Goal: Task Accomplishment & Management: Complete application form

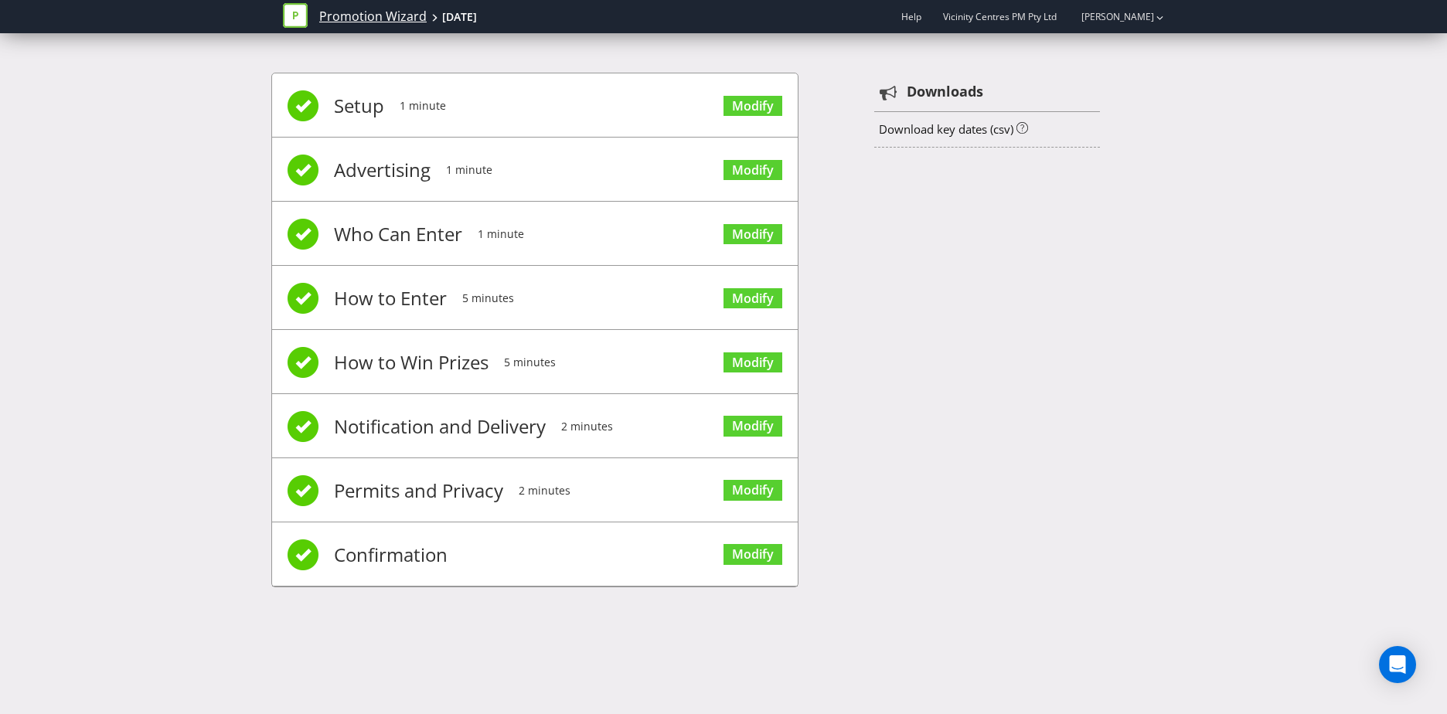
click at [335, 21] on link "Promotion Wizard" at bounding box center [372, 17] width 107 height 18
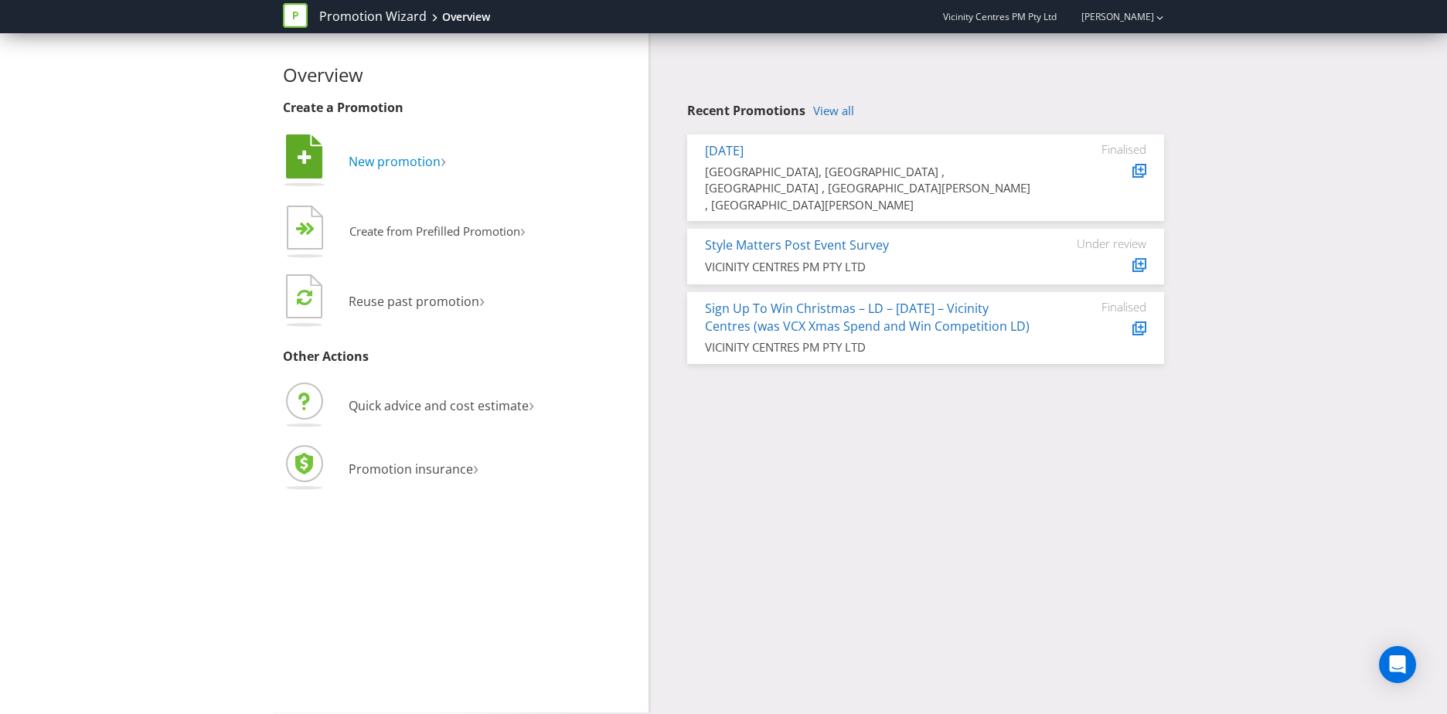
click at [400, 161] on span "New promotion" at bounding box center [395, 161] width 92 height 17
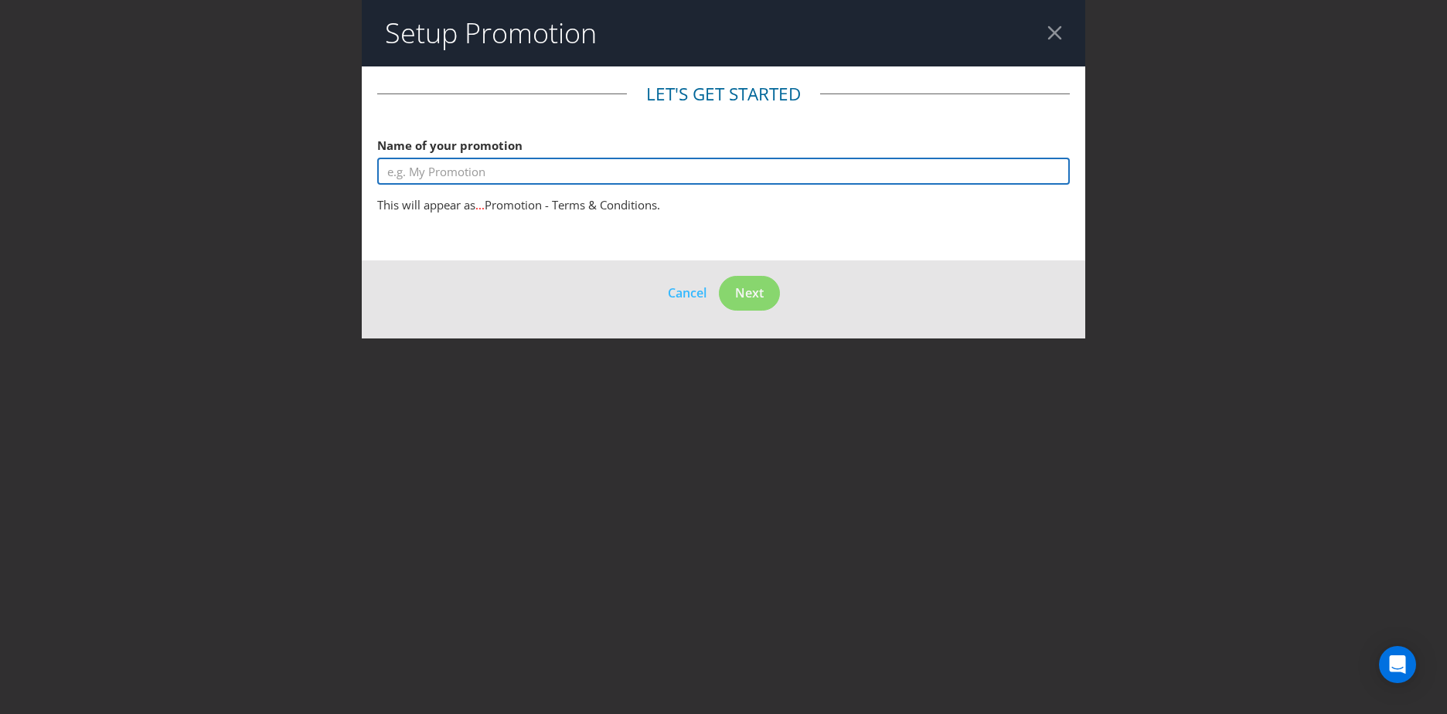
drag, startPoint x: 418, startPoint y: 173, endPoint x: 425, endPoint y: 179, distance: 9.3
click at [419, 173] on input "text" at bounding box center [723, 171] width 693 height 27
type input "Fill Your Fridge On Us Spin and Win"
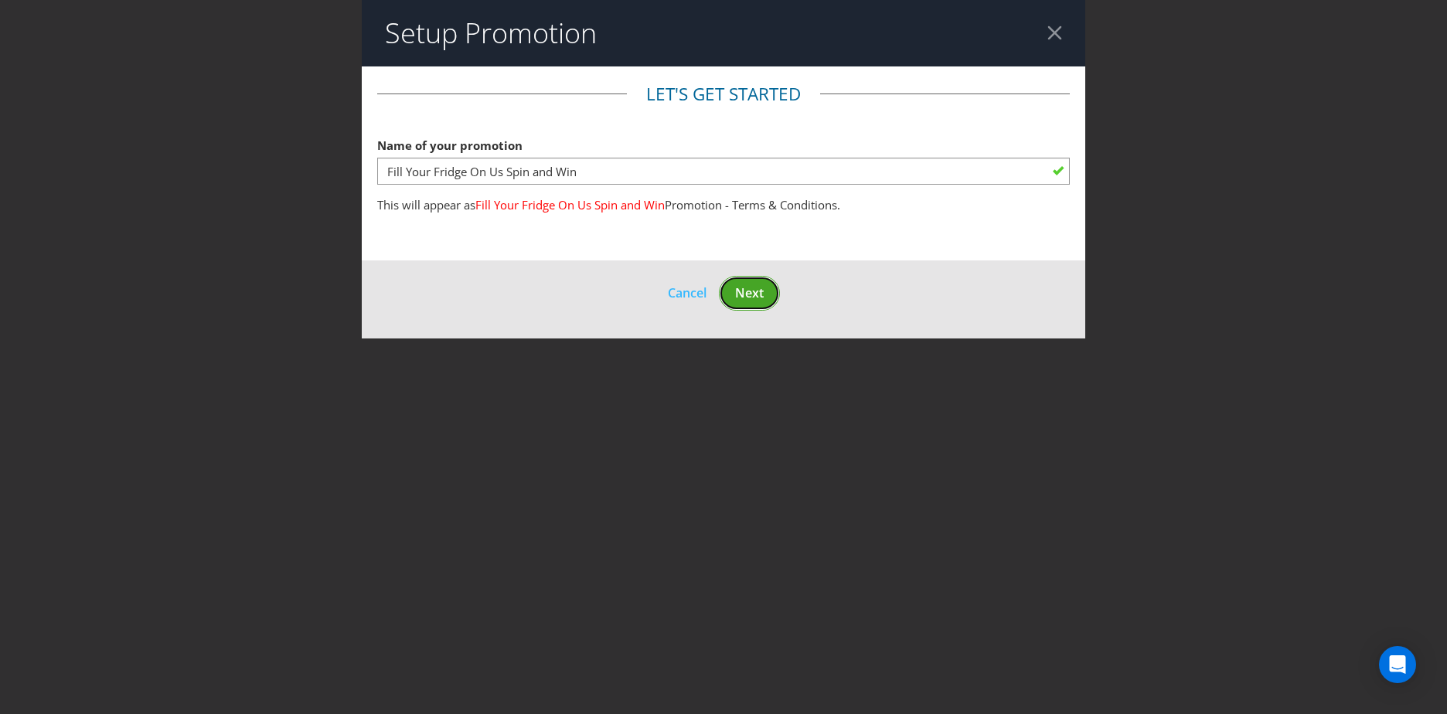
click at [750, 291] on span "Next" at bounding box center [749, 293] width 29 height 17
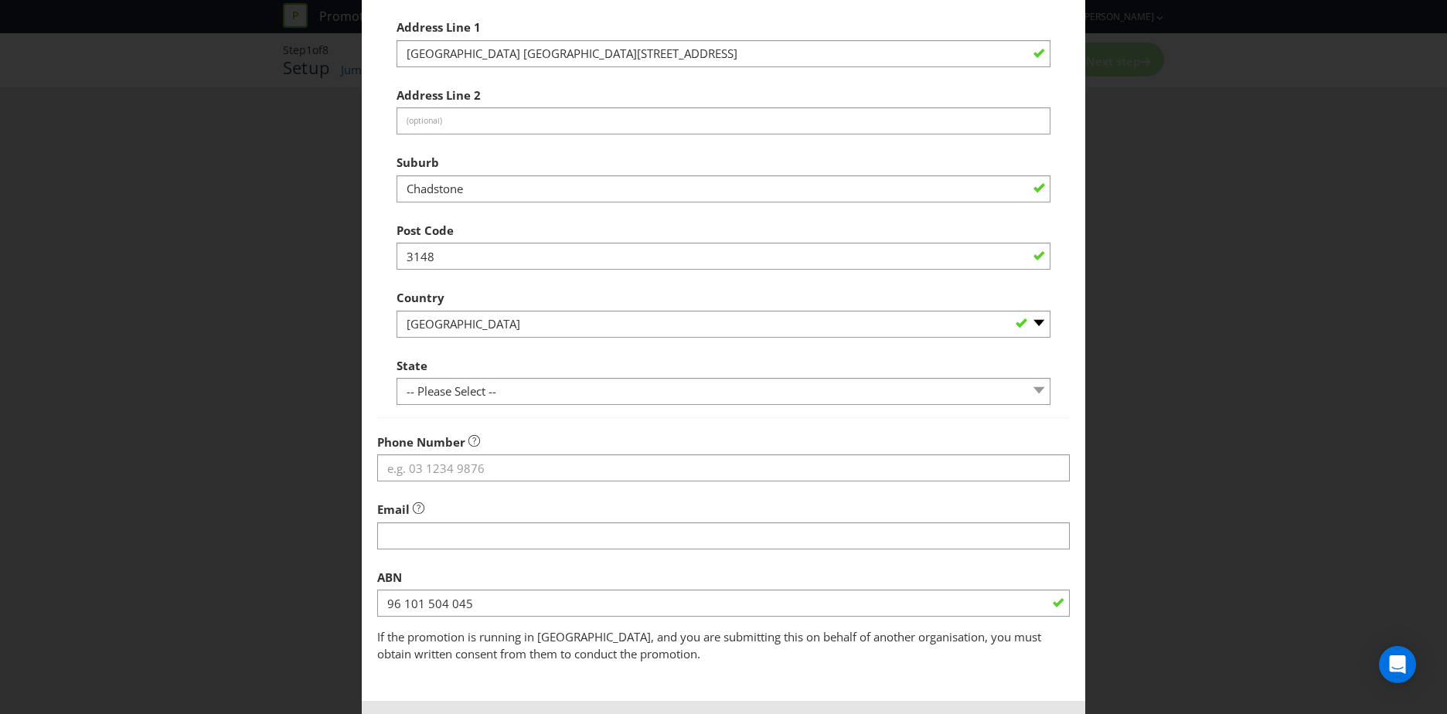
scroll to position [232, 0]
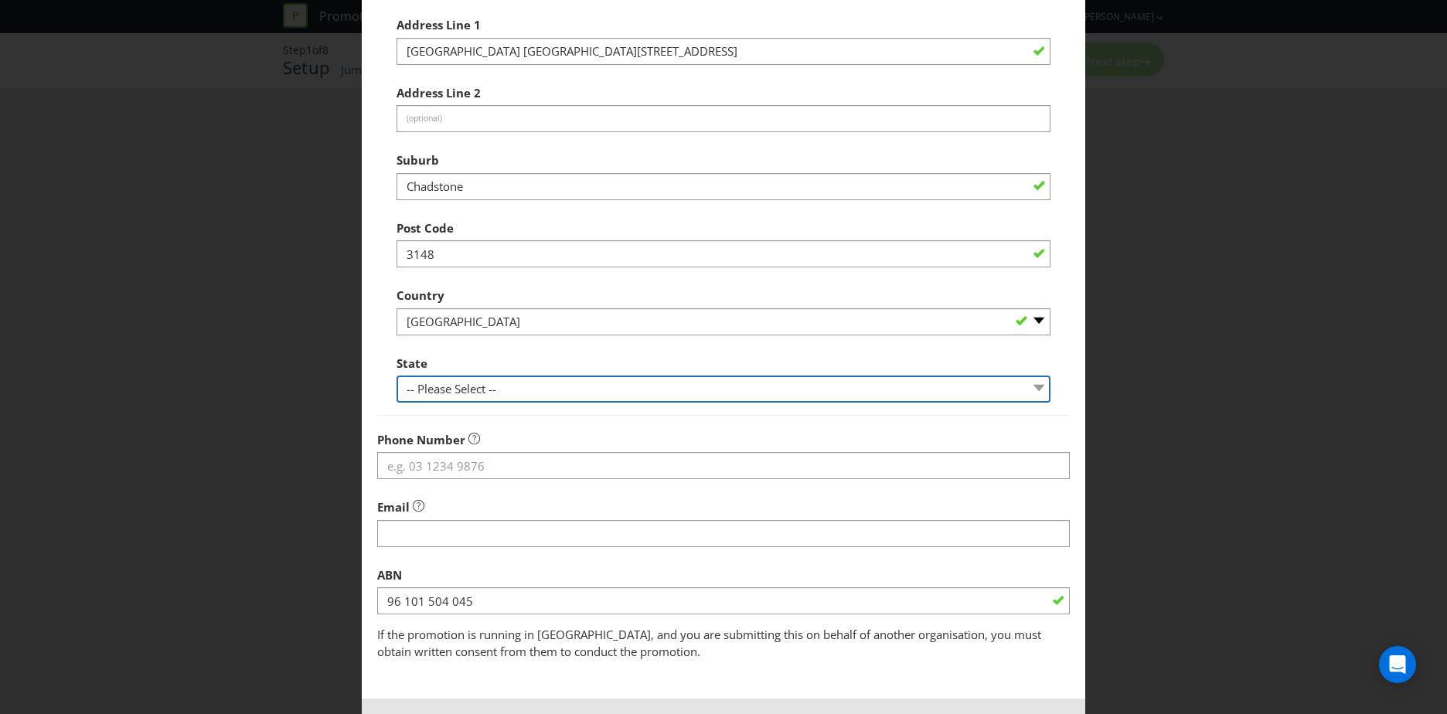
click at [473, 381] on select "-- Please Select -- [GEOGRAPHIC_DATA] [GEOGRAPHIC_DATA] [GEOGRAPHIC_DATA] [GEOG…" at bounding box center [724, 389] width 654 height 27
select select "VIC"
click at [397, 376] on select "-- Please Select -- [GEOGRAPHIC_DATA] [GEOGRAPHIC_DATA] [GEOGRAPHIC_DATA] [GEOG…" at bounding box center [724, 389] width 654 height 27
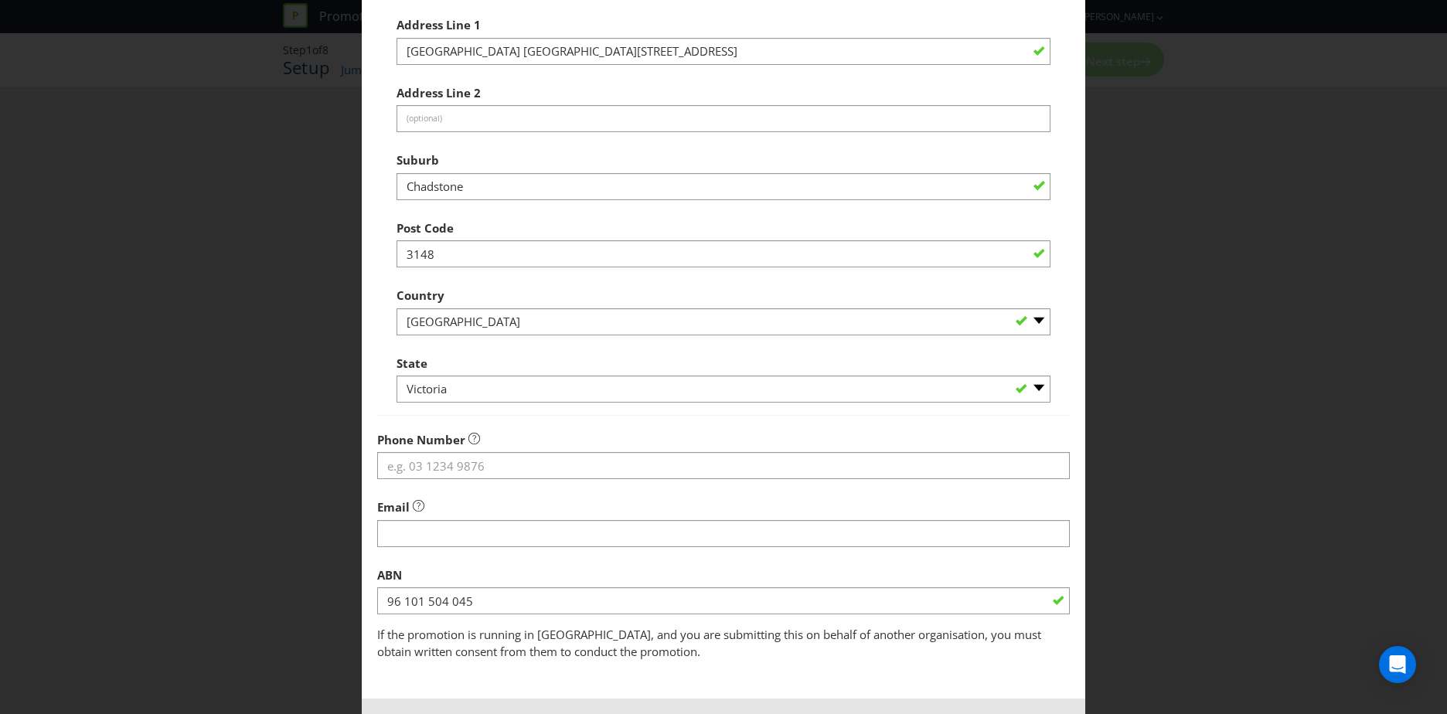
click at [271, 355] on div "Add Promoter Promoter Information Company Name VICINITY CENTRES PM PTY LTD What…" at bounding box center [723, 357] width 1447 height 714
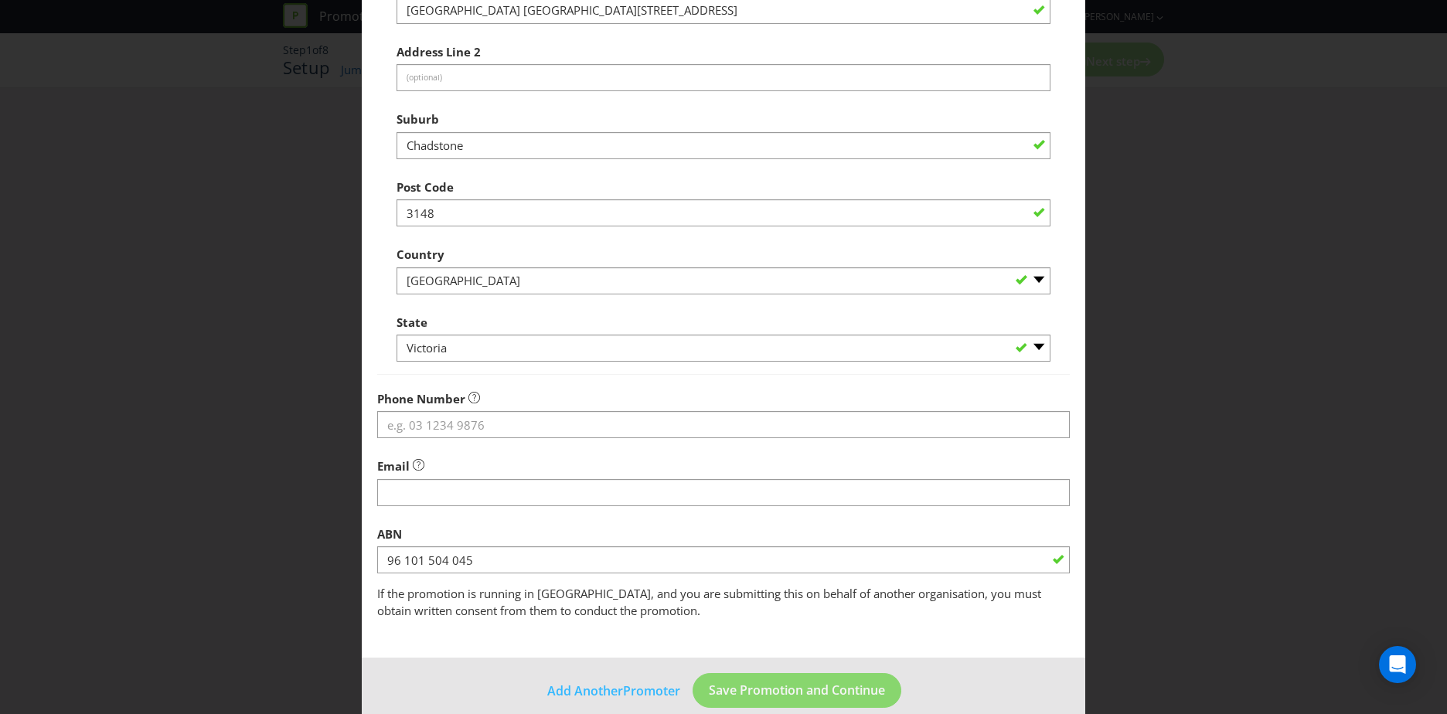
scroll to position [295, 0]
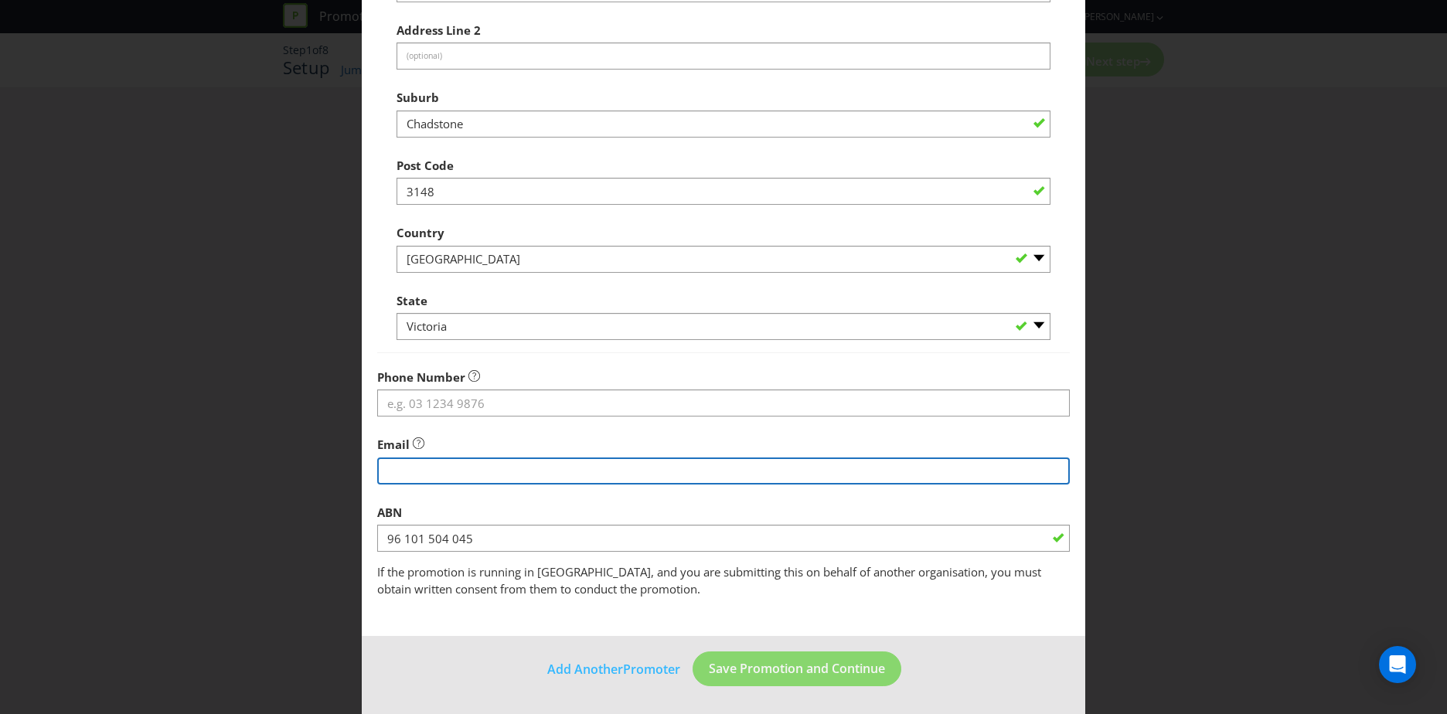
drag, startPoint x: 528, startPoint y: 468, endPoint x: 526, endPoint y: 436, distance: 31.7
click at [528, 468] on input "string" at bounding box center [723, 471] width 693 height 27
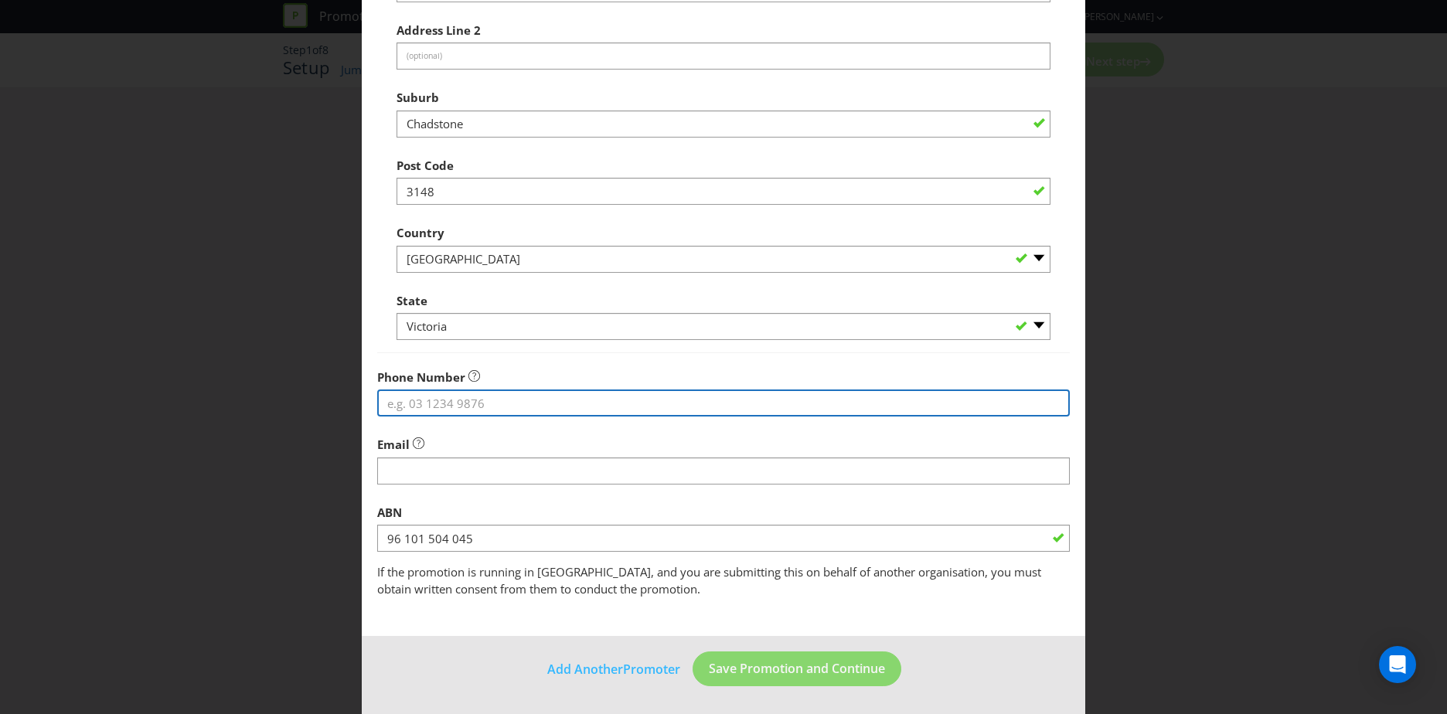
click at [518, 394] on input "tel" at bounding box center [723, 403] width 693 height 27
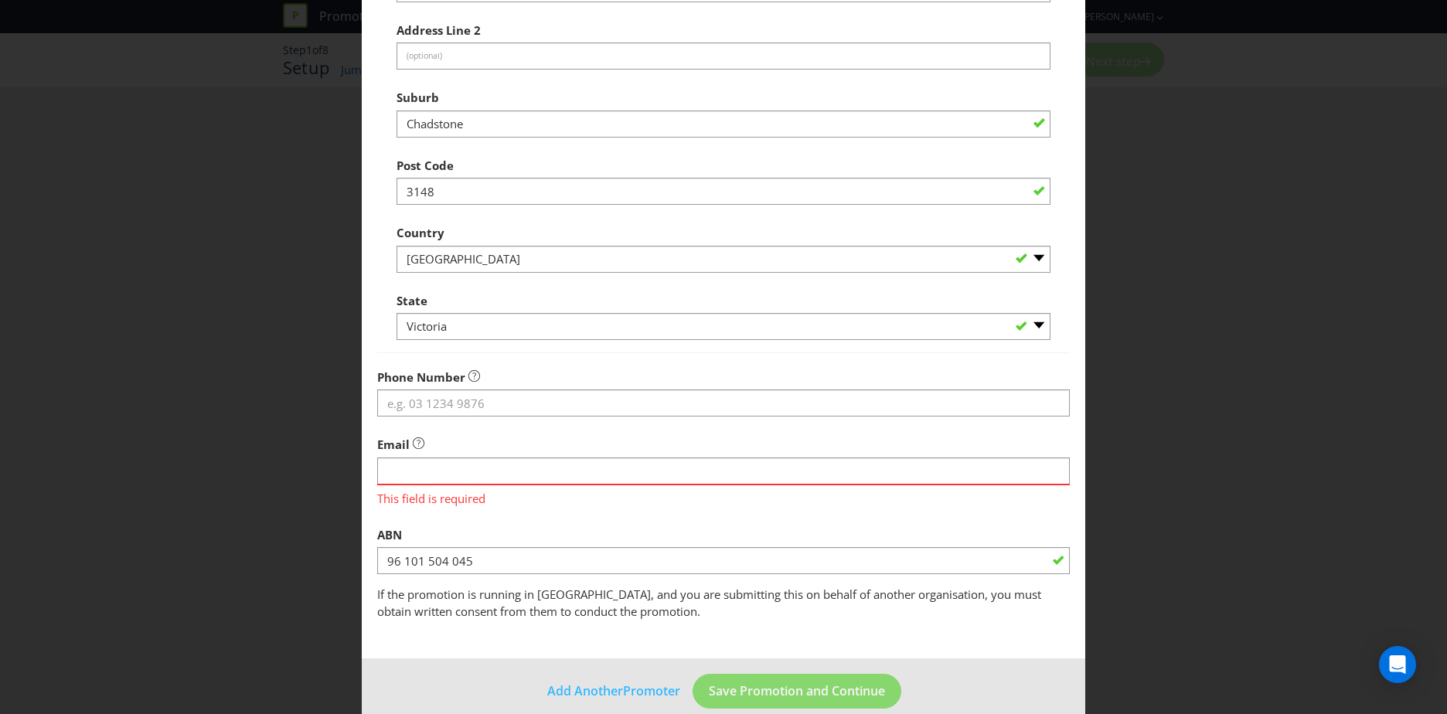
click at [370, 346] on main "Promoter Information Company Name VICINITY CENTRES PM PTY LTD What is the promo…" at bounding box center [724, 216] width 724 height 888
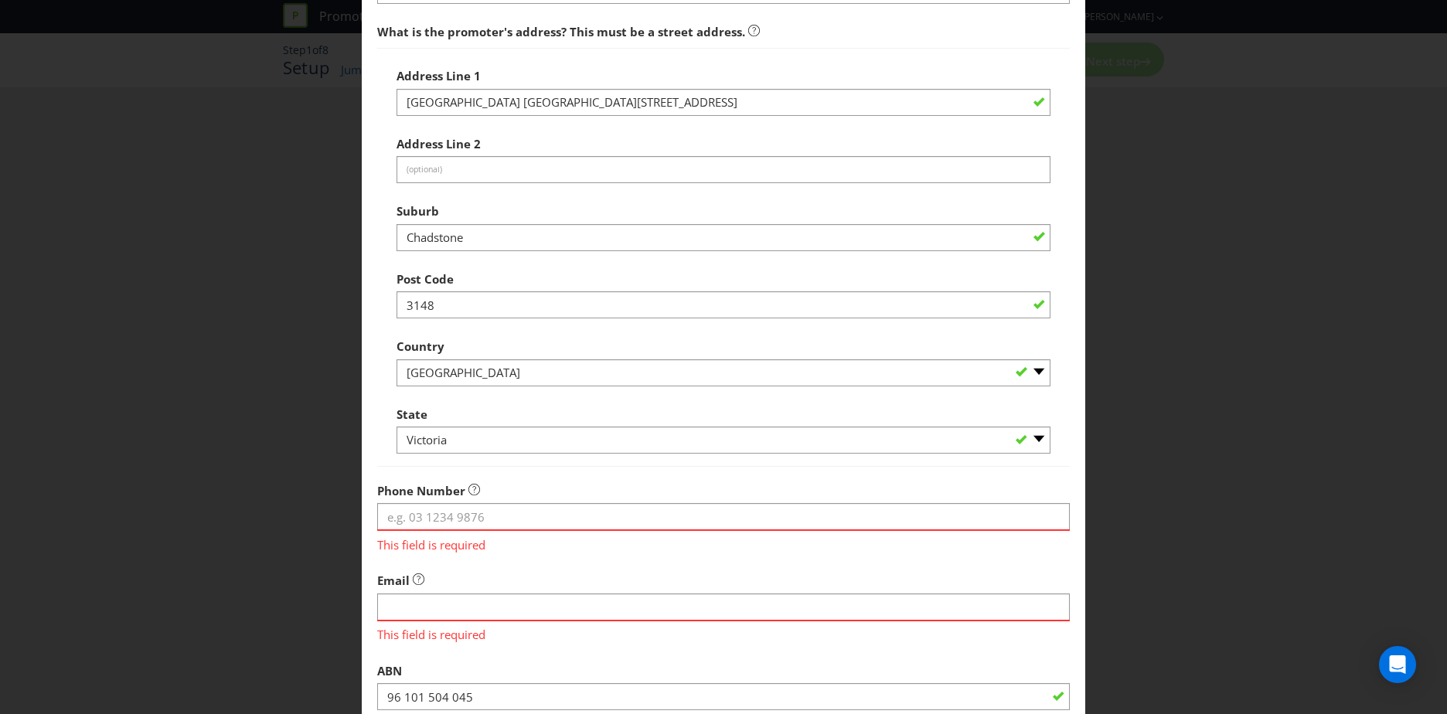
scroll to position [339, 0]
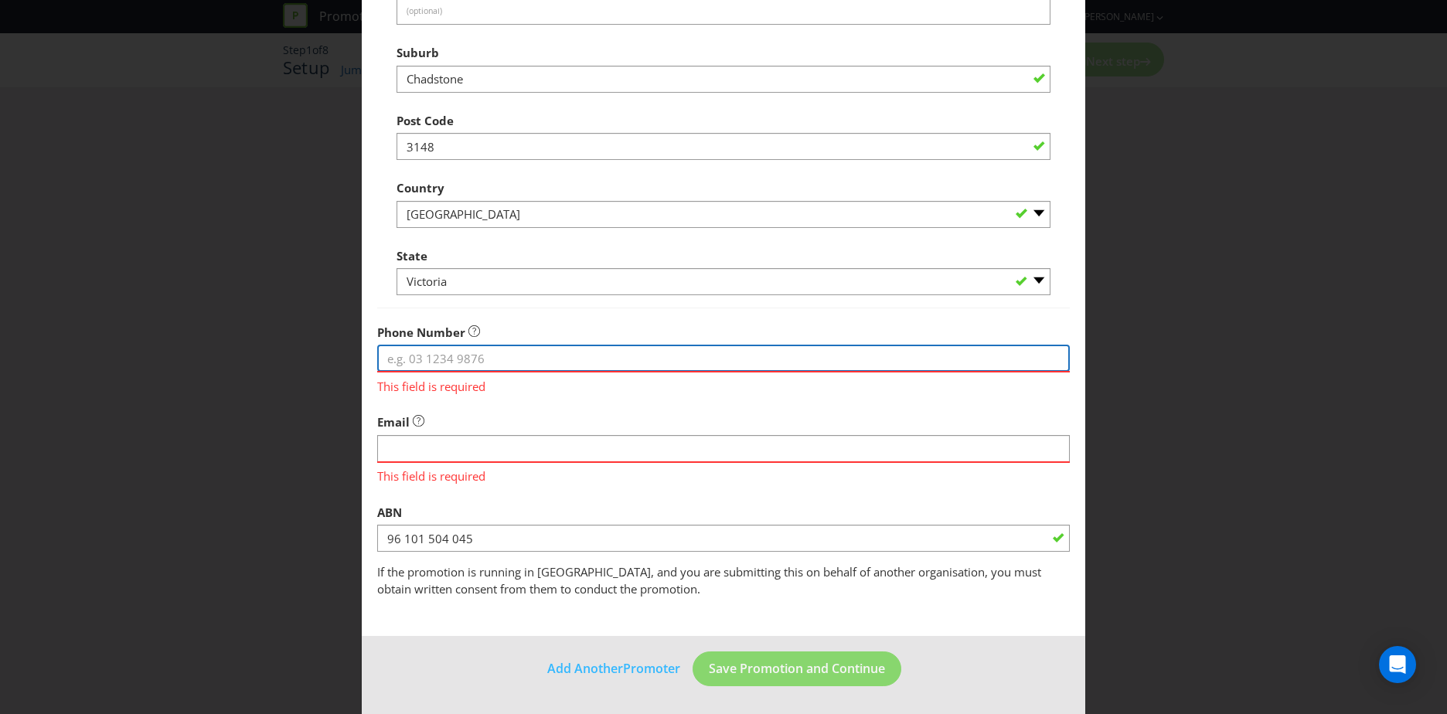
click at [542, 360] on input "tel" at bounding box center [723, 358] width 693 height 27
click at [521, 357] on input "tel" at bounding box center [723, 358] width 693 height 27
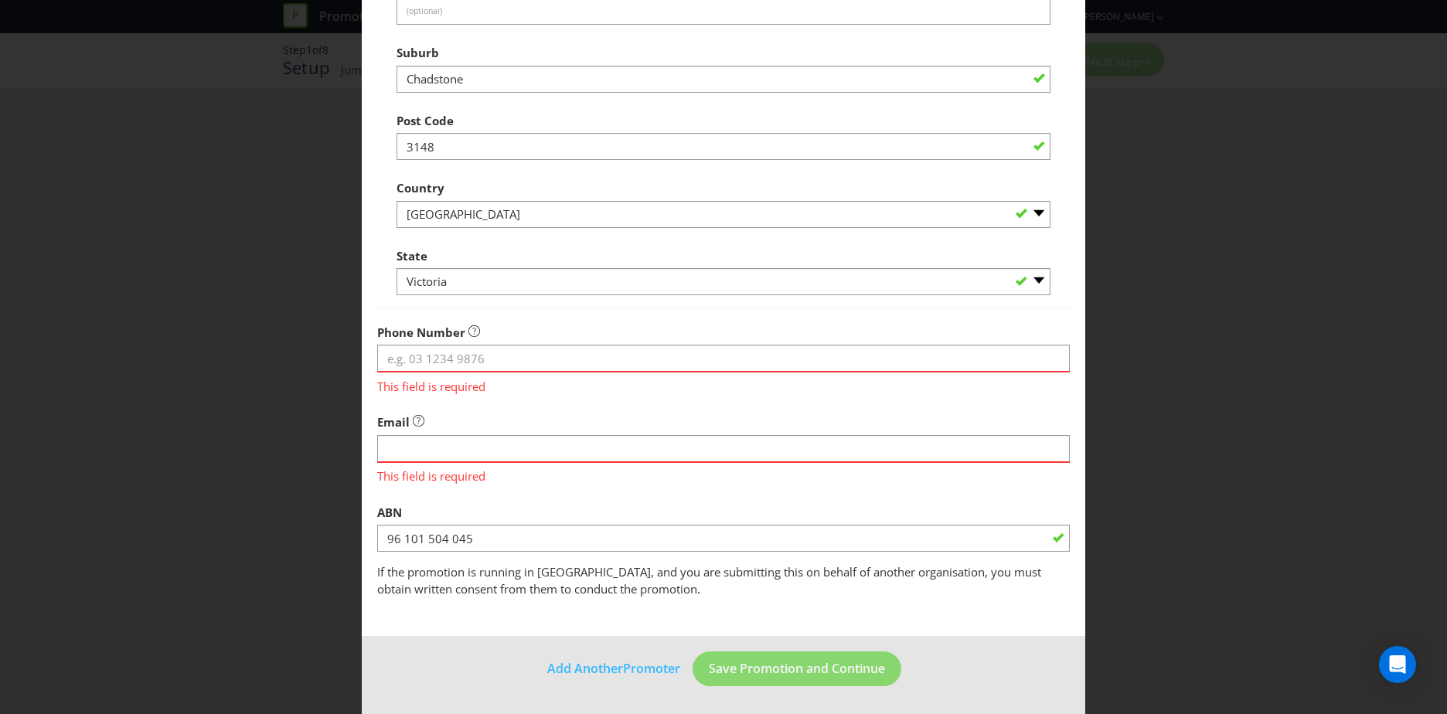
click at [333, 339] on div "Add Promoter Promoter Information Company Name VICINITY CENTRES PM PTY LTD What…" at bounding box center [723, 357] width 1447 height 714
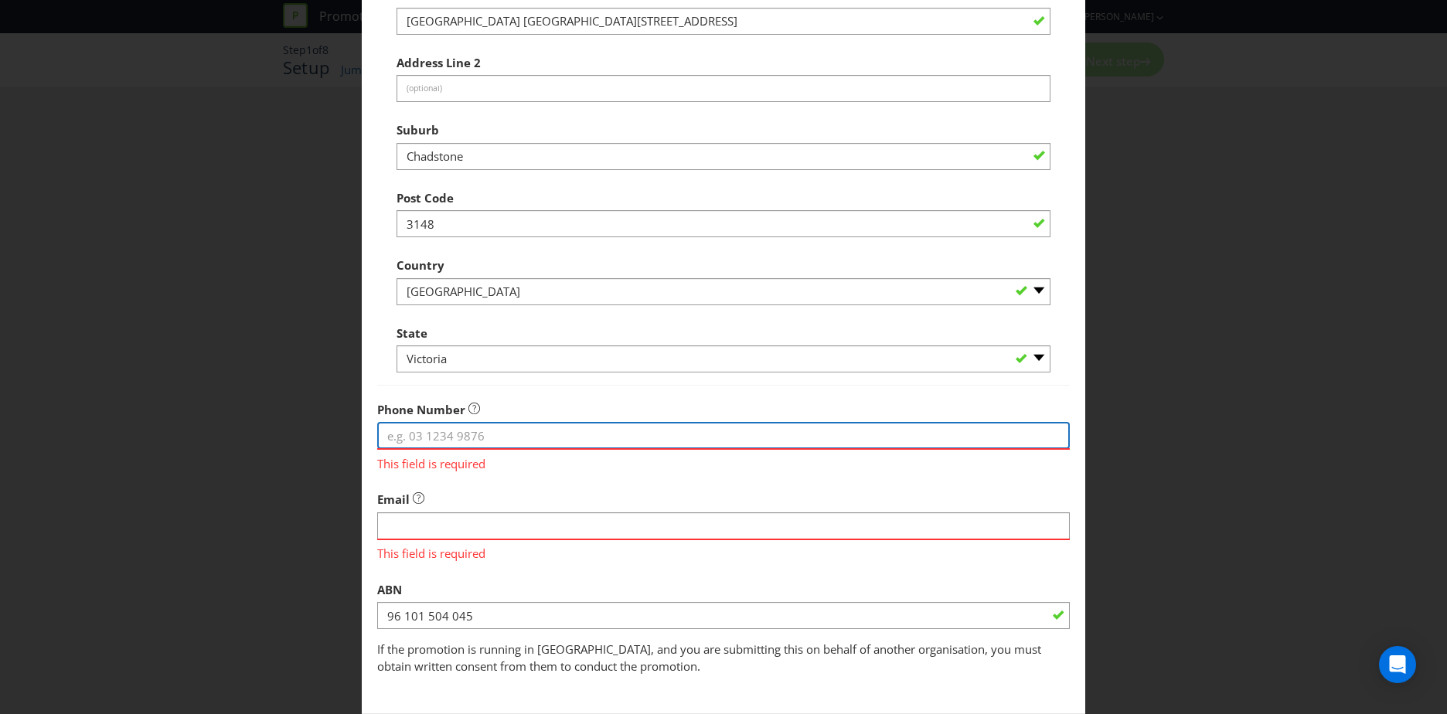
click at [461, 441] on input "tel" at bounding box center [723, 435] width 693 height 27
click at [463, 441] on input "tel" at bounding box center [723, 435] width 693 height 27
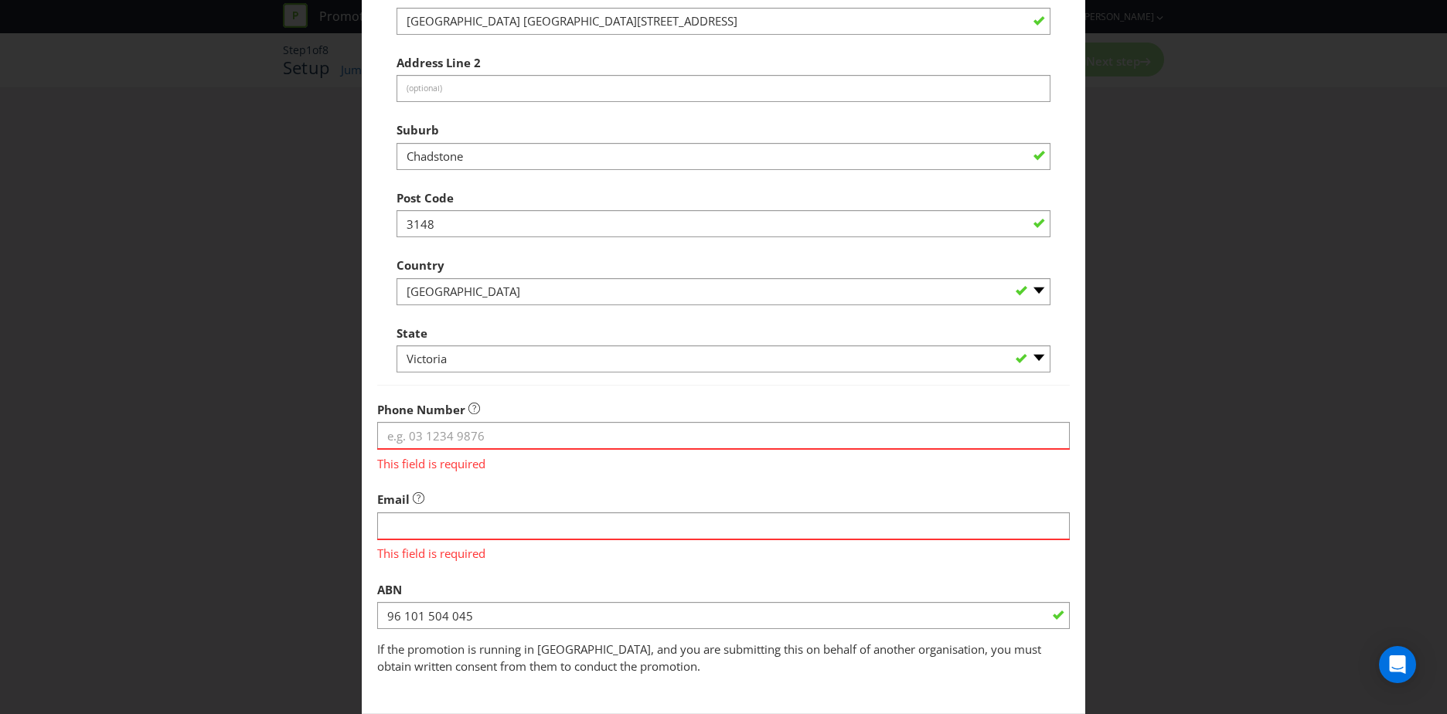
drag, startPoint x: 244, startPoint y: 383, endPoint x: 262, endPoint y: 384, distance: 17.8
click at [249, 383] on div "Add Promoter Promoter Information Company Name VICINITY CENTRES PM PTY LTD What…" at bounding box center [723, 357] width 1447 height 714
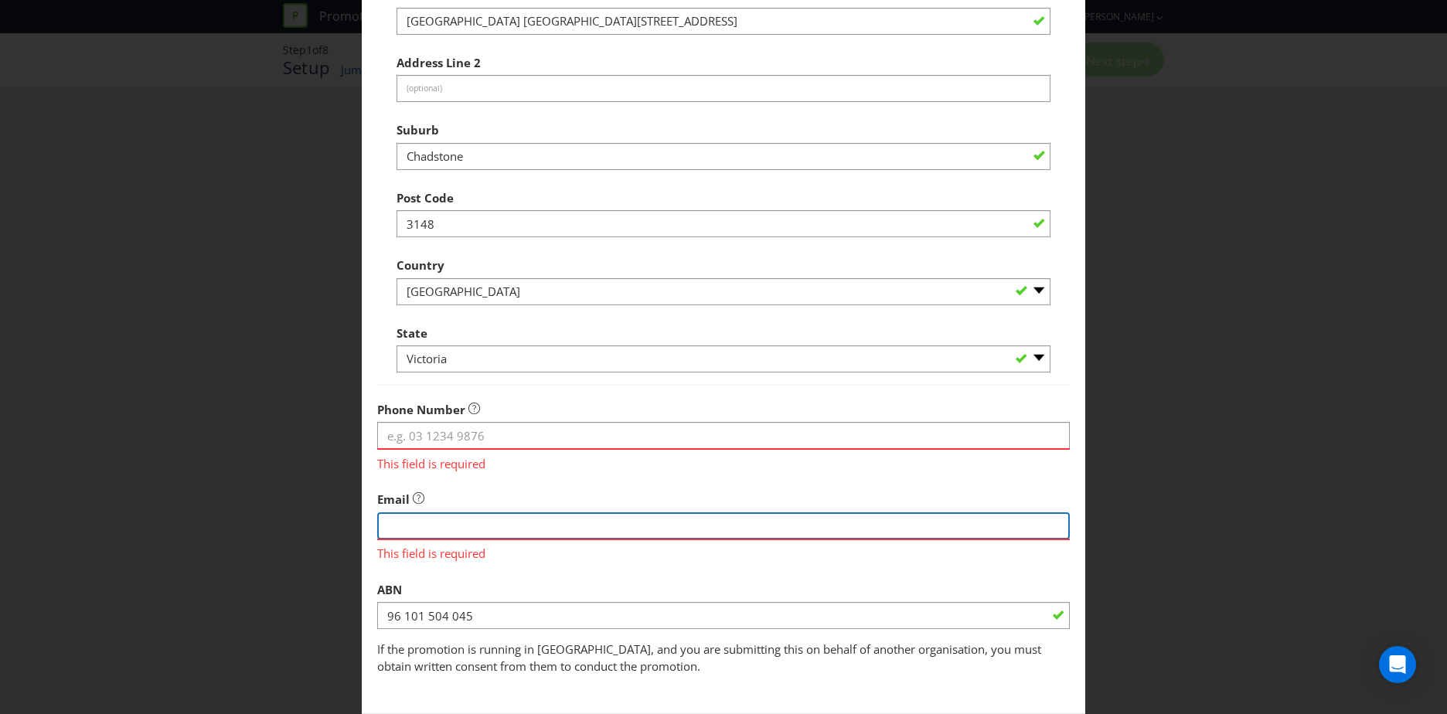
click at [441, 524] on input "string" at bounding box center [723, 526] width 693 height 27
paste input "[EMAIL_ADDRESS][DOMAIN_NAME]"
type input "[EMAIL_ADDRESS][DOMAIN_NAME]"
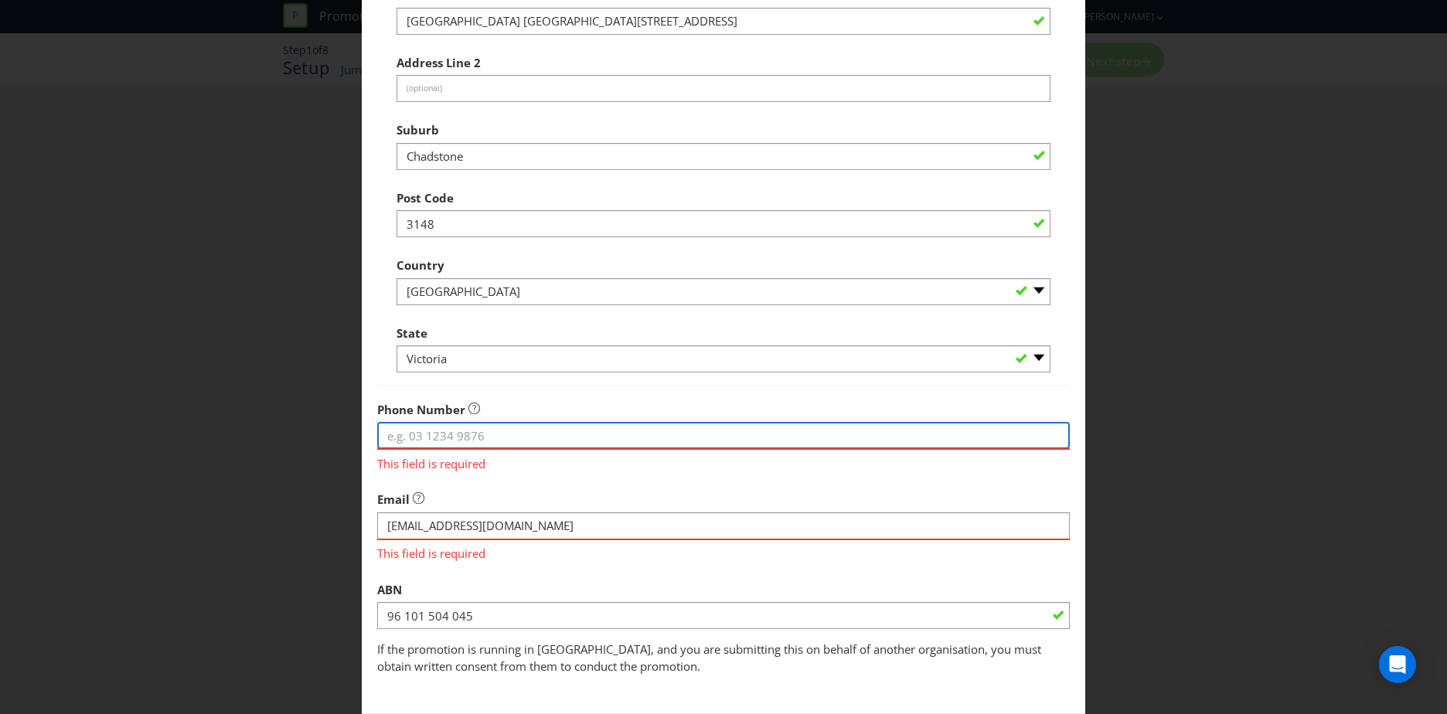
click at [416, 435] on input "tel" at bounding box center [723, 435] width 693 height 27
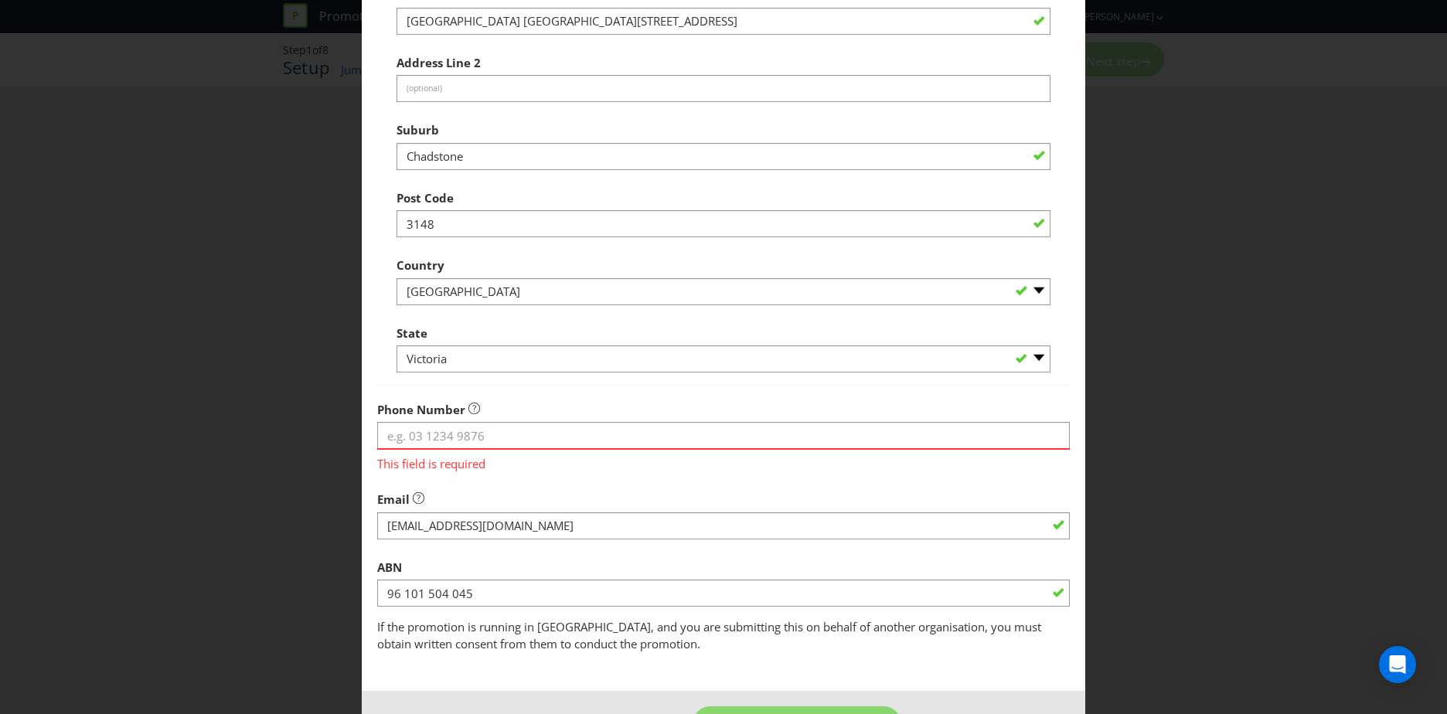
click at [273, 449] on div "Add Promoter Promoter Information Company Name VICINITY CENTRES PM PTY LTD What…" at bounding box center [723, 357] width 1447 height 714
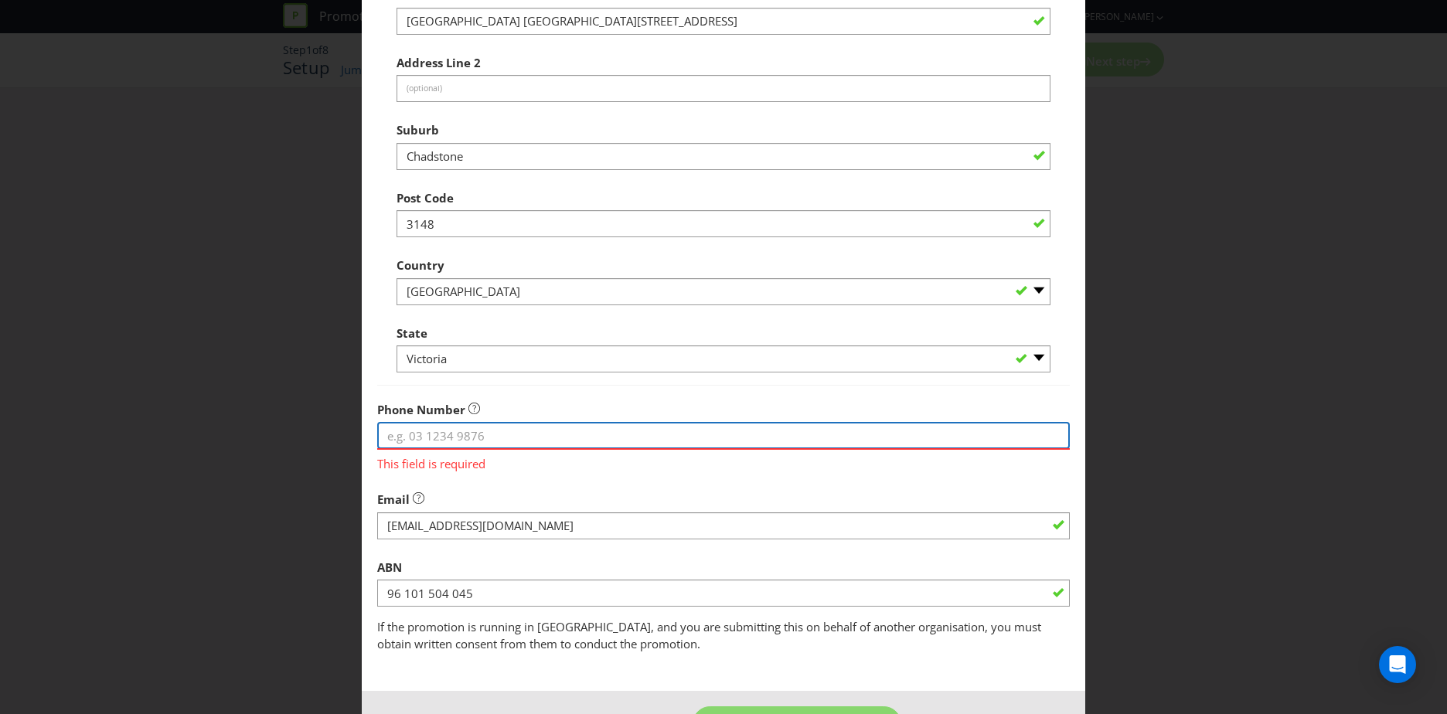
drag, startPoint x: 411, startPoint y: 431, endPoint x: 420, endPoint y: 436, distance: 10.7
click at [411, 431] on input "tel" at bounding box center [723, 435] width 693 height 27
click at [419, 434] on input "tel" at bounding box center [723, 435] width 693 height 27
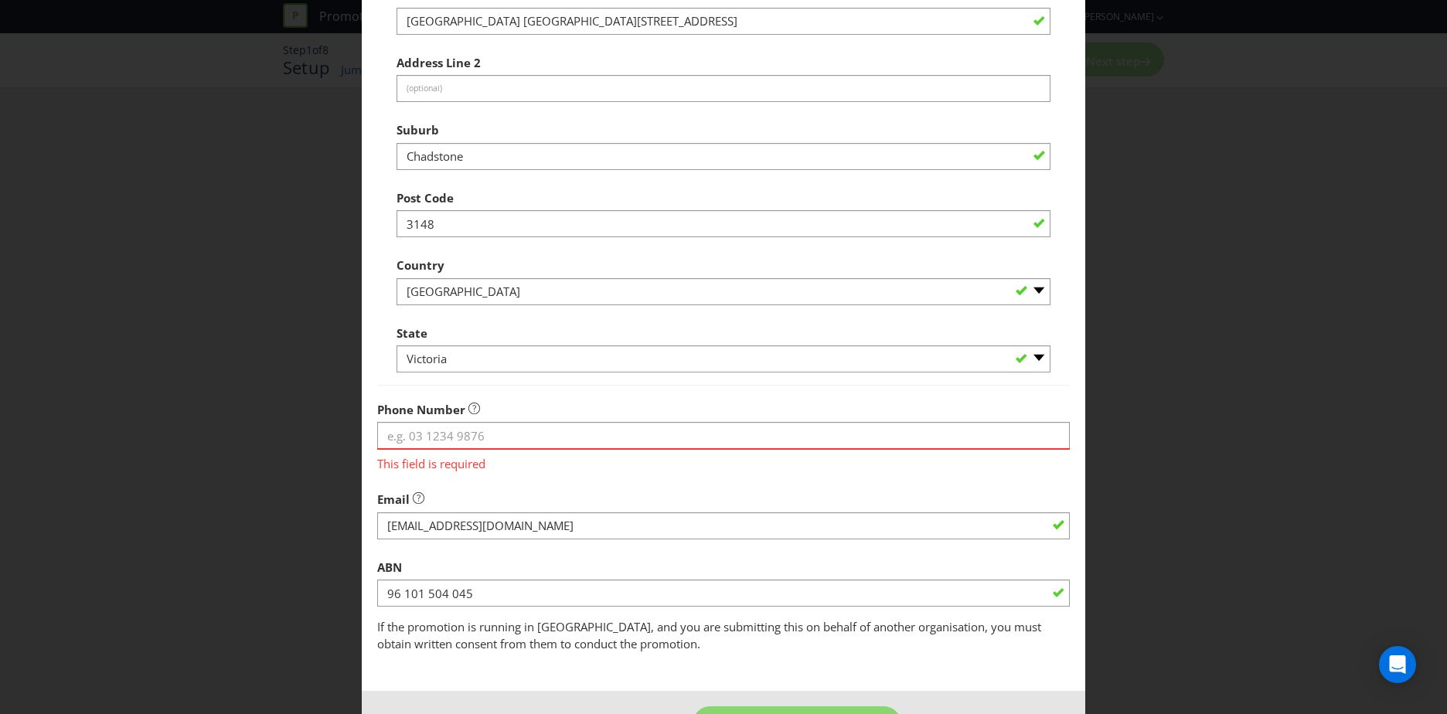
click at [336, 395] on div "Add Promoter Promoter Information Company Name VICINITY CENTRES PM PTY LTD What…" at bounding box center [723, 357] width 1447 height 714
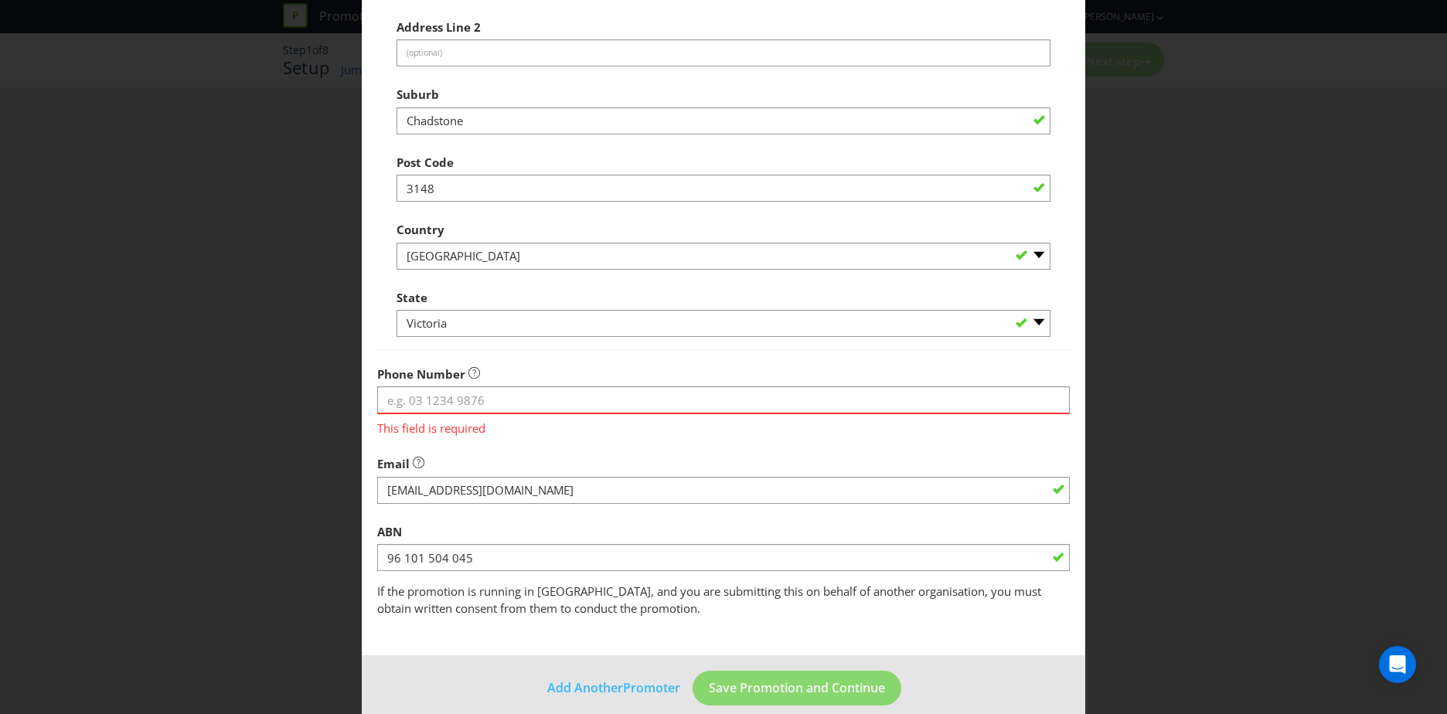
scroll to position [317, 0]
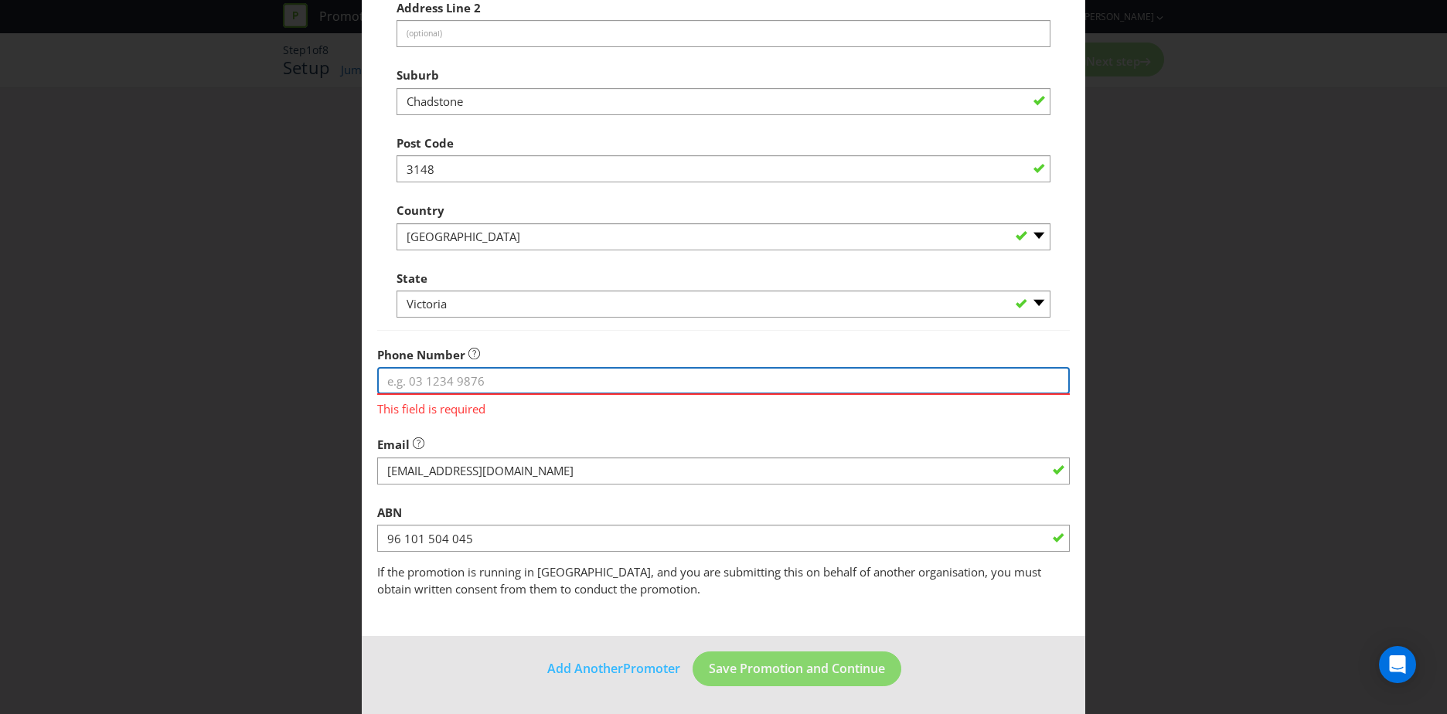
click at [515, 385] on input "tel" at bounding box center [723, 380] width 693 height 27
paste input "[PHONE_NUMBER]"
type input "[PHONE_NUMBER]"
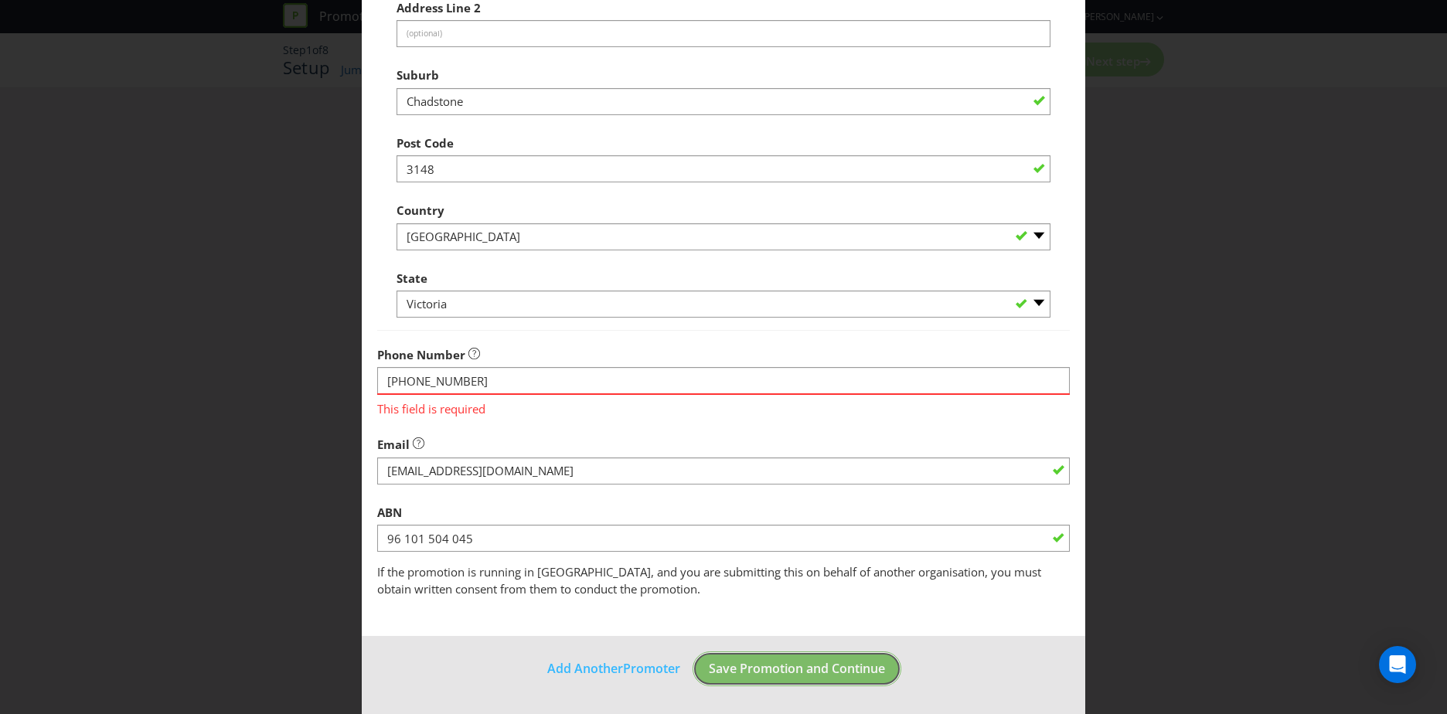
click at [780, 674] on span "Save Promotion and Continue" at bounding box center [797, 668] width 176 height 17
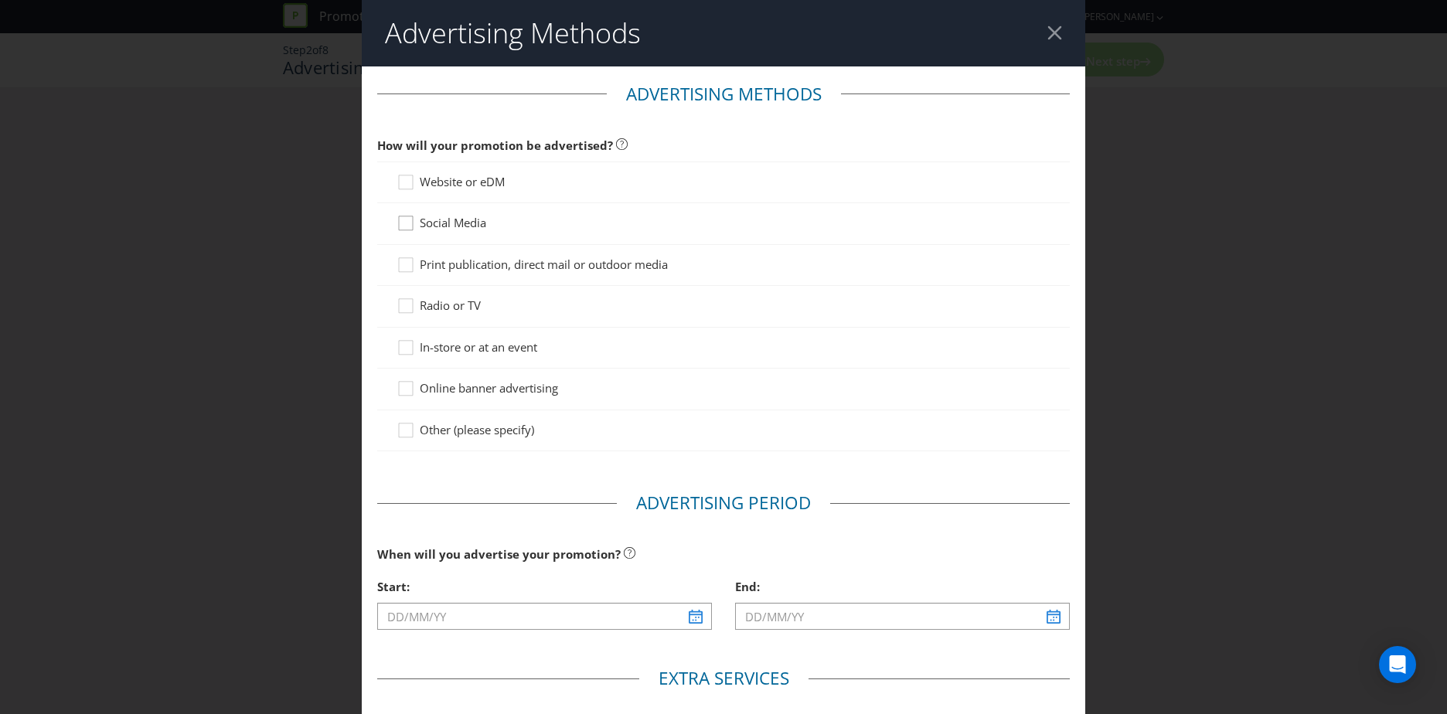
click at [397, 225] on icon at bounding box center [408, 226] width 23 height 23
click at [0, 0] on input "Social Media" at bounding box center [0, 0] width 0 height 0
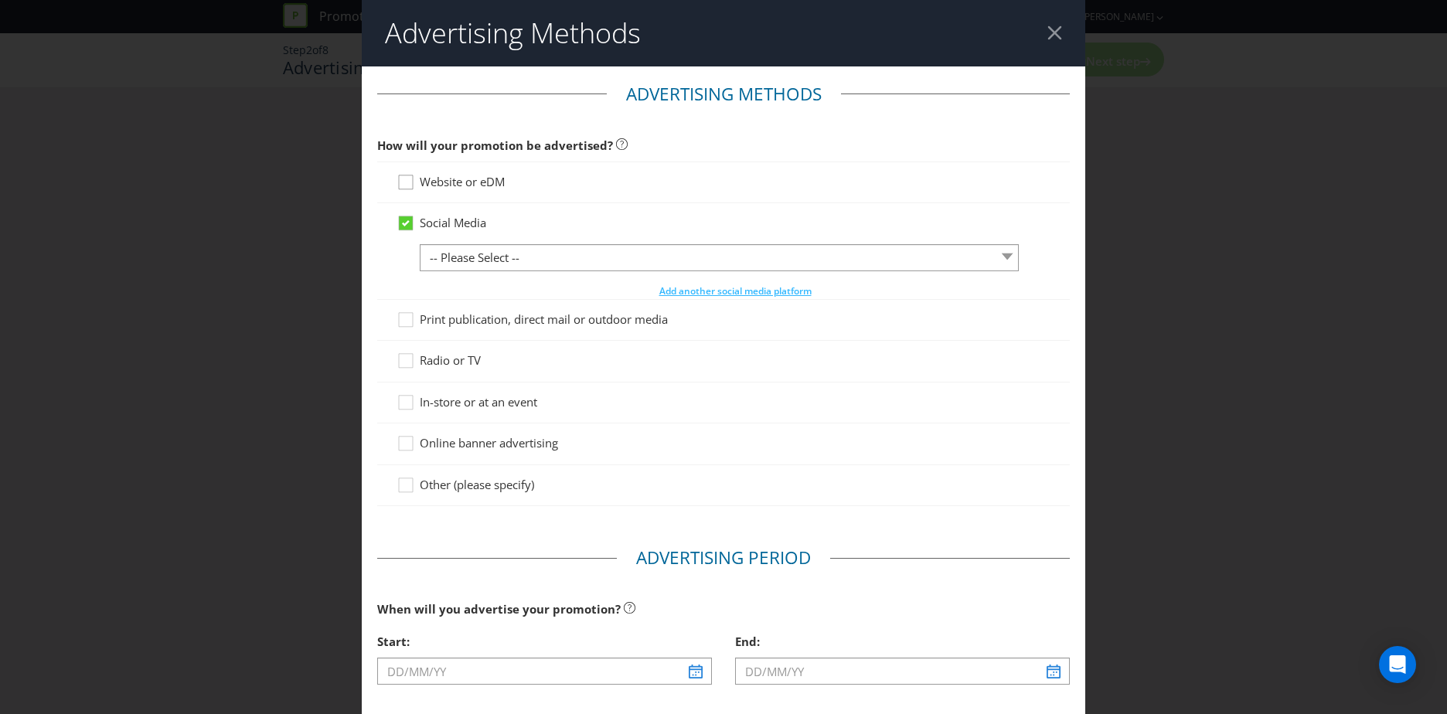
click at [400, 187] on icon at bounding box center [408, 185] width 23 height 23
click at [0, 0] on input "Website or eDM" at bounding box center [0, 0] width 0 height 0
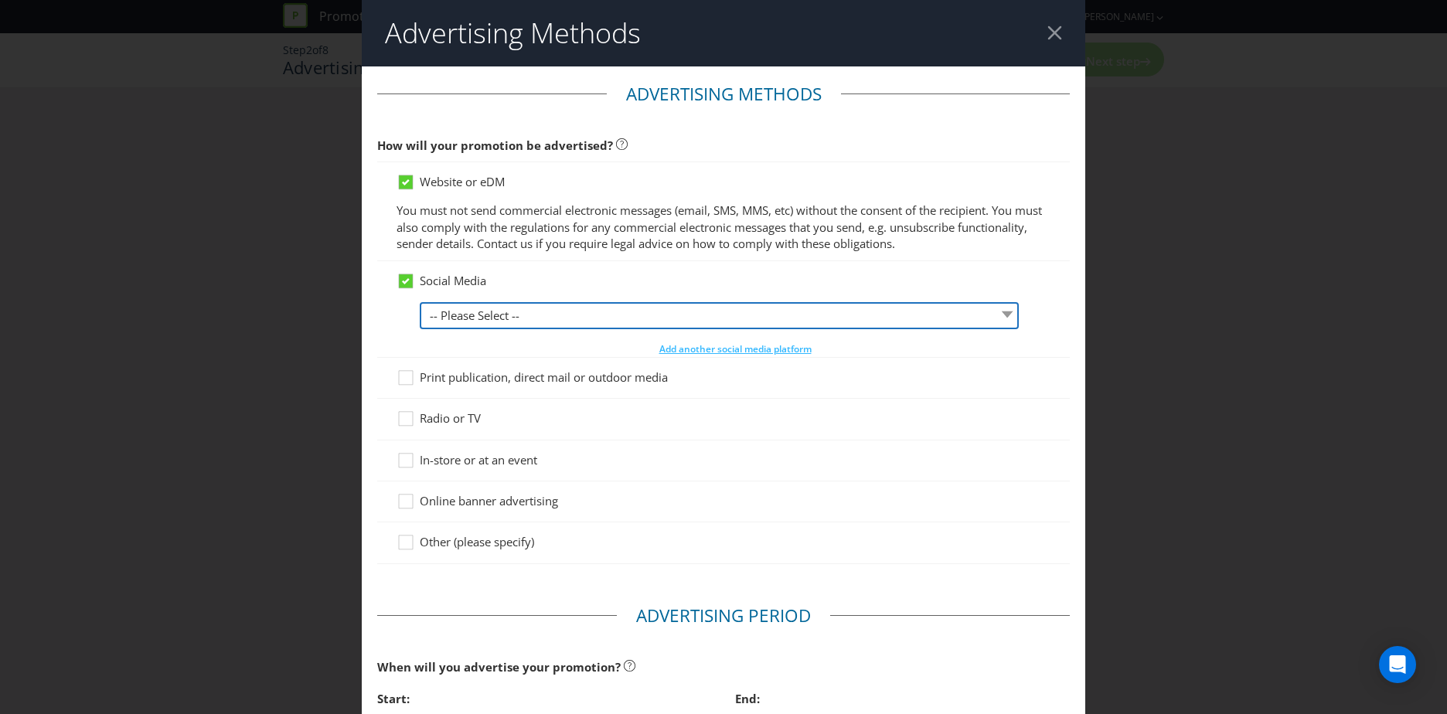
drag, startPoint x: 492, startPoint y: 306, endPoint x: 497, endPoint y: 321, distance: 15.4
click at [492, 306] on select "-- Please Select -- Facebook X Instagram Snapchat LinkedIn Pinterest Tumblr You…" at bounding box center [719, 315] width 599 height 27
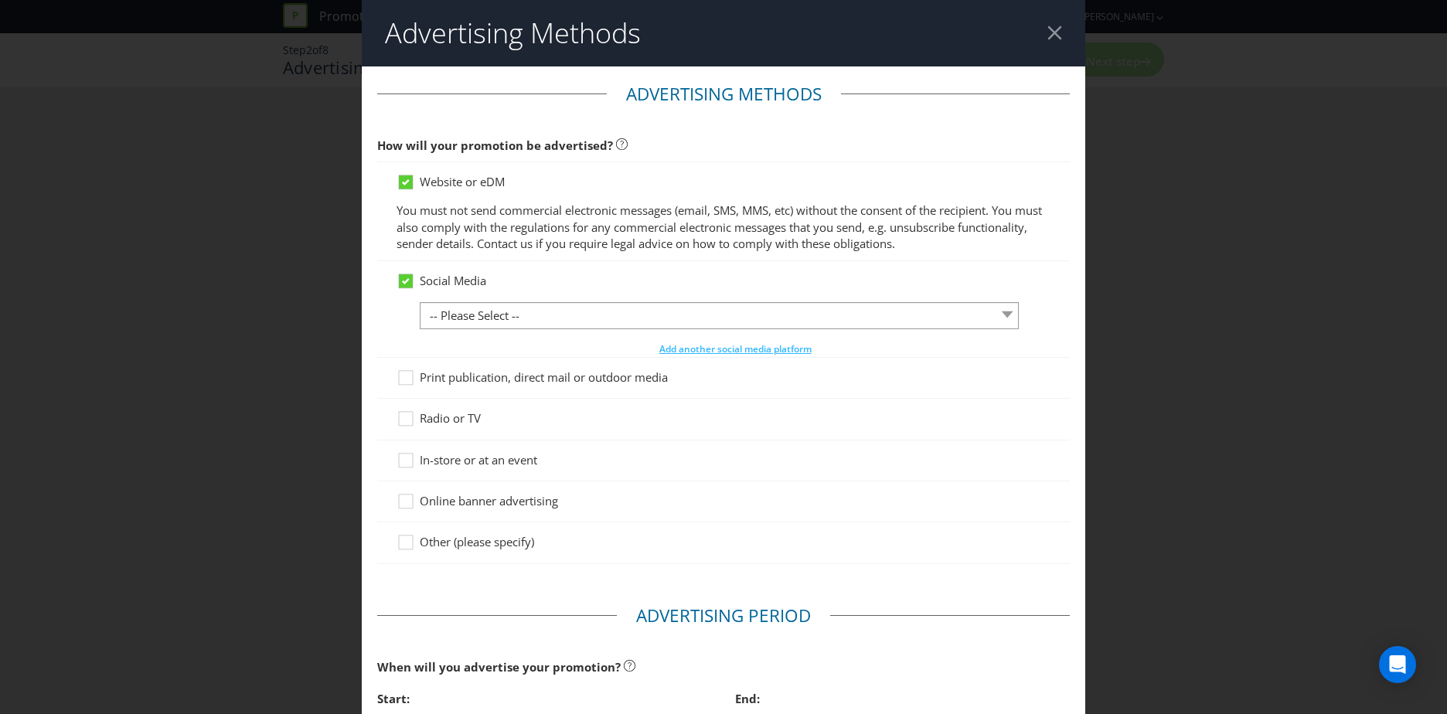
click at [399, 319] on div "Social Media -- Please Select -- Facebook X Instagram Snapchat LinkedIn Pintere…" at bounding box center [724, 314] width 654 height 83
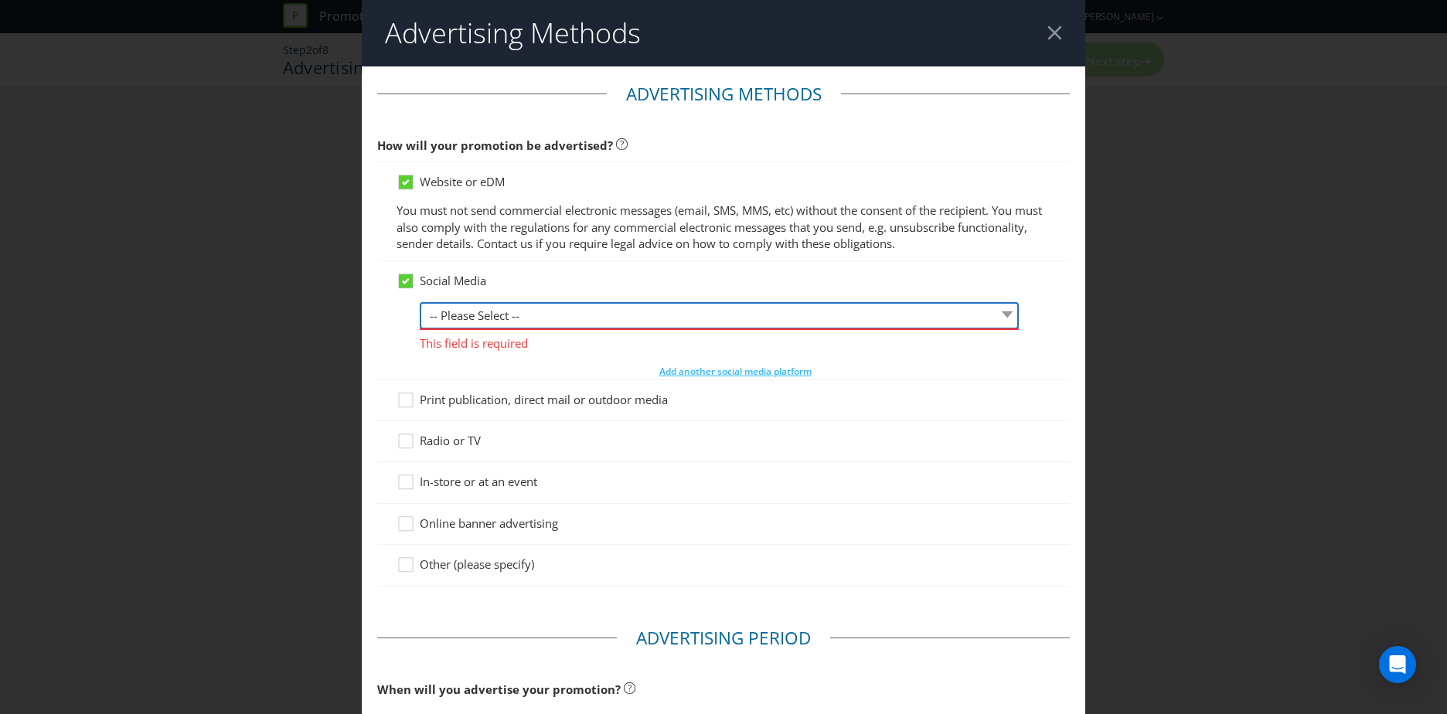
drag, startPoint x: 592, startPoint y: 306, endPoint x: 600, endPoint y: 314, distance: 10.9
click at [592, 306] on select "-- Please Select -- Facebook X Instagram Snapchat LinkedIn Pinterest Tumblr You…" at bounding box center [719, 315] width 599 height 27
click at [420, 302] on select "-- Please Select -- Facebook X Instagram Snapchat LinkedIn Pinterest Tumblr You…" at bounding box center [719, 315] width 599 height 27
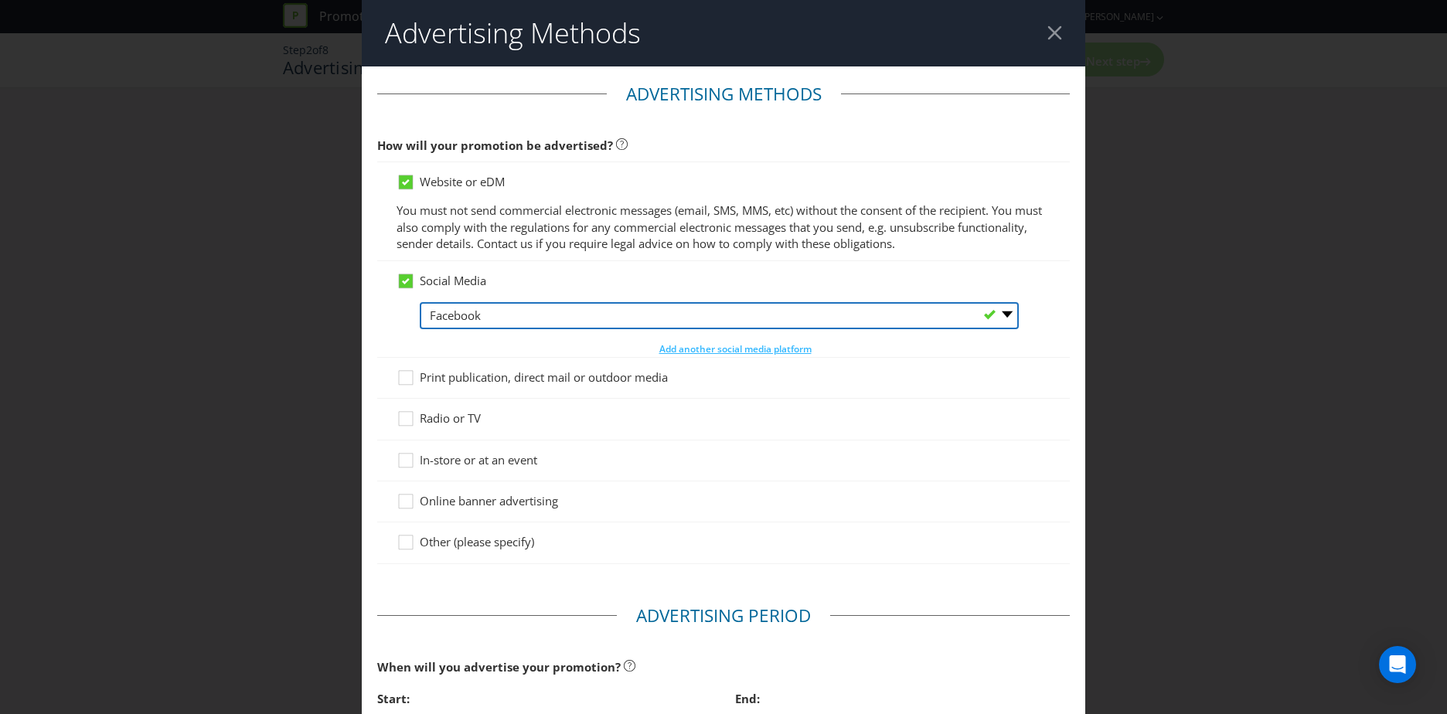
click at [526, 322] on select "-- Please Select -- Facebook X Instagram Snapchat LinkedIn Pinterest Tumblr You…" at bounding box center [719, 315] width 599 height 27
select select "INSTAGRAM"
click at [420, 302] on select "-- Please Select -- Facebook X Instagram Snapchat LinkedIn Pinterest Tumblr You…" at bounding box center [719, 315] width 599 height 27
click at [511, 317] on select "-- Please Select -- Facebook X Instagram Snapchat LinkedIn Pinterest Tumblr You…" at bounding box center [719, 315] width 599 height 27
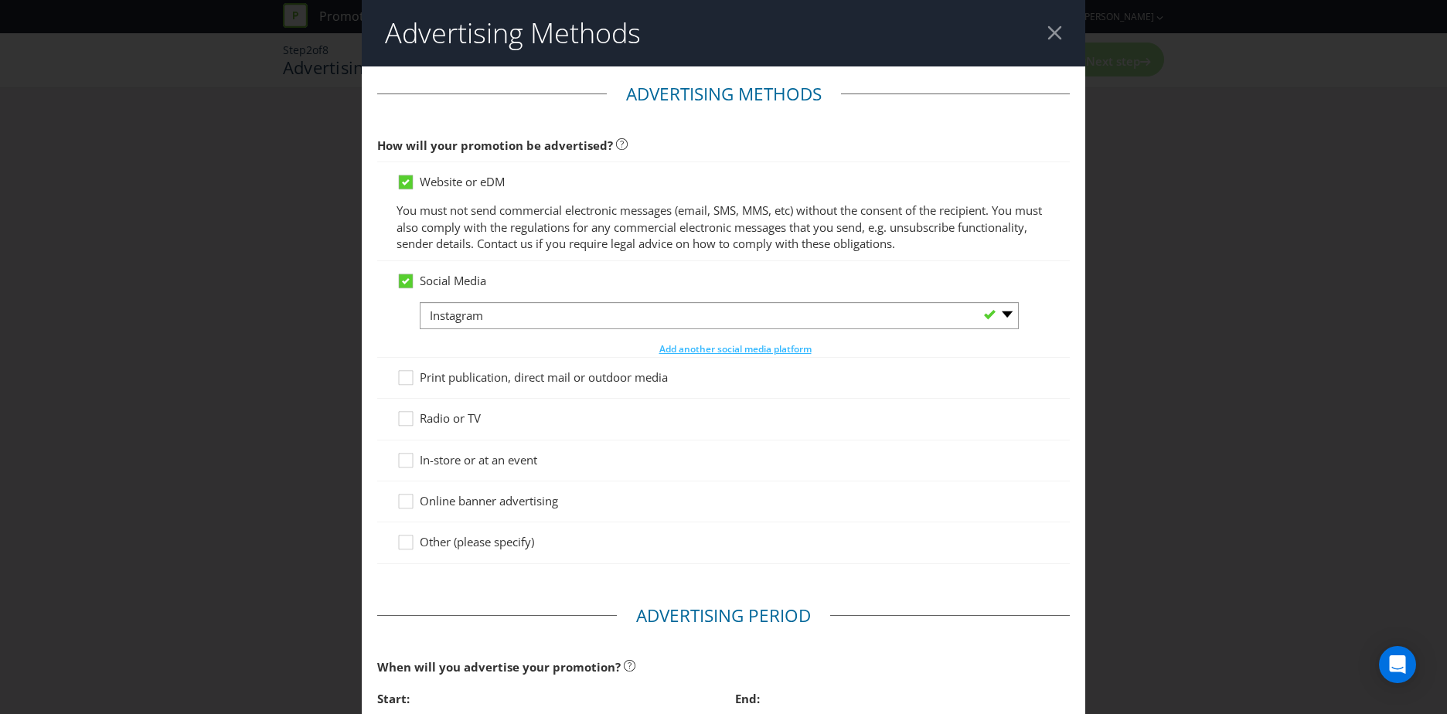
click at [383, 322] on div "Social Media -- Please Select -- Facebook X Instagram Snapchat LinkedIn Pintere…" at bounding box center [723, 309] width 693 height 96
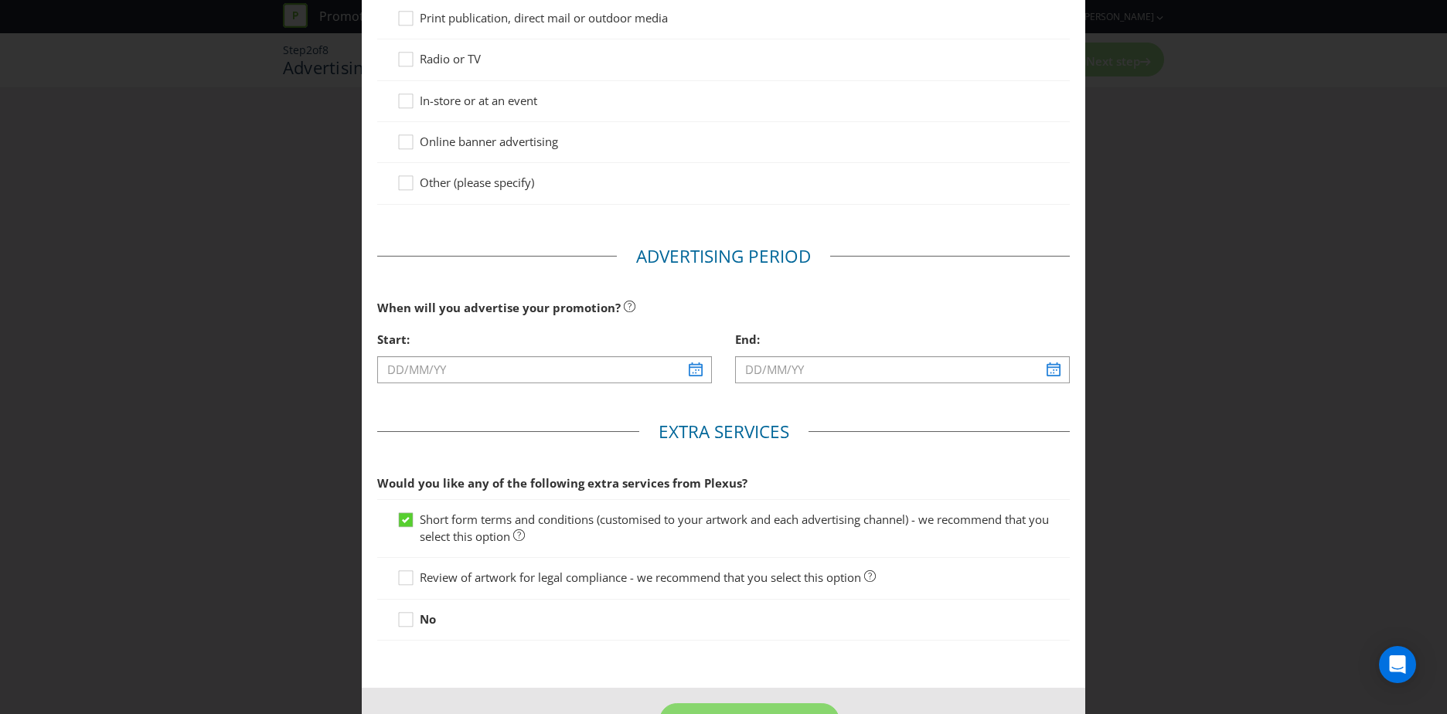
scroll to position [411, 0]
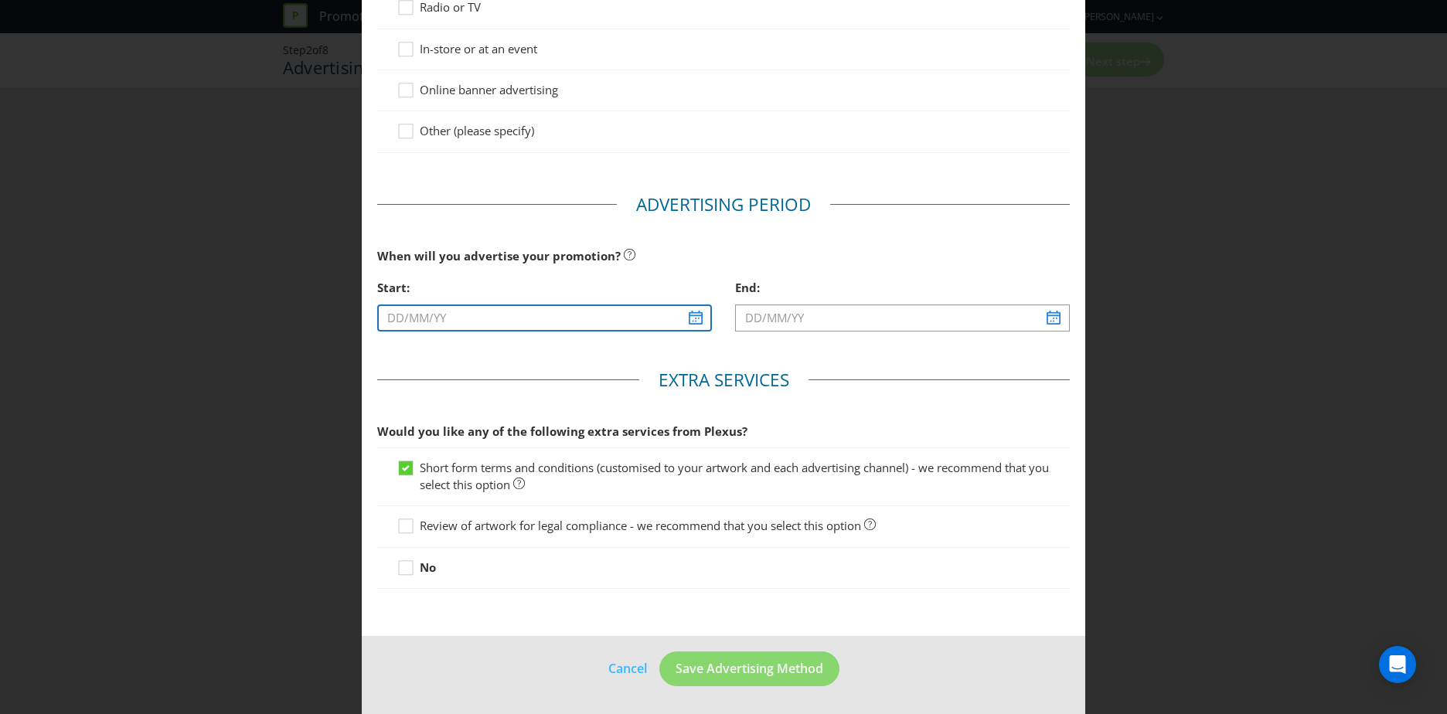
click at [492, 322] on input "text" at bounding box center [544, 318] width 335 height 27
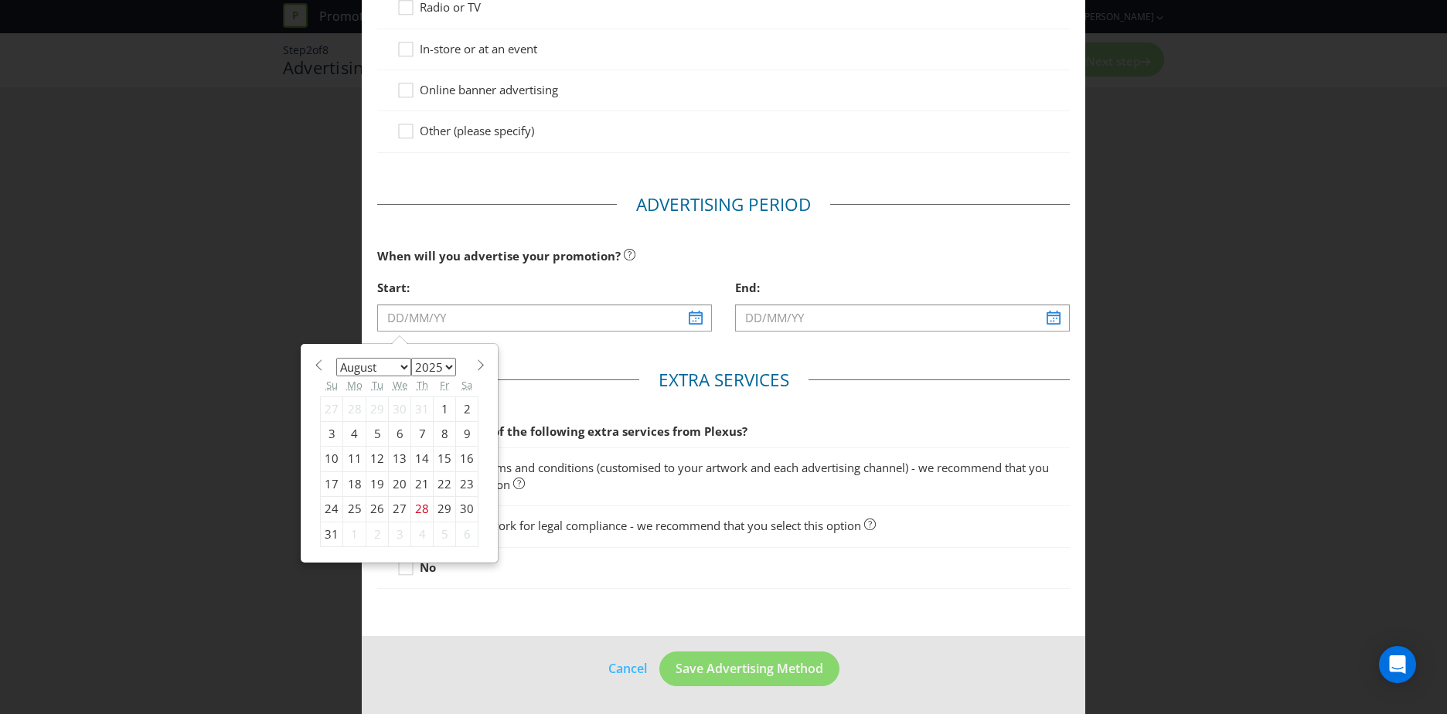
click at [351, 366] on select "January February March April May June July August September October November De…" at bounding box center [373, 367] width 75 height 19
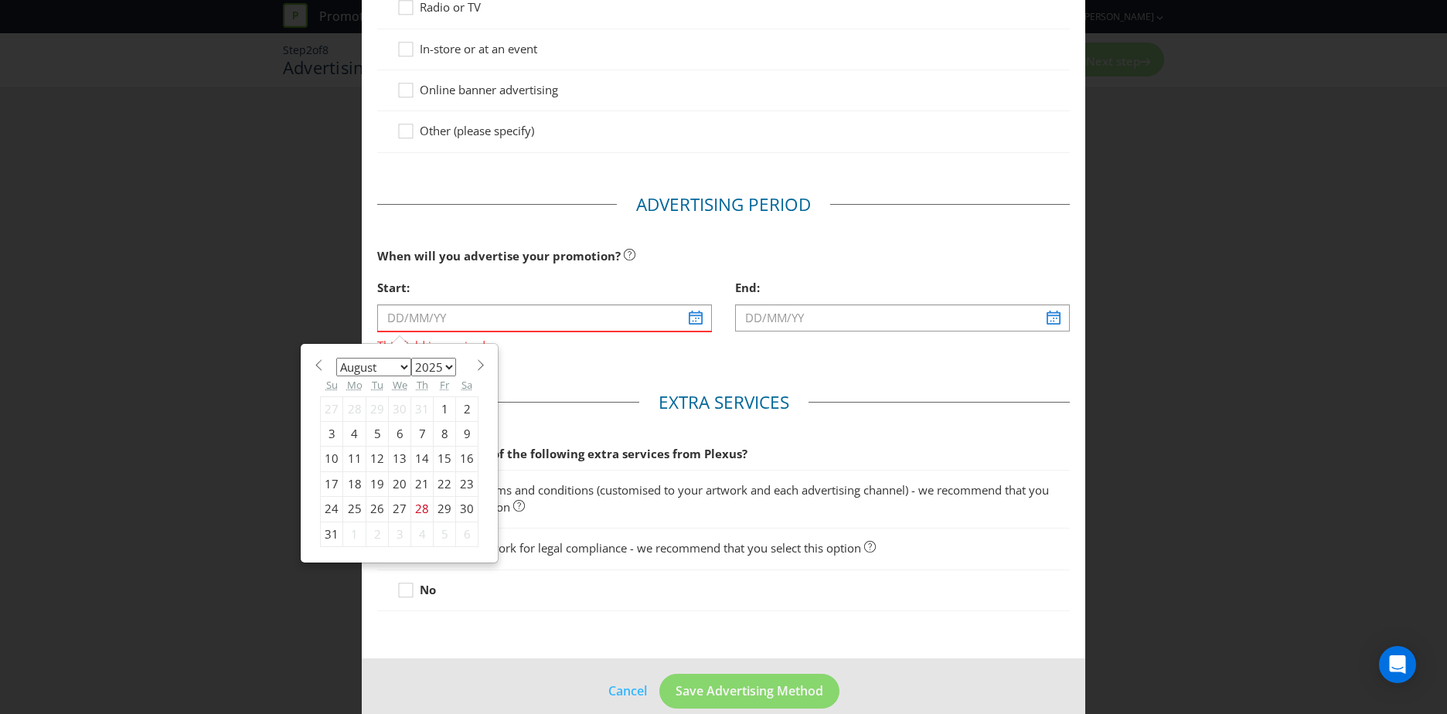
select select "8"
click at [336, 358] on select "January February March April May June July August September October November De…" at bounding box center [373, 367] width 75 height 19
click at [422, 414] on div "4" at bounding box center [422, 409] width 22 height 25
type input "[DATE]"
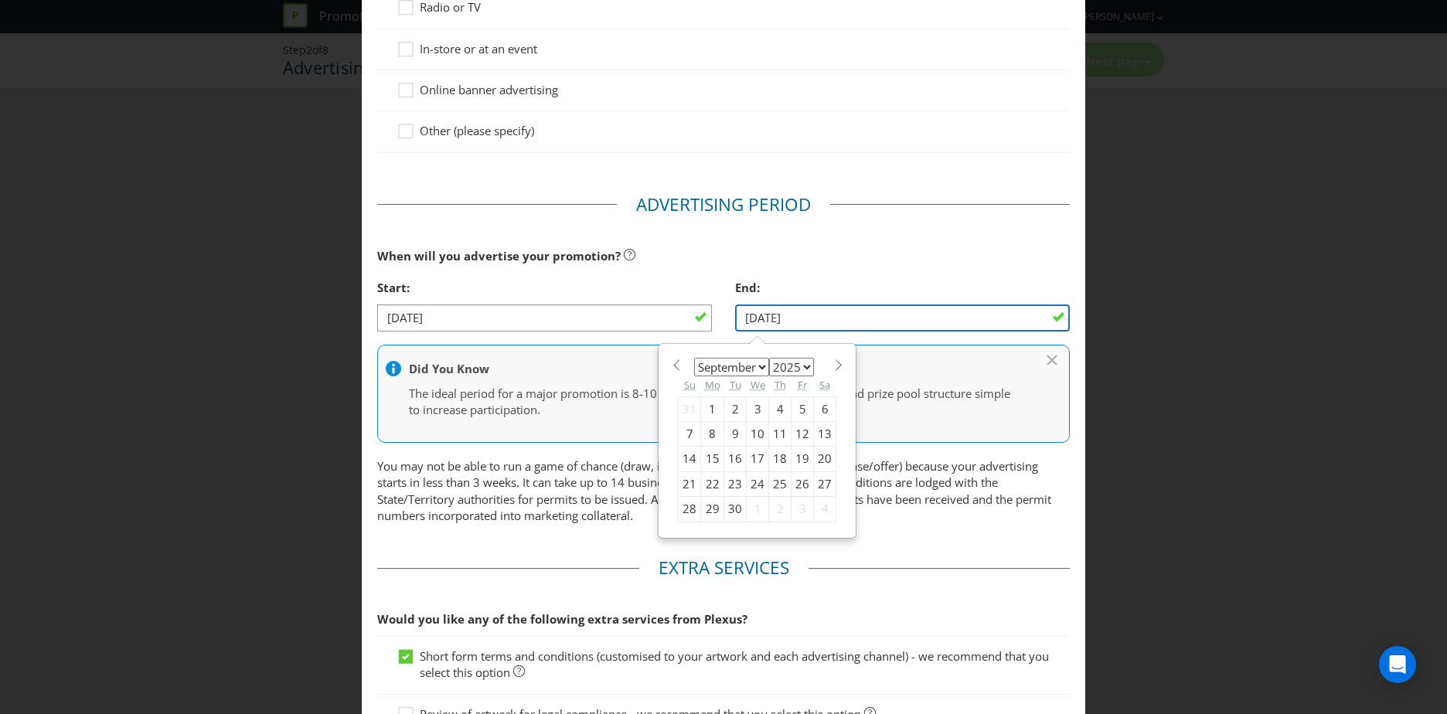
click at [844, 313] on input "[DATE]" at bounding box center [902, 318] width 335 height 27
click at [680, 434] on div "7" at bounding box center [690, 433] width 22 height 25
type input "[DATE]"
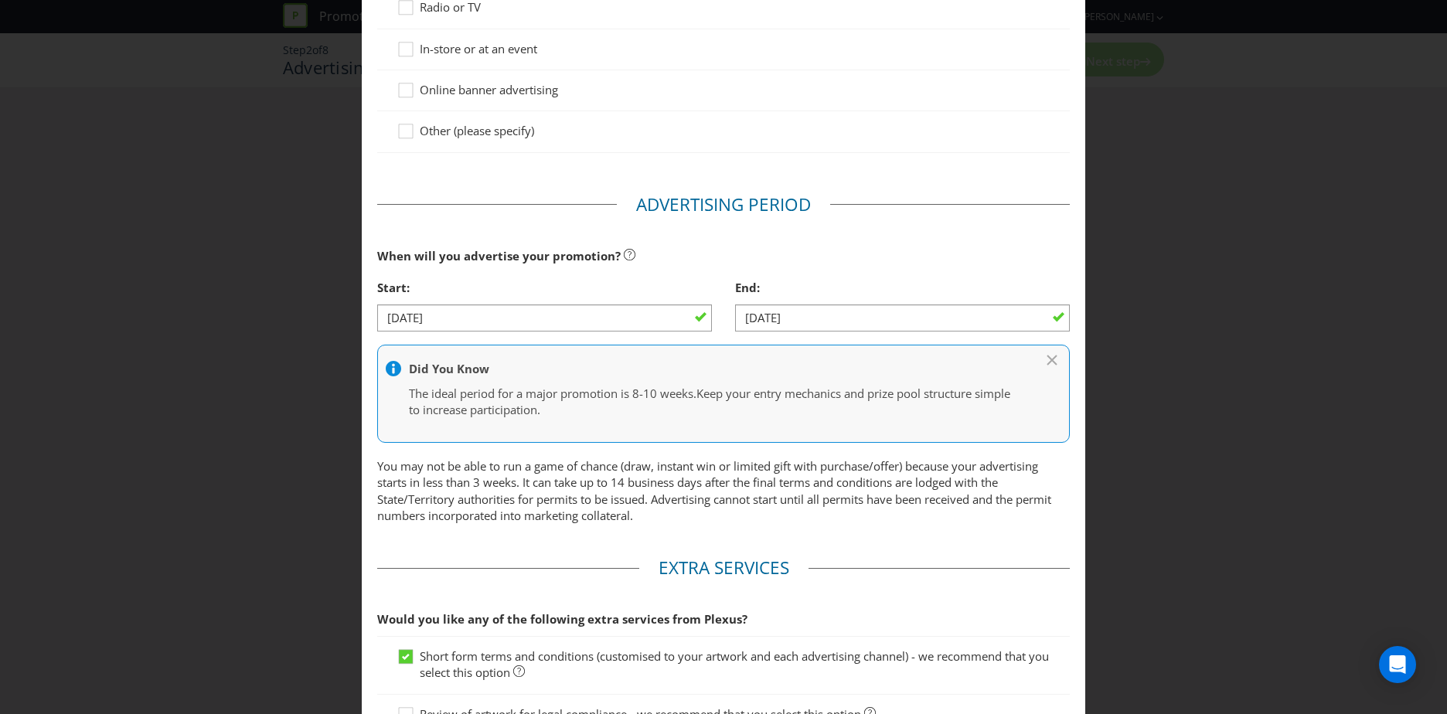
click at [588, 526] on fieldset "Advertising Period When will you advertise your promotion? Start: [DATE] End: […" at bounding box center [723, 363] width 693 height 340
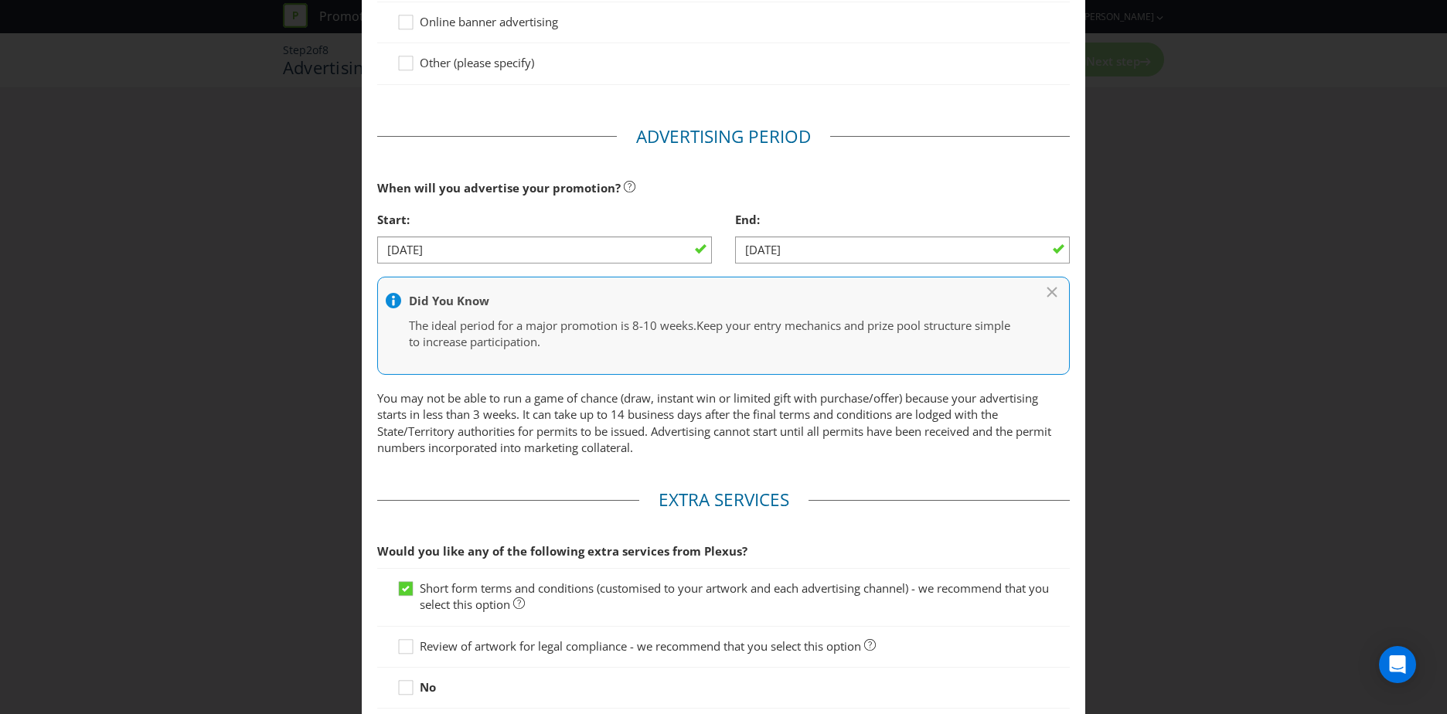
scroll to position [599, 0]
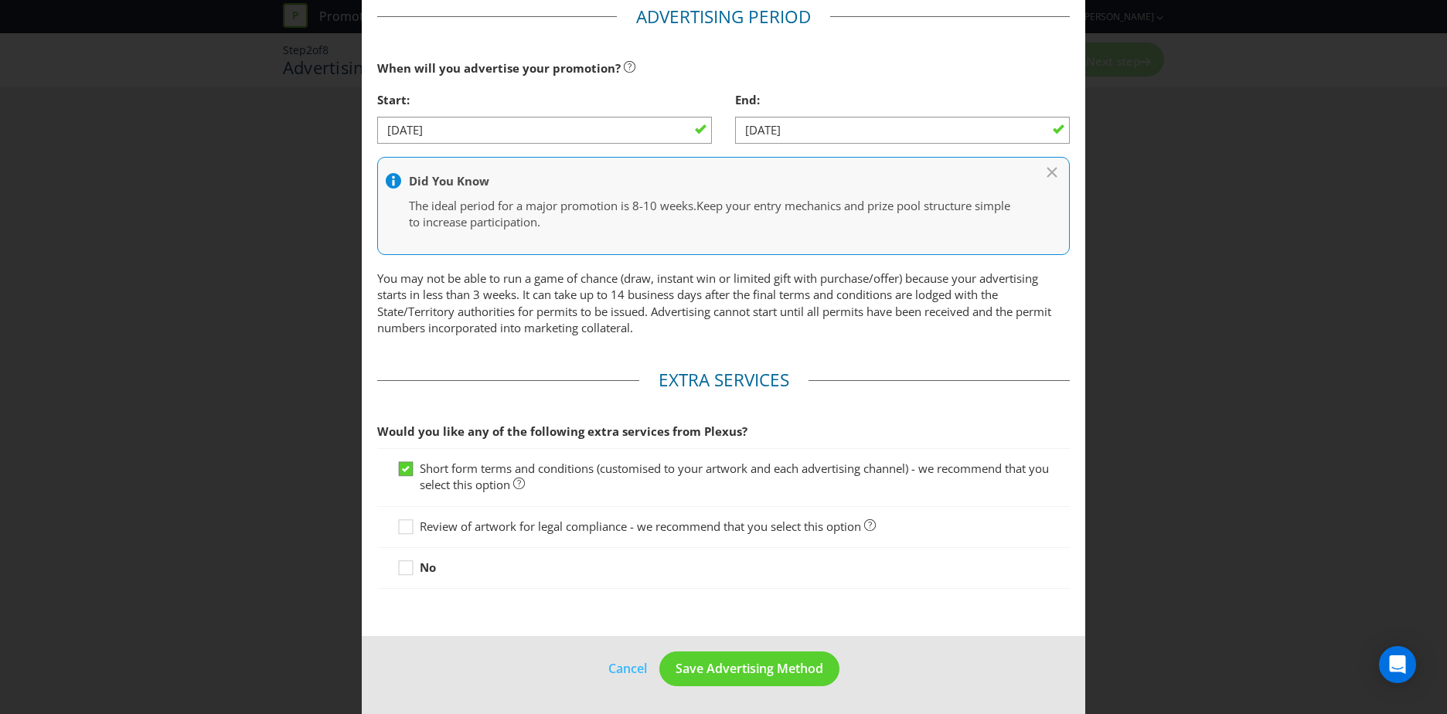
click at [402, 466] on icon at bounding box center [406, 469] width 8 height 6
click at [0, 0] on input "Short form terms and conditions (customised to your artwork and each advertisin…" at bounding box center [0, 0] width 0 height 0
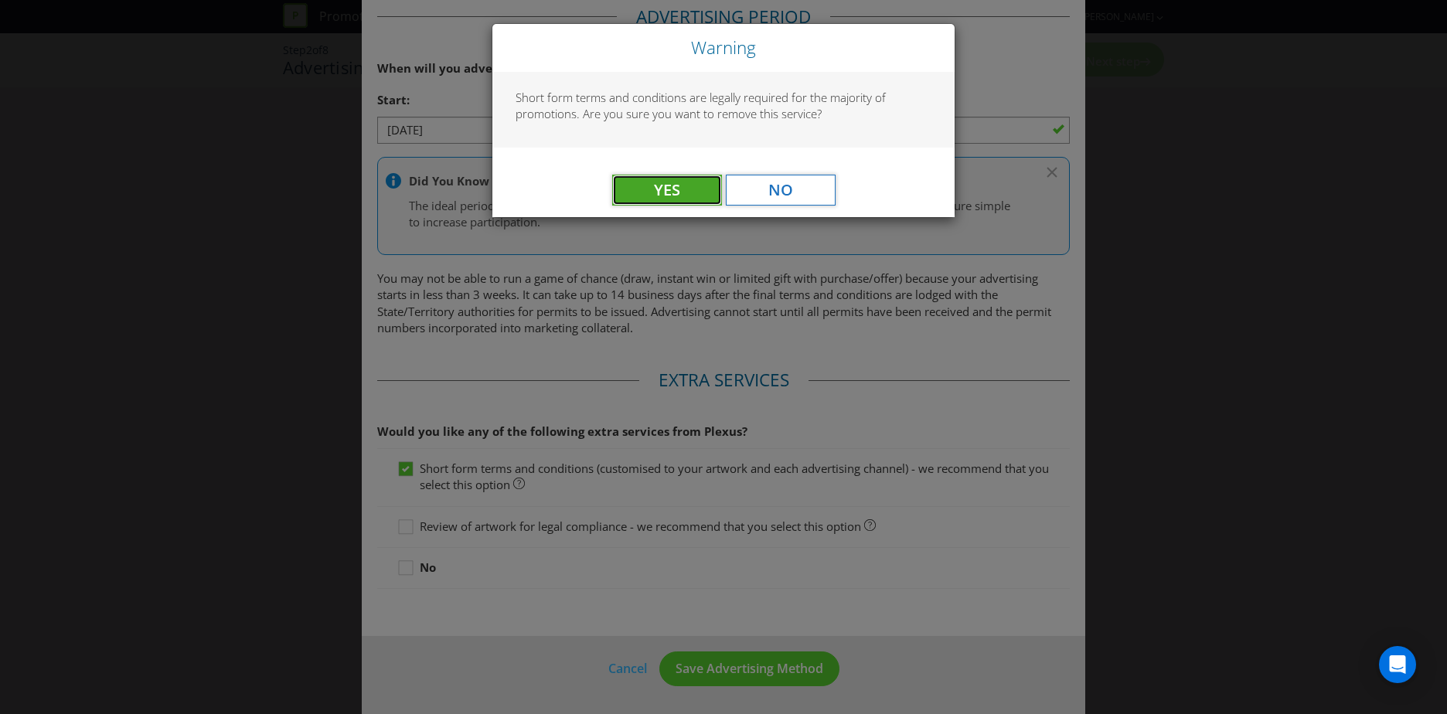
click at [660, 189] on span "Yes" at bounding box center [667, 189] width 26 height 21
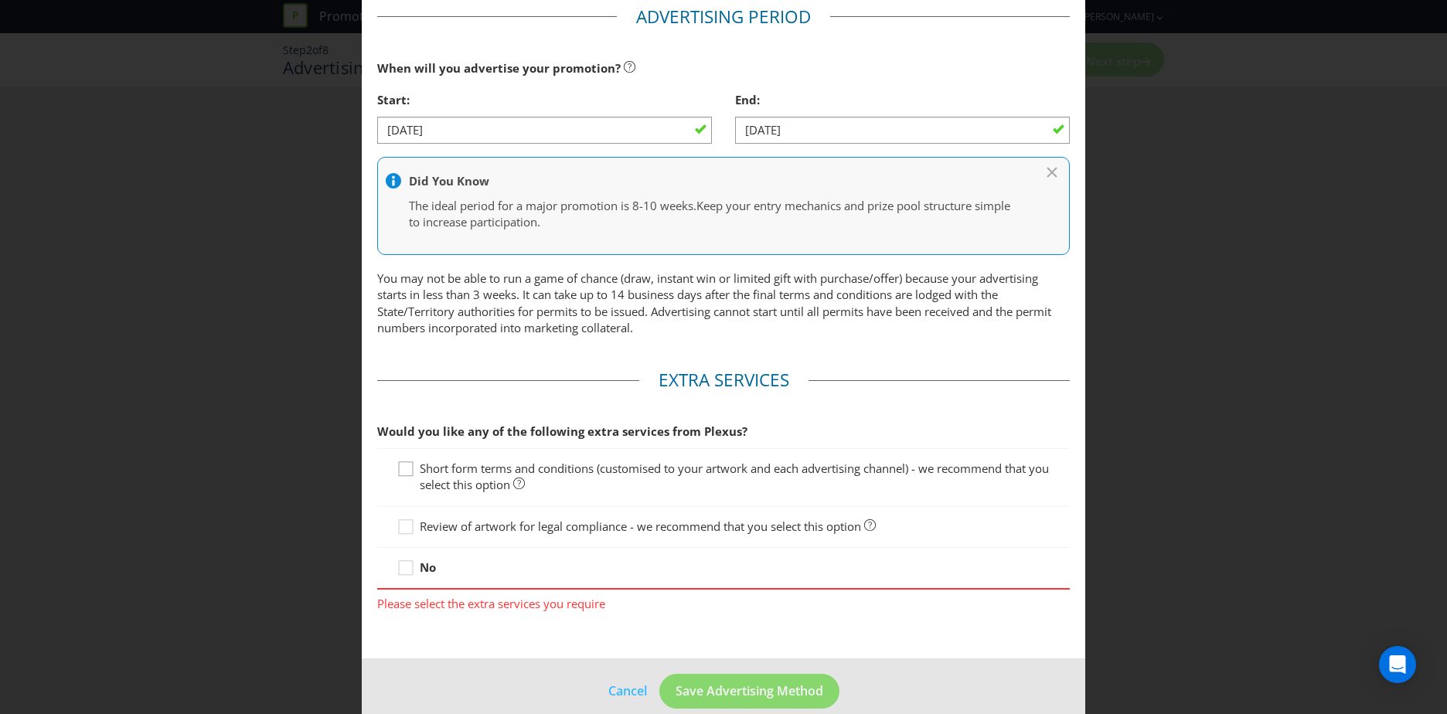
click at [407, 465] on icon at bounding box center [408, 472] width 23 height 23
click at [0, 0] on input "Short form terms and conditions (customised to your artwork and each advertisin…" at bounding box center [0, 0] width 0 height 0
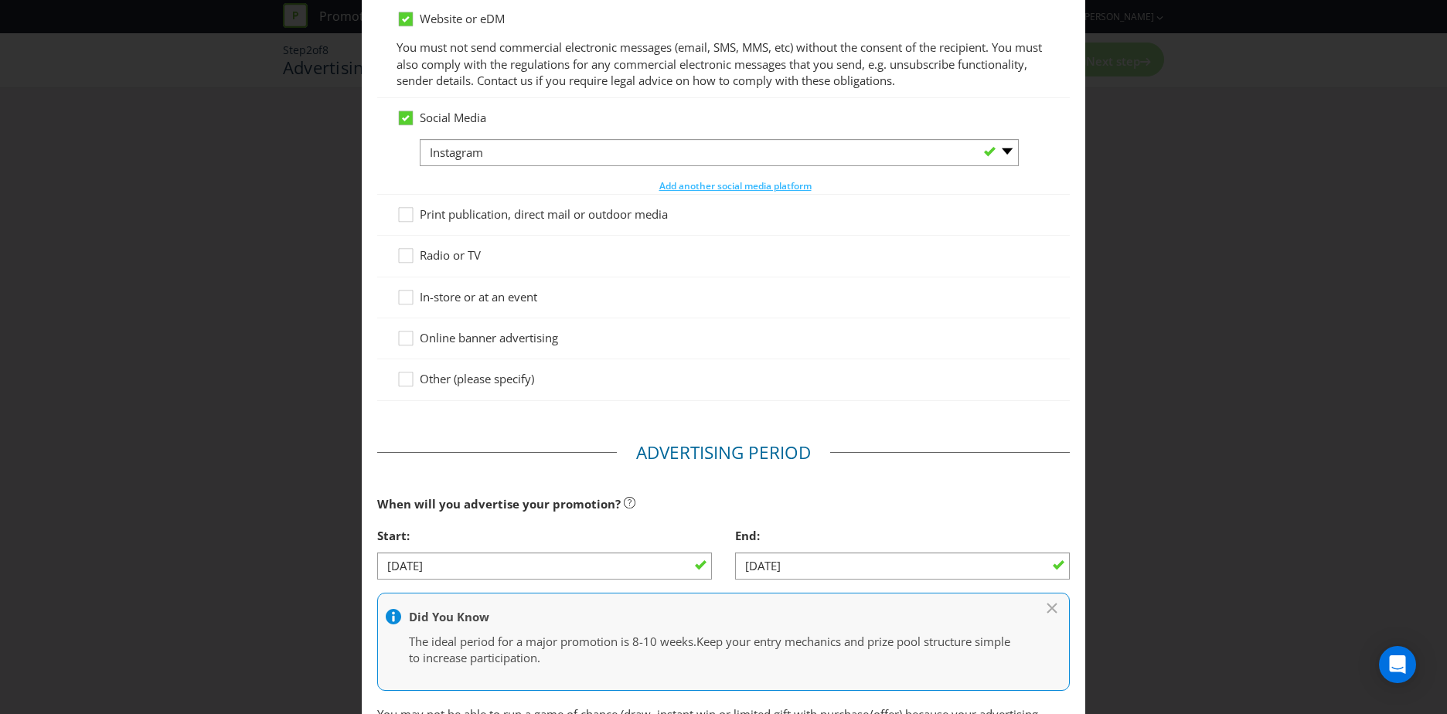
scroll to position [135, 0]
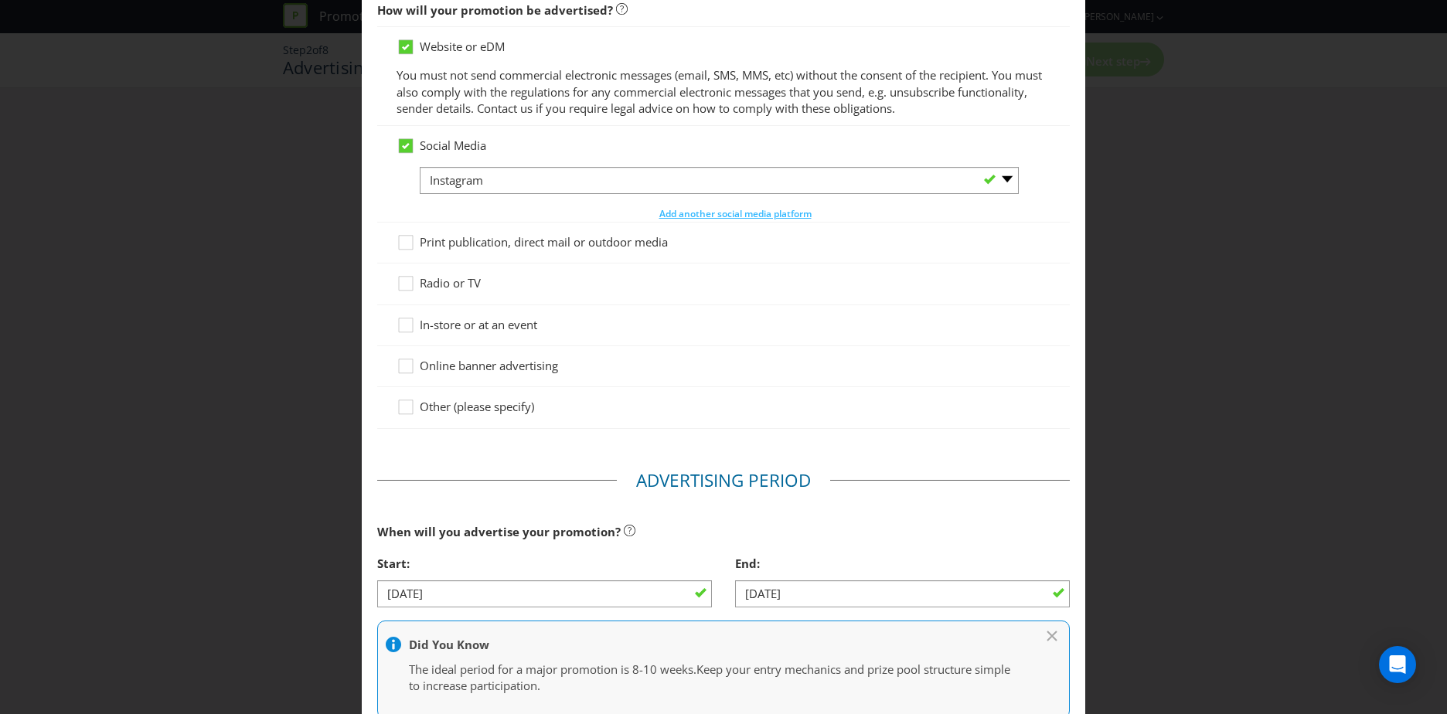
drag, startPoint x: 404, startPoint y: 324, endPoint x: 407, endPoint y: 332, distance: 8.3
click at [405, 326] on div at bounding box center [404, 330] width 15 height 27
click at [0, 0] on input "In-store or at an event" at bounding box center [0, 0] width 0 height 0
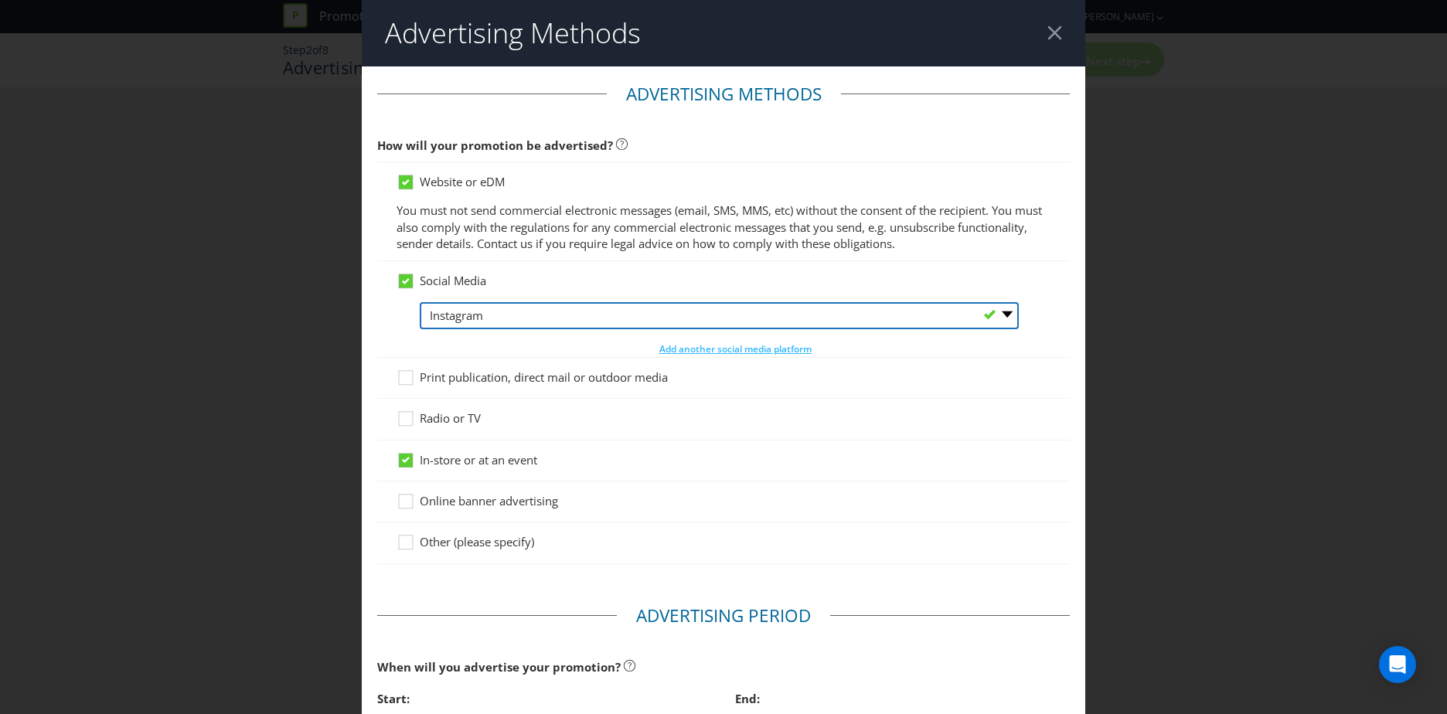
click at [449, 313] on select "-- Please Select -- Facebook X Instagram Snapchat LinkedIn Pinterest Tumblr You…" at bounding box center [719, 315] width 599 height 27
click at [453, 322] on select "-- Please Select -- Facebook X Instagram Snapchat LinkedIn Pinterest Tumblr You…" at bounding box center [719, 315] width 599 height 27
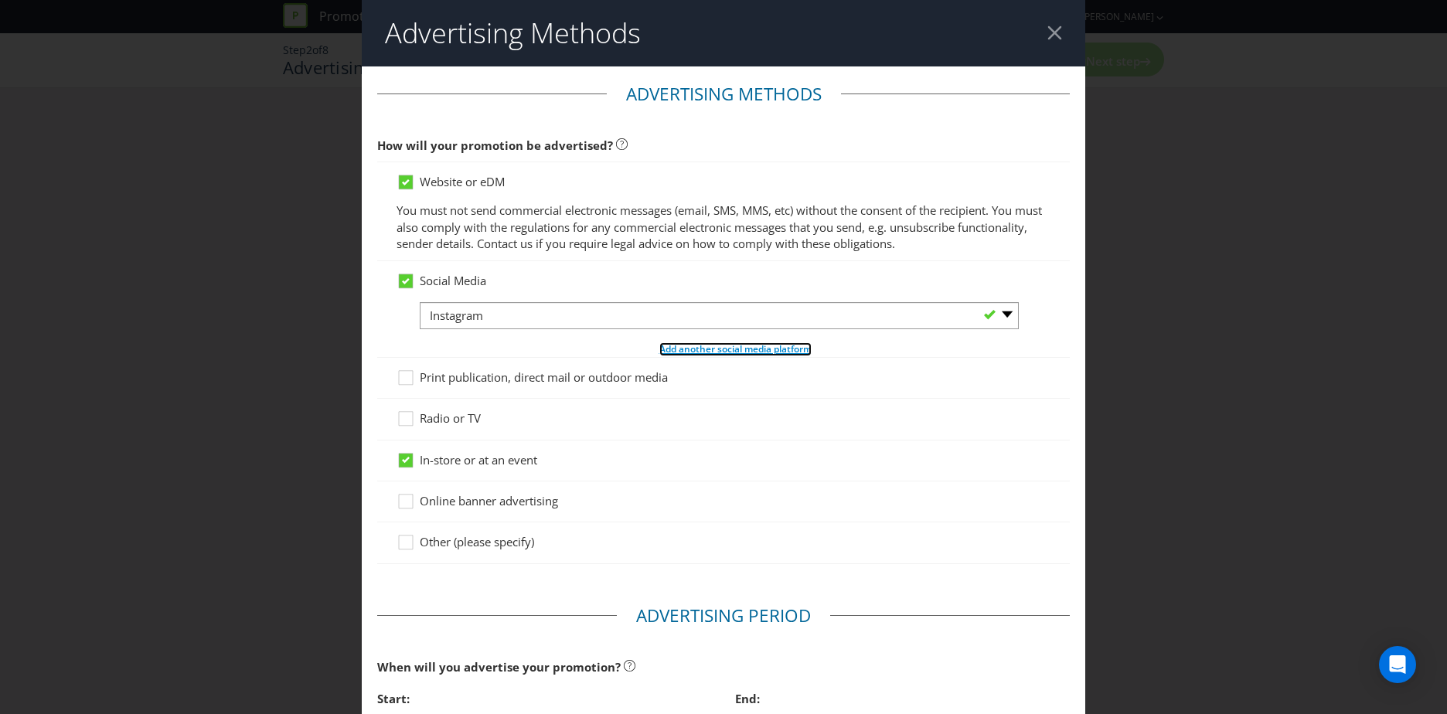
click at [687, 349] on span "Add another social media platform" at bounding box center [735, 348] width 152 height 13
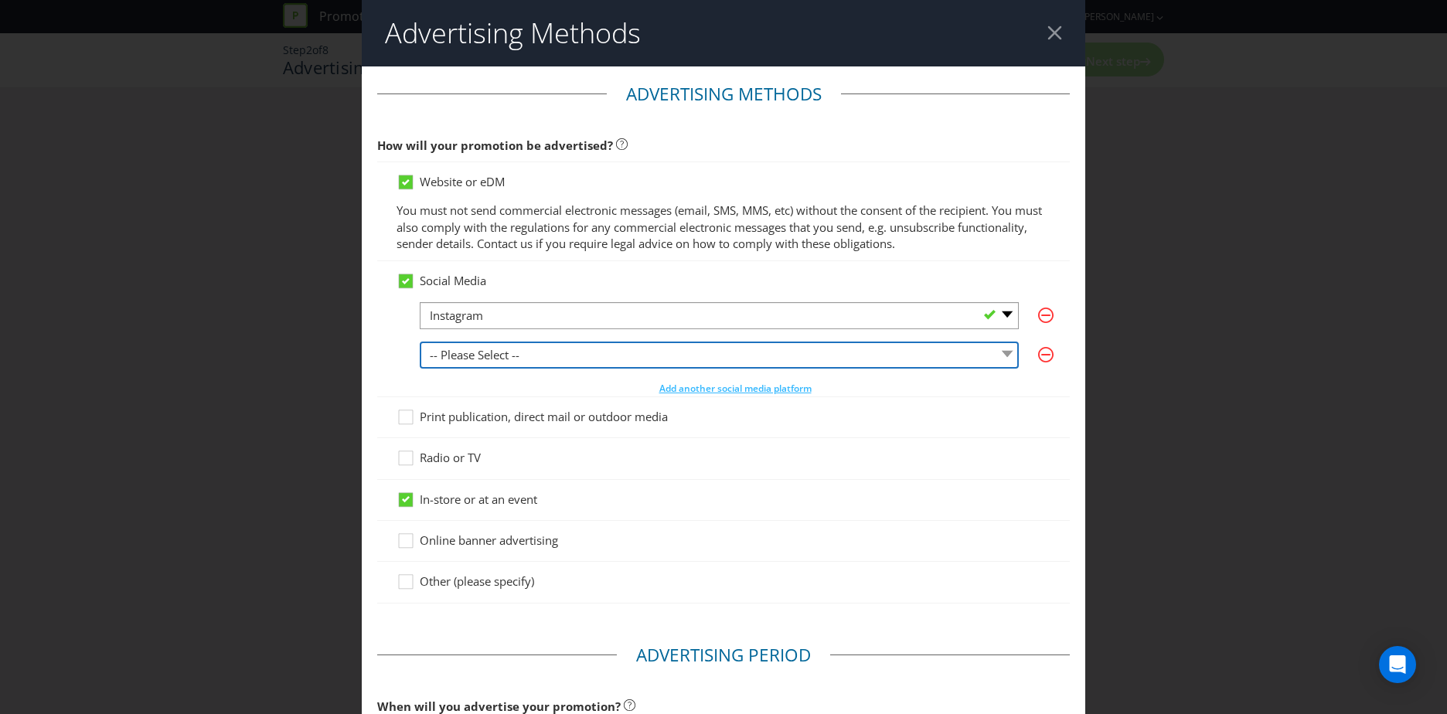
click at [496, 360] on select "-- Please Select -- Facebook X Instagram Snapchat LinkedIn Pinterest Tumblr You…" at bounding box center [719, 355] width 599 height 27
select select "FACEBOOK"
click at [420, 342] on select "-- Please Select -- Facebook X Instagram Snapchat LinkedIn Pinterest Tumblr You…" at bounding box center [719, 355] width 599 height 27
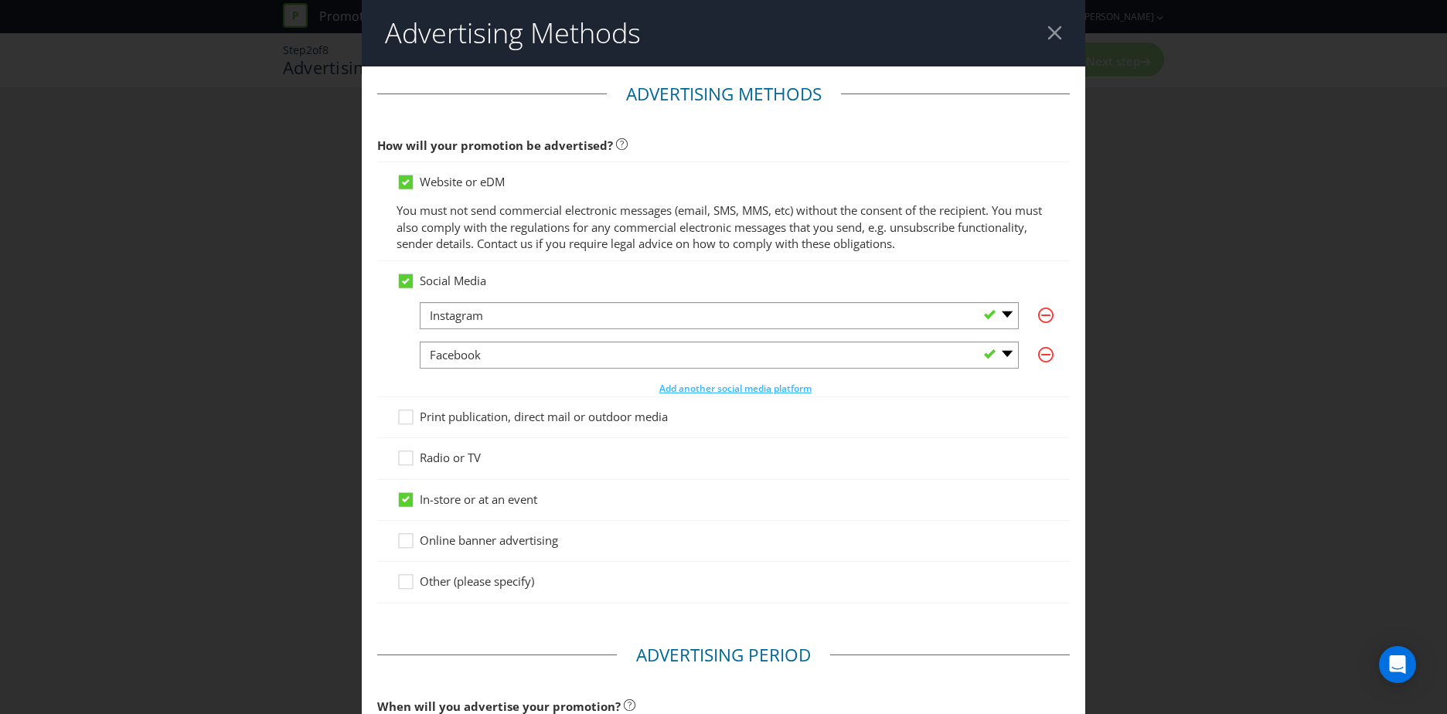
drag, startPoint x: 377, startPoint y: 362, endPoint x: 376, endPoint y: 347, distance: 14.7
click at [377, 361] on div "Social Media -- Please Select -- Facebook X Instagram Snapchat LinkedIn Pintere…" at bounding box center [723, 328] width 693 height 135
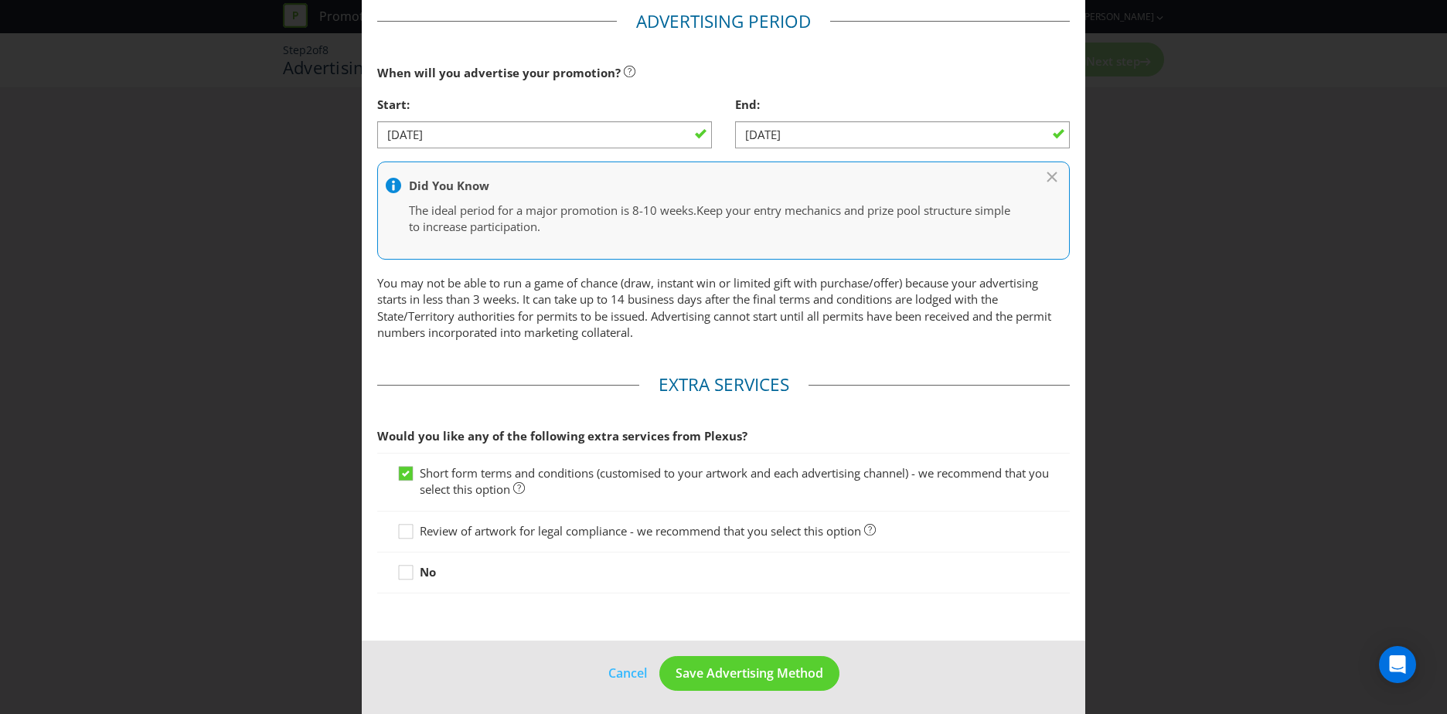
scroll to position [639, 0]
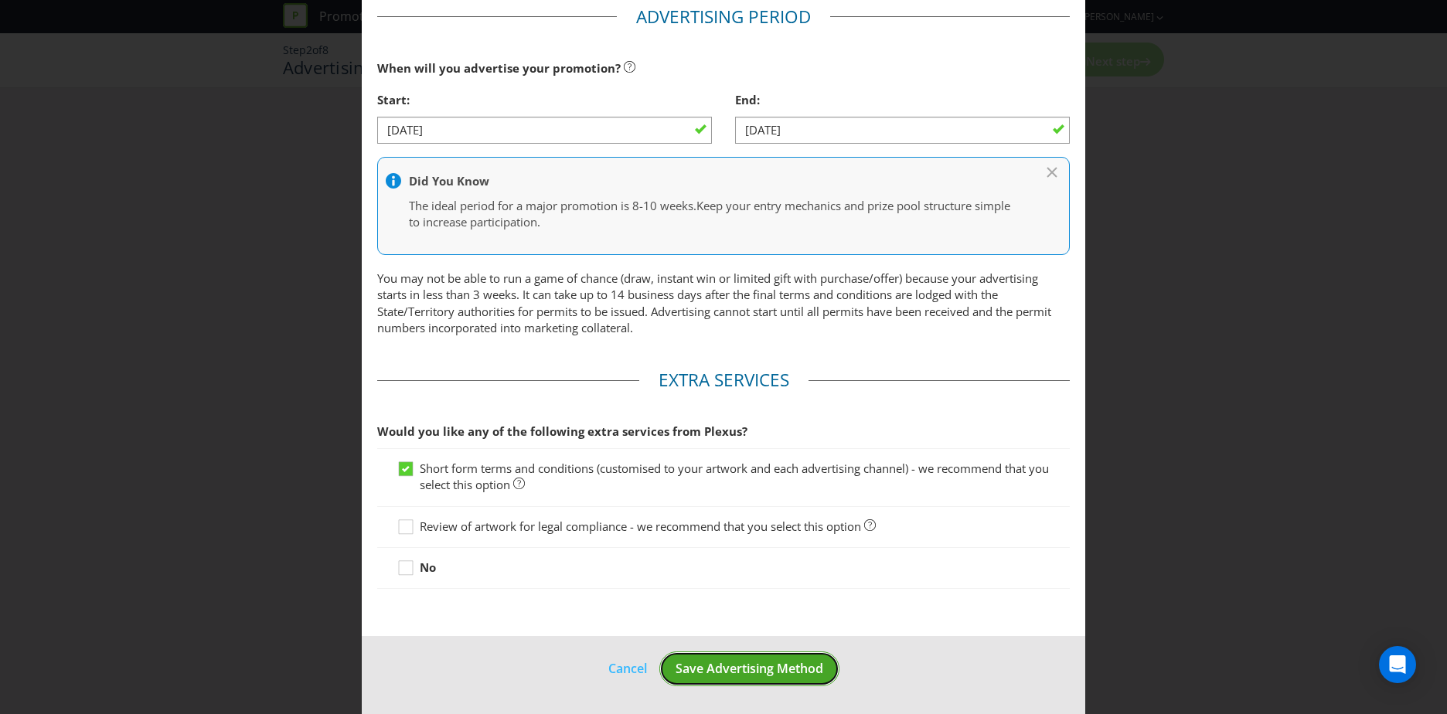
click at [749, 667] on span "Save Advertising Method" at bounding box center [750, 668] width 148 height 17
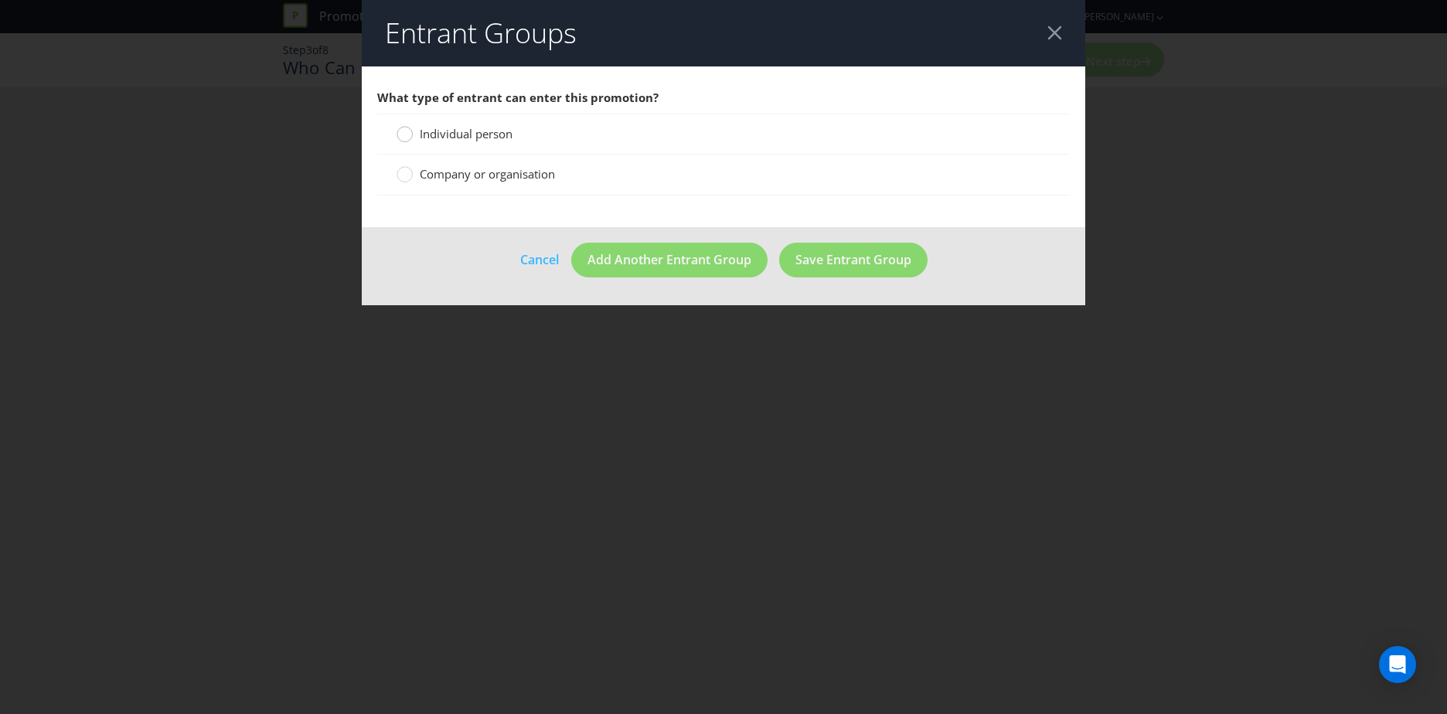
drag, startPoint x: 408, startPoint y: 135, endPoint x: 576, endPoint y: 165, distance: 170.6
click at [409, 135] on circle at bounding box center [404, 134] width 15 height 15
click at [0, 0] on input "Individual person" at bounding box center [0, 0] width 0 height 0
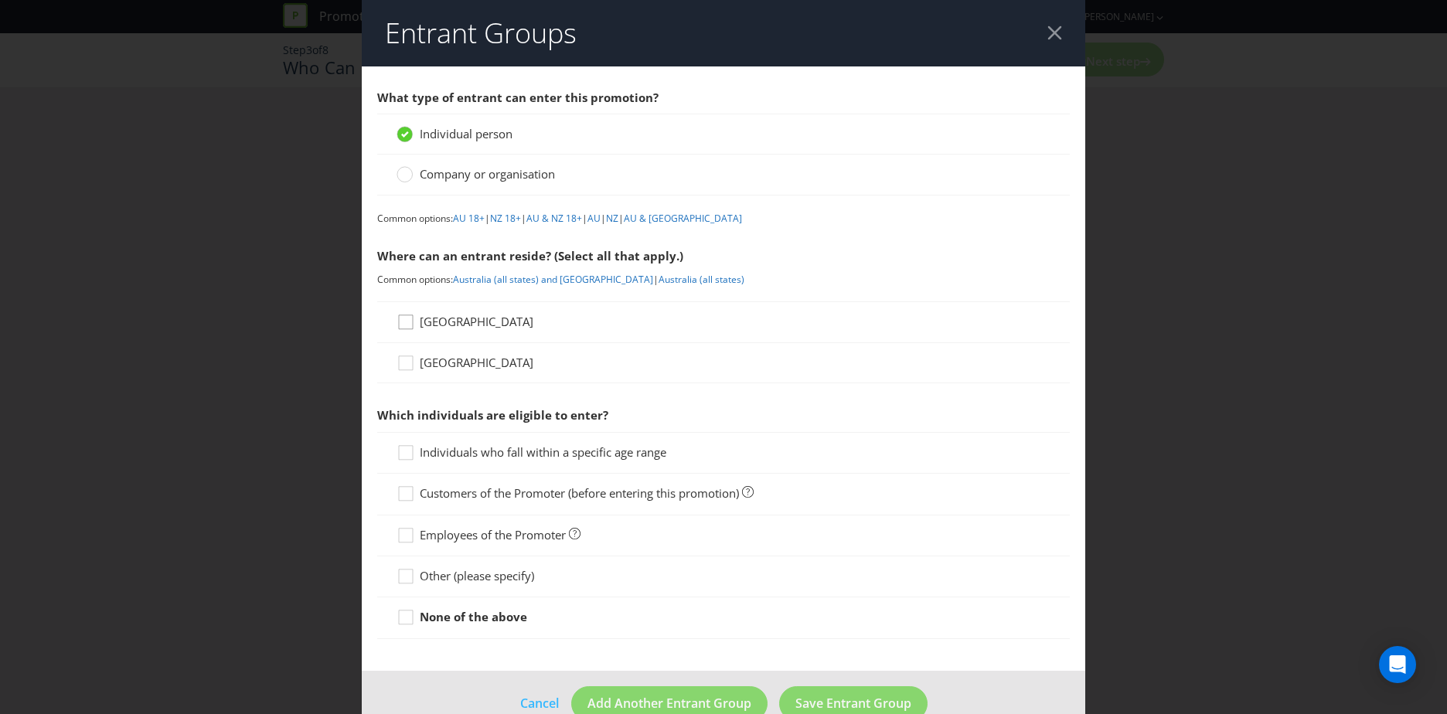
click at [407, 319] on div at bounding box center [406, 317] width 8 height 8
click at [0, 0] on input "[GEOGRAPHIC_DATA]" at bounding box center [0, 0] width 0 height 0
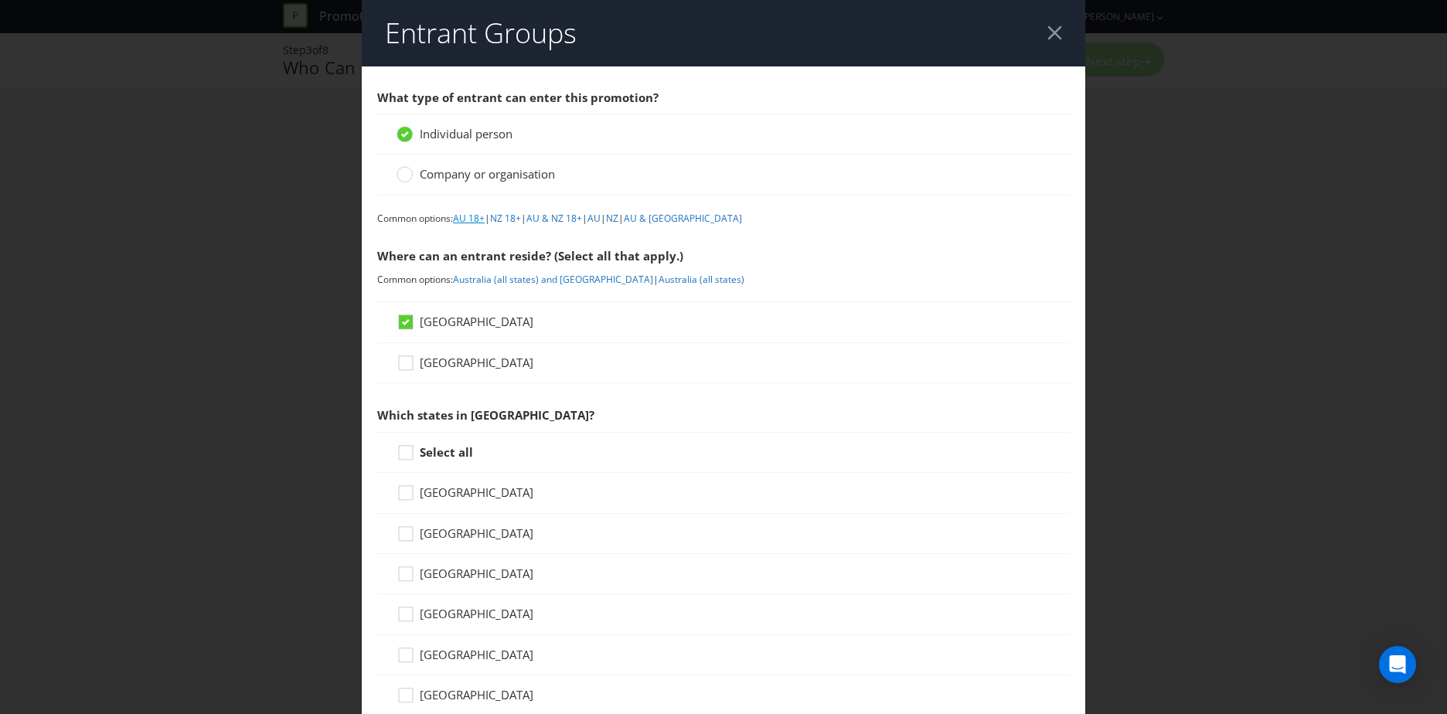
click at [469, 220] on link "AU 18+" at bounding box center [469, 218] width 32 height 13
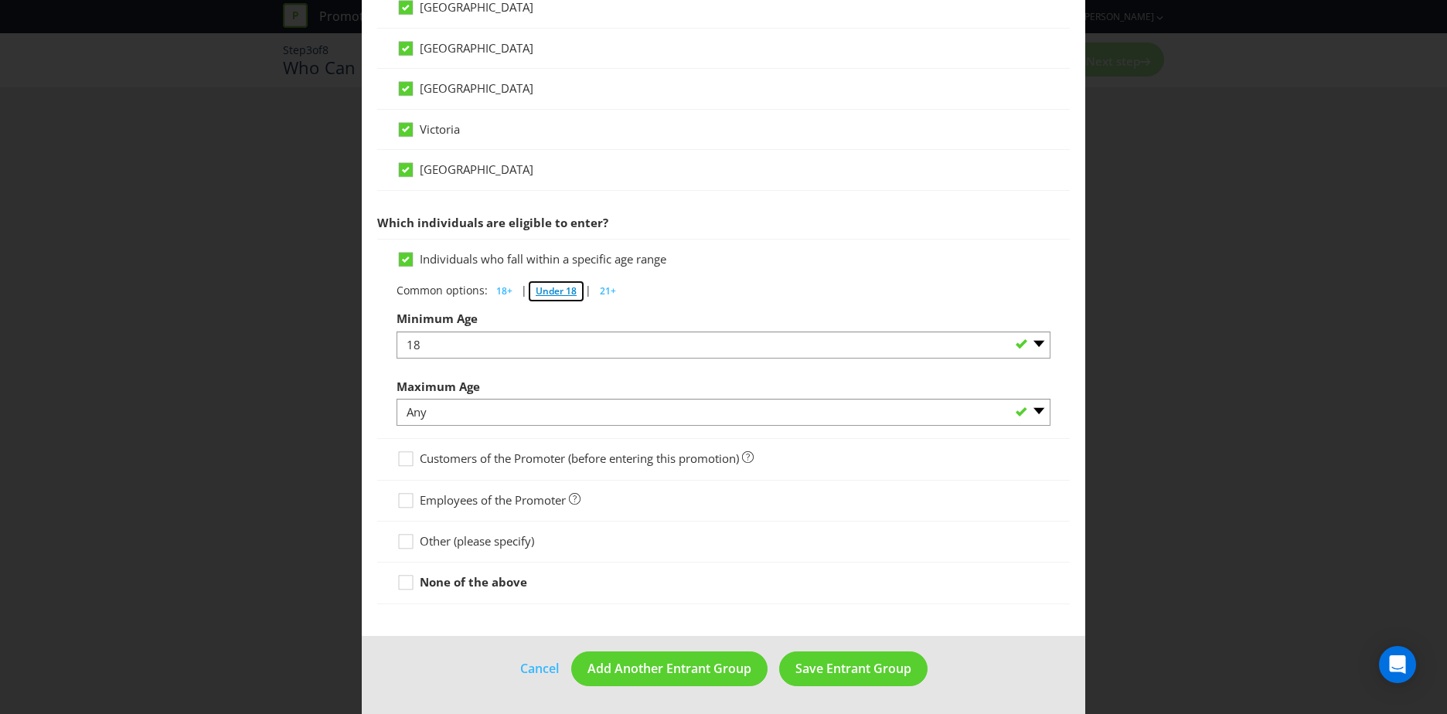
click at [554, 289] on span "Under 18" at bounding box center [556, 291] width 41 height 13
select select "ANY"
select select "18"
click at [496, 290] on span "18+" at bounding box center [504, 291] width 16 height 13
select select "18"
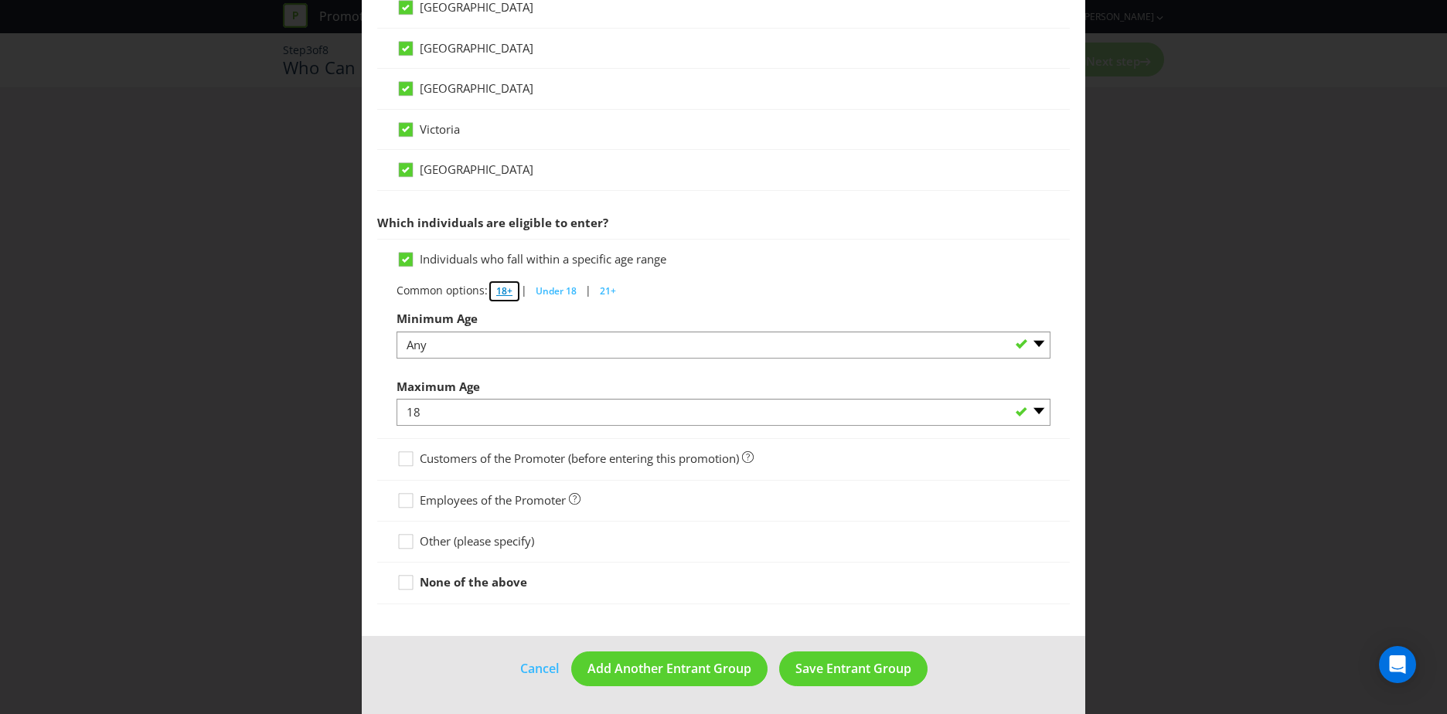
select select "ANY"
click at [404, 576] on div at bounding box center [406, 578] width 8 height 8
click at [0, 0] on input "None of the above" at bounding box center [0, 0] width 0 height 0
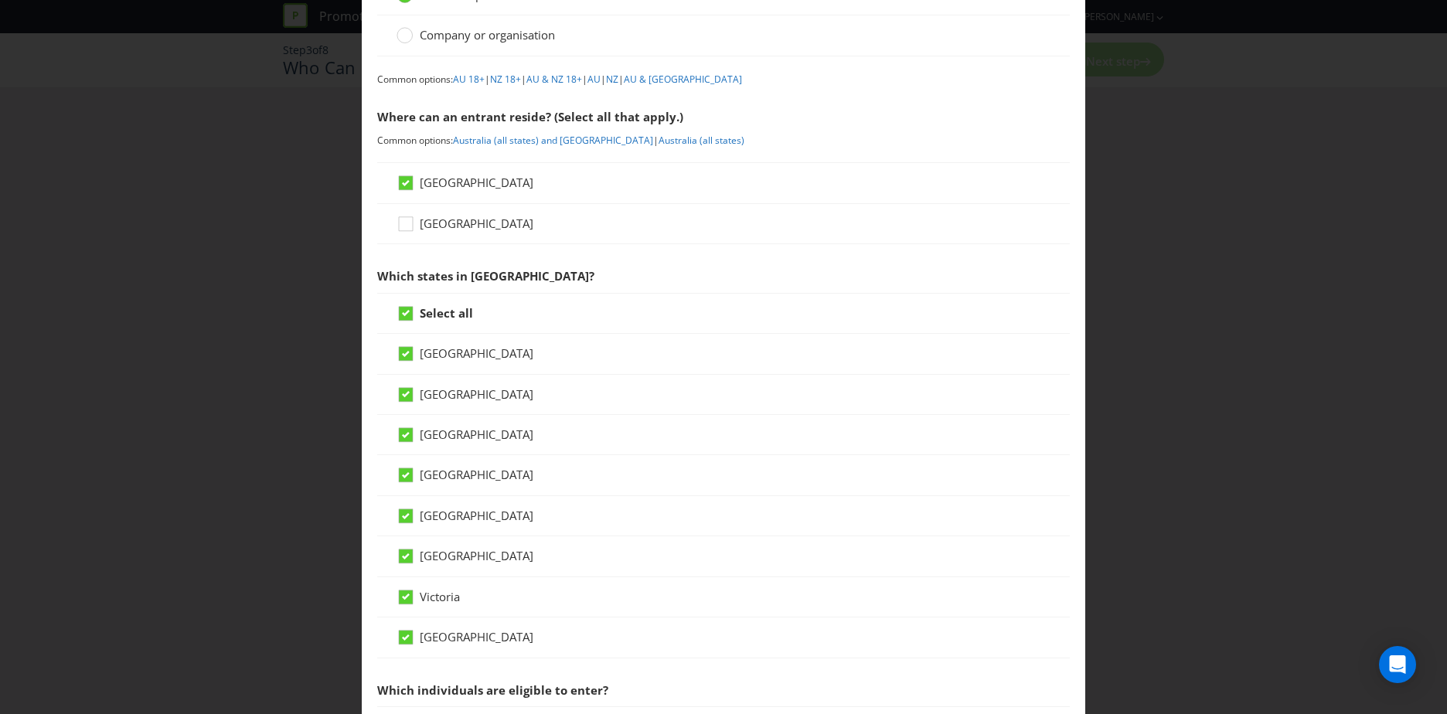
scroll to position [448, 0]
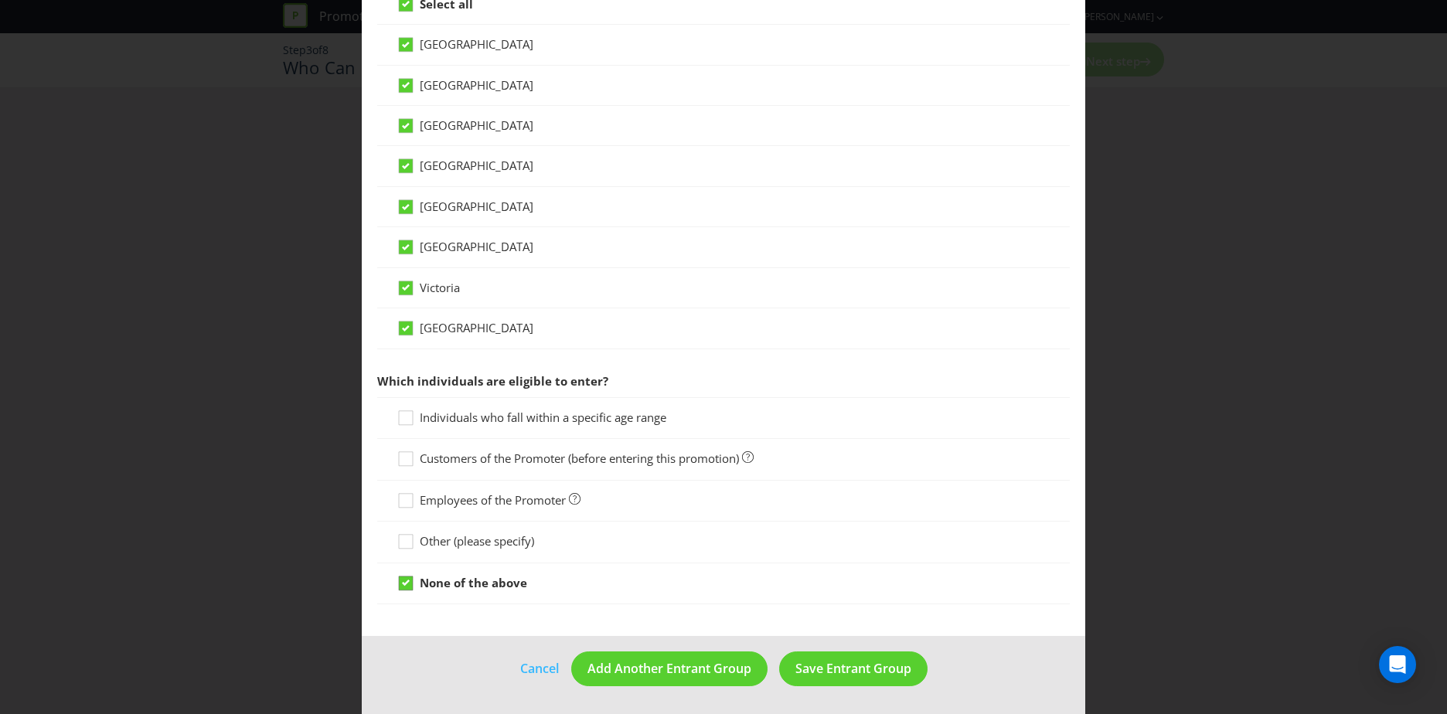
click at [405, 583] on icon at bounding box center [406, 583] width 8 height 6
click at [0, 0] on input "None of the above" at bounding box center [0, 0] width 0 height 0
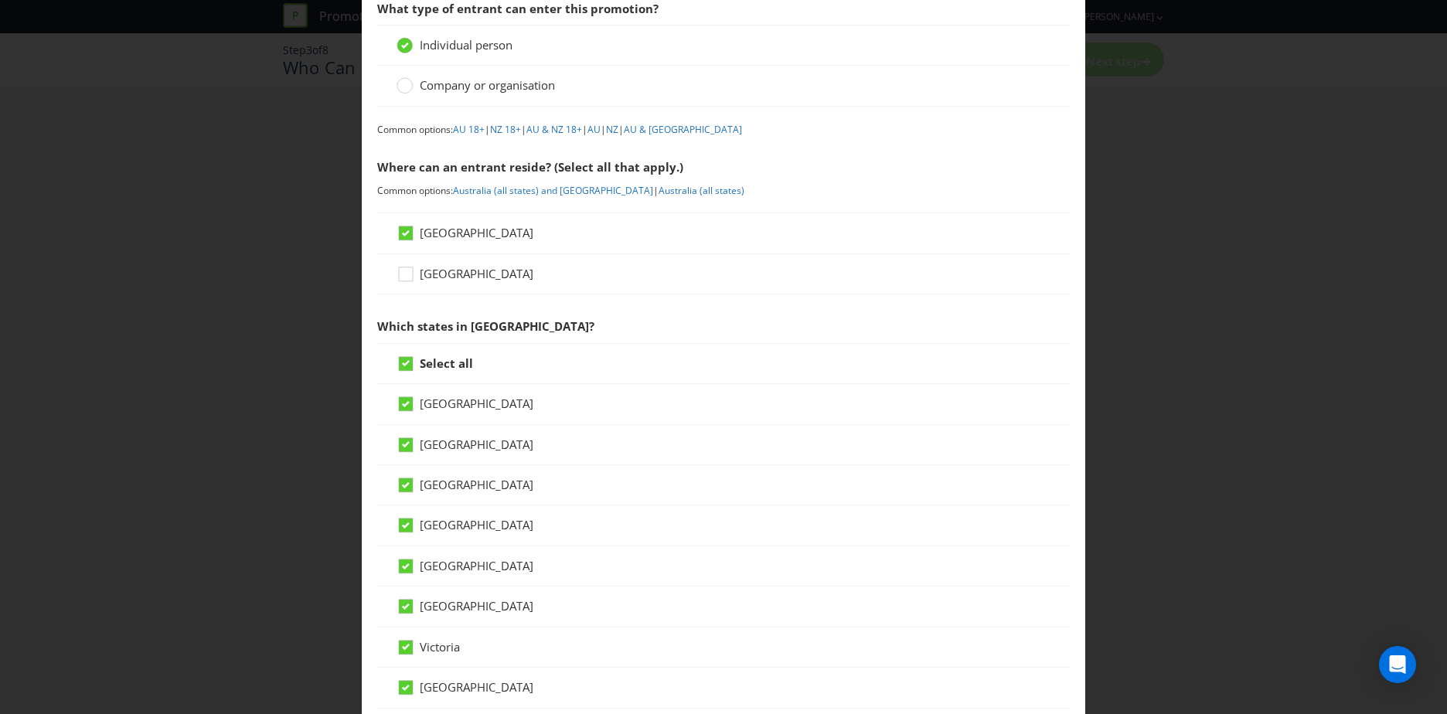
scroll to position [62, 0]
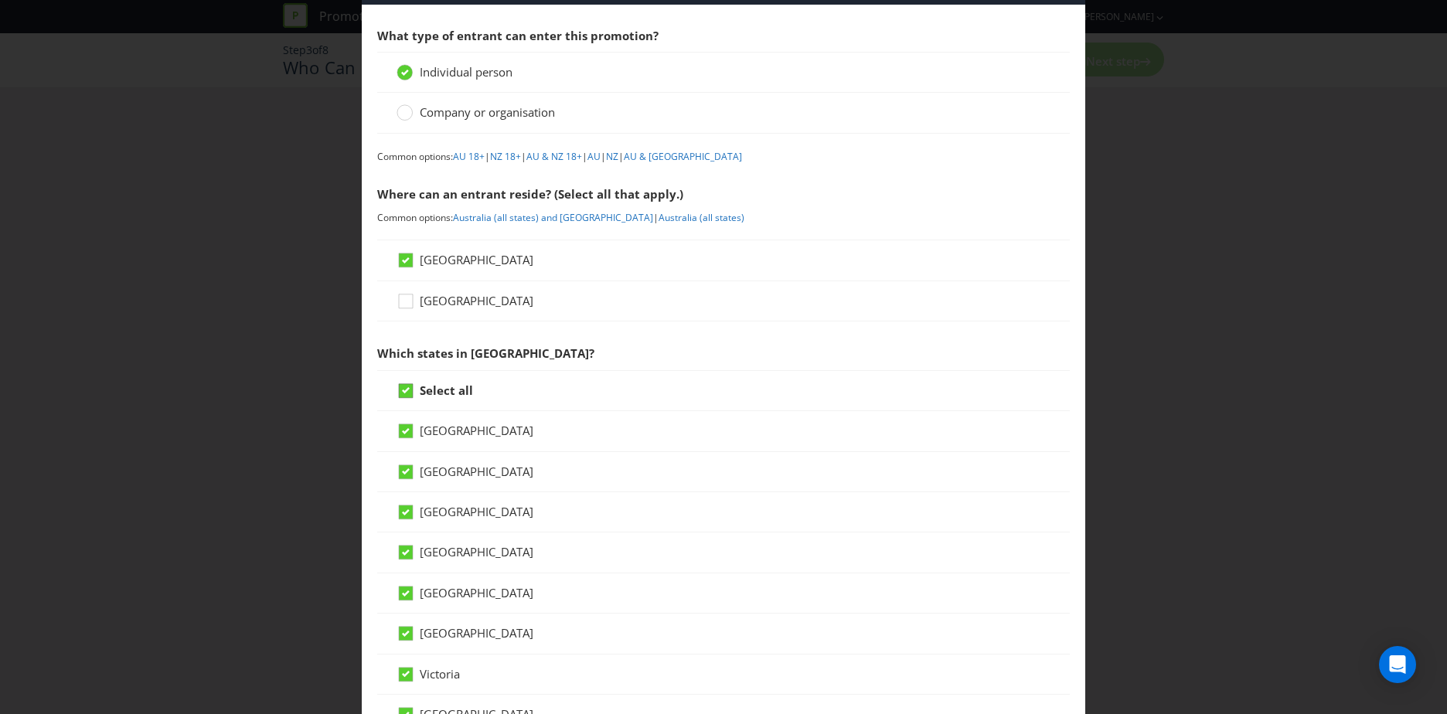
click at [404, 391] on icon at bounding box center [406, 390] width 8 height 6
click at [0, 0] on input "Select all" at bounding box center [0, 0] width 0 height 0
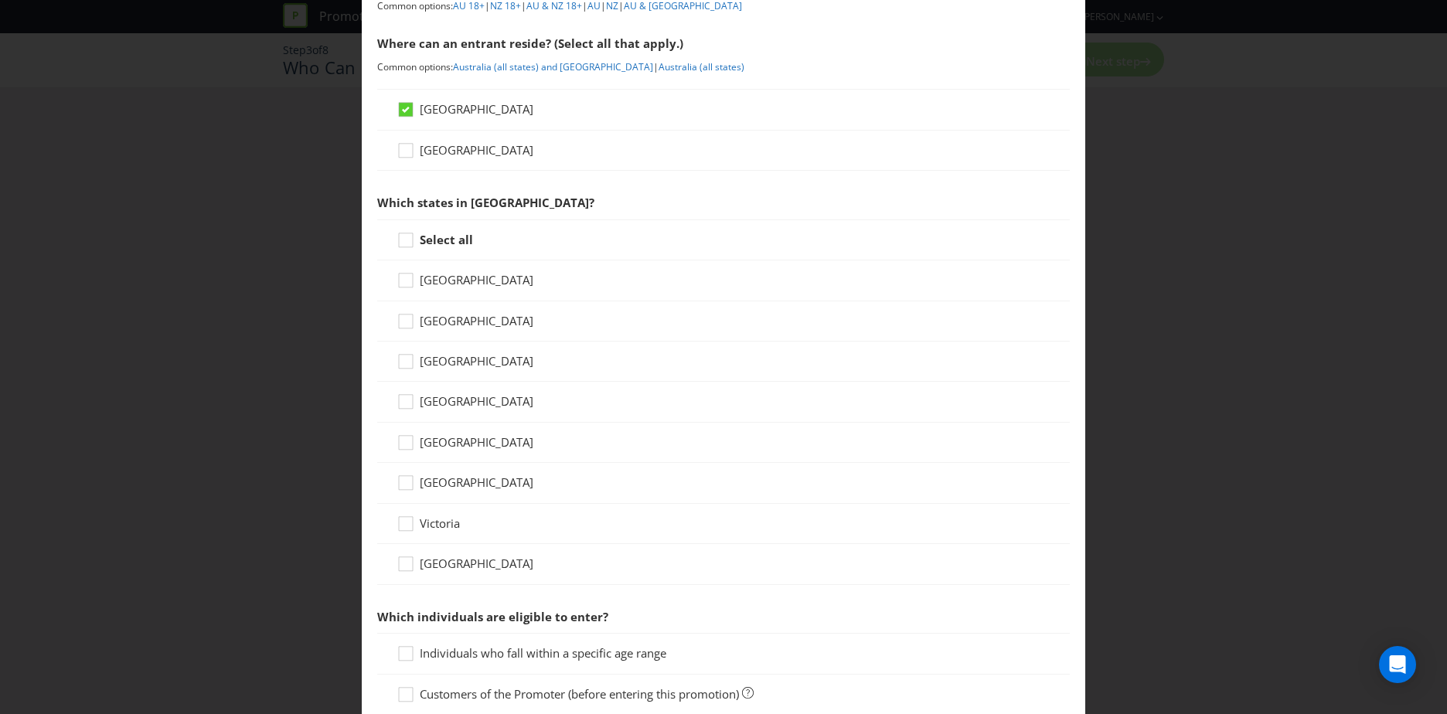
scroll to position [216, 0]
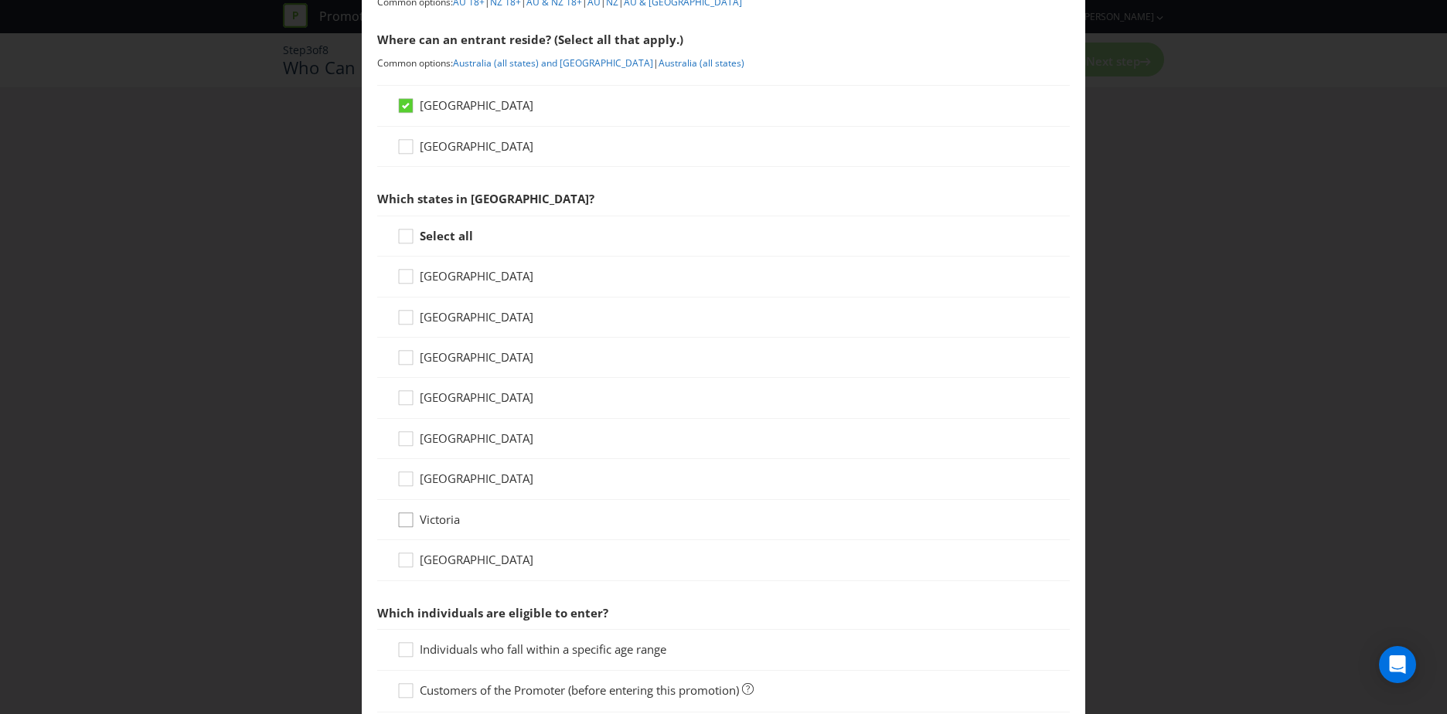
click at [403, 514] on div at bounding box center [406, 515] width 8 height 8
click at [0, 0] on input "Victoria" at bounding box center [0, 0] width 0 height 0
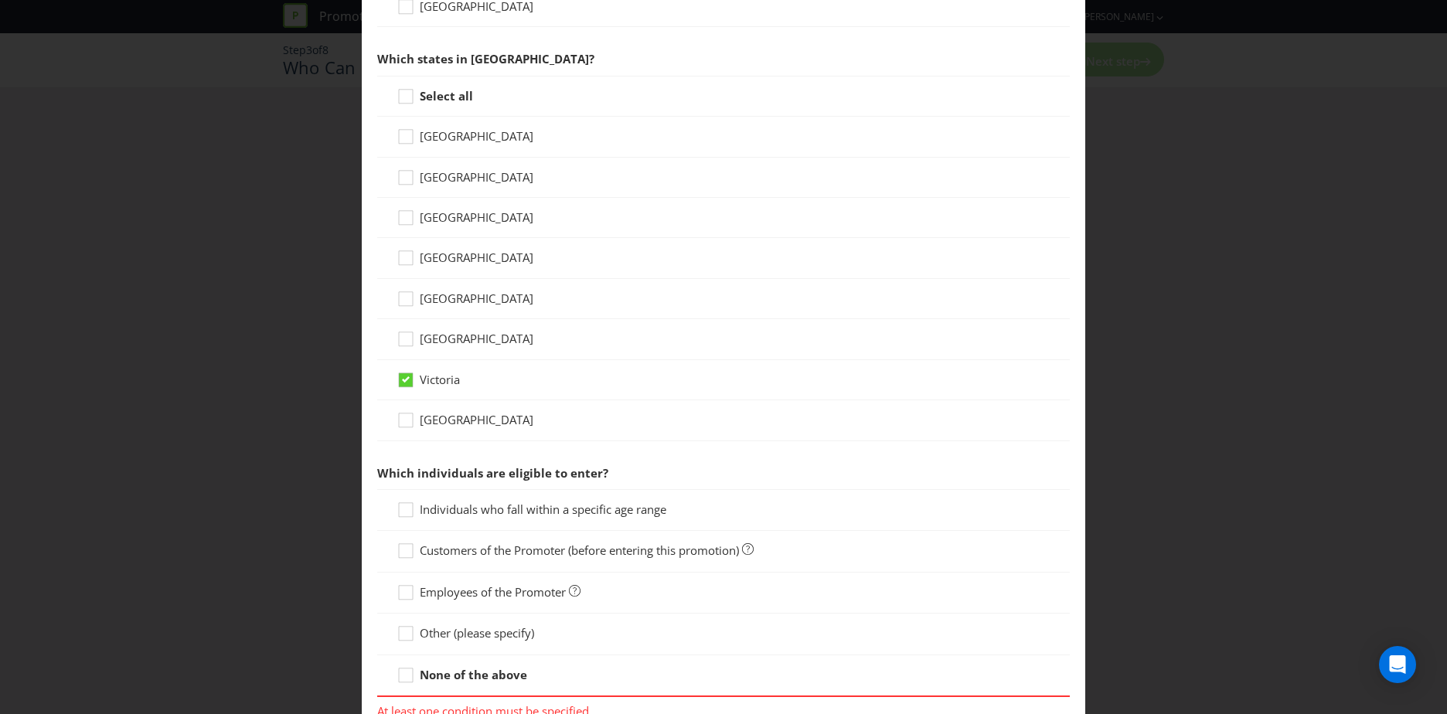
scroll to position [463, 0]
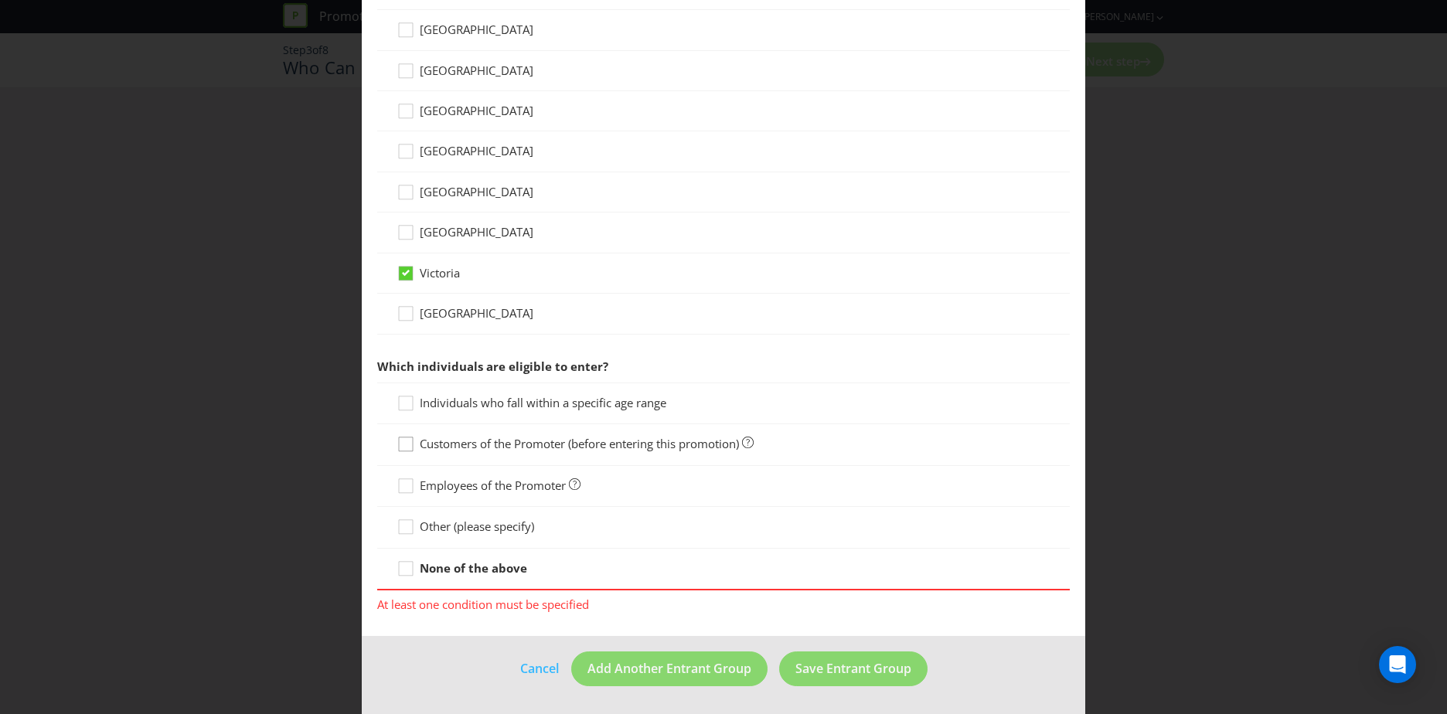
click at [407, 446] on icon at bounding box center [408, 447] width 23 height 23
click at [0, 0] on input "Customers of the Promoter (before entering this promotion)" at bounding box center [0, 0] width 0 height 0
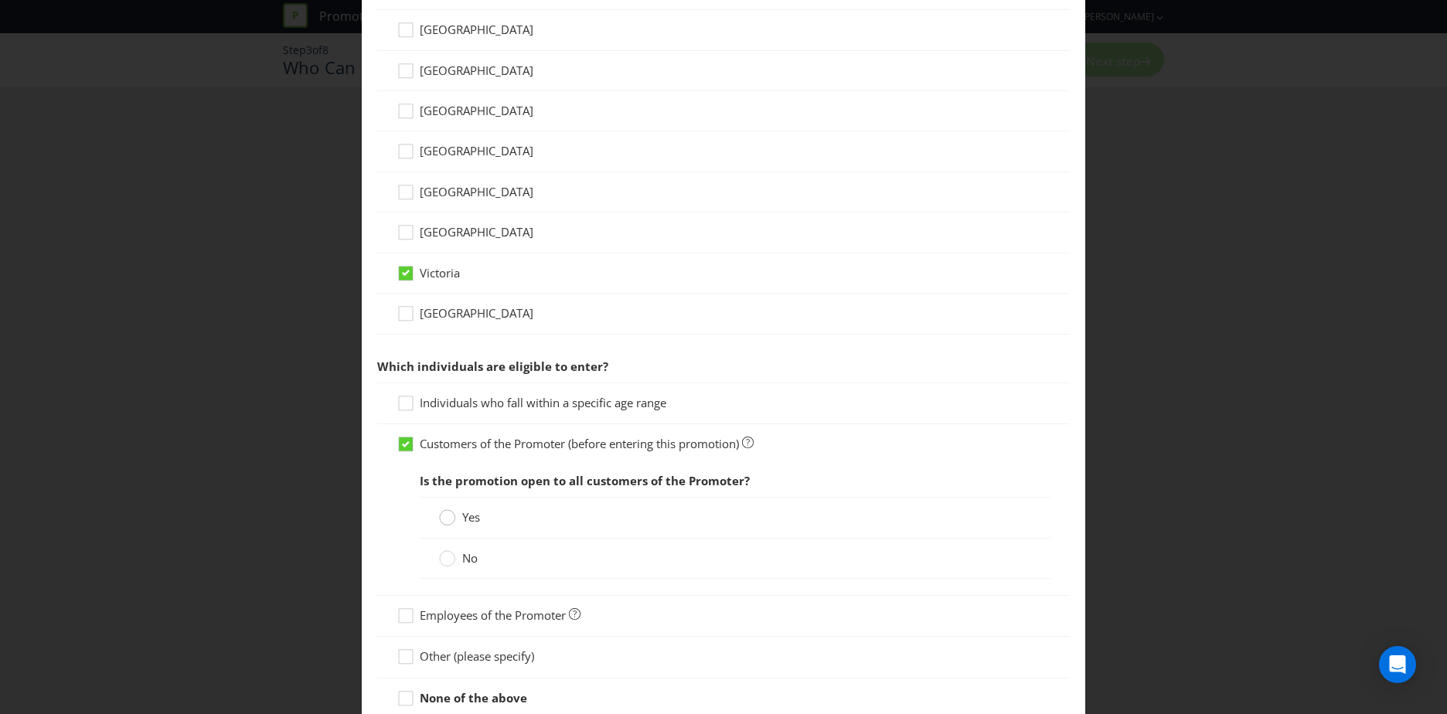
click at [446, 520] on circle at bounding box center [447, 517] width 15 height 15
click at [0, 0] on input "Yes" at bounding box center [0, 0] width 0 height 0
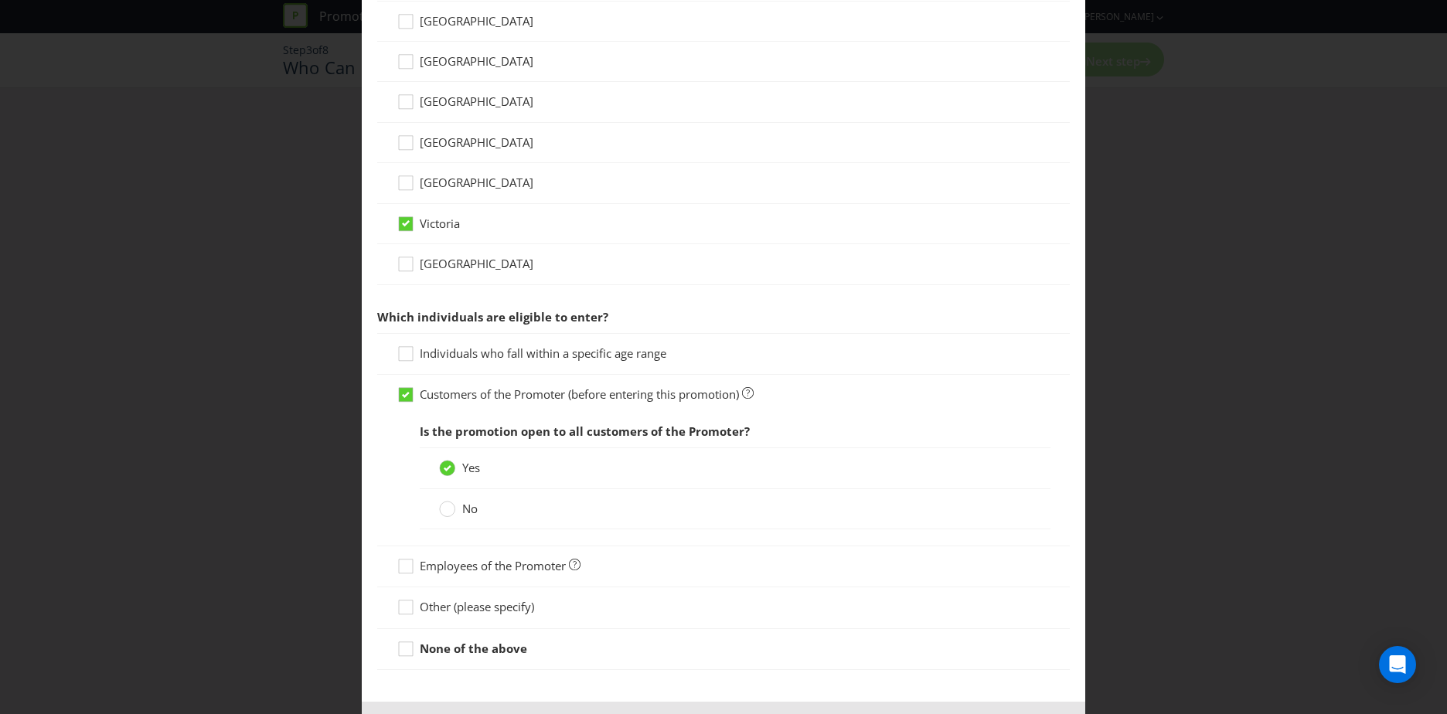
scroll to position [578, 0]
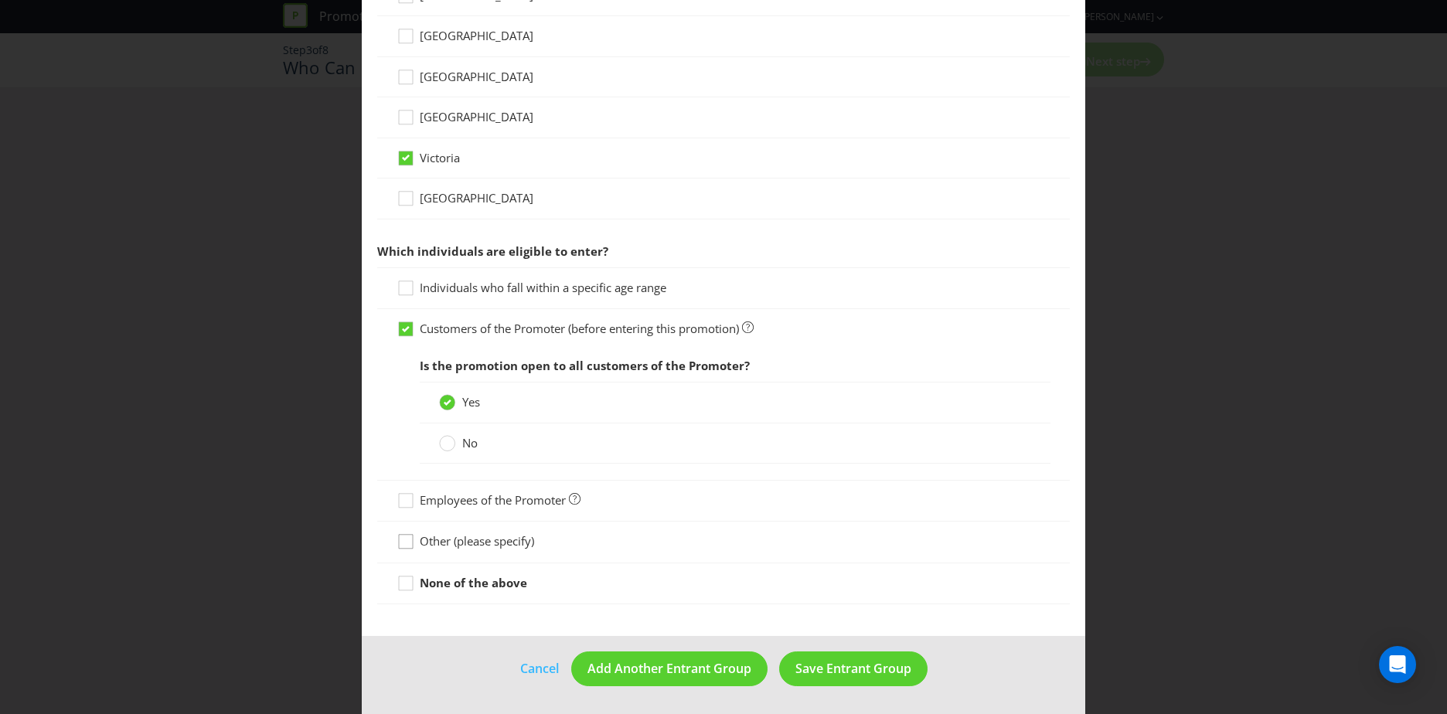
click at [404, 542] on icon at bounding box center [408, 544] width 23 height 23
click at [0, 0] on input "Other (please specify)" at bounding box center [0, 0] width 0 height 0
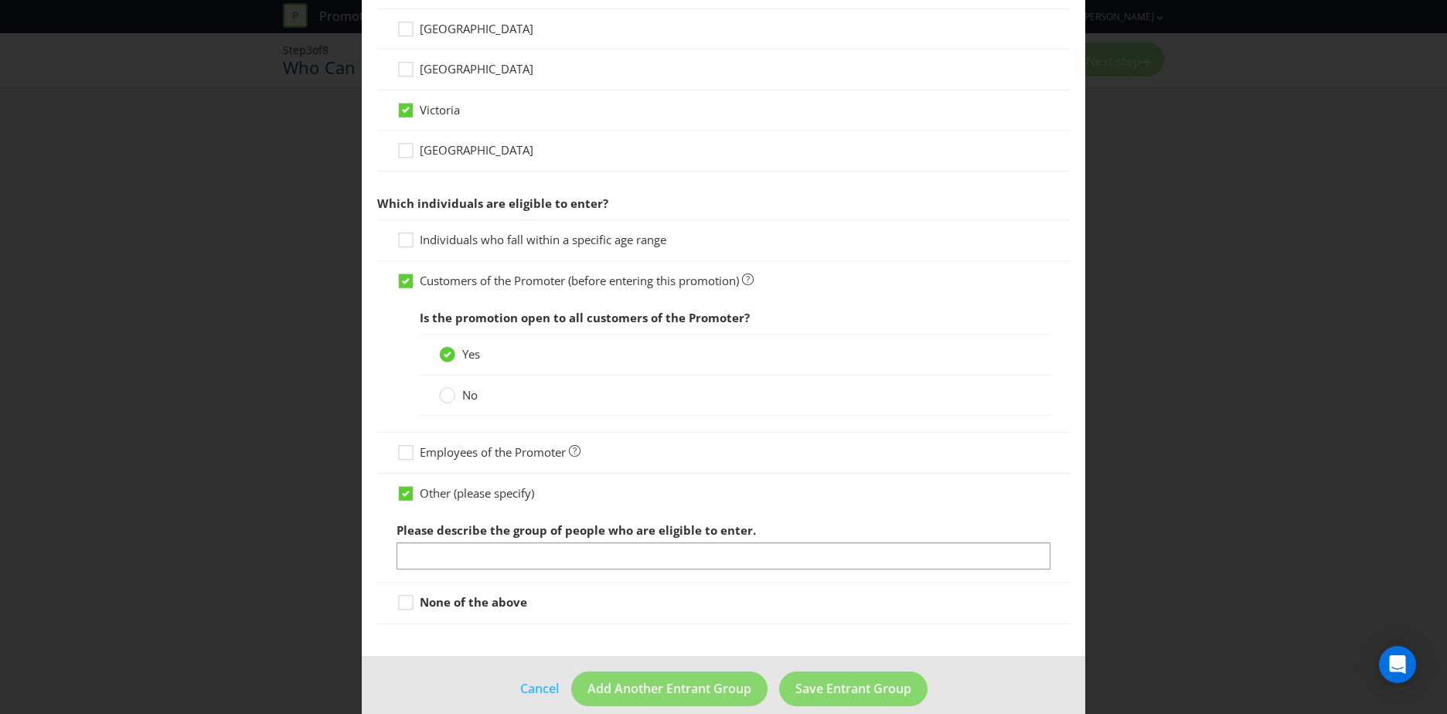
scroll to position [646, 0]
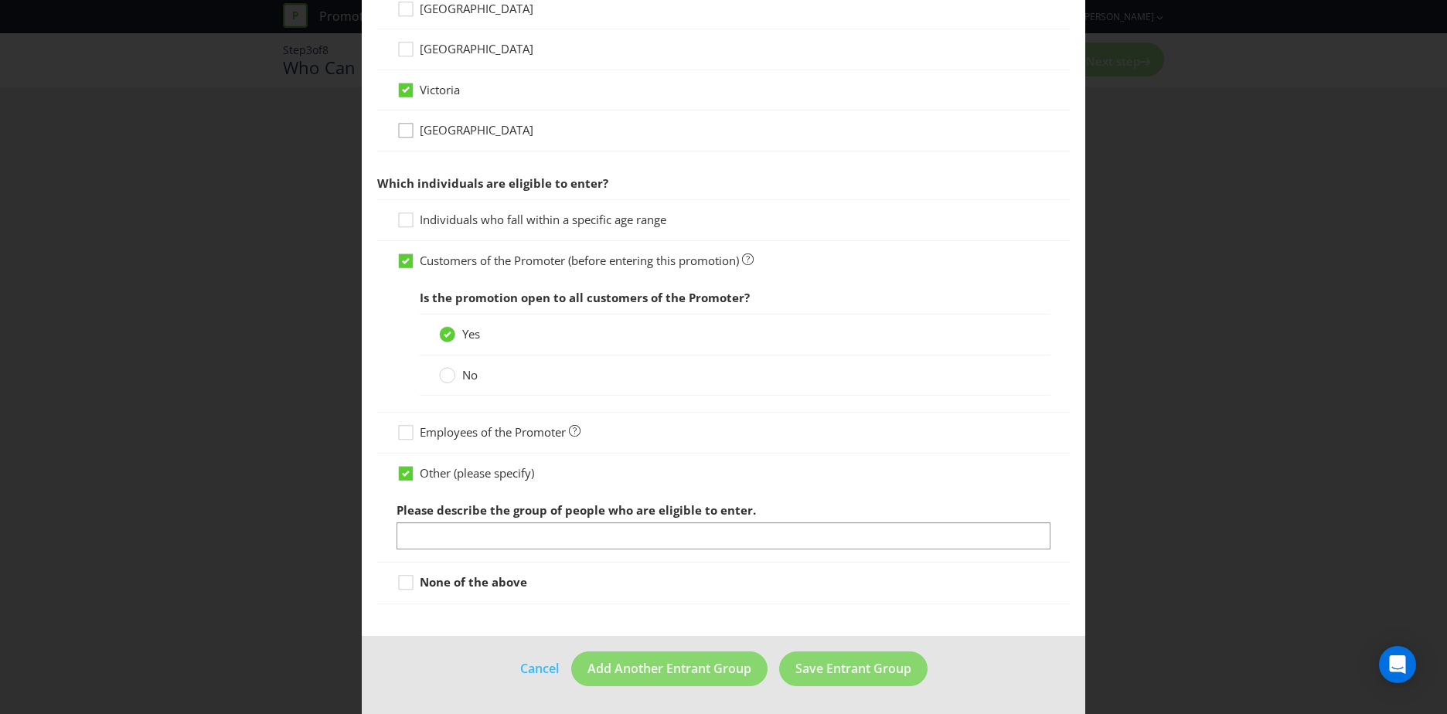
click at [406, 266] on icon at bounding box center [406, 261] width 14 height 14
click at [0, 0] on input "Customers of the Promoter (before entering this promotion)" at bounding box center [0, 0] width 0 height 0
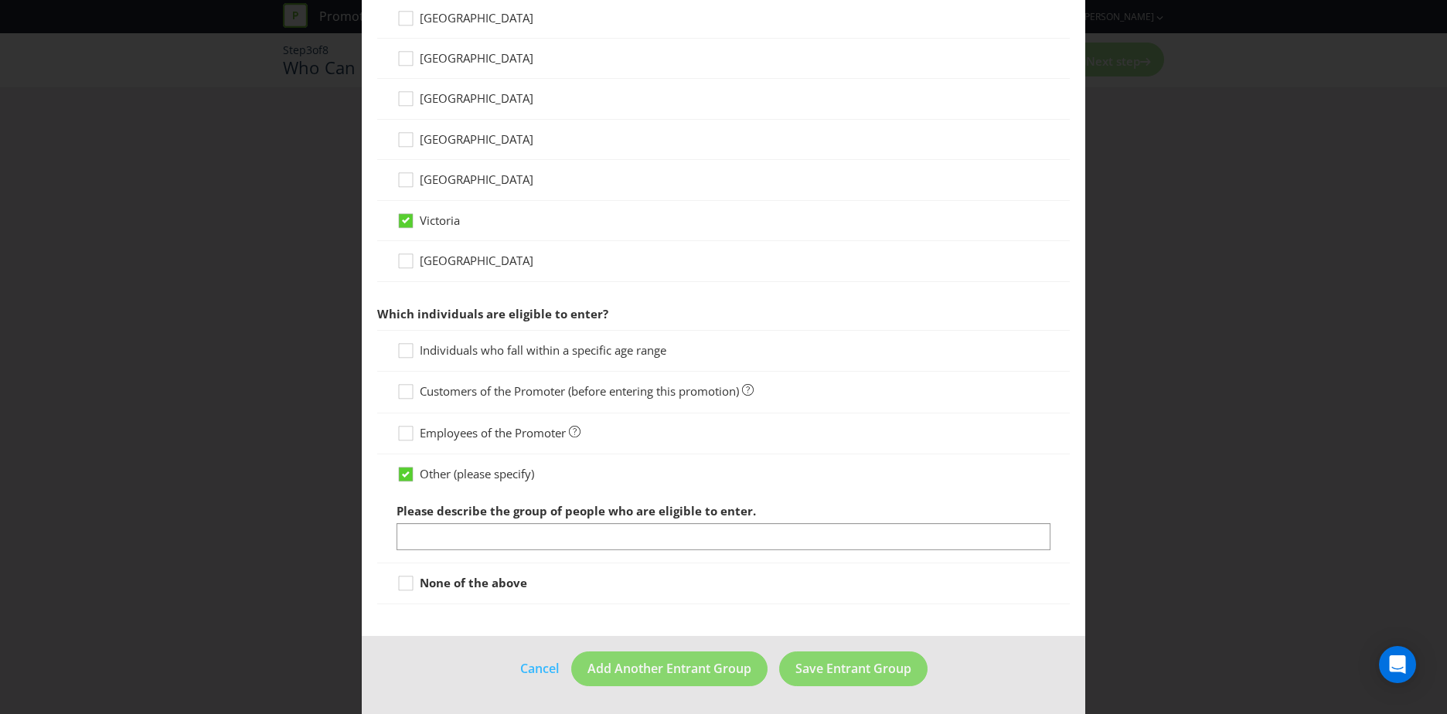
scroll to position [516, 0]
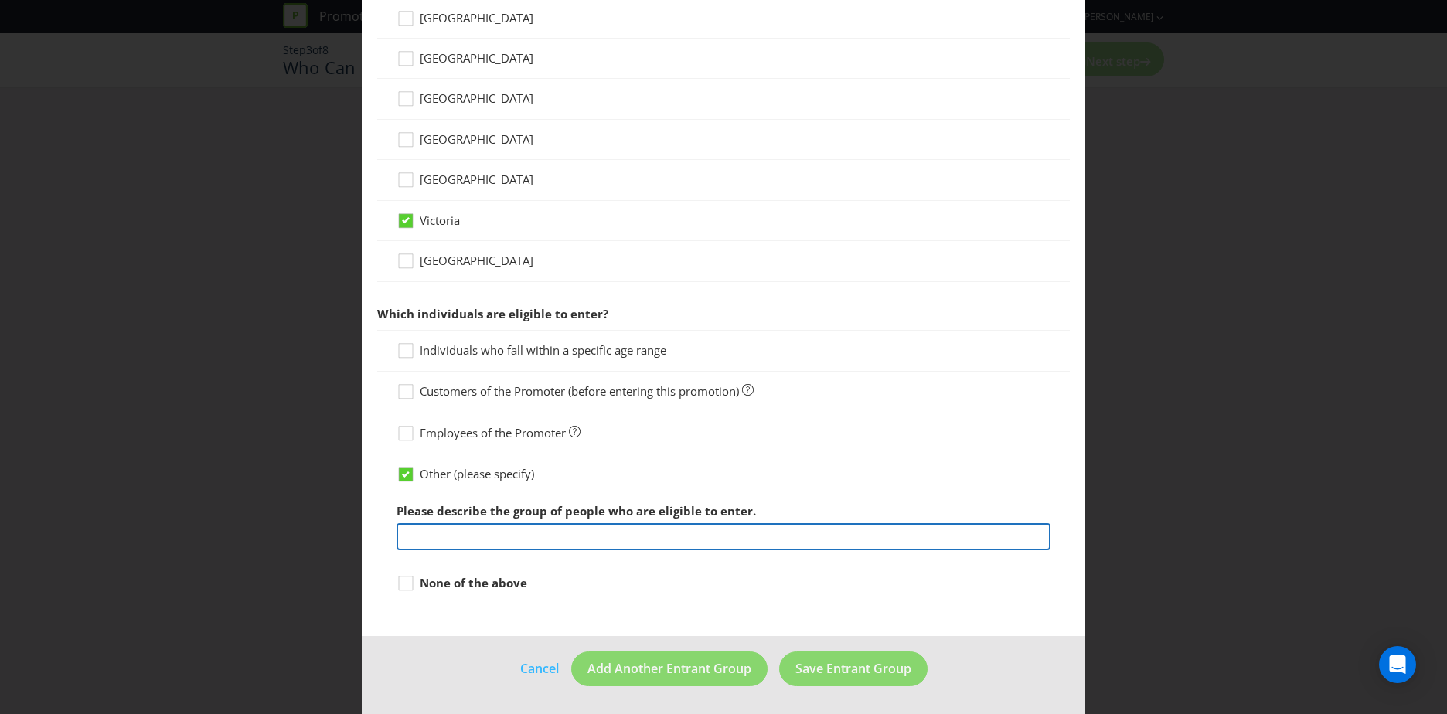
click at [444, 541] on input "text" at bounding box center [724, 536] width 654 height 27
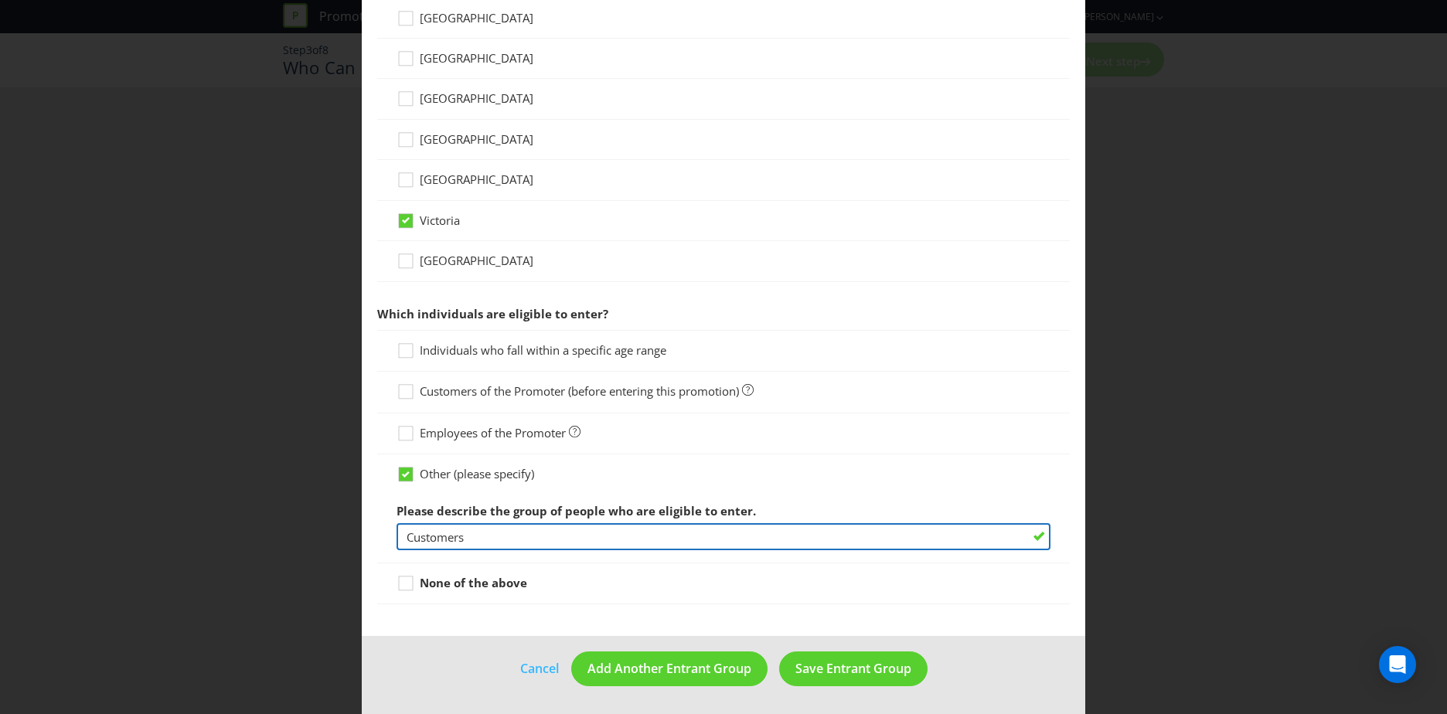
click at [464, 534] on input "Customers" at bounding box center [724, 536] width 654 height 27
type input "Customers who spend $30 or more in one(1) transaction at a particpating food re…"
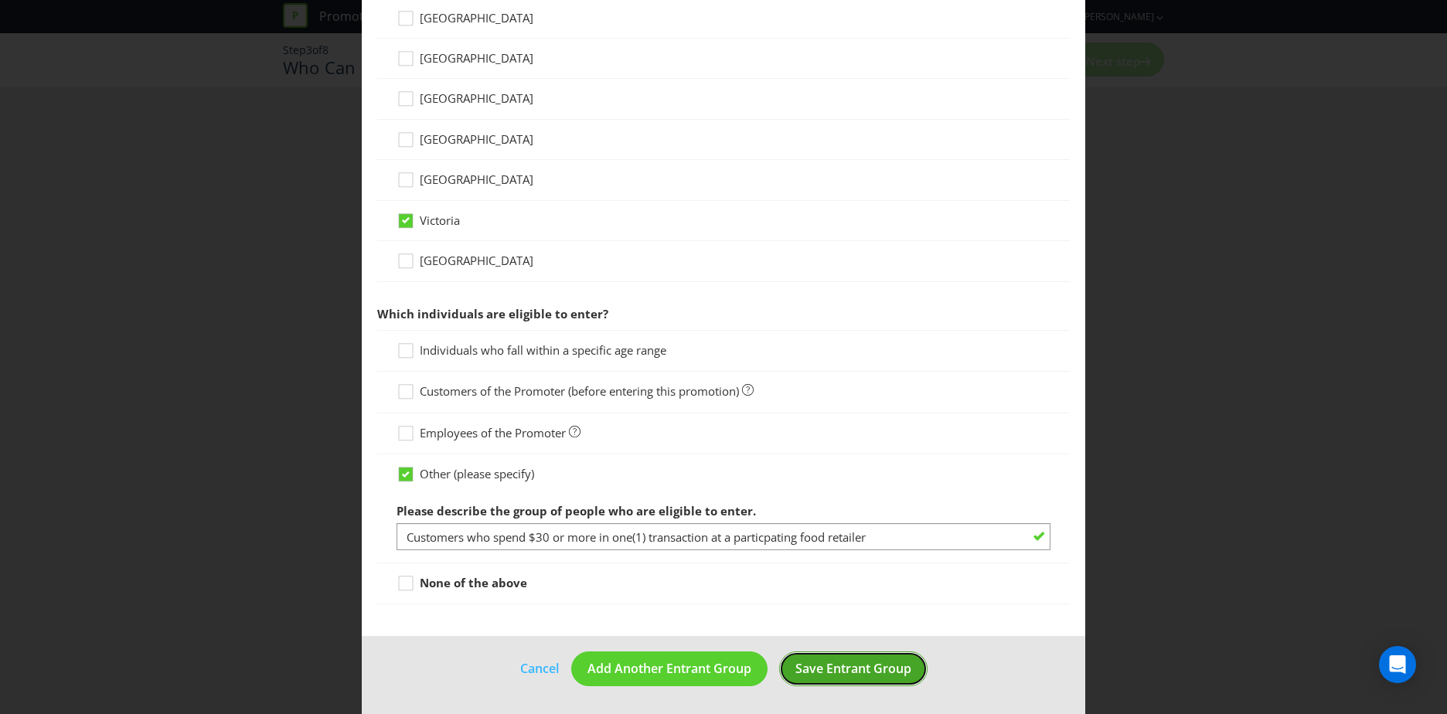
click at [842, 656] on button "Save Entrant Group" at bounding box center [853, 669] width 148 height 35
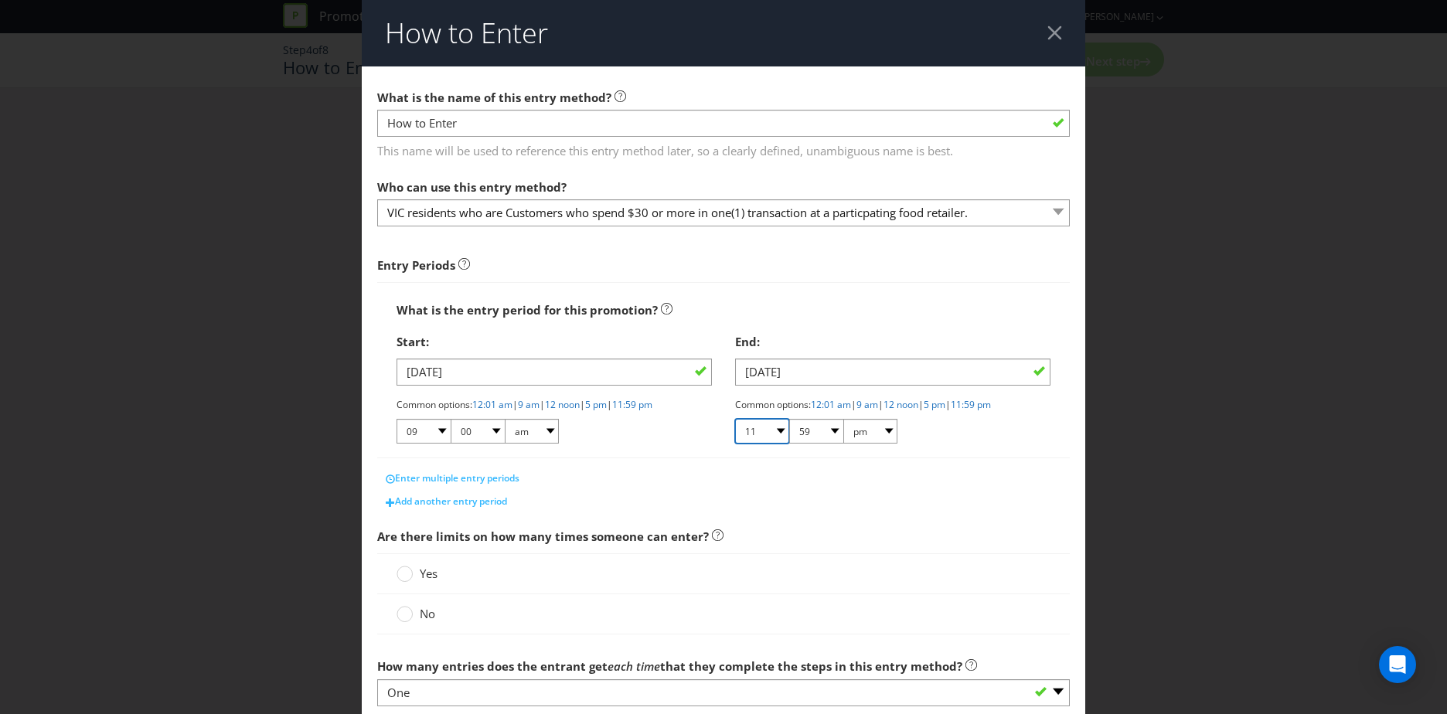
click at [780, 434] on select "01 02 03 04 05 06 07 08 09 10 11 12" at bounding box center [762, 431] width 54 height 25
click at [735, 419] on select "01 02 03 04 05 06 07 08 09 10 11 12" at bounding box center [762, 431] width 54 height 25
click at [775, 430] on select "01 02 03 04 05 06 07 08 09 10 11 12" at bounding box center [762, 431] width 54 height 25
select select "03"
click at [735, 419] on select "01 02 03 04 05 06 07 08 09 10 11 12" at bounding box center [762, 431] width 54 height 25
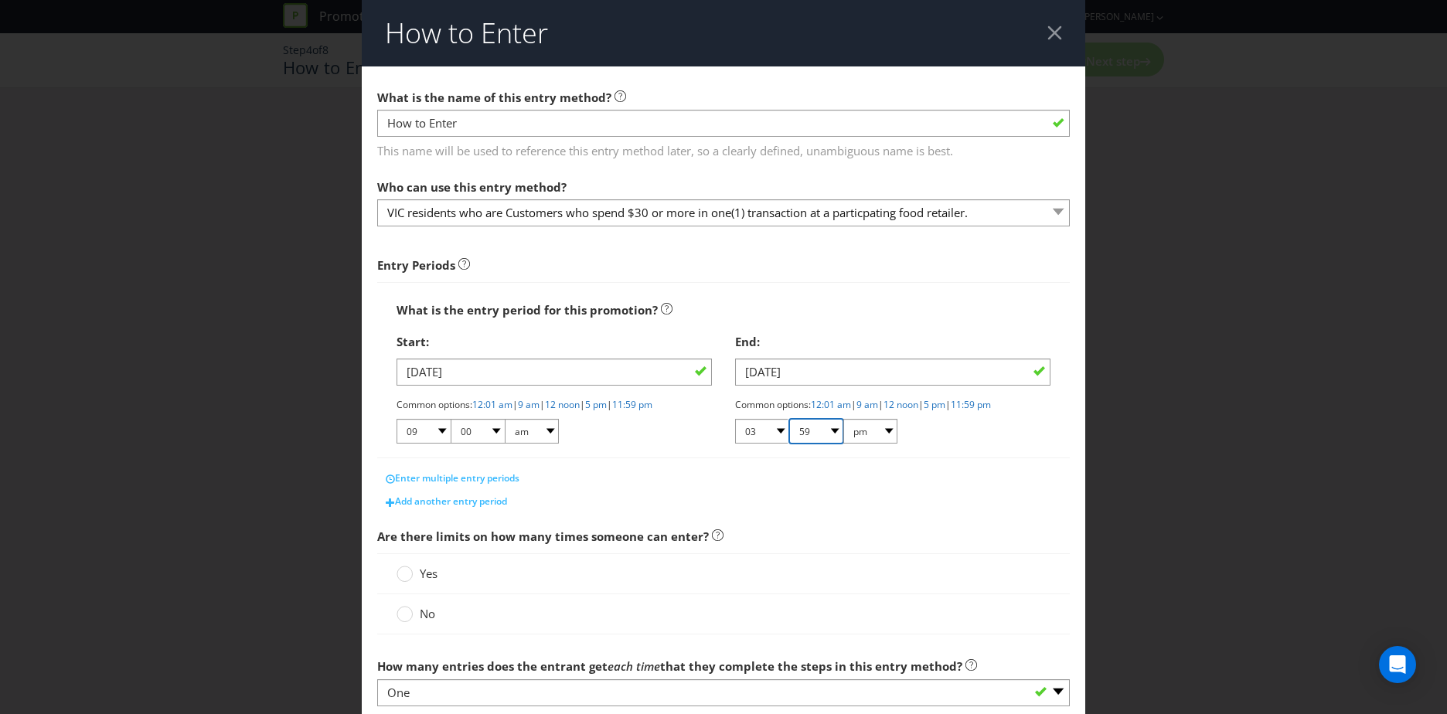
drag, startPoint x: 828, startPoint y: 433, endPoint x: 828, endPoint y: 447, distance: 13.9
click at [828, 434] on select "00 01 05 10 15 20 25 29 30 35 40 45 50 55 59" at bounding box center [816, 431] width 54 height 25
select select "00"
click at [789, 419] on select "00 01 05 10 15 20 25 29 30 35 40 45 50 55 59" at bounding box center [816, 431] width 54 height 25
click at [821, 493] on div "Add another entry period" at bounding box center [723, 501] width 693 height 23
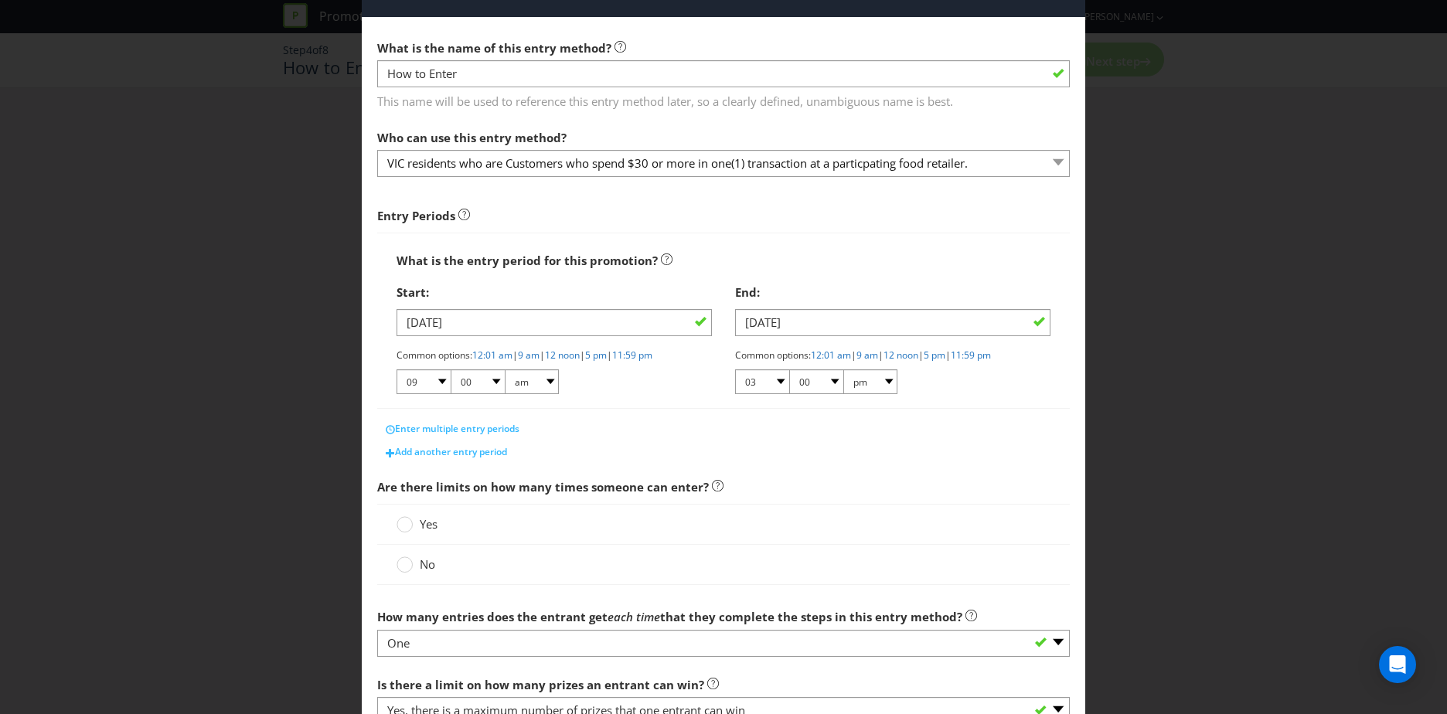
scroll to position [77, 0]
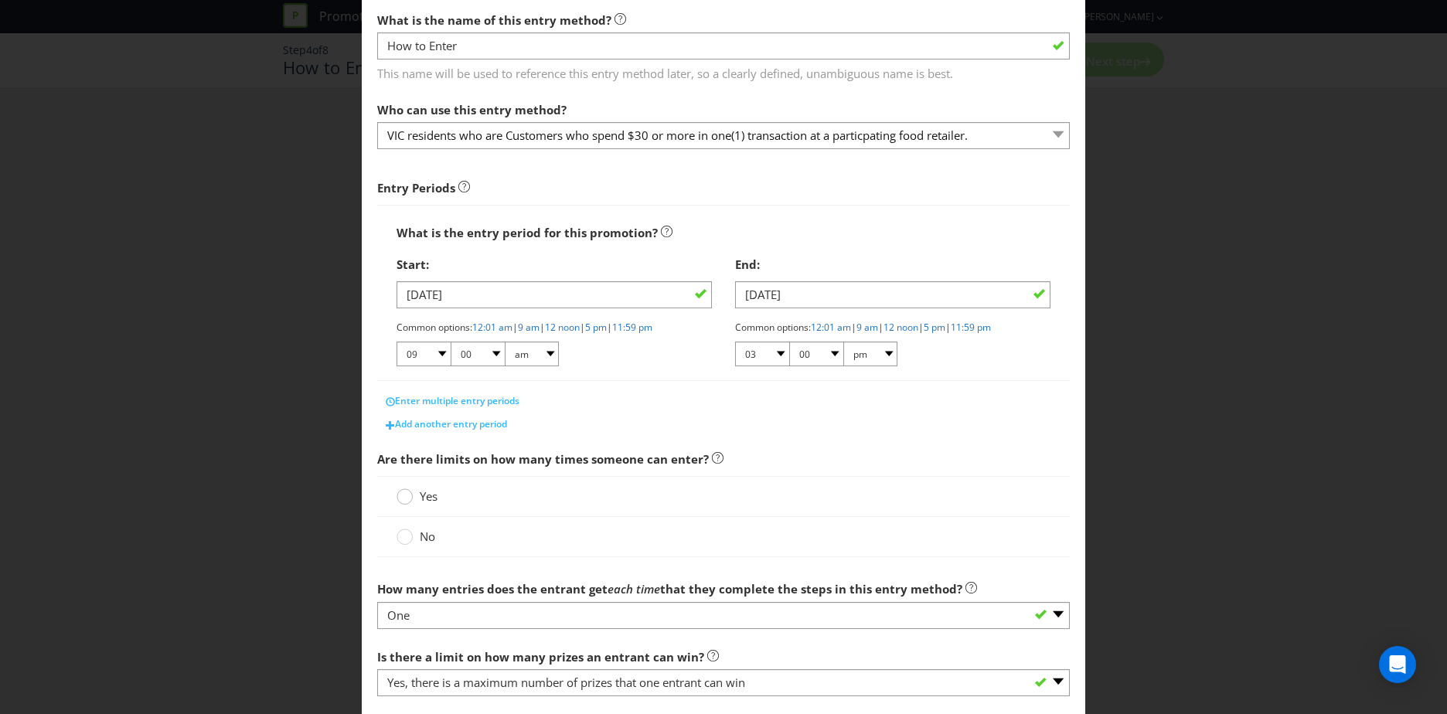
click at [406, 499] on circle at bounding box center [404, 496] width 15 height 15
click at [0, 0] on input "Yes" at bounding box center [0, 0] width 0 height 0
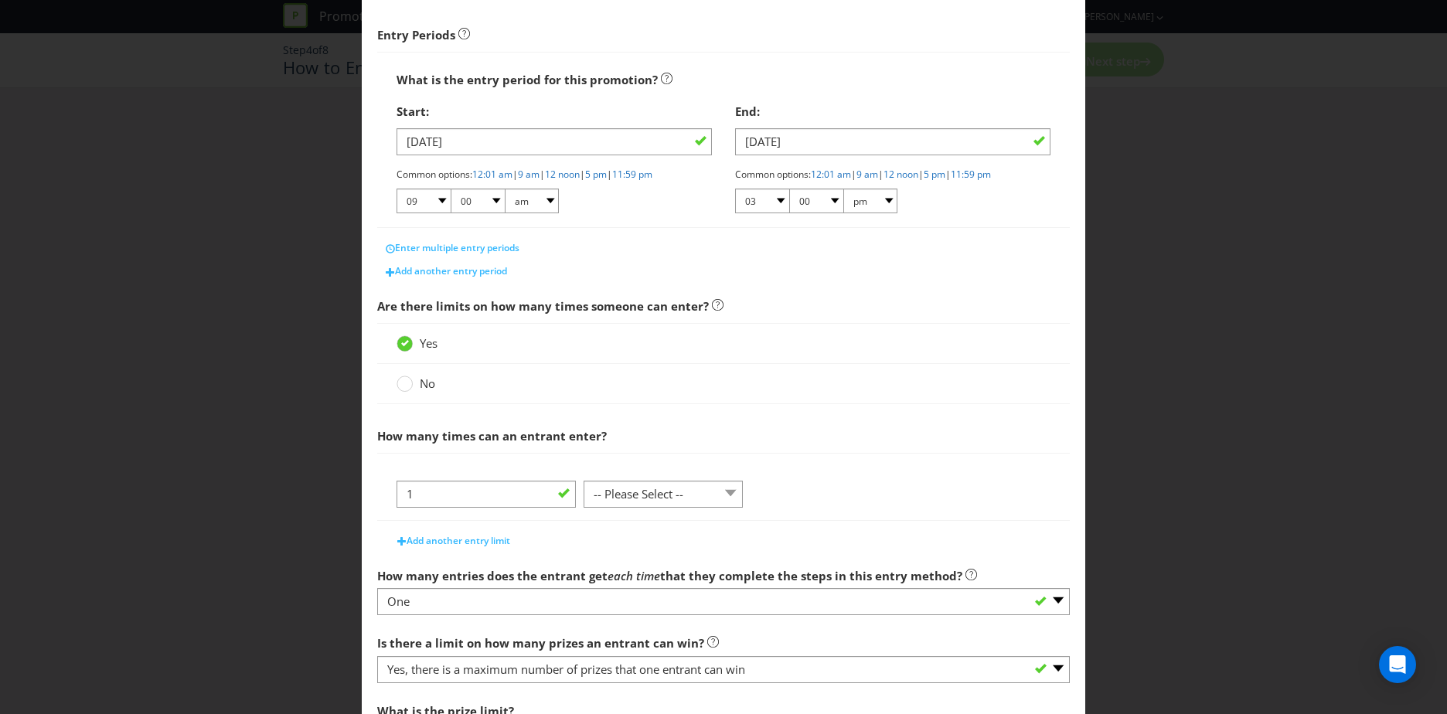
scroll to position [232, 0]
click at [639, 492] on select "-- Please Select -- per person per day per purchase per transaction Other (plea…" at bounding box center [663, 492] width 159 height 27
select select "PER_PURCHASE"
click at [584, 479] on select "-- Please Select -- per person per day per purchase per transaction Other (plea…" at bounding box center [663, 492] width 159 height 27
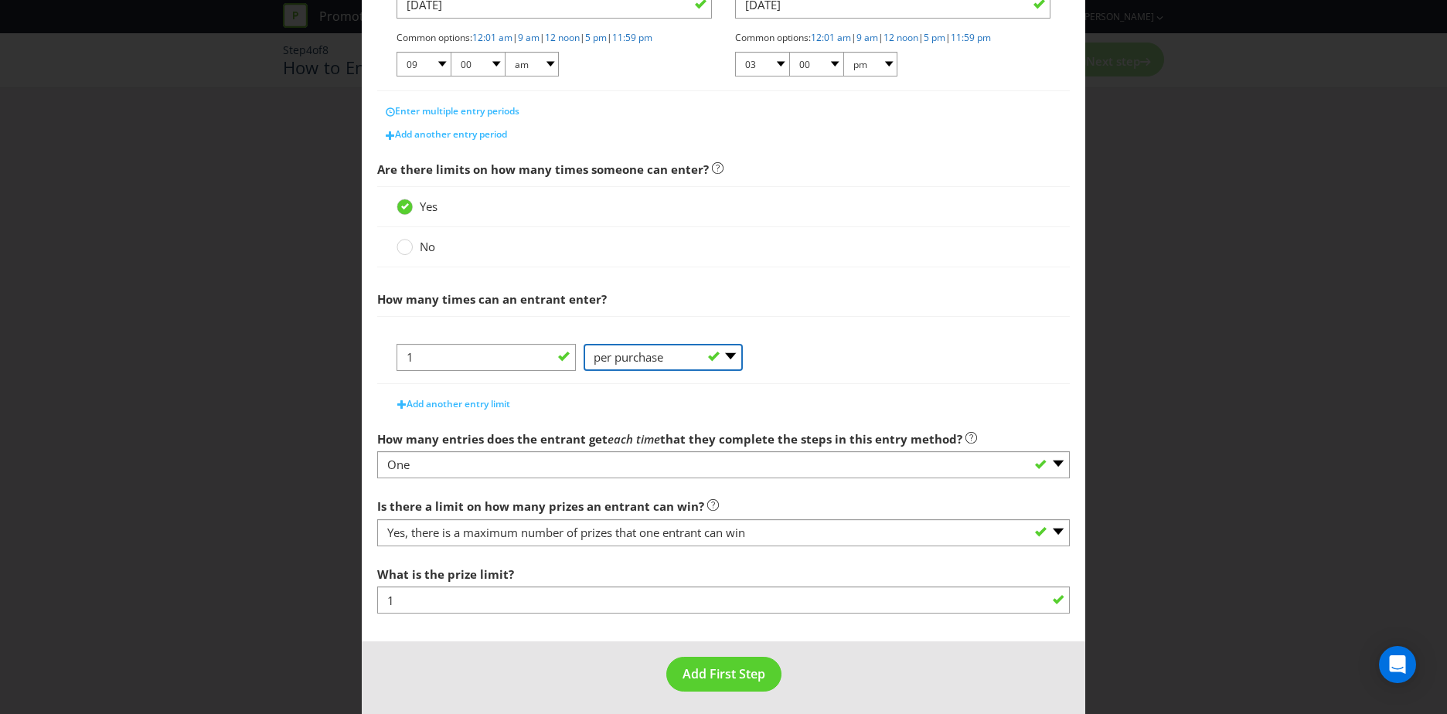
scroll to position [373, 0]
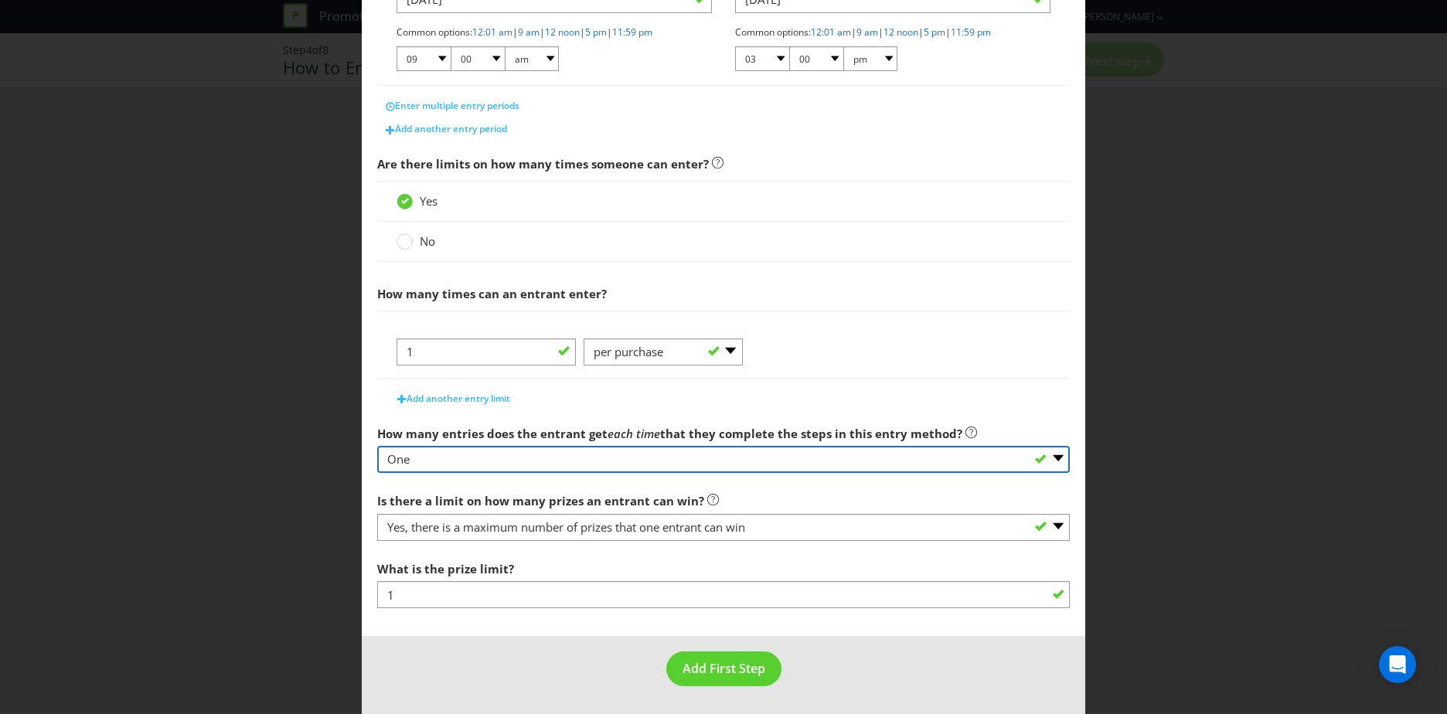
click at [726, 452] on select "-- Please select -- One More than one Other (please specify) Not applicable - g…" at bounding box center [723, 459] width 693 height 27
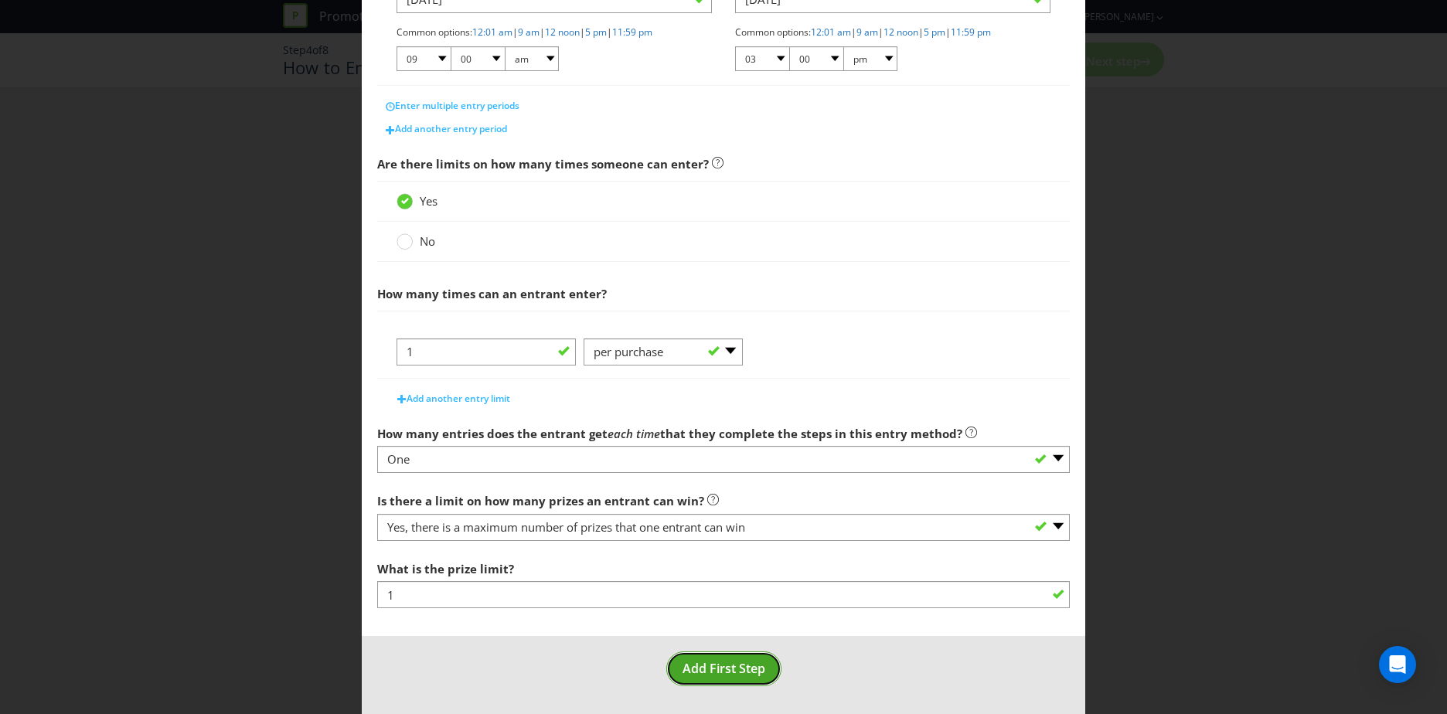
click at [741, 670] on span "Add First Step" at bounding box center [724, 668] width 83 height 17
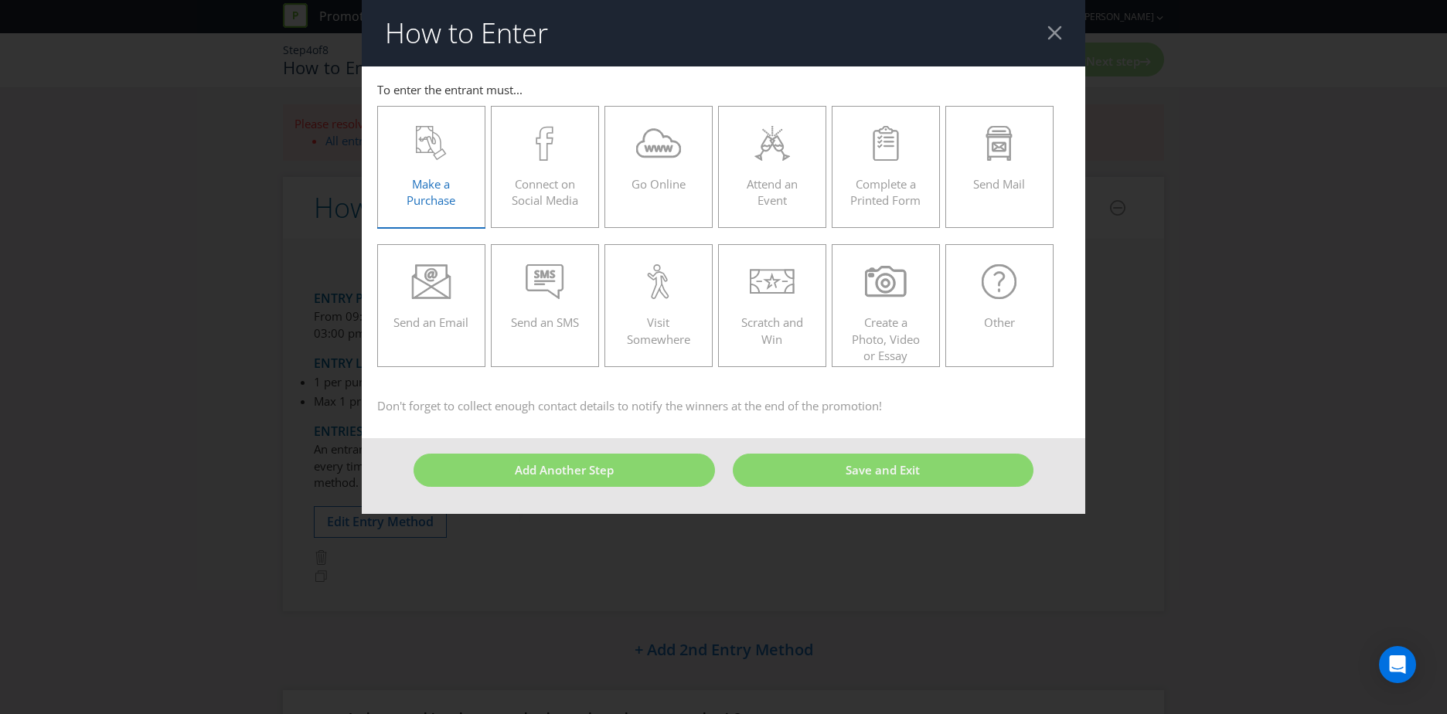
click at [431, 152] on icon at bounding box center [425, 140] width 16 height 26
click at [0, 0] on input "Make a Purchase" at bounding box center [0, 0] width 0 height 0
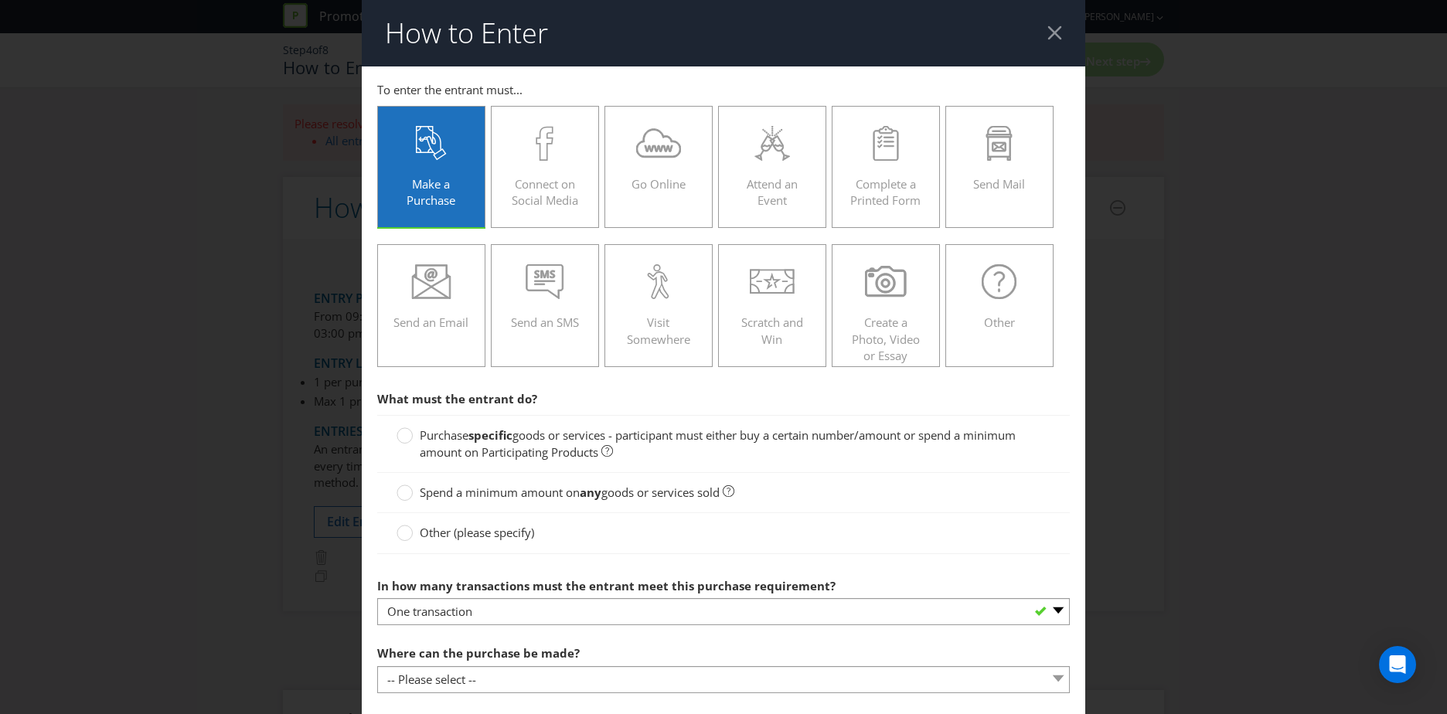
click at [410, 439] on icon at bounding box center [405, 436] width 16 height 16
click at [0, 0] on input "Purchase specific goods or services - participant must either buy a certain num…" at bounding box center [0, 0] width 0 height 0
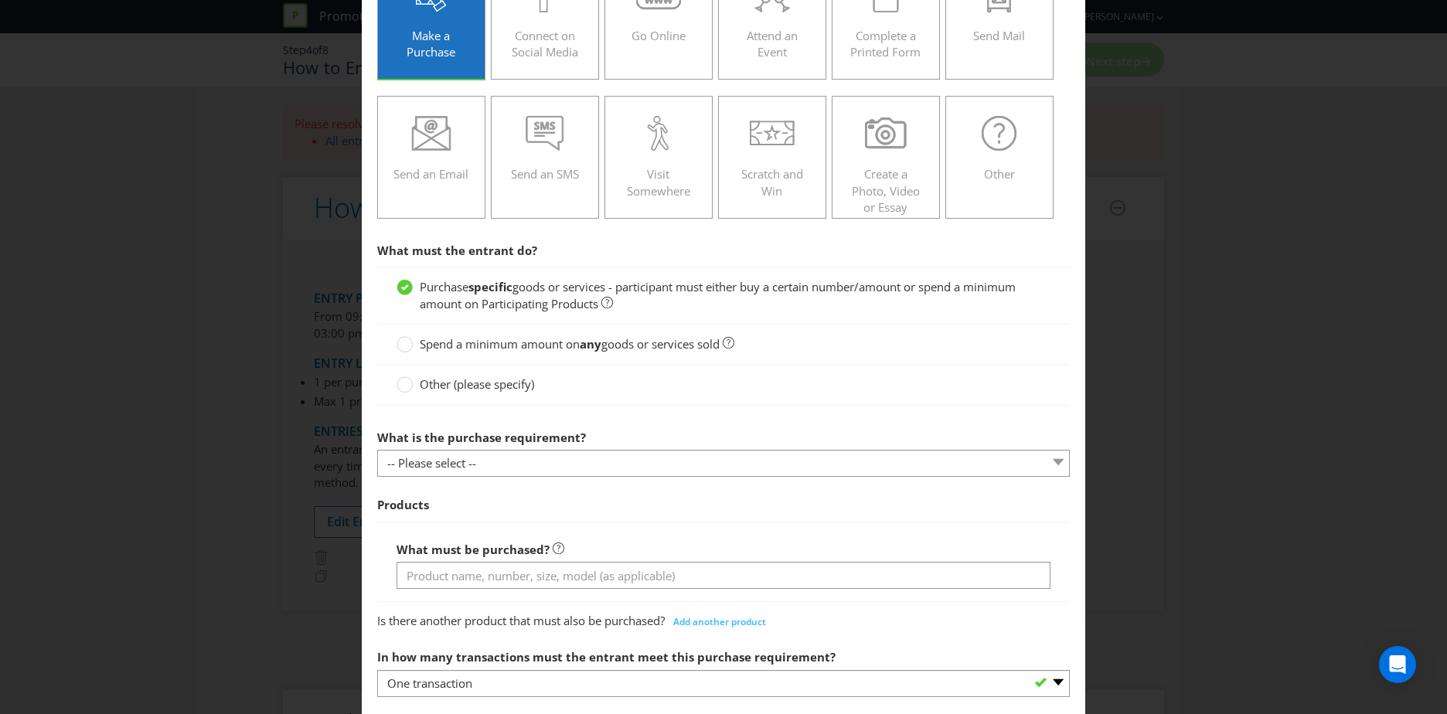
scroll to position [155, 0]
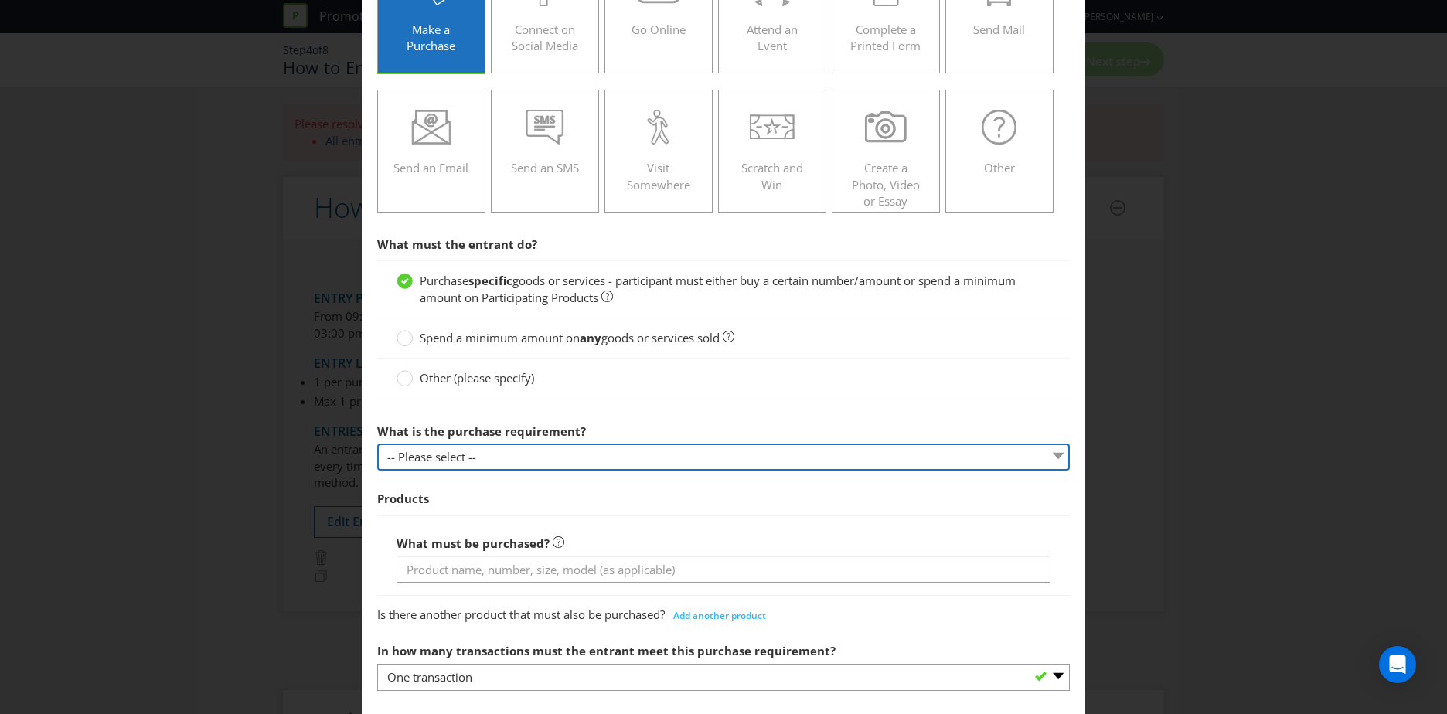
drag, startPoint x: 510, startPoint y: 460, endPoint x: 513, endPoint y: 468, distance: 8.1
click at [510, 460] on select "-- Please select -- Buy a certain number of these products or services Spend a …" at bounding box center [723, 457] width 693 height 27
select select "MINIMUM_SPEND_AMOUNT"
click at [377, 444] on select "-- Please select -- Buy a certain number of these products or services Spend a …" at bounding box center [723, 457] width 693 height 27
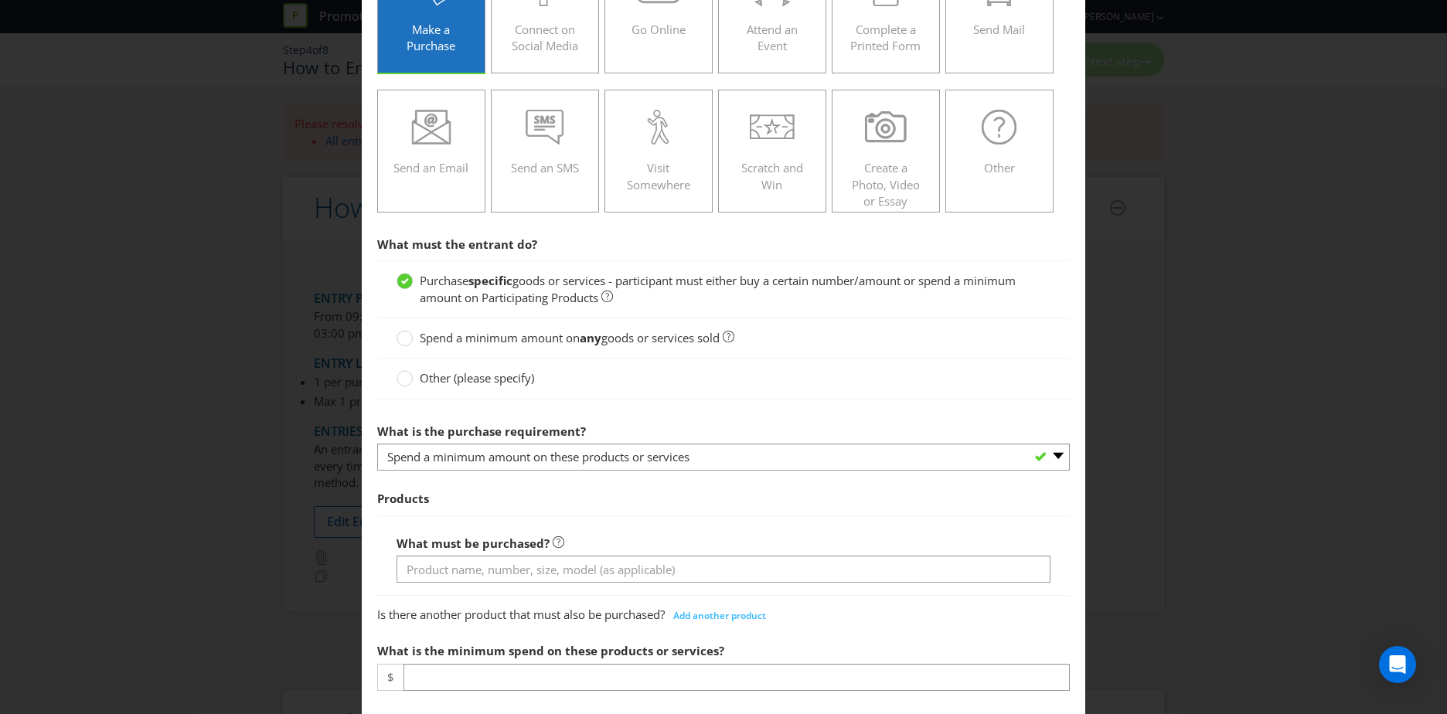
click at [503, 511] on span "Products" at bounding box center [723, 499] width 693 height 32
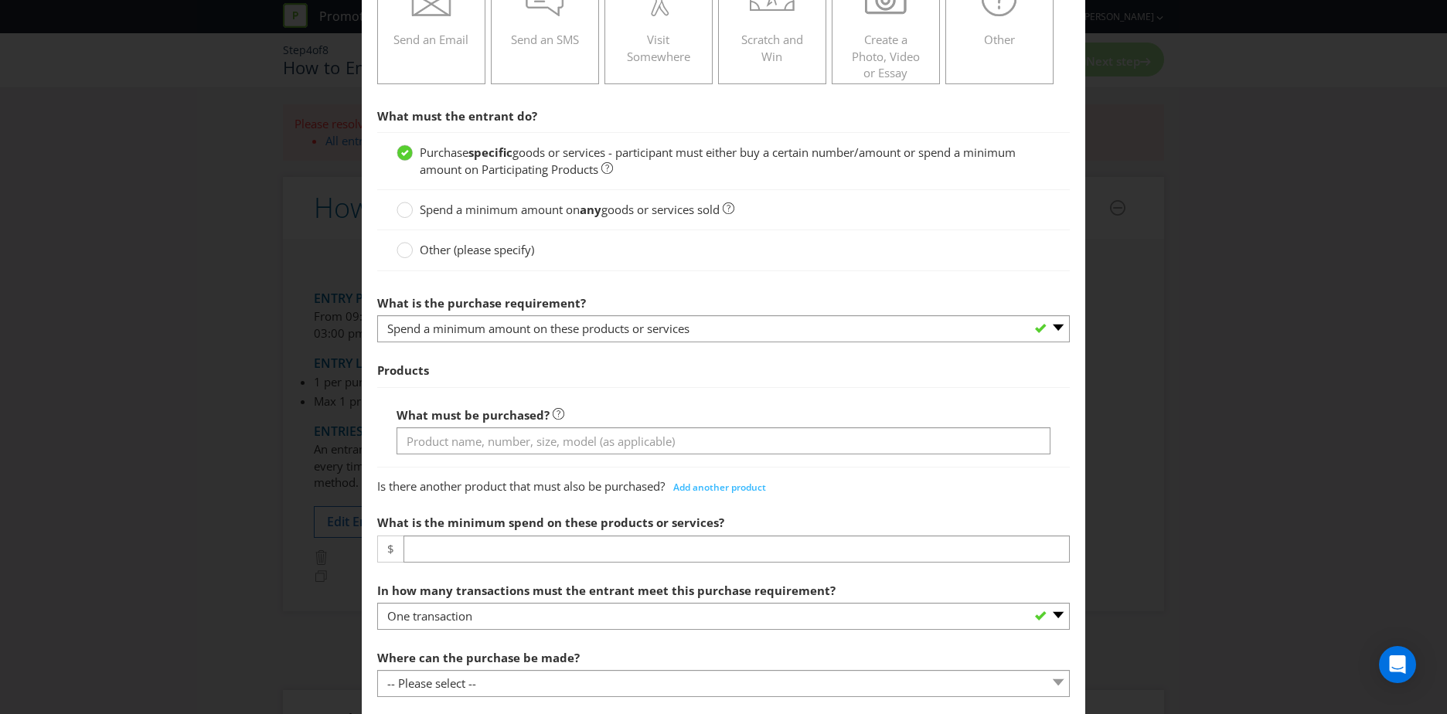
scroll to position [309, 0]
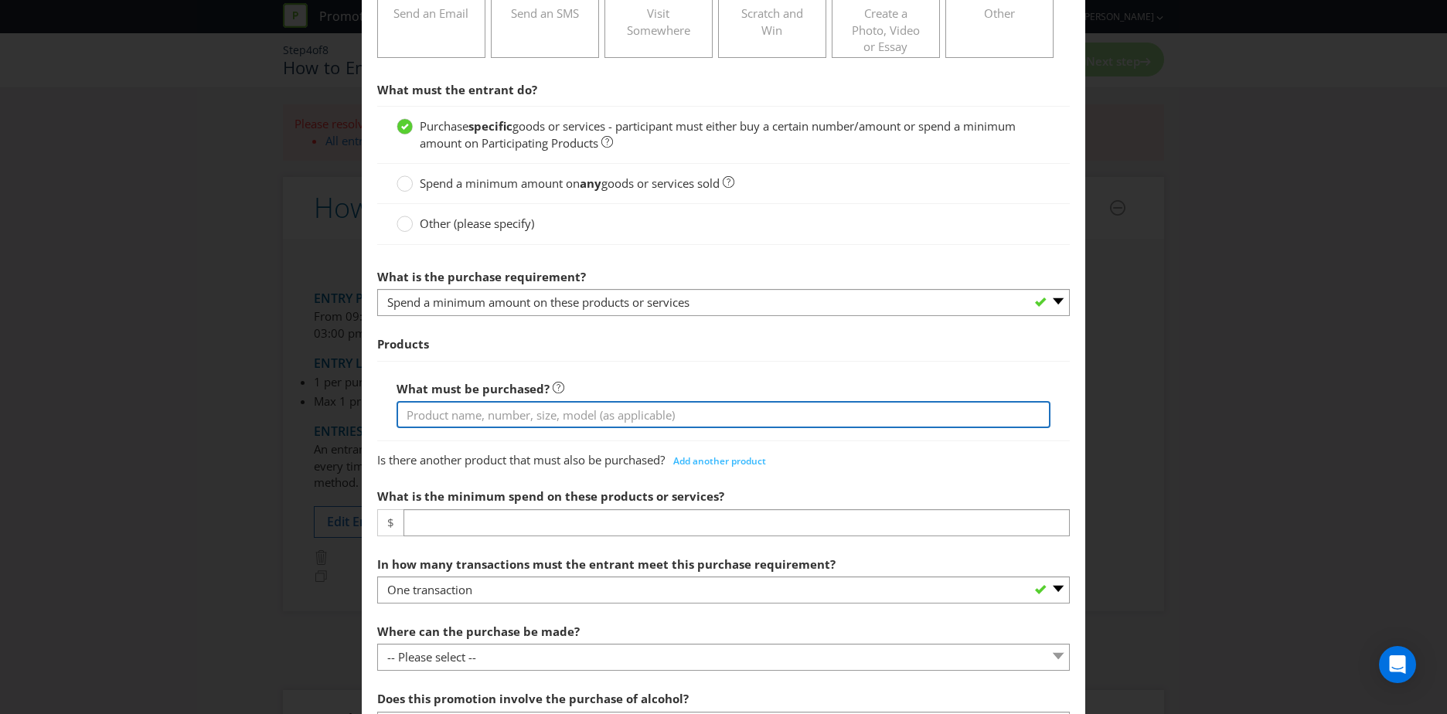
click at [479, 418] on input "text" at bounding box center [724, 414] width 654 height 27
type input "Spend at least $30 in one (1) transaction on any goods or services (other than …"
click at [653, 417] on input "Spend at least $30 in one (1) transaction on any goods or services (other than …" at bounding box center [724, 414] width 654 height 27
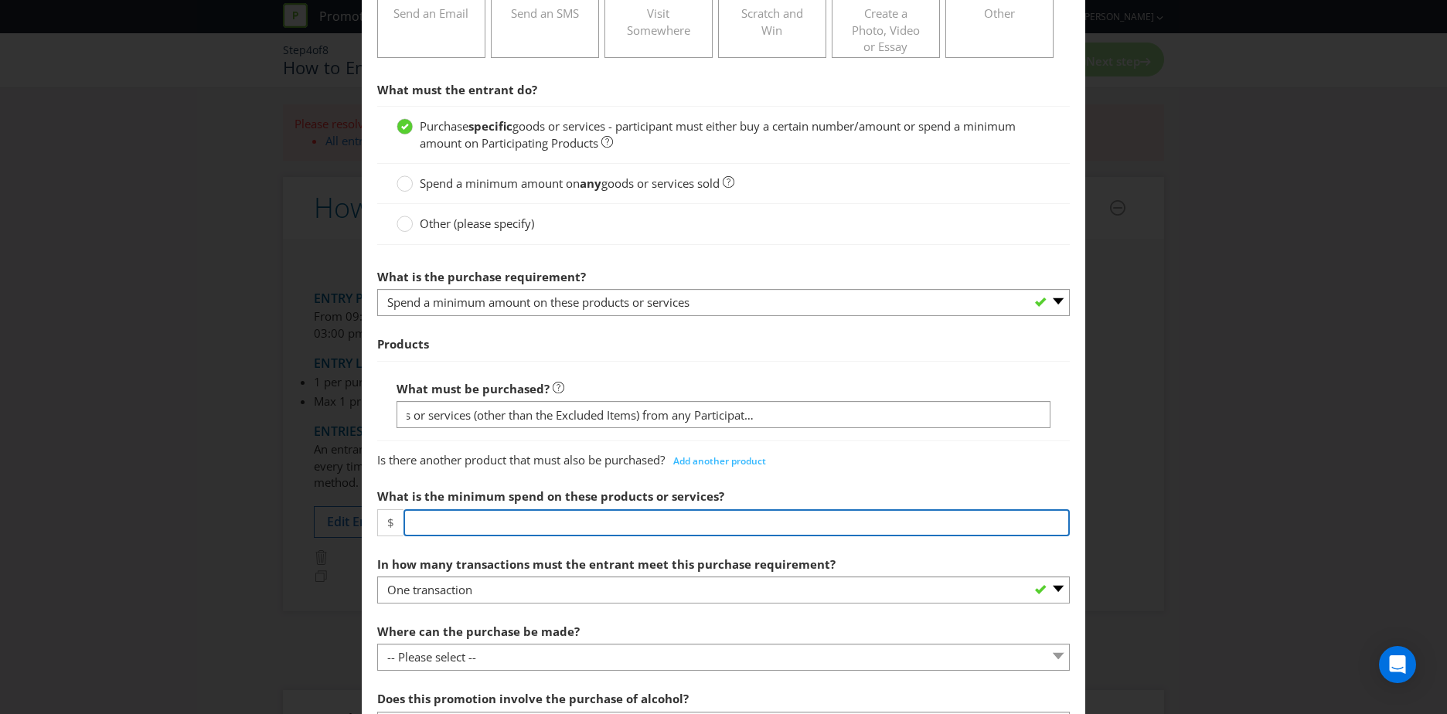
click at [458, 531] on input "number" at bounding box center [737, 522] width 666 height 27
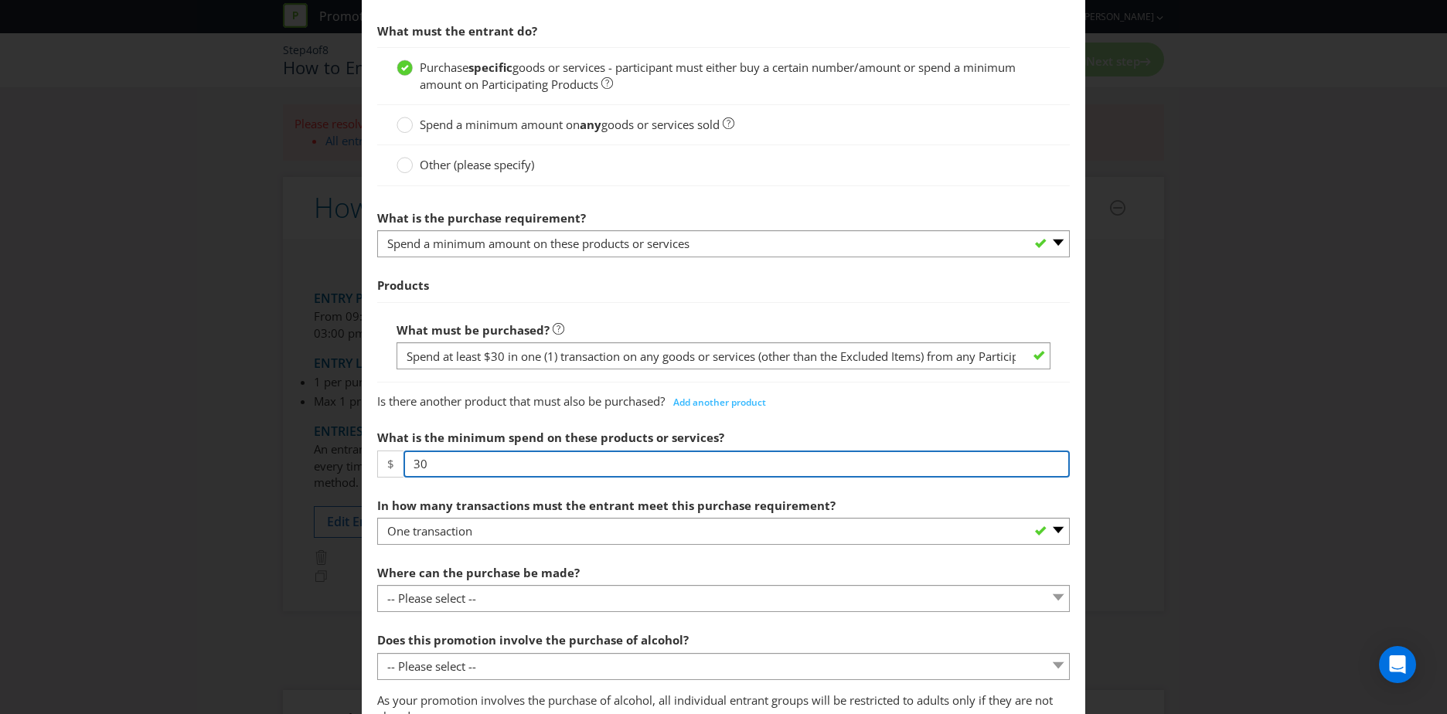
scroll to position [464, 0]
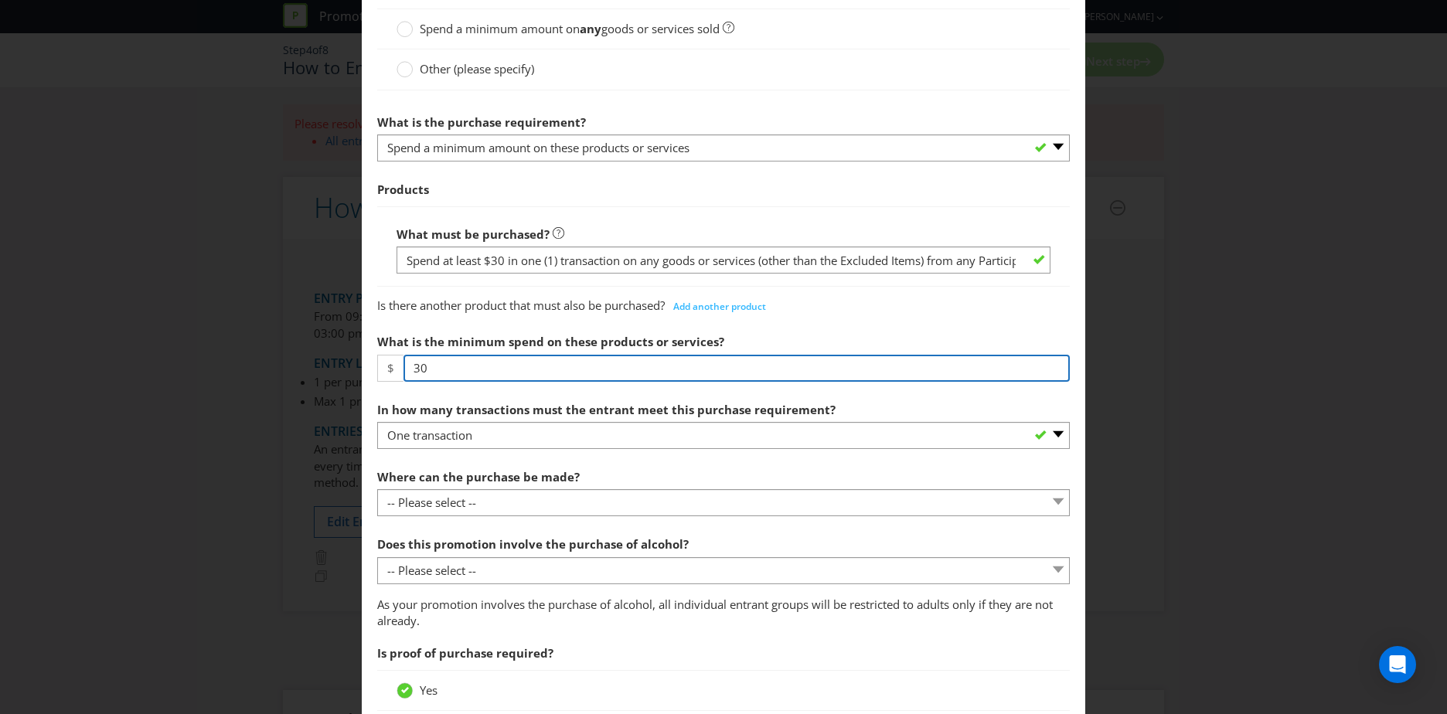
type input "30"
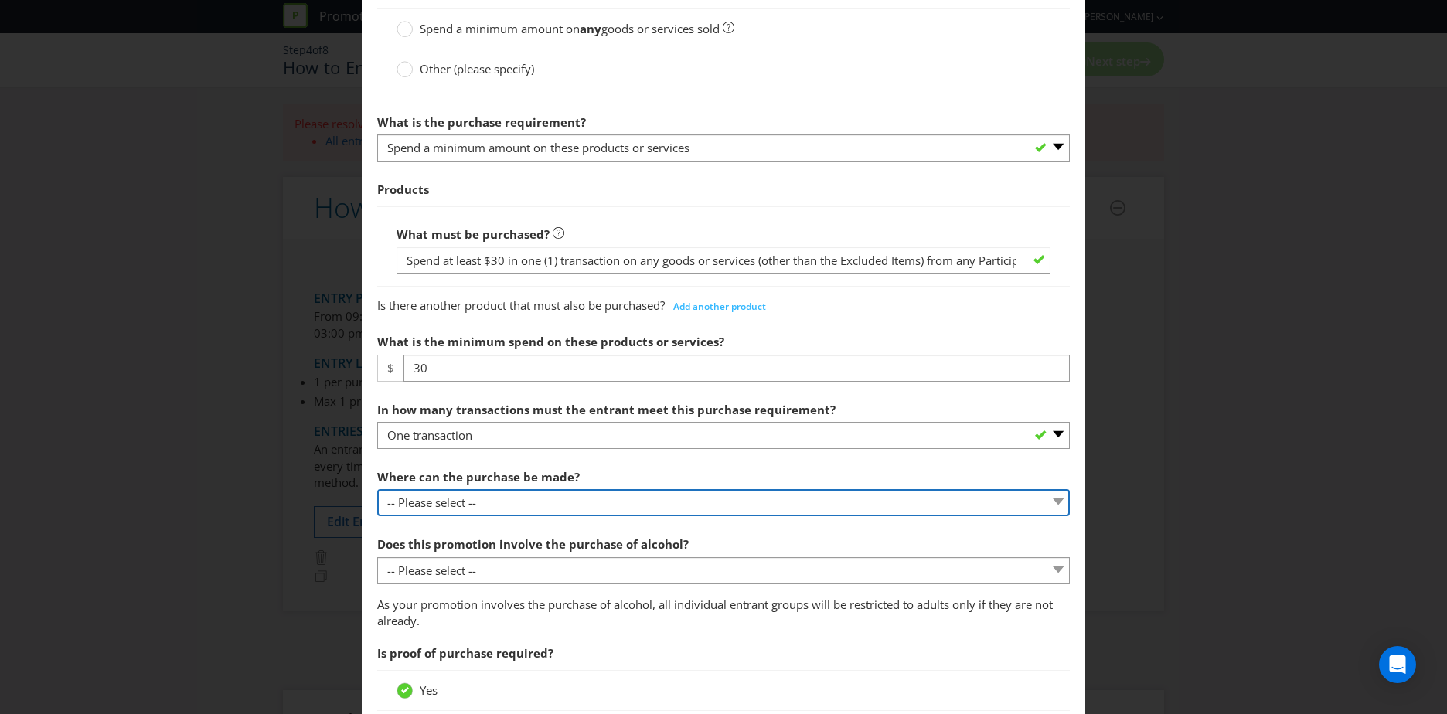
click at [524, 508] on select "-- Please select -- Any stores displaying promotional material (including onlin…" at bounding box center [723, 502] width 693 height 27
click at [377, 489] on select "-- Please select -- Any stores displaying promotional material (including onlin…" at bounding box center [723, 502] width 693 height 27
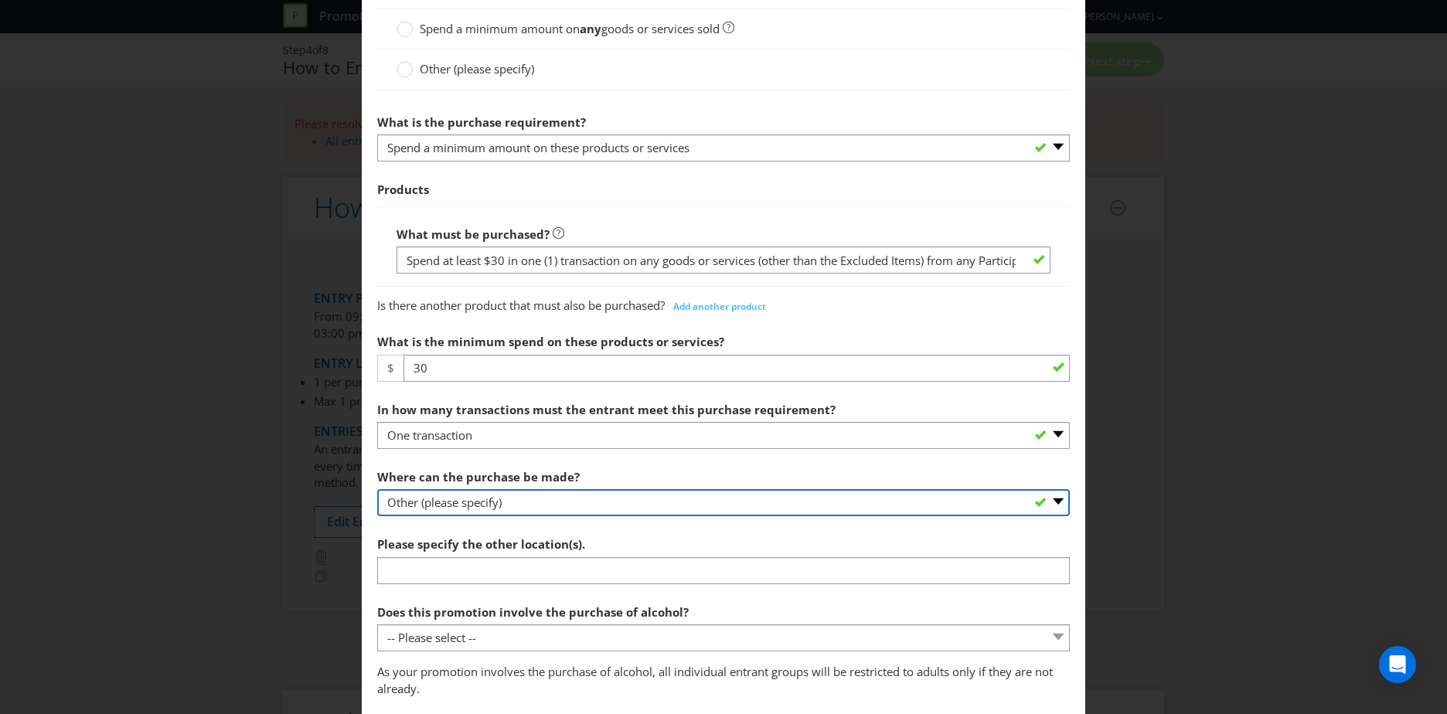
click at [494, 499] on select "-- Please select -- Any stores displaying promotional material (including onlin…" at bounding box center [723, 502] width 693 height 27
select select "SPECIFIC"
click at [377, 489] on select "-- Please select -- Any stores displaying promotional material (including onlin…" at bounding box center [723, 502] width 693 height 27
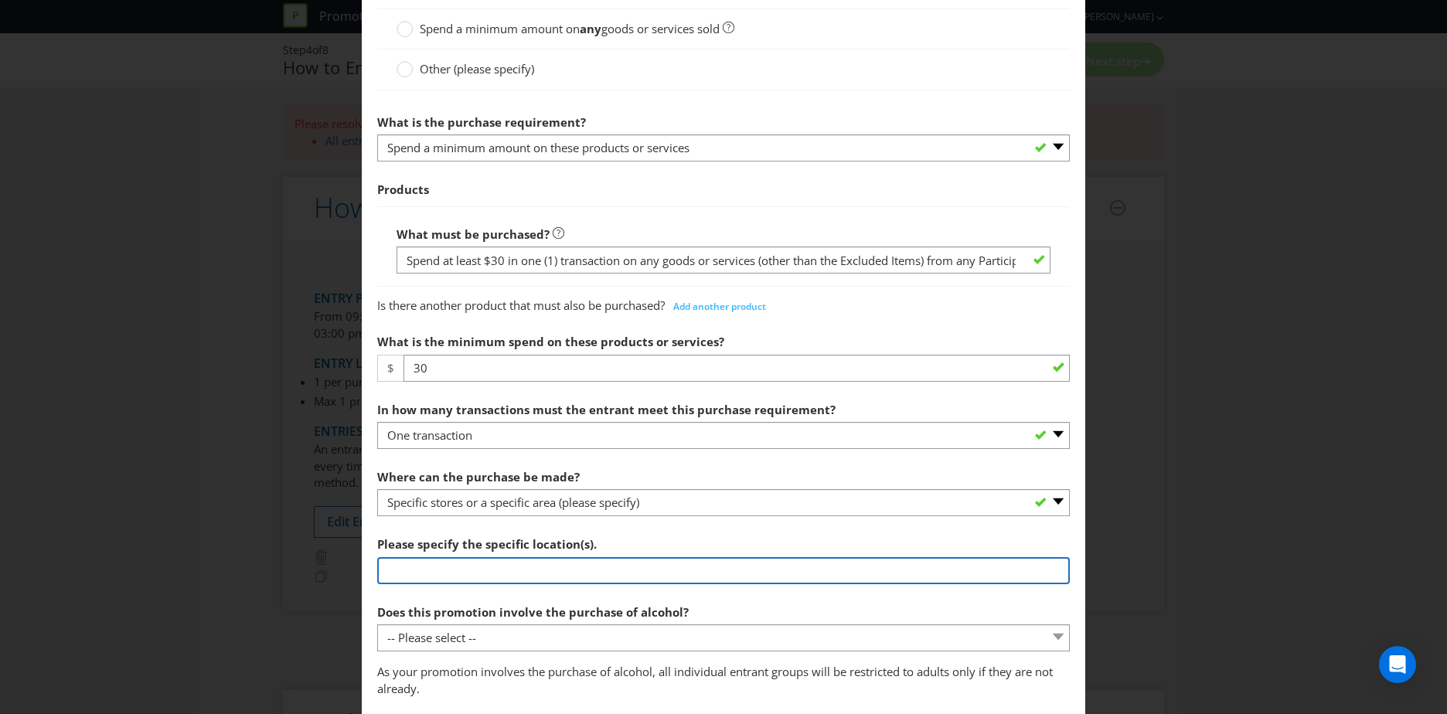
click at [441, 563] on input "text" at bounding box center [723, 570] width 693 height 27
type input "Coles​ Woolworths​ Aldi​ Just Ripe​ Bon Bons bakery​ Pro health​ Sumbul Meats​ …"
click at [728, 567] on input "Coles​ Woolworths​ Aldi​ Just Ripe​ Bon Bons bakery​ Pro health​ Sumbul Meats​ …" at bounding box center [723, 570] width 693 height 27
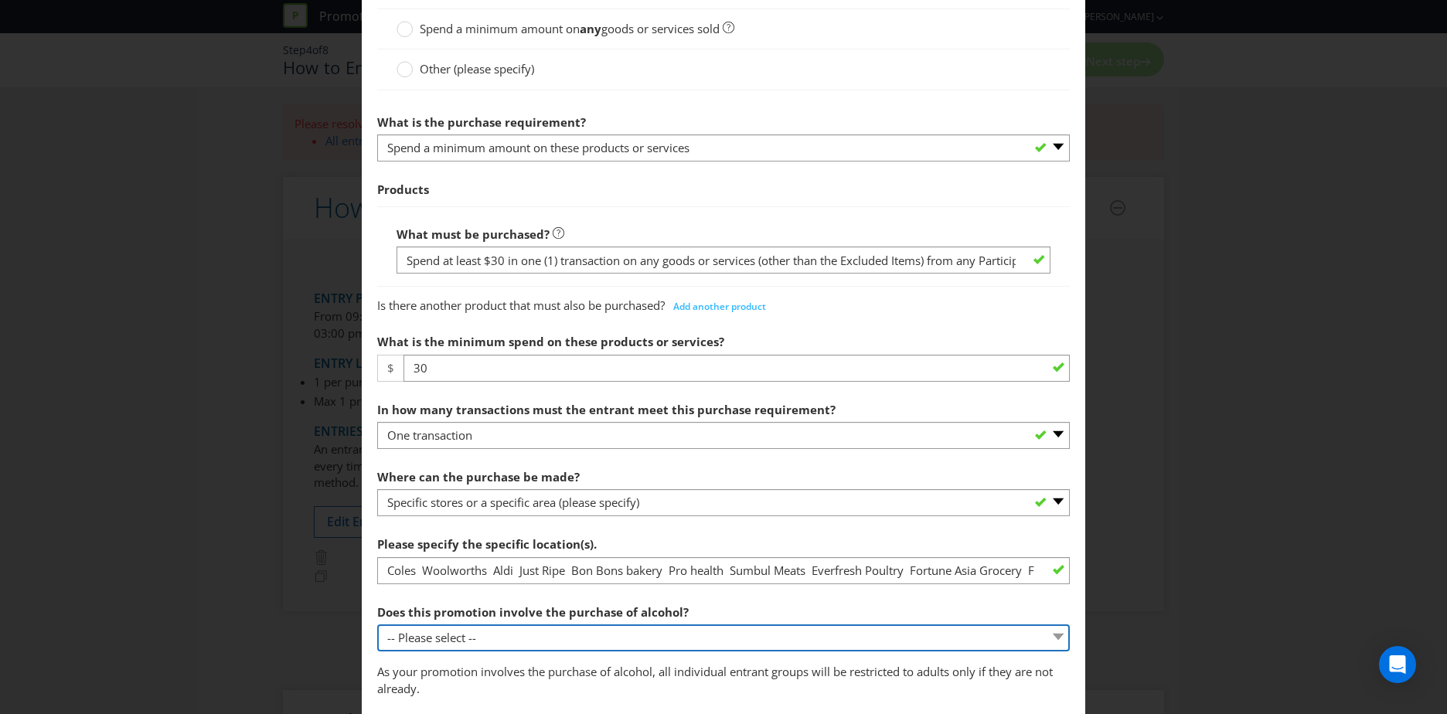
click at [490, 637] on select "-- Please select -- Yes, for on-premises consumption Yes, for off-premises cons…" at bounding box center [723, 638] width 693 height 27
select select "NO"
click at [377, 625] on select "-- Please select -- Yes, for on-premises consumption Yes, for off-premises cons…" at bounding box center [723, 638] width 693 height 27
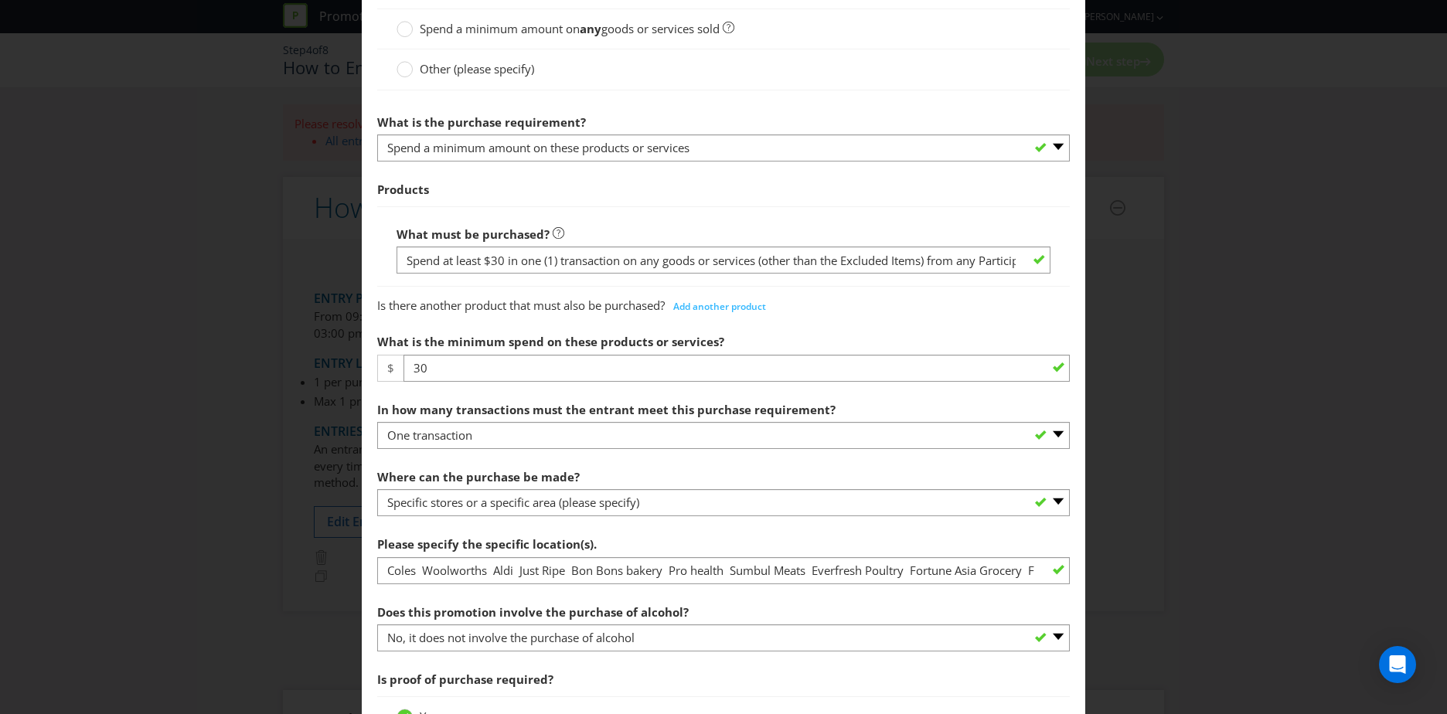
click at [315, 598] on div "How to Enter To enter the entrant must... Make a Purchase Connect on Social Med…" at bounding box center [723, 357] width 1447 height 714
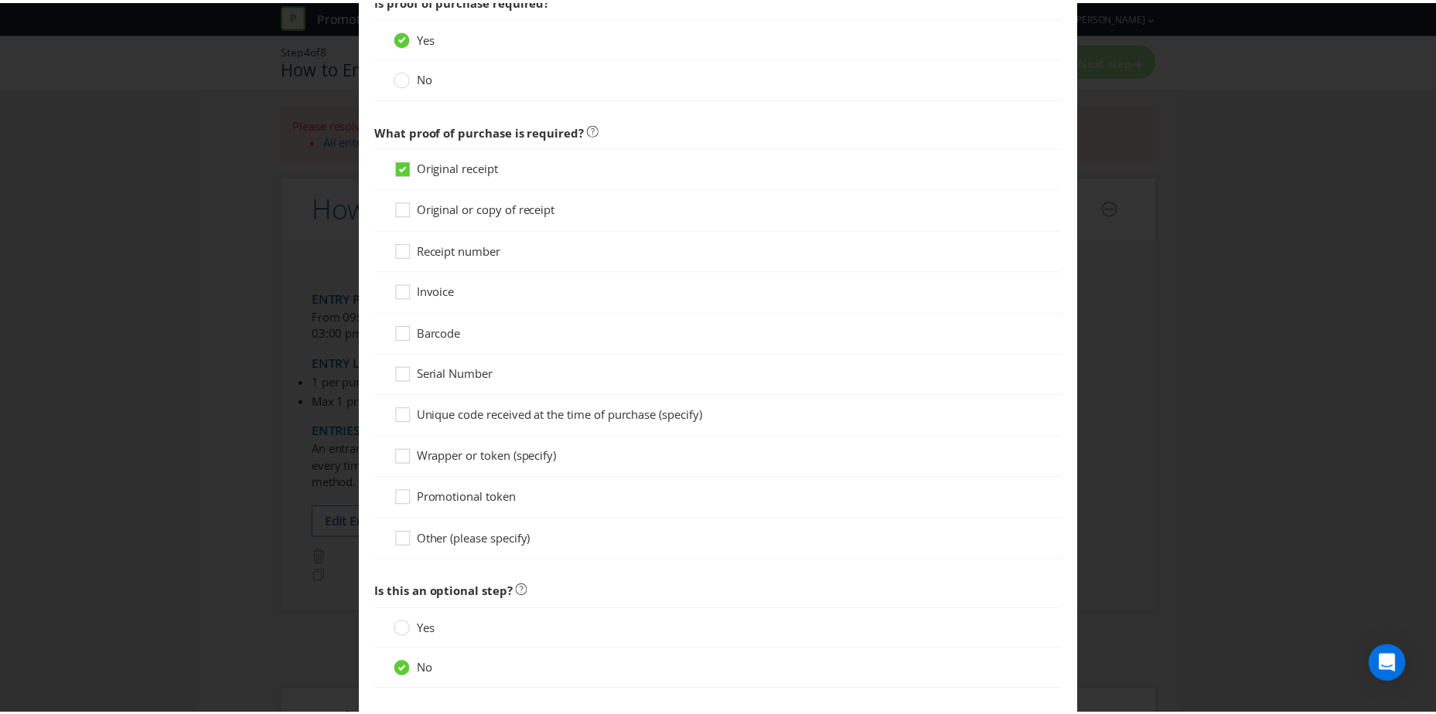
scroll to position [1228, 0]
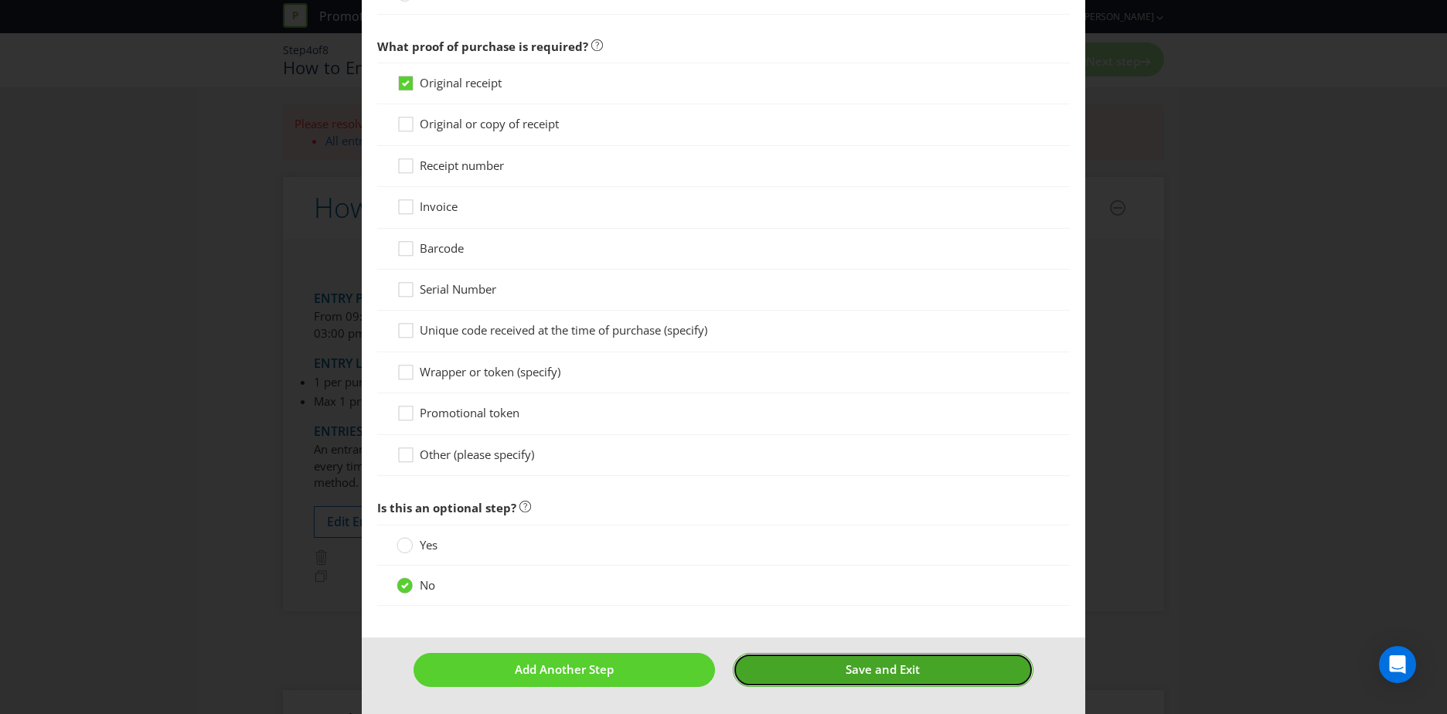
click at [894, 666] on span "Save and Exit" at bounding box center [883, 669] width 74 height 15
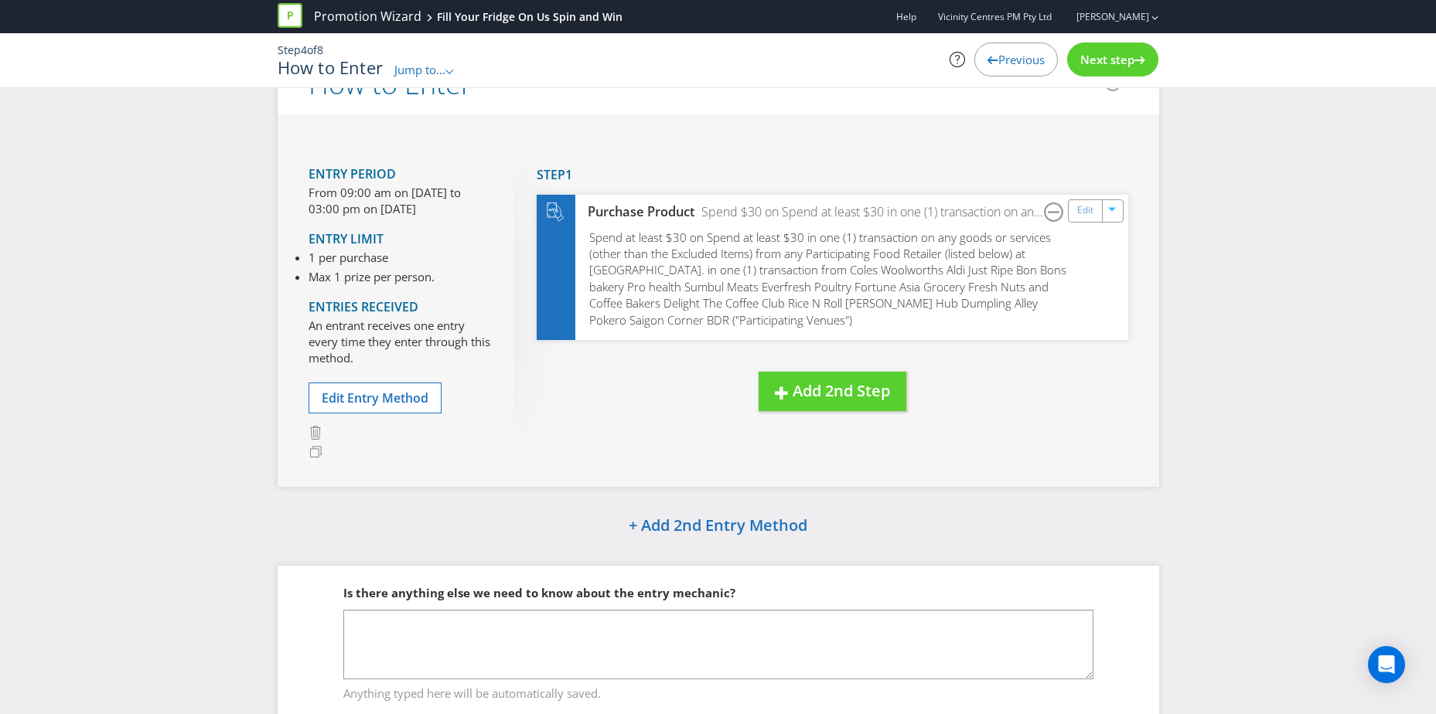
scroll to position [117, 0]
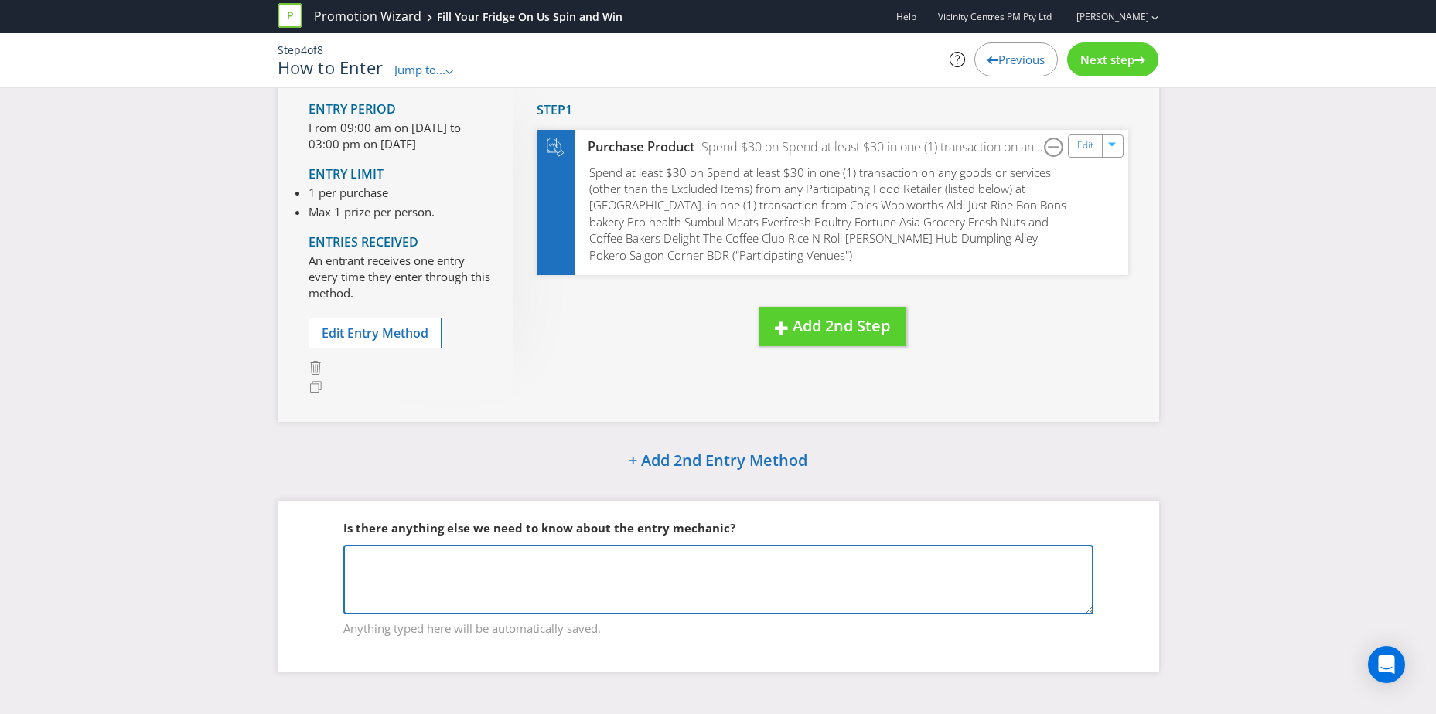
click at [458, 571] on textarea at bounding box center [718, 580] width 750 height 70
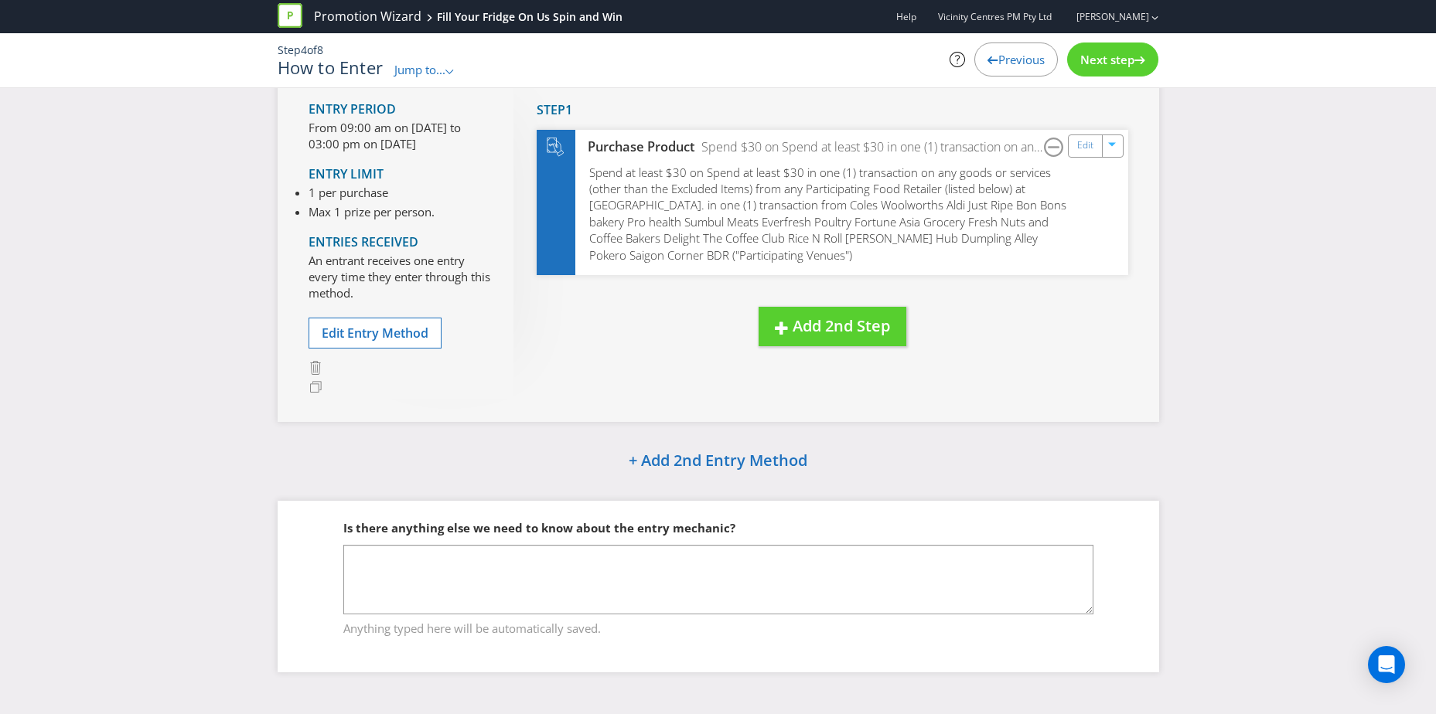
click at [1122, 59] on span "Next step" at bounding box center [1107, 59] width 54 height 15
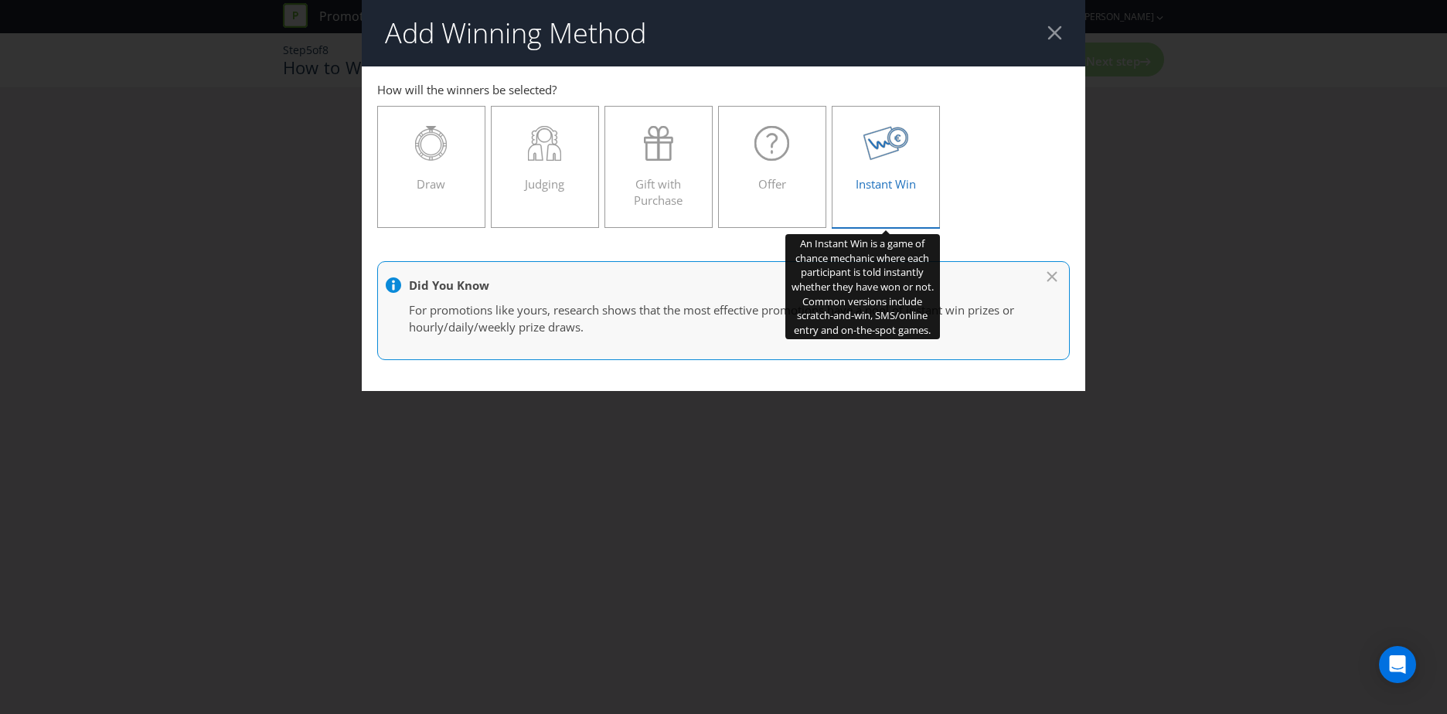
click at [887, 151] on icon at bounding box center [887, 143] width 46 height 35
click at [0, 0] on input "Instant Win" at bounding box center [0, 0] width 0 height 0
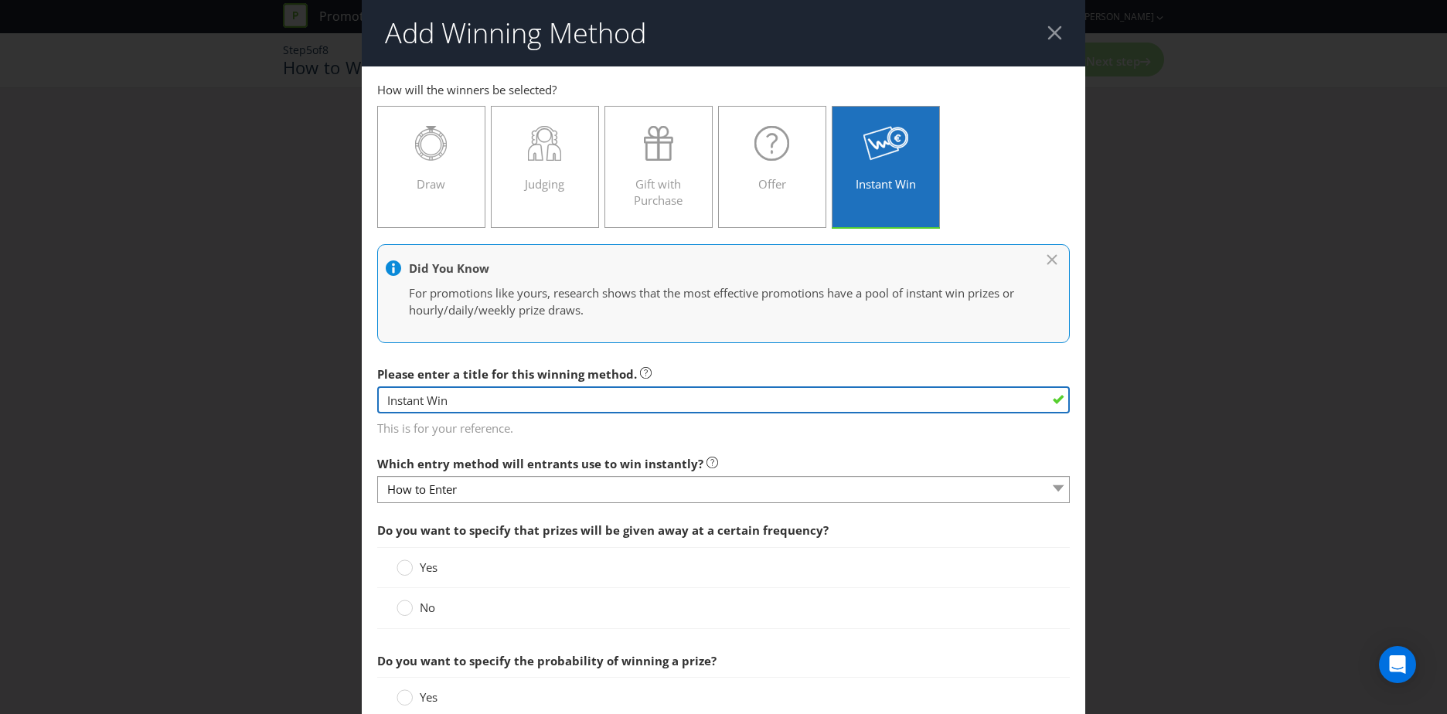
click at [480, 398] on input "Instant Win" at bounding box center [723, 400] width 693 height 27
drag, startPoint x: 513, startPoint y: 397, endPoint x: 326, endPoint y: 403, distance: 187.2
click at [326, 403] on div "Add Winning Method How to Enter How will the winners be selected? Draw Judging …" at bounding box center [723, 357] width 1447 height 714
type input "Spin and Win"
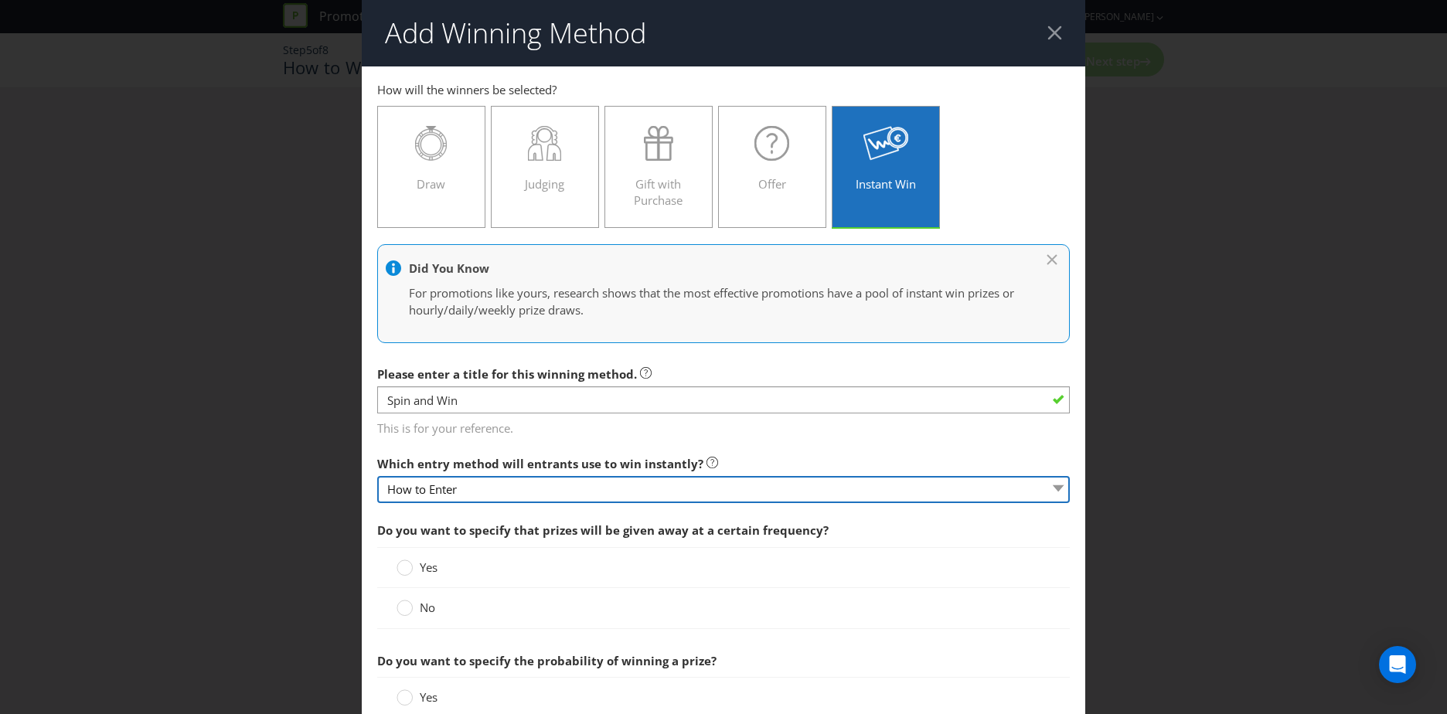
click at [496, 490] on select "How to Enter" at bounding box center [723, 489] width 693 height 27
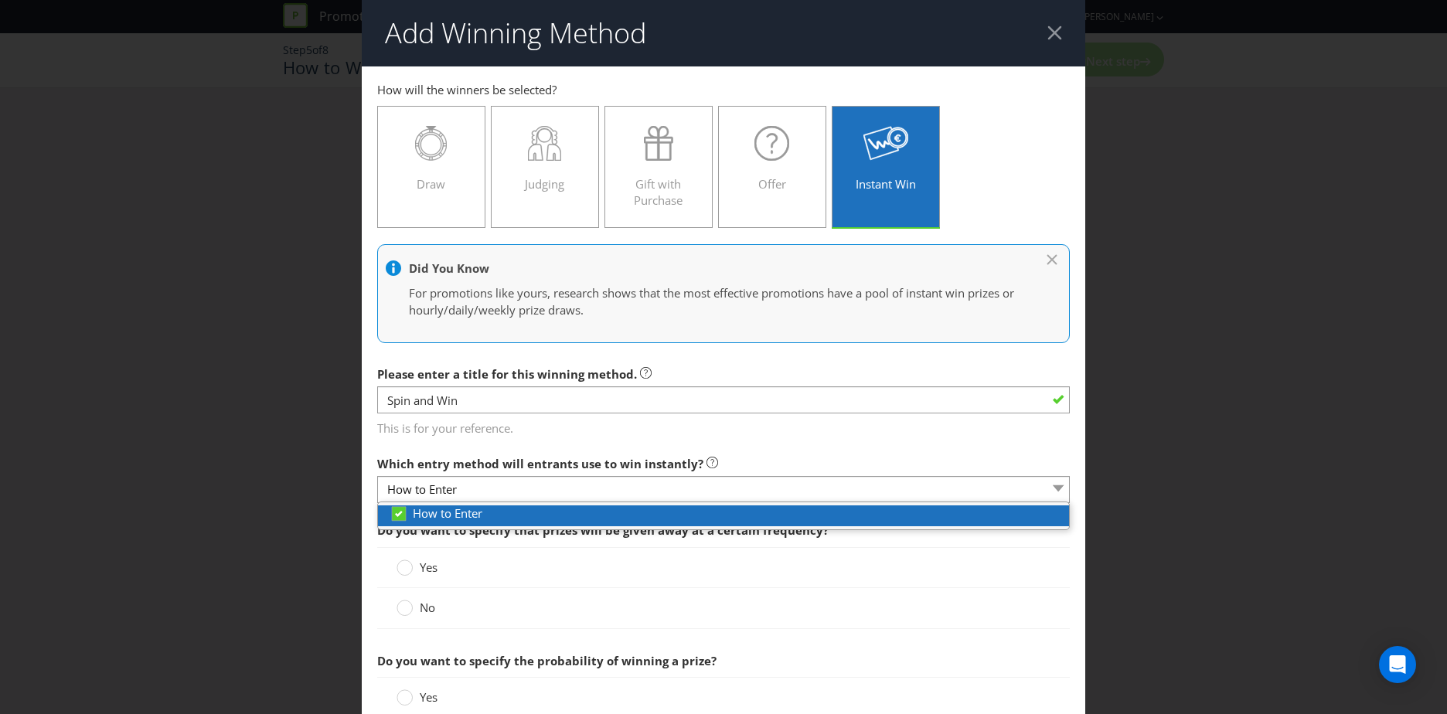
click at [483, 520] on span at bounding box center [483, 513] width 3 height 15
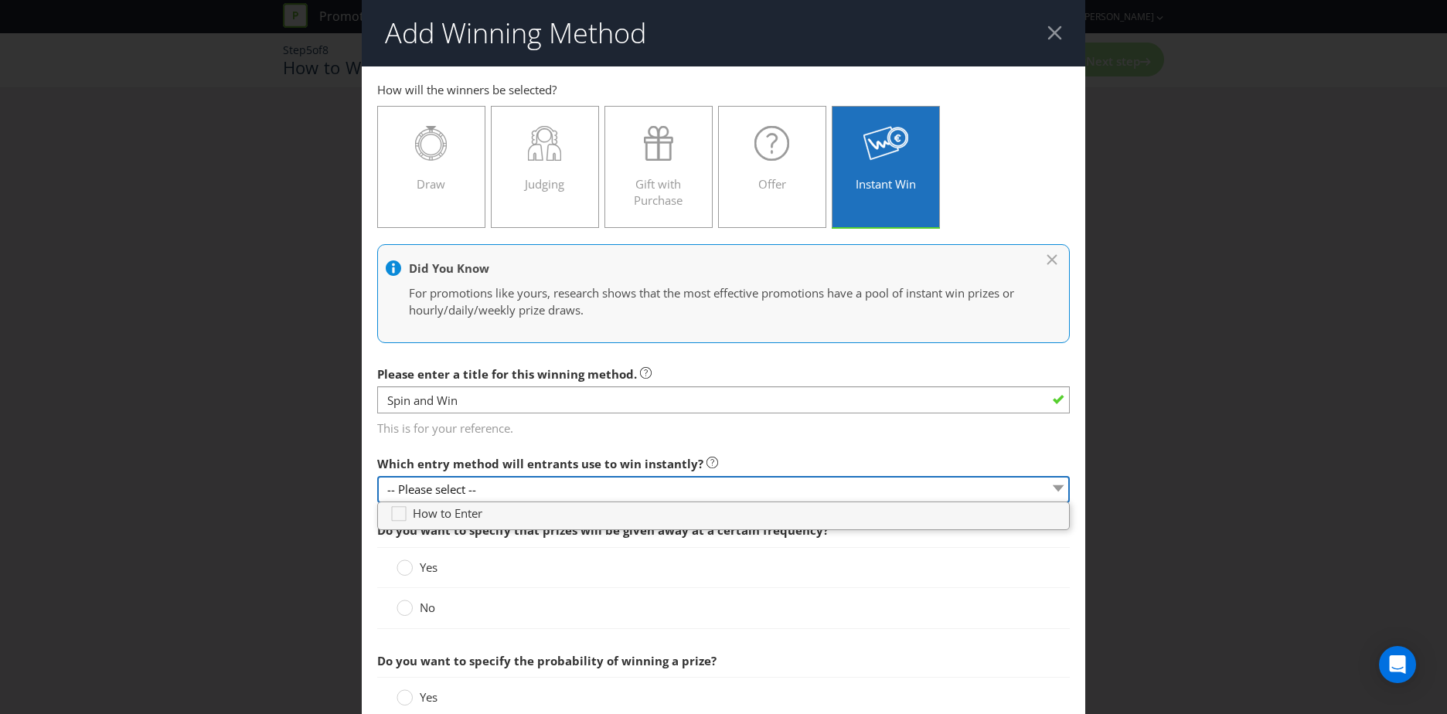
click at [478, 486] on select "-- Please select --" at bounding box center [723, 489] width 693 height 27
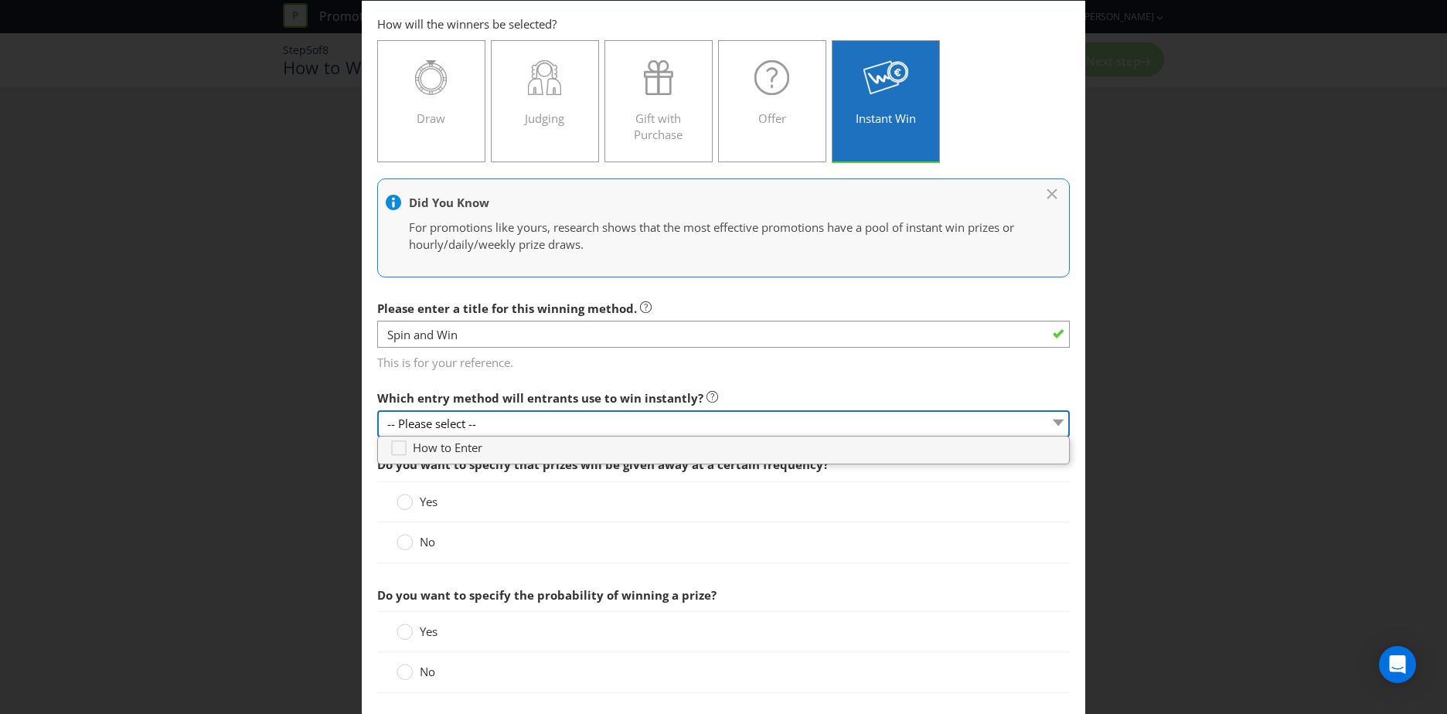
scroll to position [232, 0]
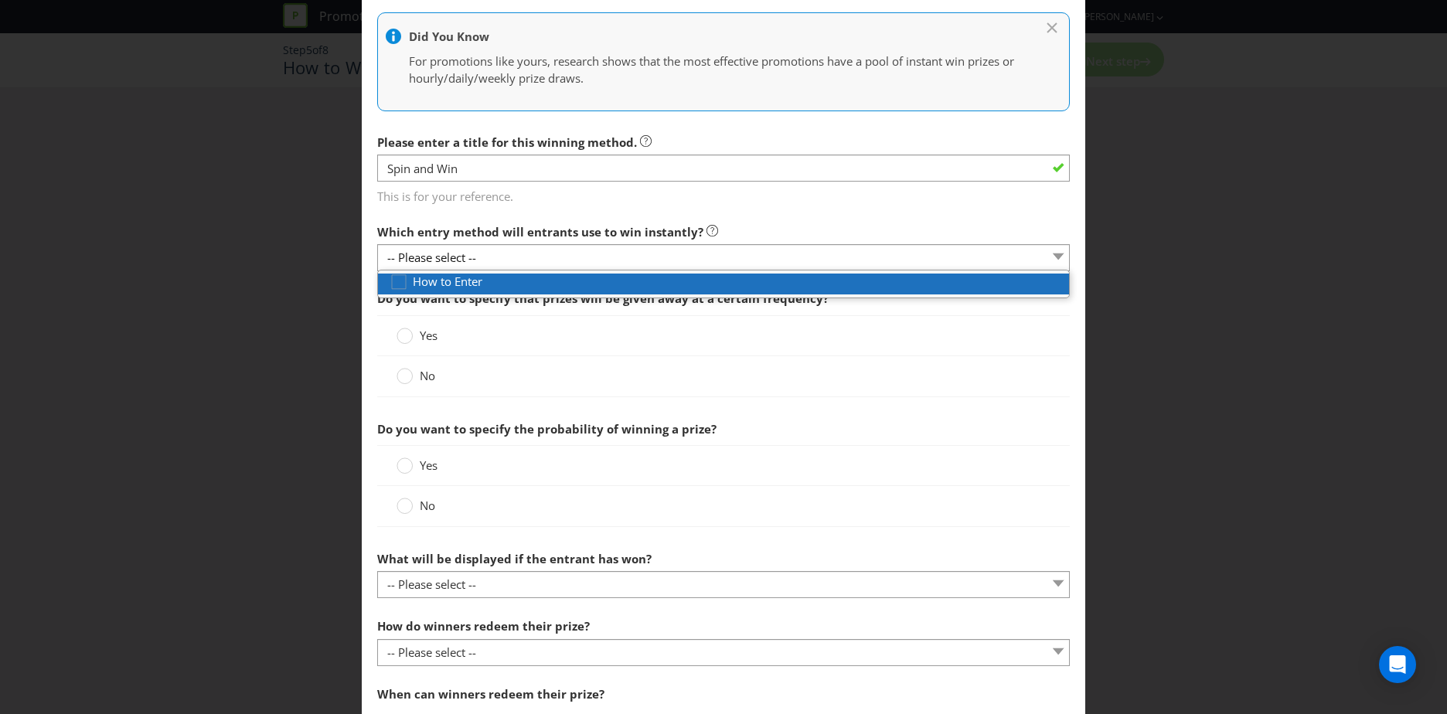
click at [425, 283] on span "How to Enter" at bounding box center [448, 281] width 70 height 15
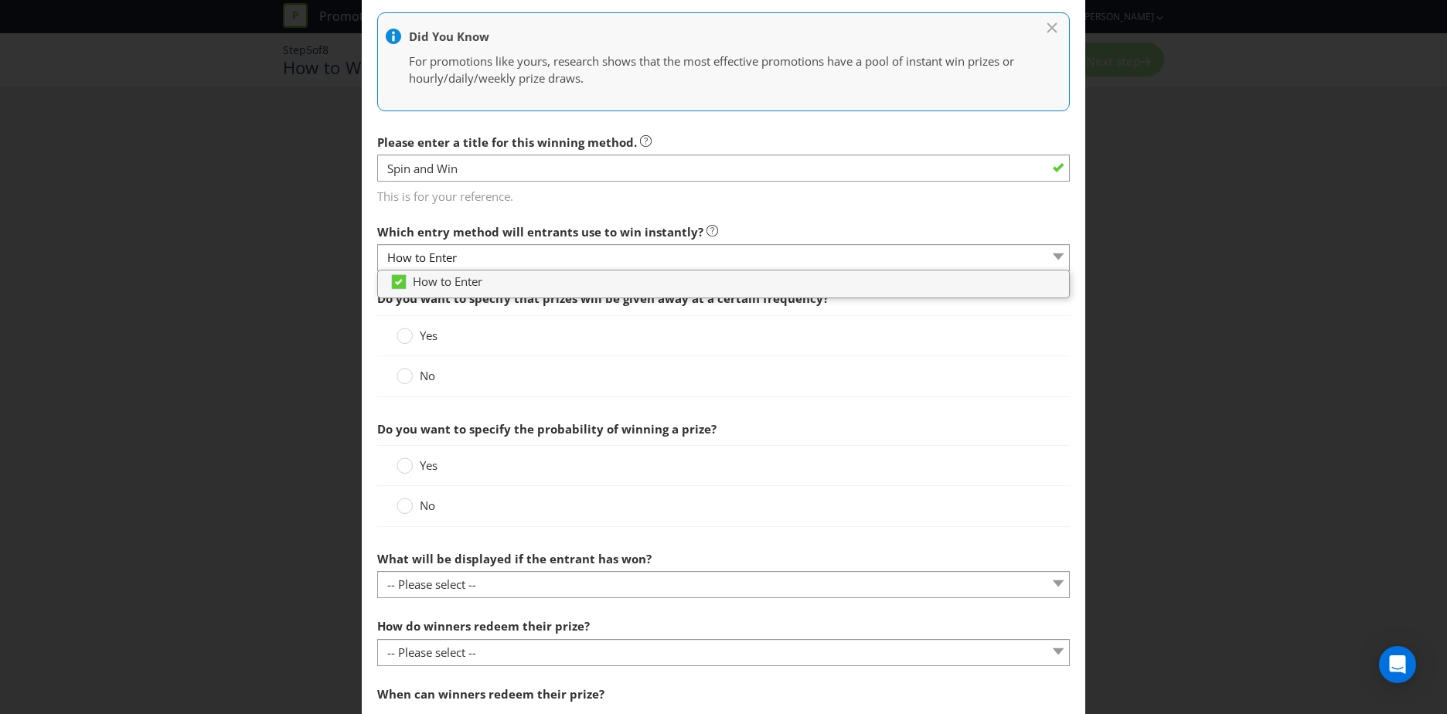
click at [299, 295] on div "Add Winning Method How to Enter How will the winners be selected? Draw Judging …" at bounding box center [723, 357] width 1447 height 714
click at [403, 377] on circle at bounding box center [404, 376] width 15 height 15
click at [0, 0] on input "No" at bounding box center [0, 0] width 0 height 0
click at [404, 511] on circle at bounding box center [404, 506] width 15 height 15
click at [0, 0] on input "No" at bounding box center [0, 0] width 0 height 0
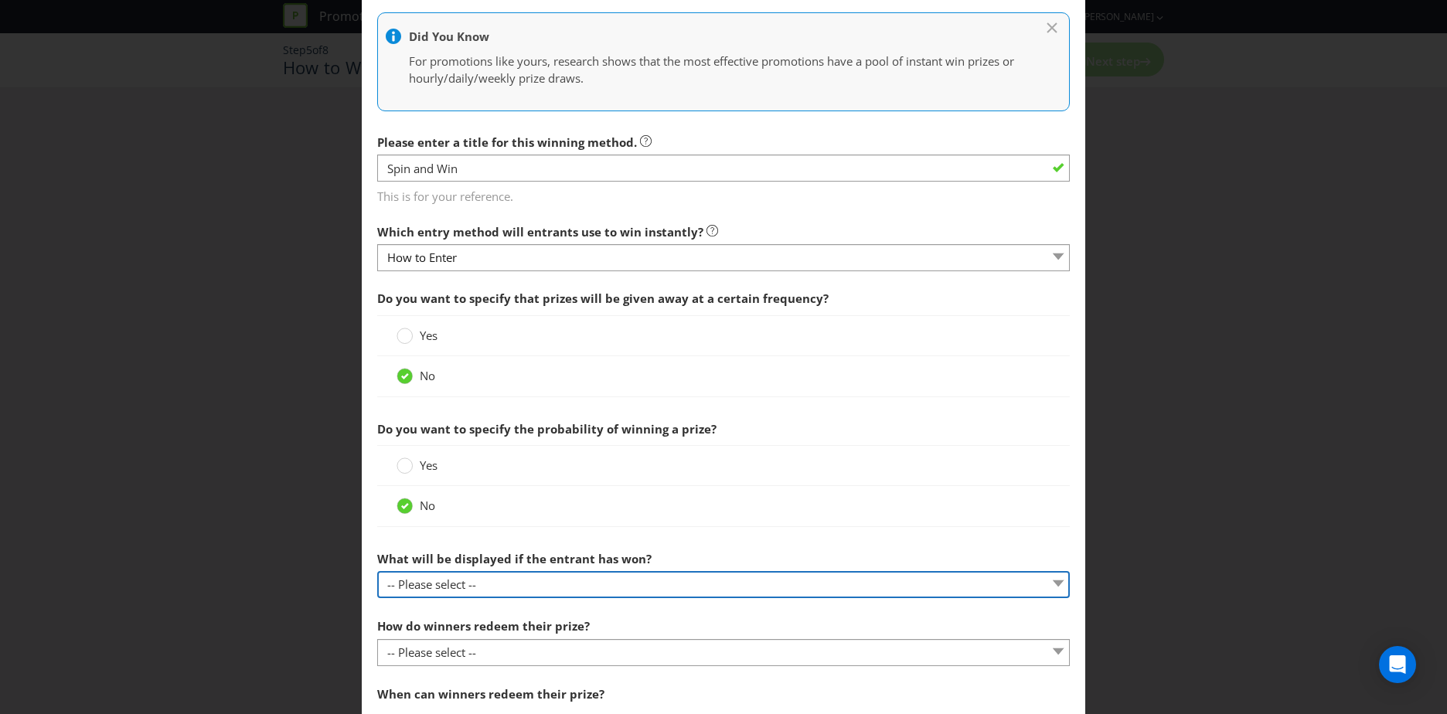
click at [509, 591] on select "-- Please select -- The winner will be notified as appropriate for the entry me…" at bounding box center [723, 584] width 693 height 27
select select "ENTRY_MECHANIC"
click at [377, 571] on select "-- Please select -- The winner will be notified as appropriate for the entry me…" at bounding box center [723, 584] width 693 height 27
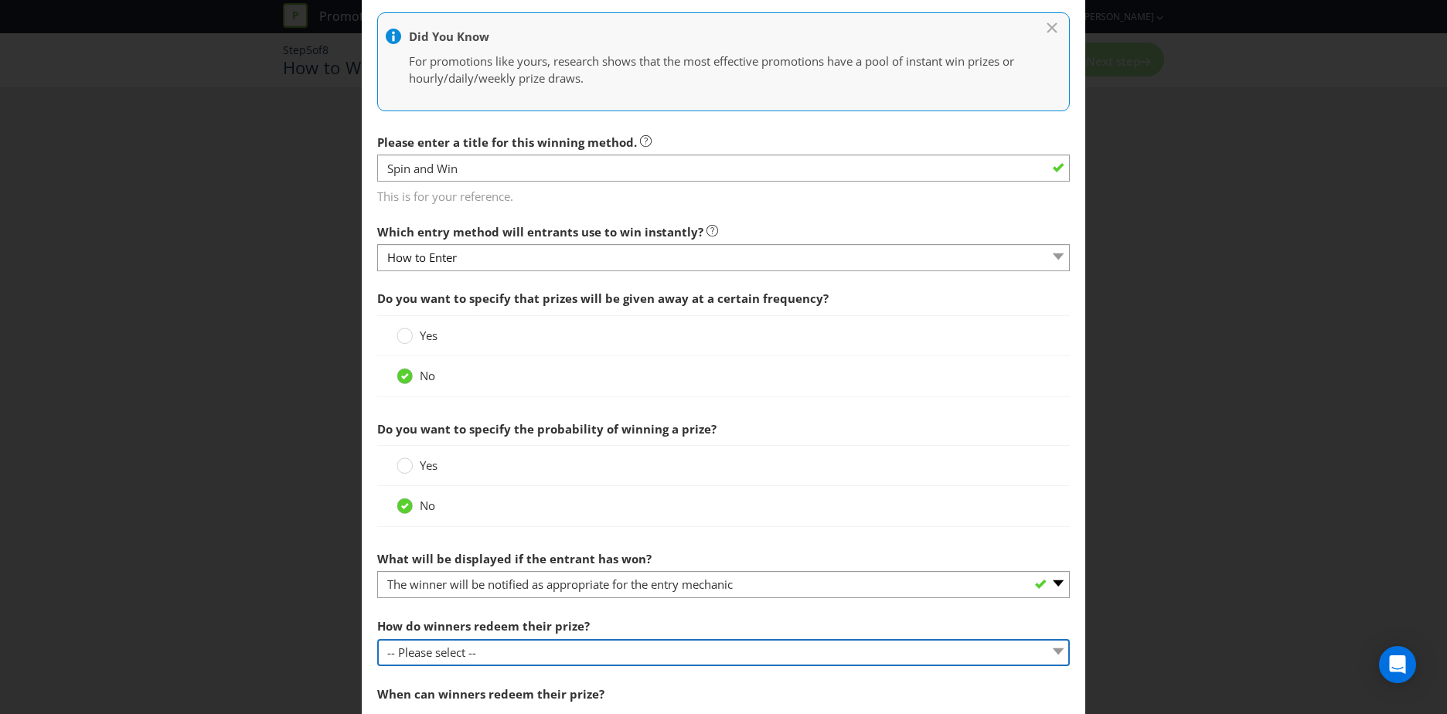
click at [506, 658] on select "-- Please select -- Present winning message to venue staff Follow instructions …" at bounding box center [723, 652] width 693 height 27
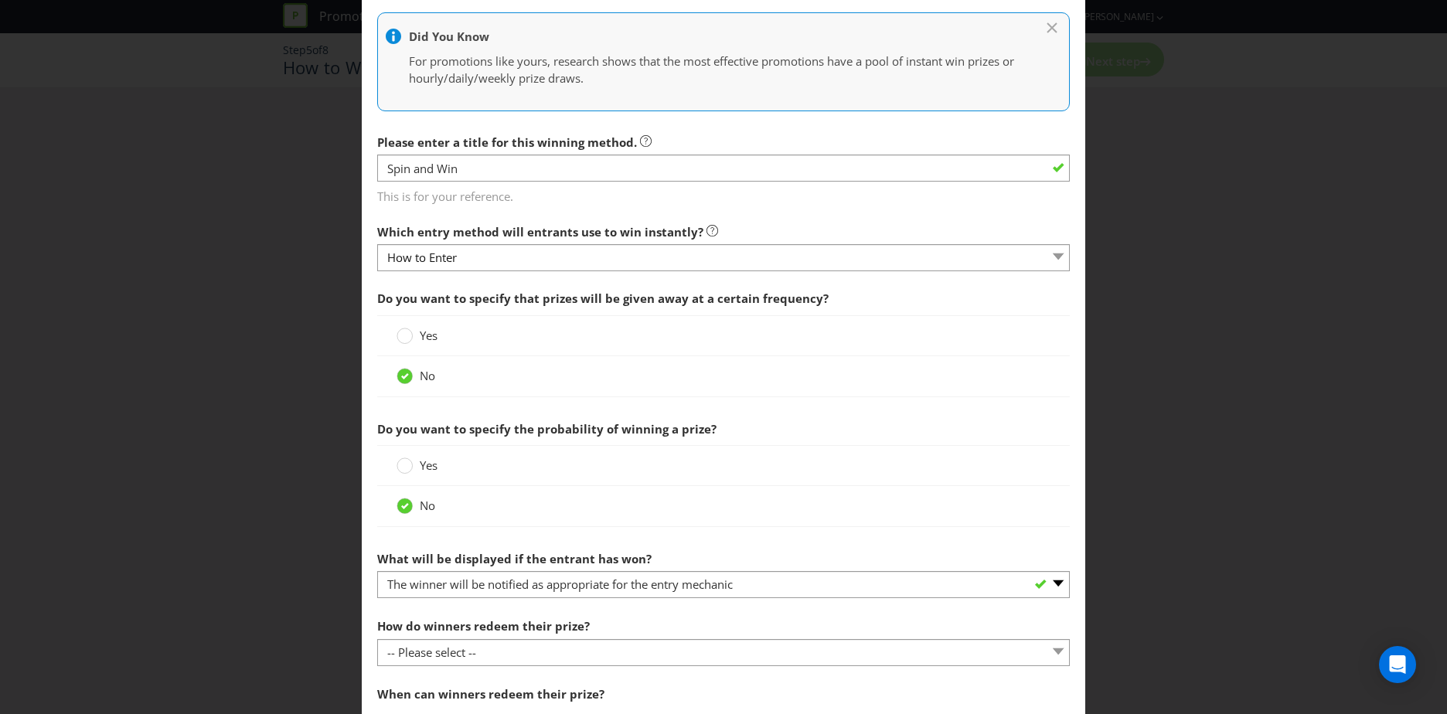
click at [303, 607] on div "Add Winning Method How to Enter How will the winners be selected? Draw Judging …" at bounding box center [723, 357] width 1447 height 714
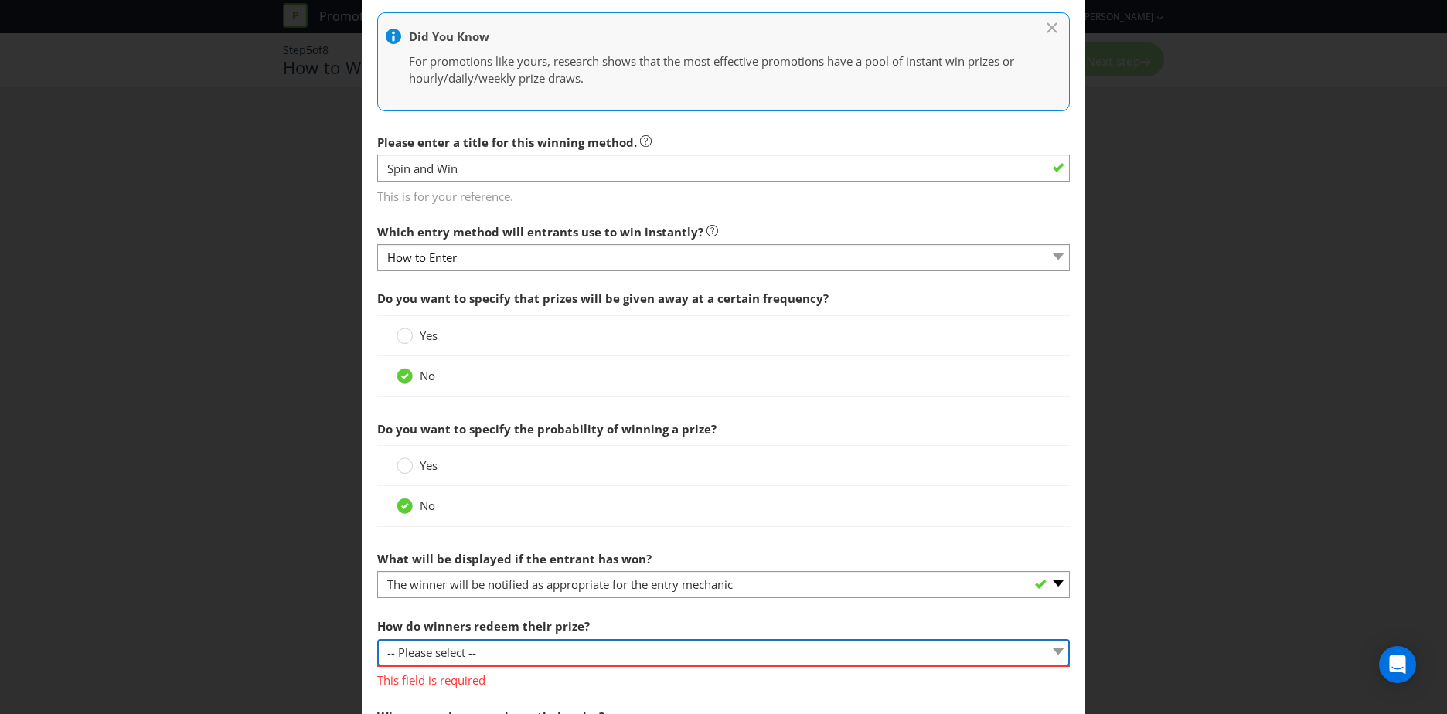
click at [423, 657] on select "-- Please select -- Present winning message to venue staff Follow instructions …" at bounding box center [723, 652] width 693 height 27
select select "OTHER"
click at [377, 639] on select "-- Please select -- Present winning message to venue staff Follow instructions …" at bounding box center [723, 652] width 693 height 27
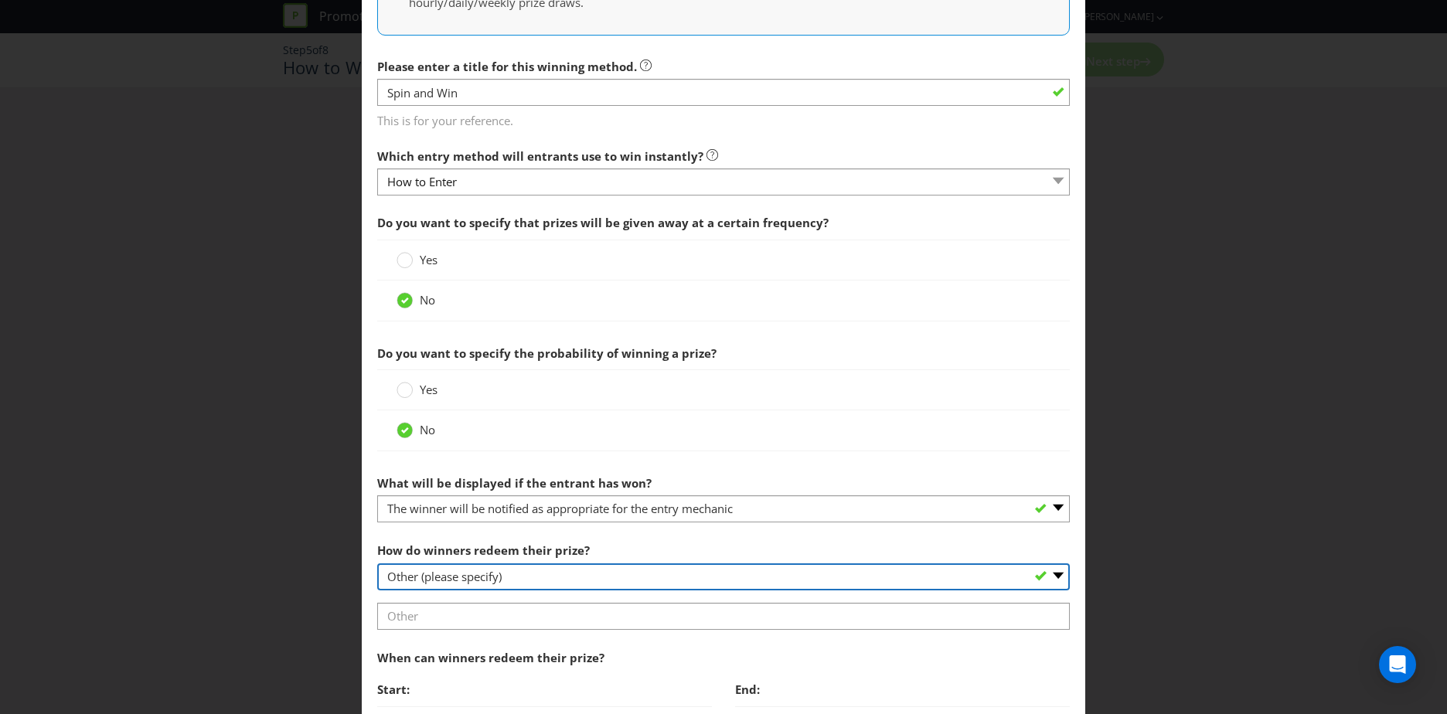
scroll to position [464, 0]
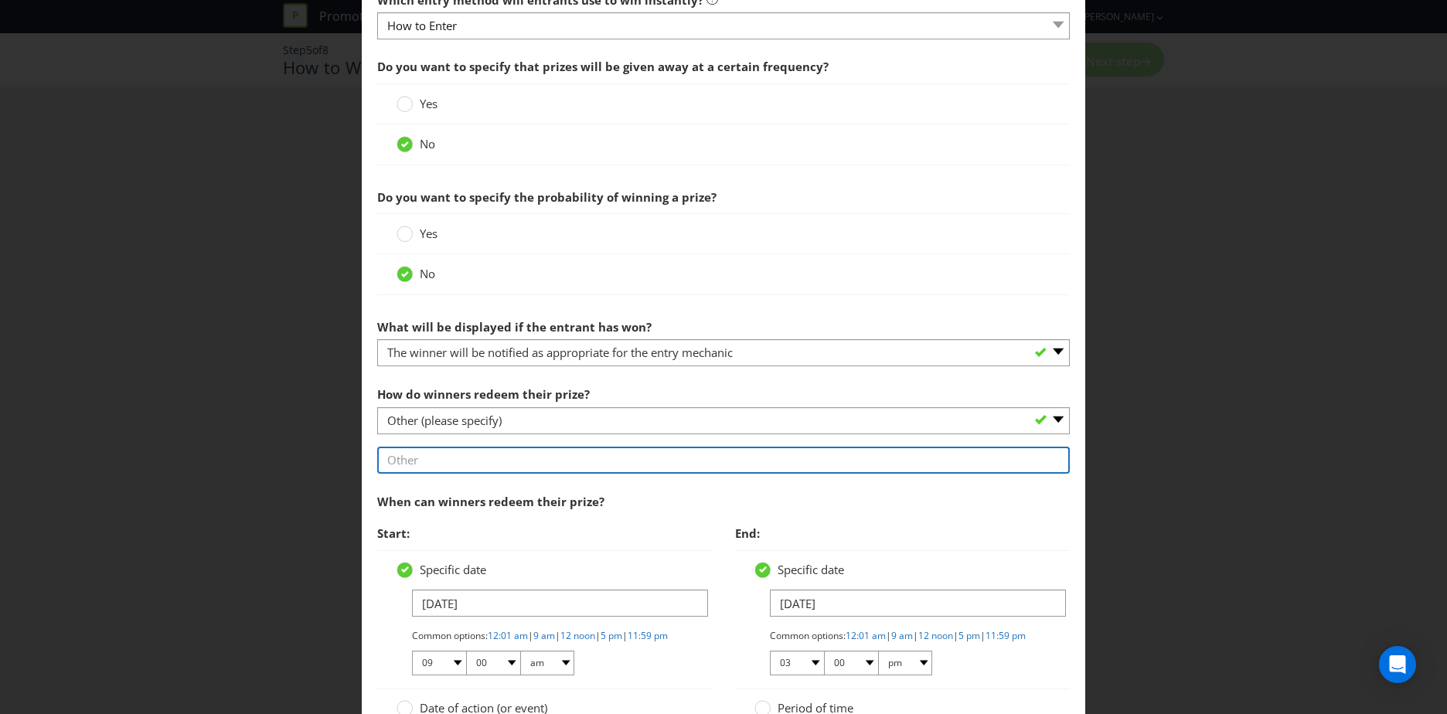
click at [387, 467] on input "text" at bounding box center [723, 460] width 693 height 27
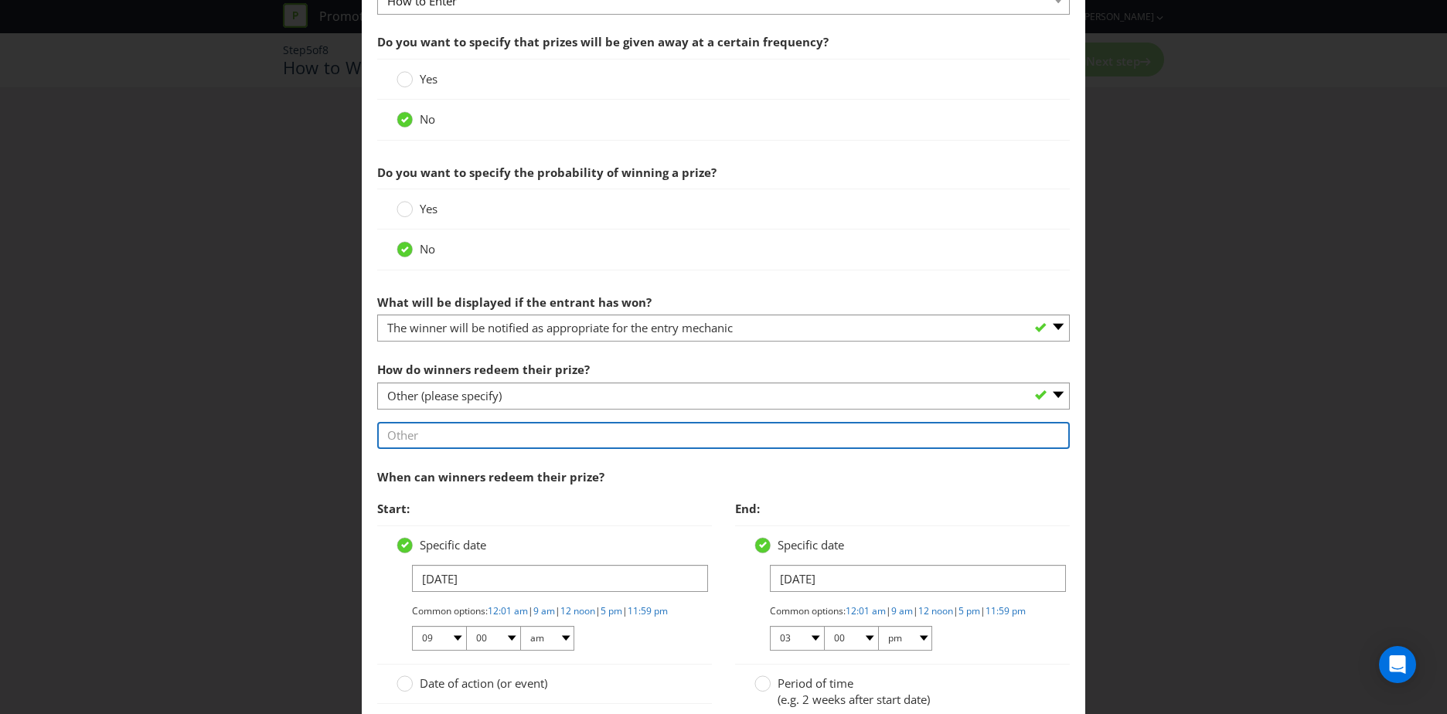
scroll to position [541, 0]
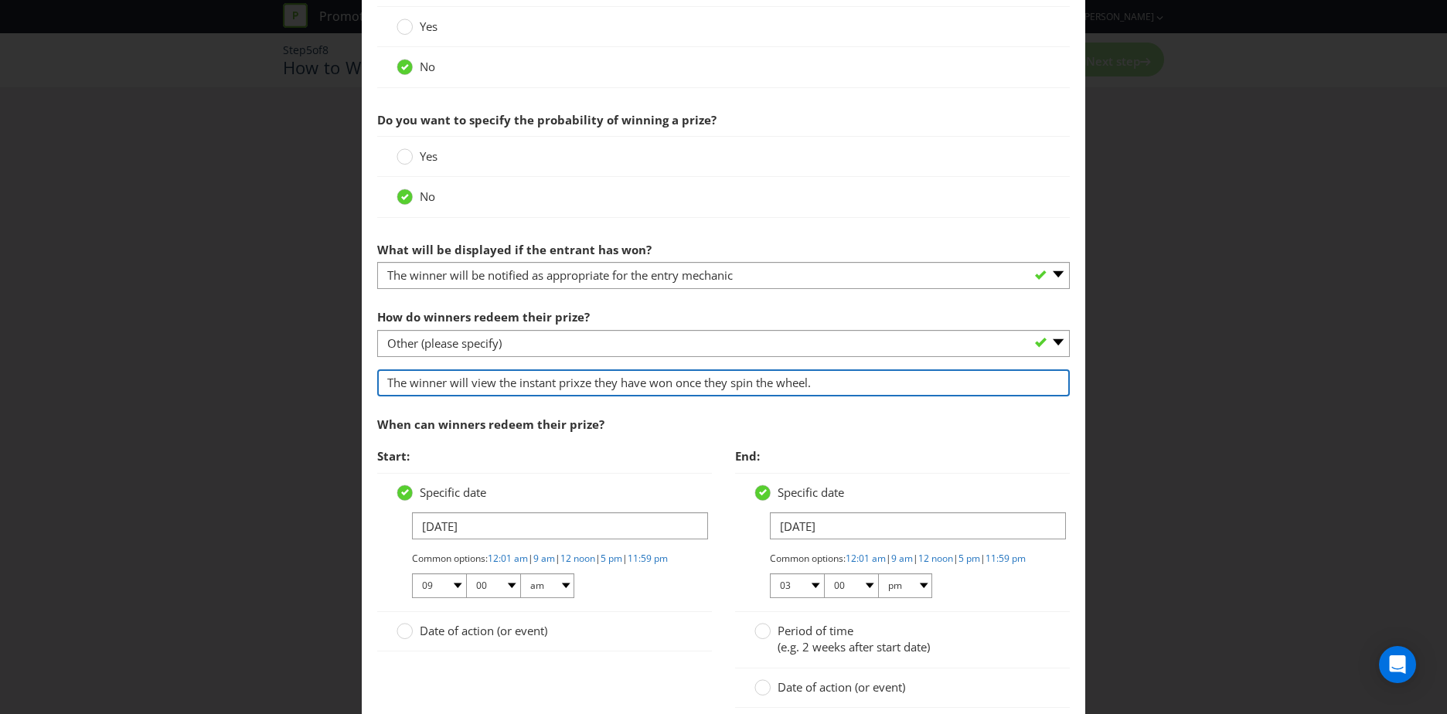
click at [465, 377] on input "The winner will view the instant prixze they have won once they spin the wheel." at bounding box center [723, 383] width 693 height 27
type input "The winner will be in clear view once the spinnign wheel stops."
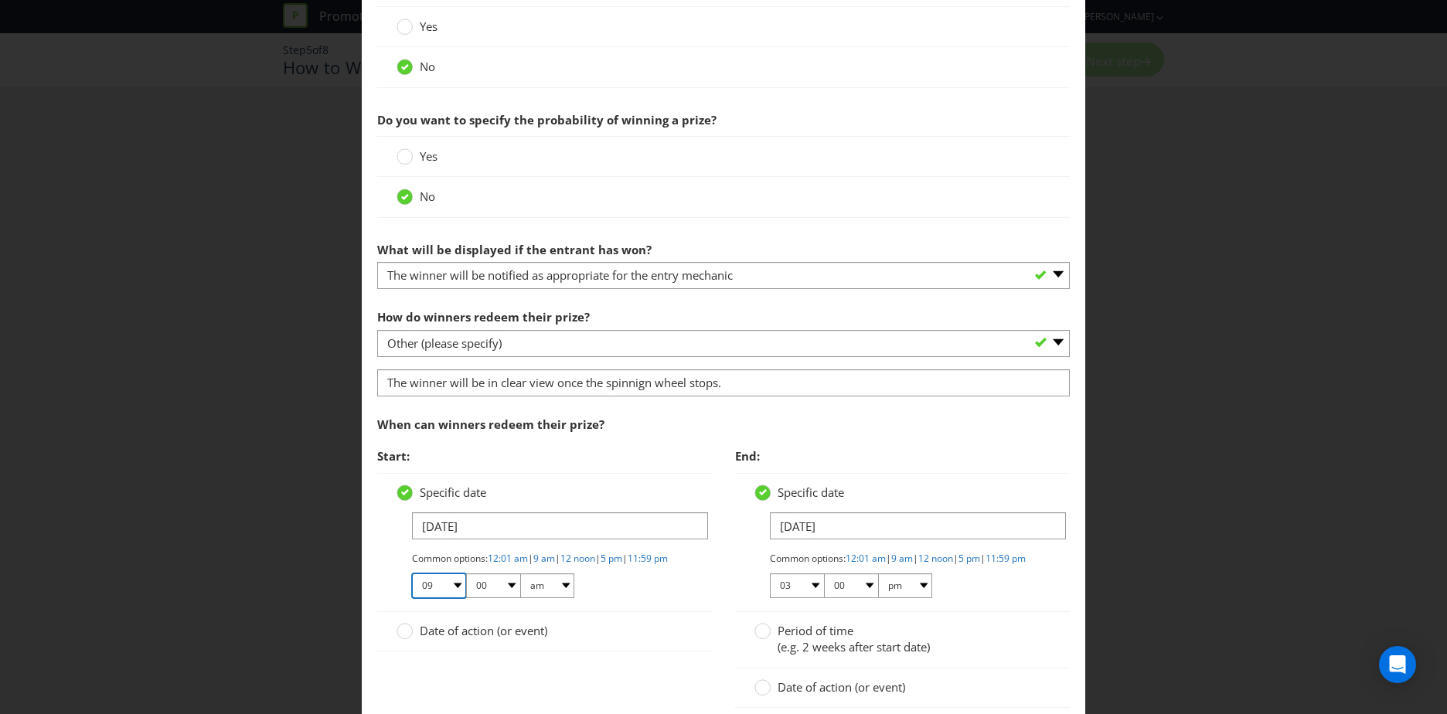
click at [425, 598] on select "01 02 03 04 05 06 07 08 09 10 11 12" at bounding box center [439, 586] width 54 height 25
select select "10"
click at [412, 586] on select "01 02 03 04 05 06 07 08 09 10 11 12" at bounding box center [439, 586] width 54 height 25
click at [385, 556] on div "Specific date [DATE] Common options: 12:01 am | 9 am | 12 noon | 5 pm | 11:59 p…" at bounding box center [544, 542] width 335 height 139
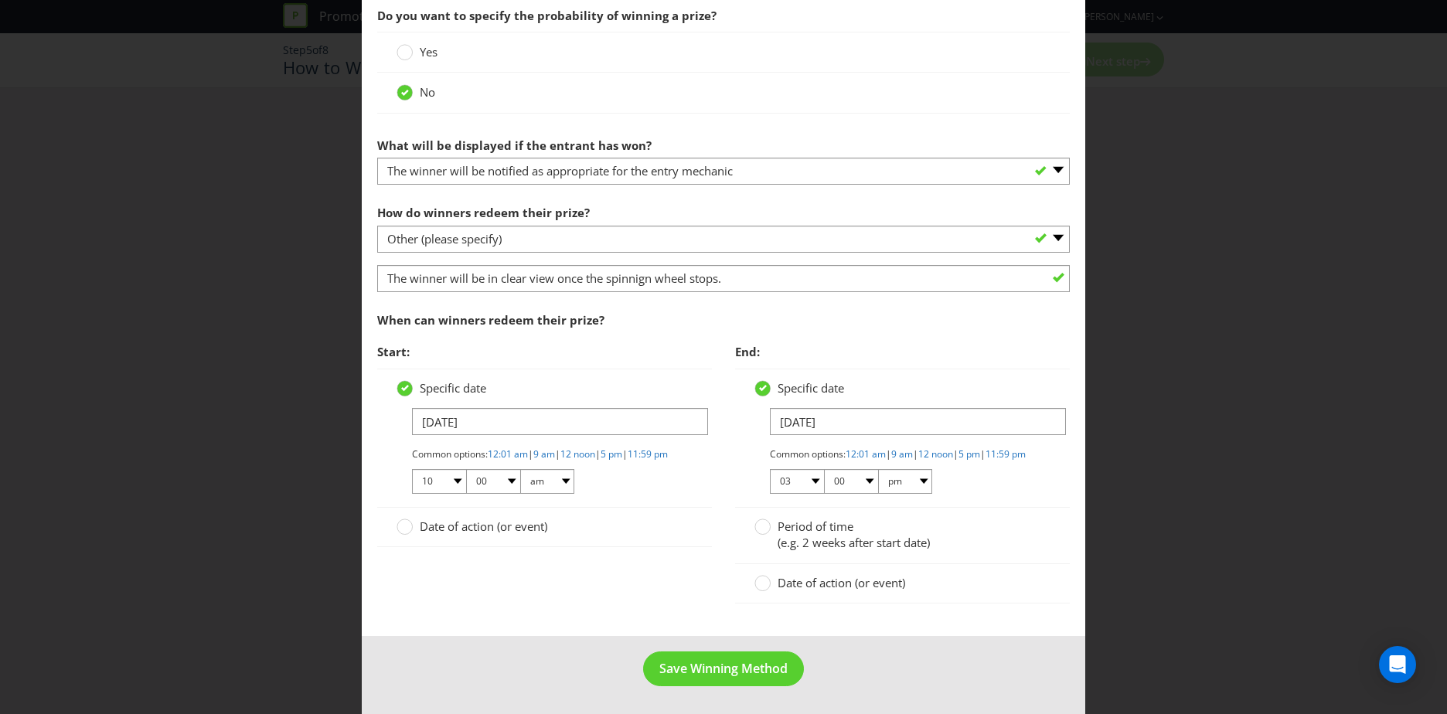
scroll to position [659, 0]
click at [731, 669] on span "Save Winning Method" at bounding box center [723, 668] width 128 height 17
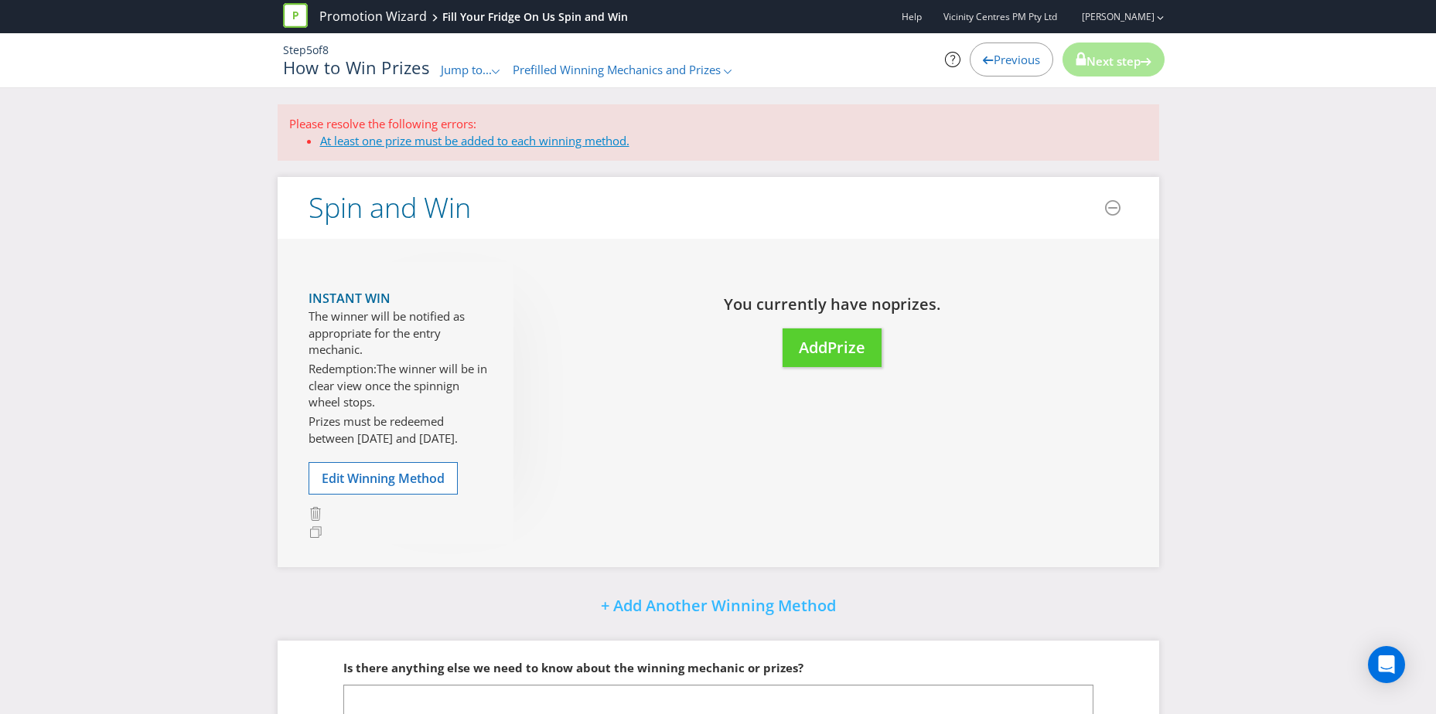
click at [408, 142] on link "At least one prize must be added to each winning method." at bounding box center [474, 140] width 309 height 15
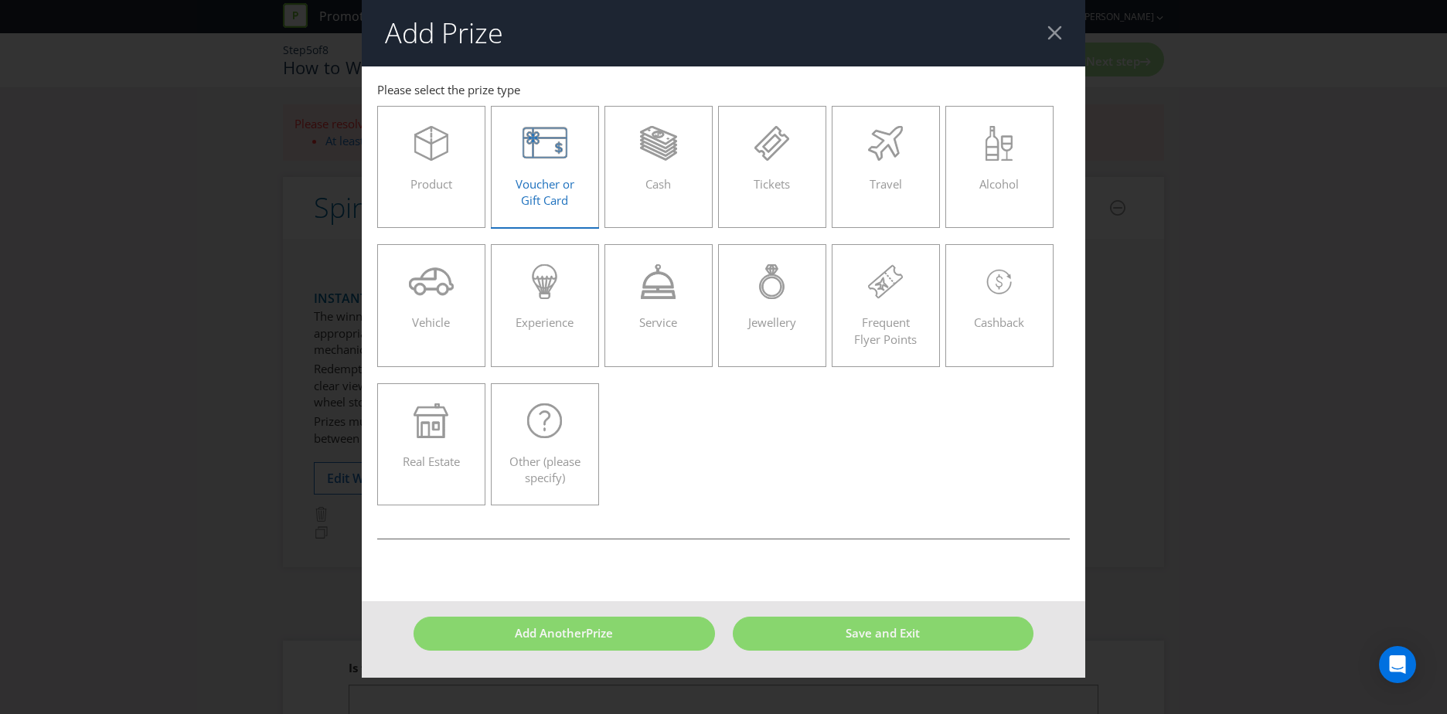
click at [557, 191] on span "Voucher or Gift Card" at bounding box center [545, 192] width 59 height 32
click at [0, 0] on input "Voucher or Gift Card" at bounding box center [0, 0] width 0 height 0
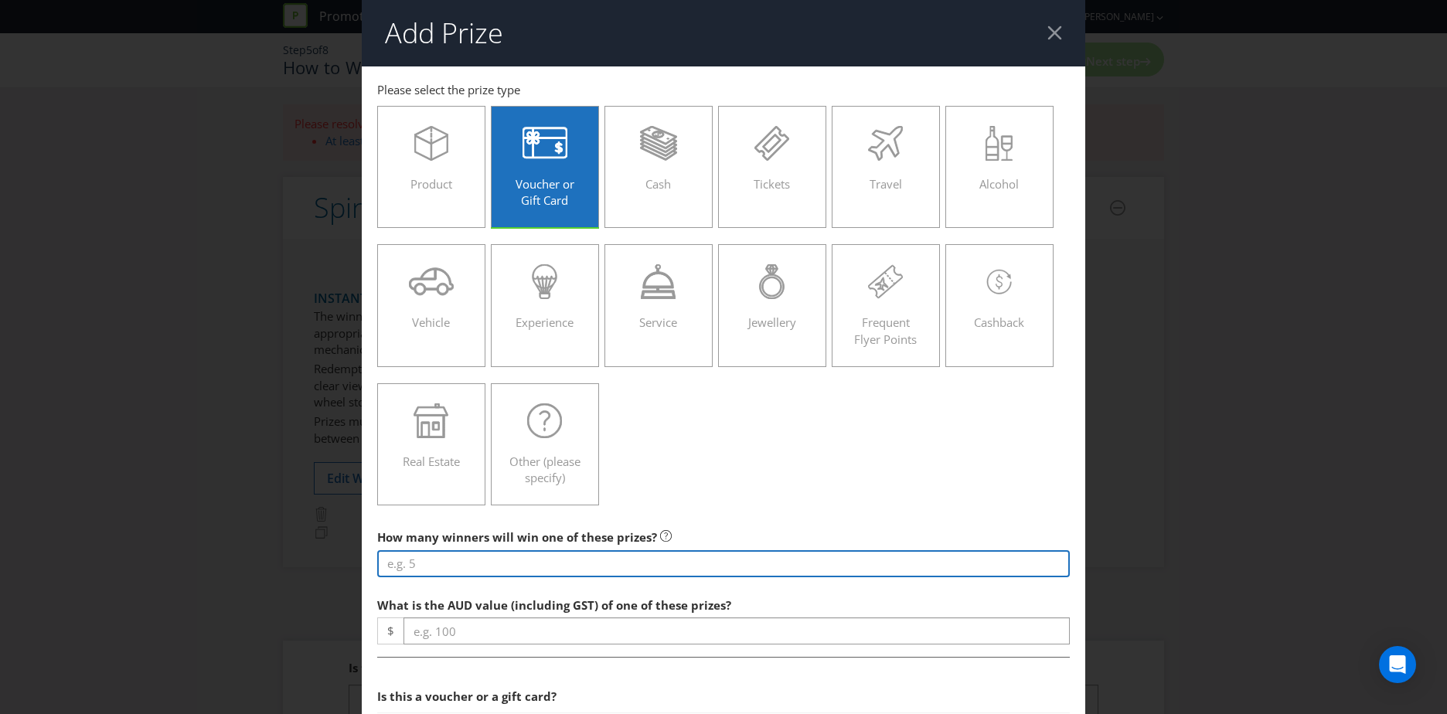
click at [468, 561] on input "number" at bounding box center [723, 563] width 693 height 27
type input "-2"
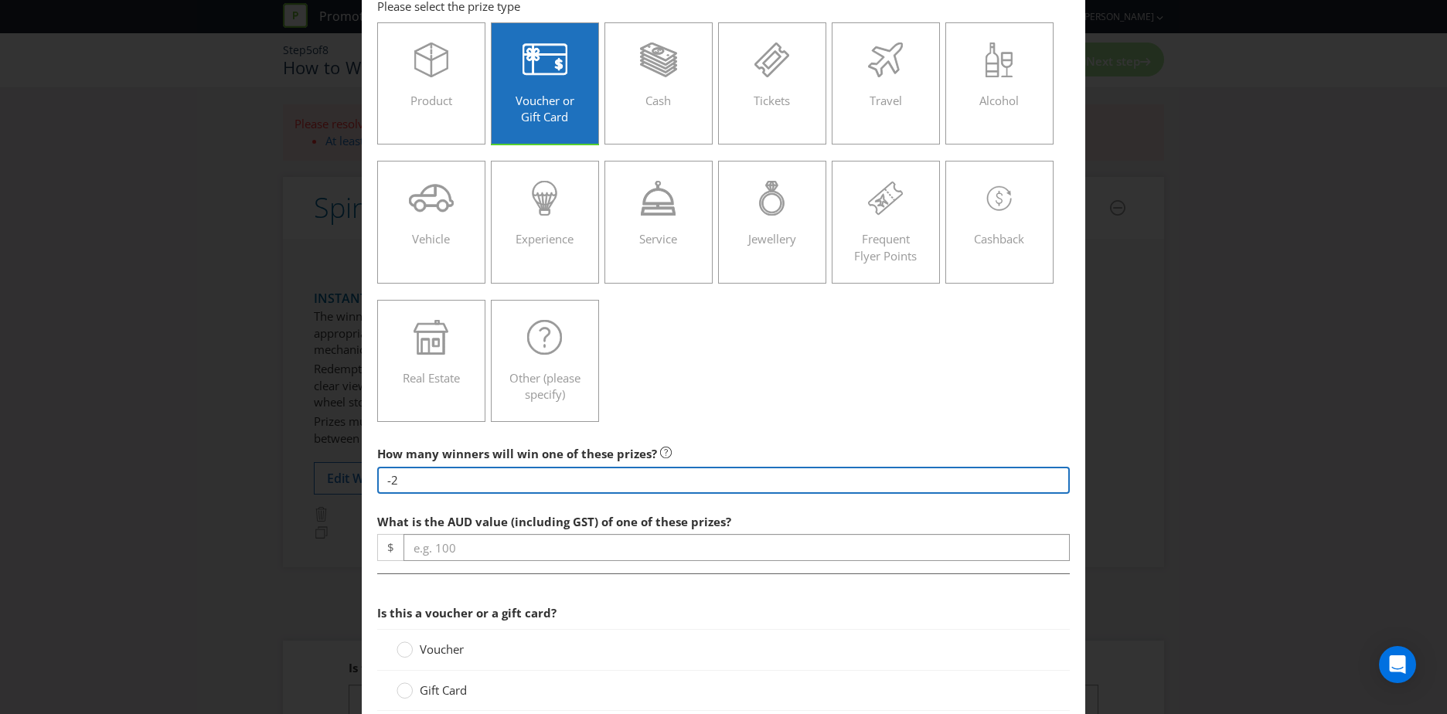
scroll to position [77, 0]
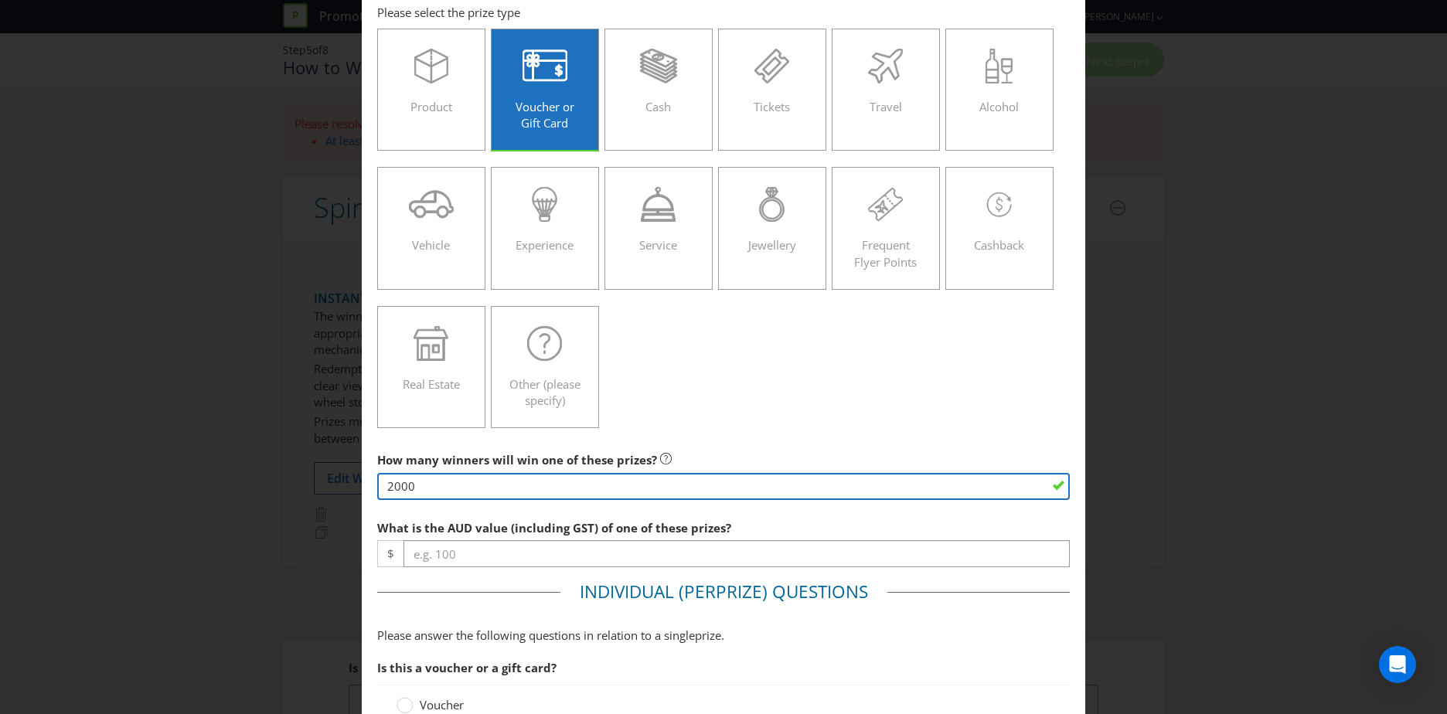
type input "2000"
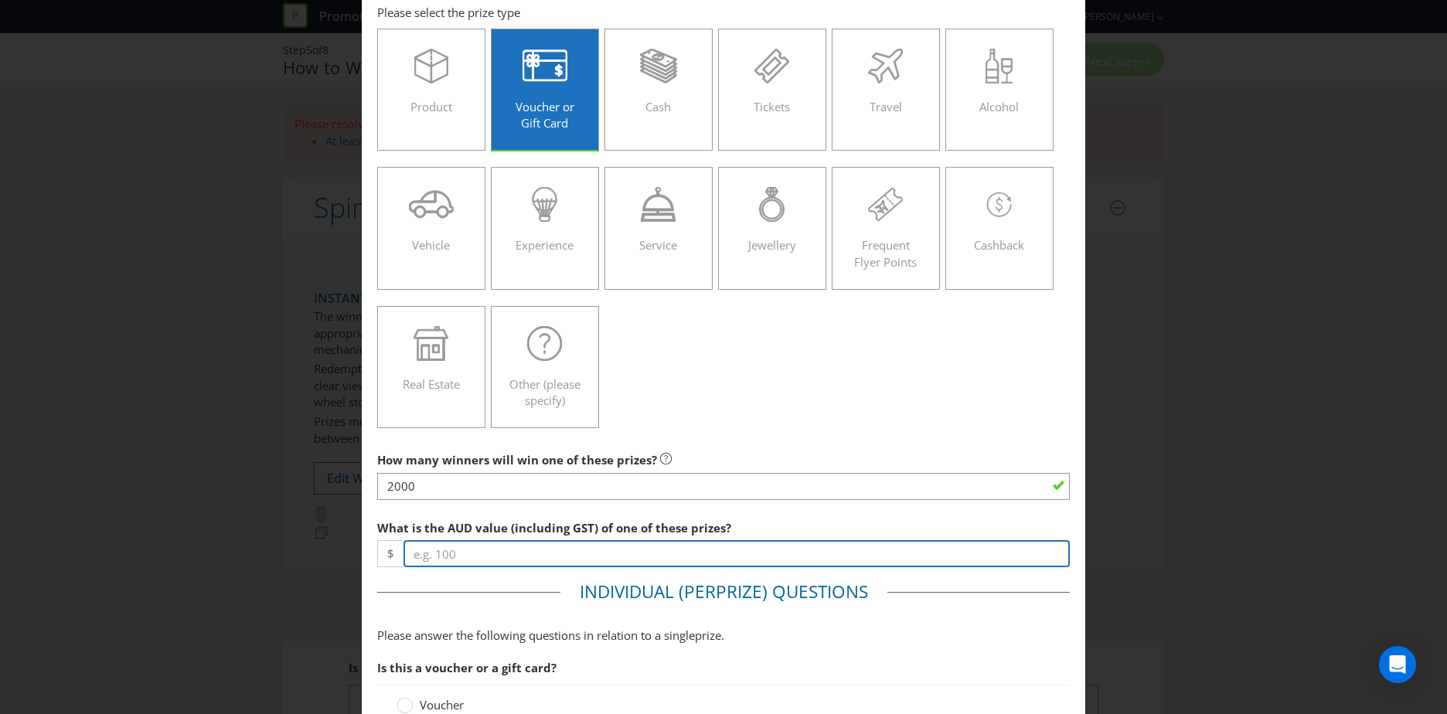
click at [499, 551] on input "number" at bounding box center [737, 553] width 666 height 27
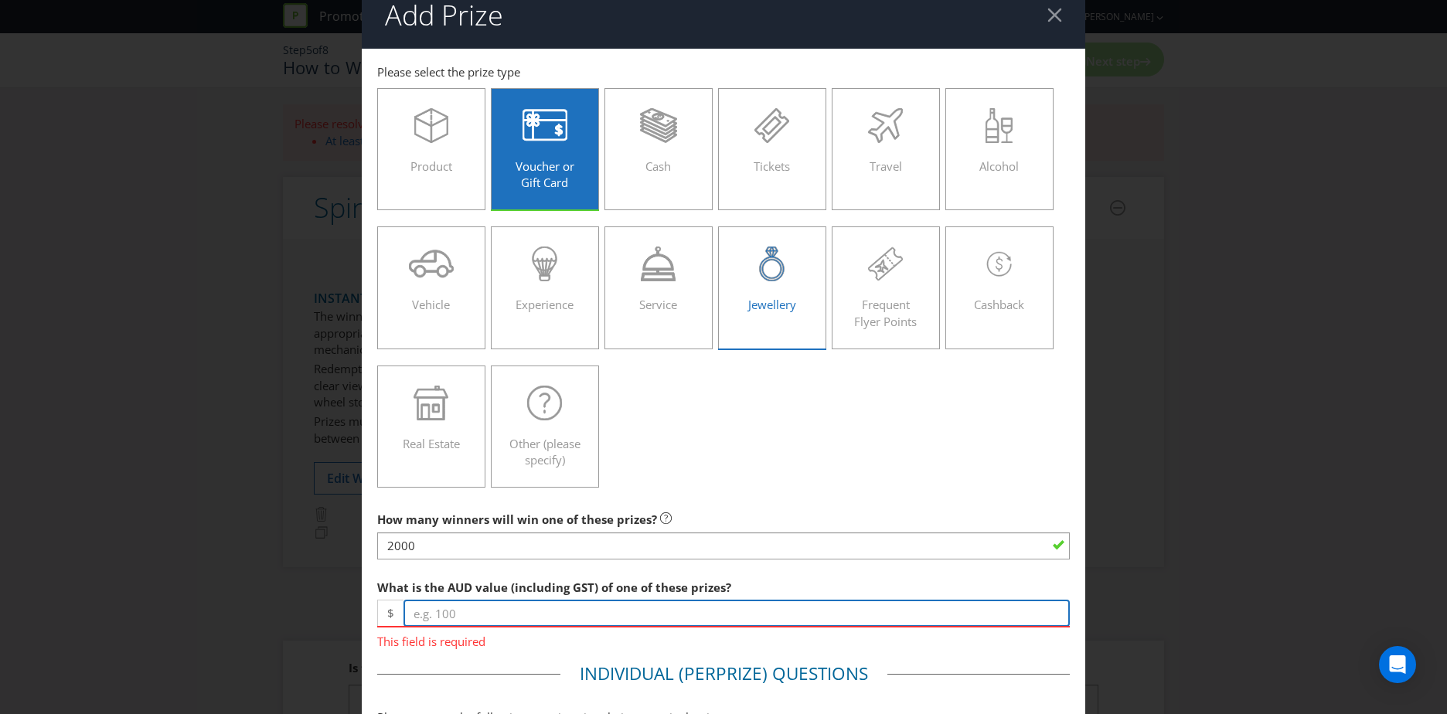
scroll to position [0, 0]
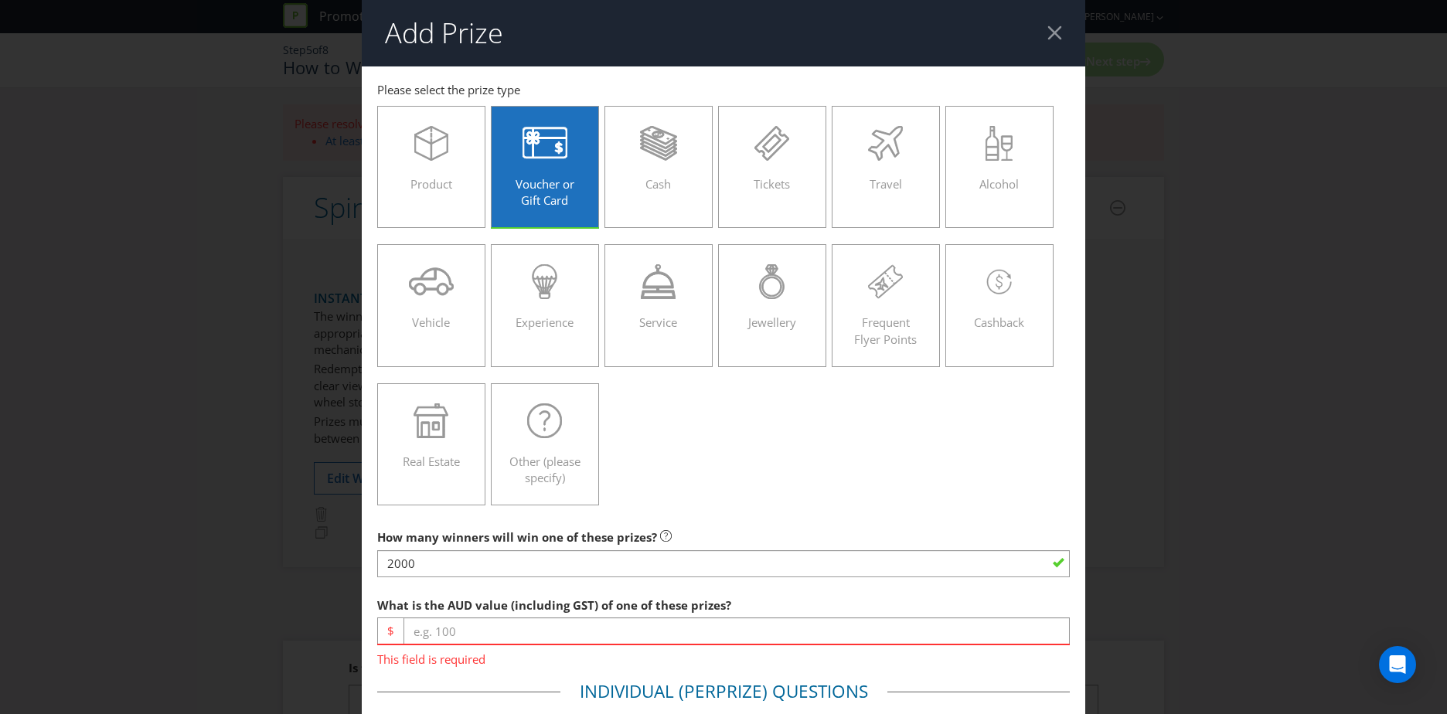
click at [1048, 30] on div at bounding box center [1055, 33] width 15 height 15
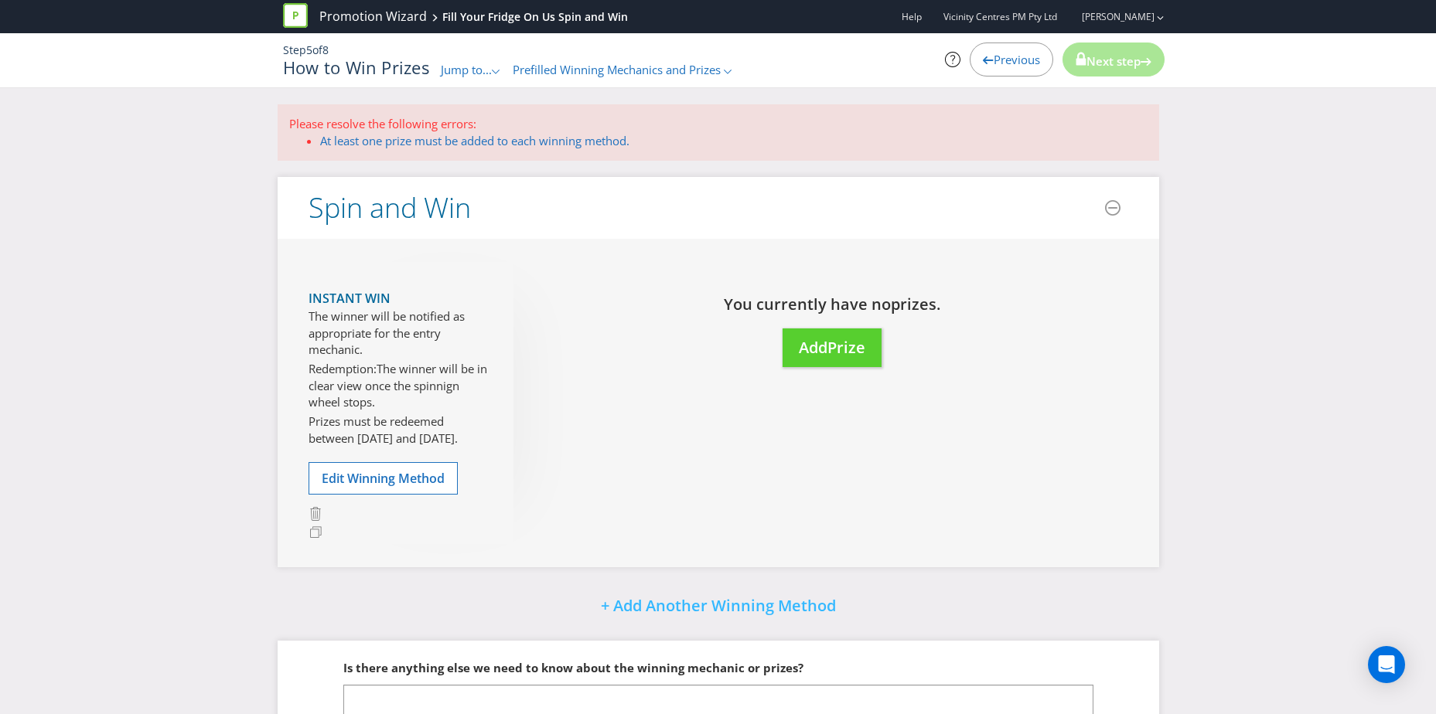
click at [1004, 65] on span "Previous" at bounding box center [1016, 59] width 46 height 15
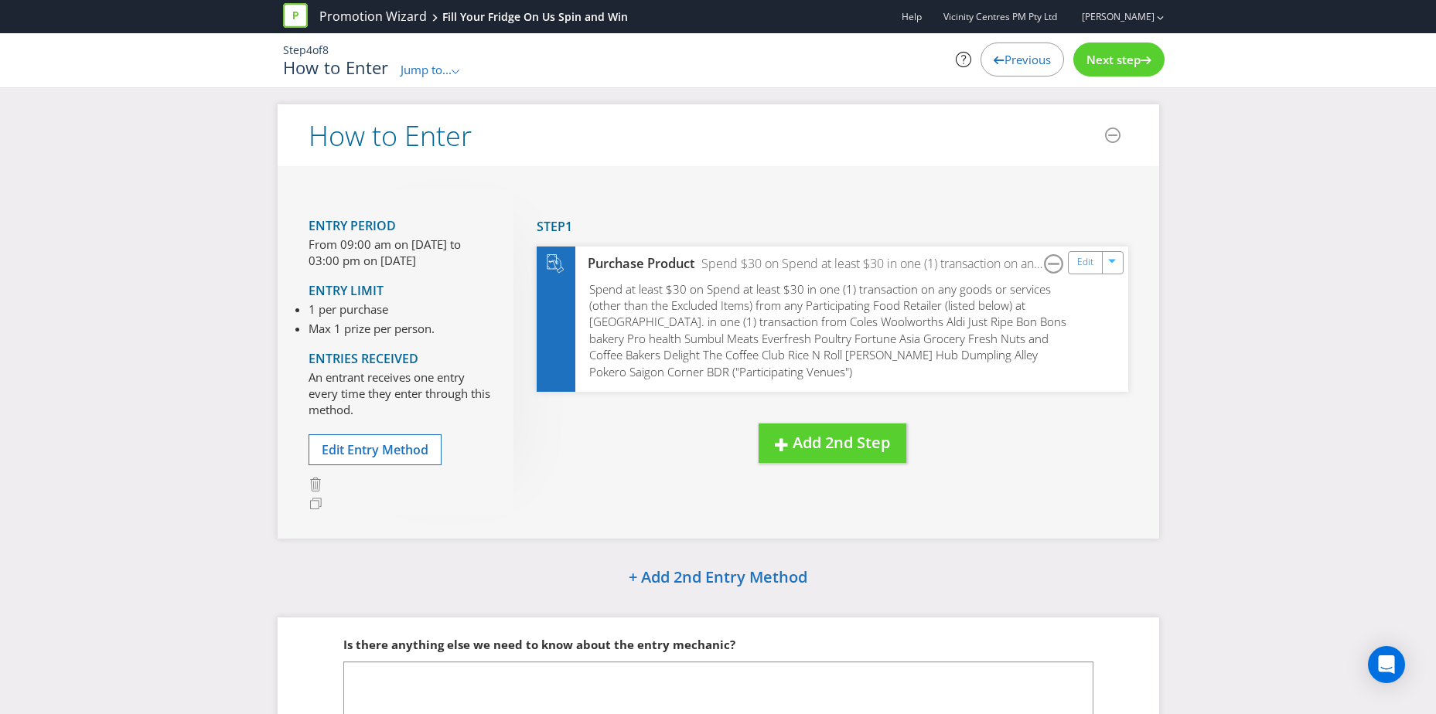
click at [1013, 56] on span "Previous" at bounding box center [1027, 59] width 46 height 15
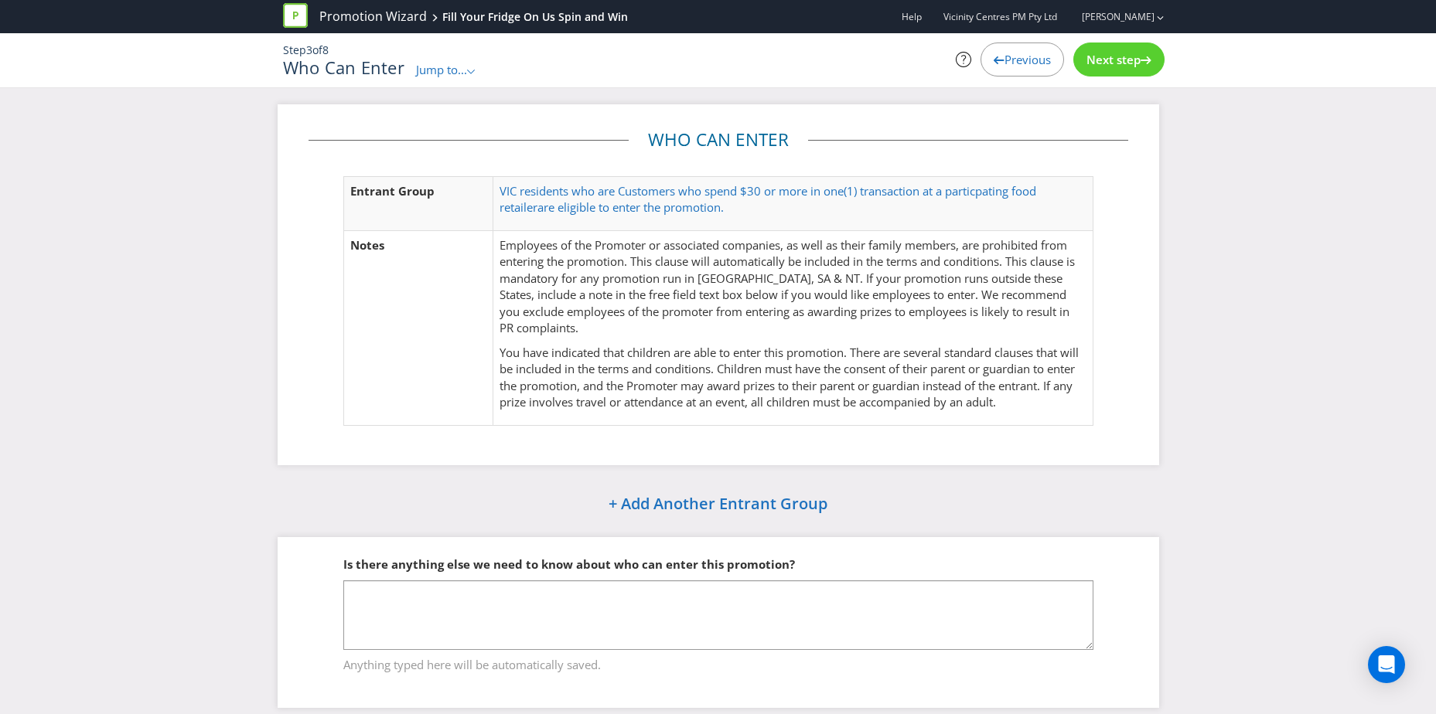
click at [1006, 60] on span "Previous" at bounding box center [1027, 59] width 46 height 15
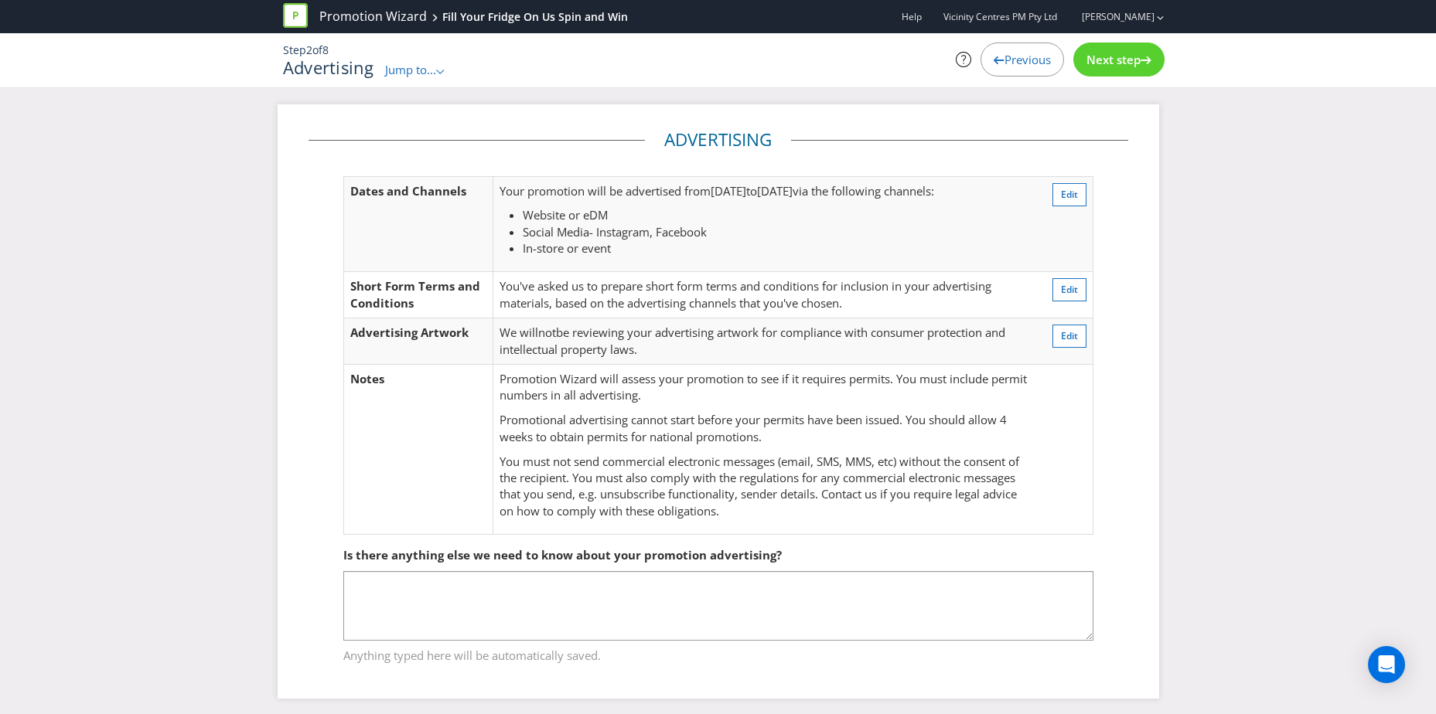
click at [1006, 62] on span "Previous" at bounding box center [1027, 59] width 46 height 15
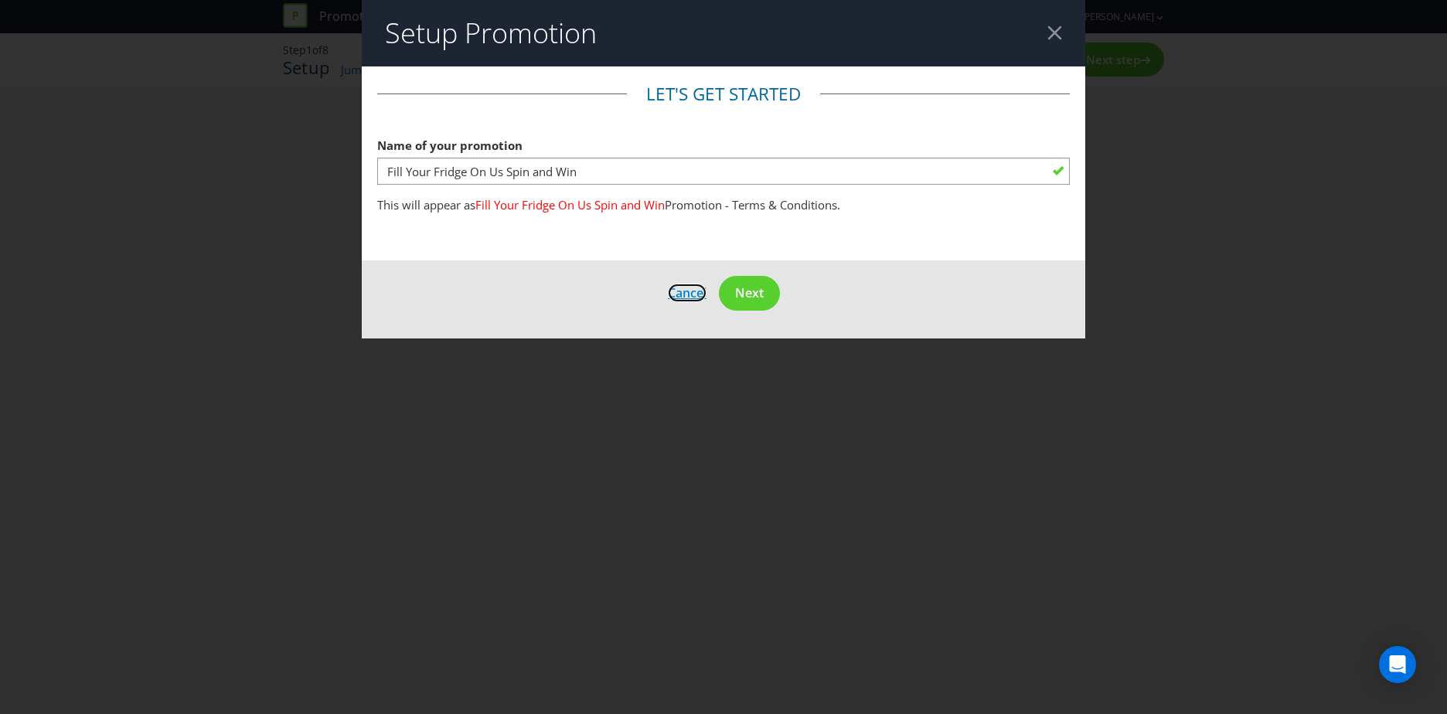
click at [697, 291] on span "Cancel" at bounding box center [687, 293] width 39 height 17
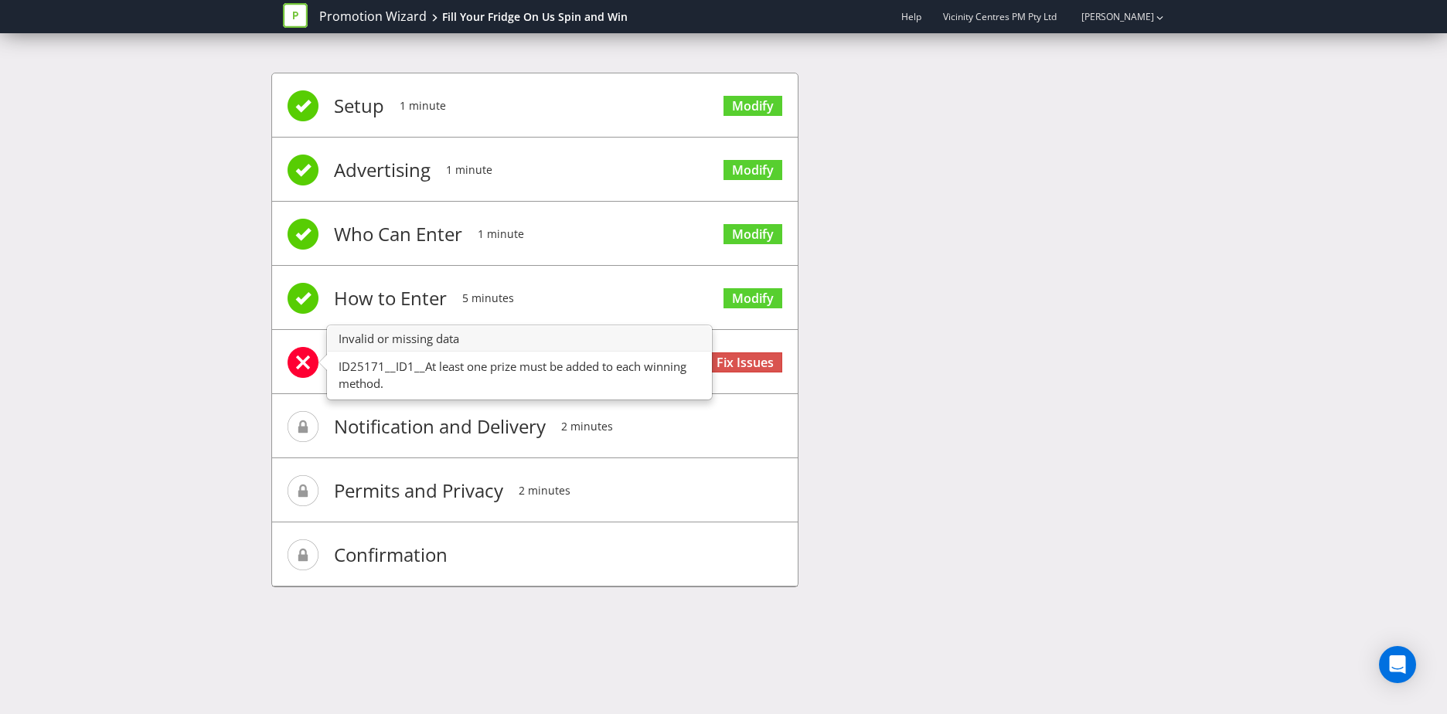
click at [297, 360] on span at bounding box center [303, 362] width 31 height 31
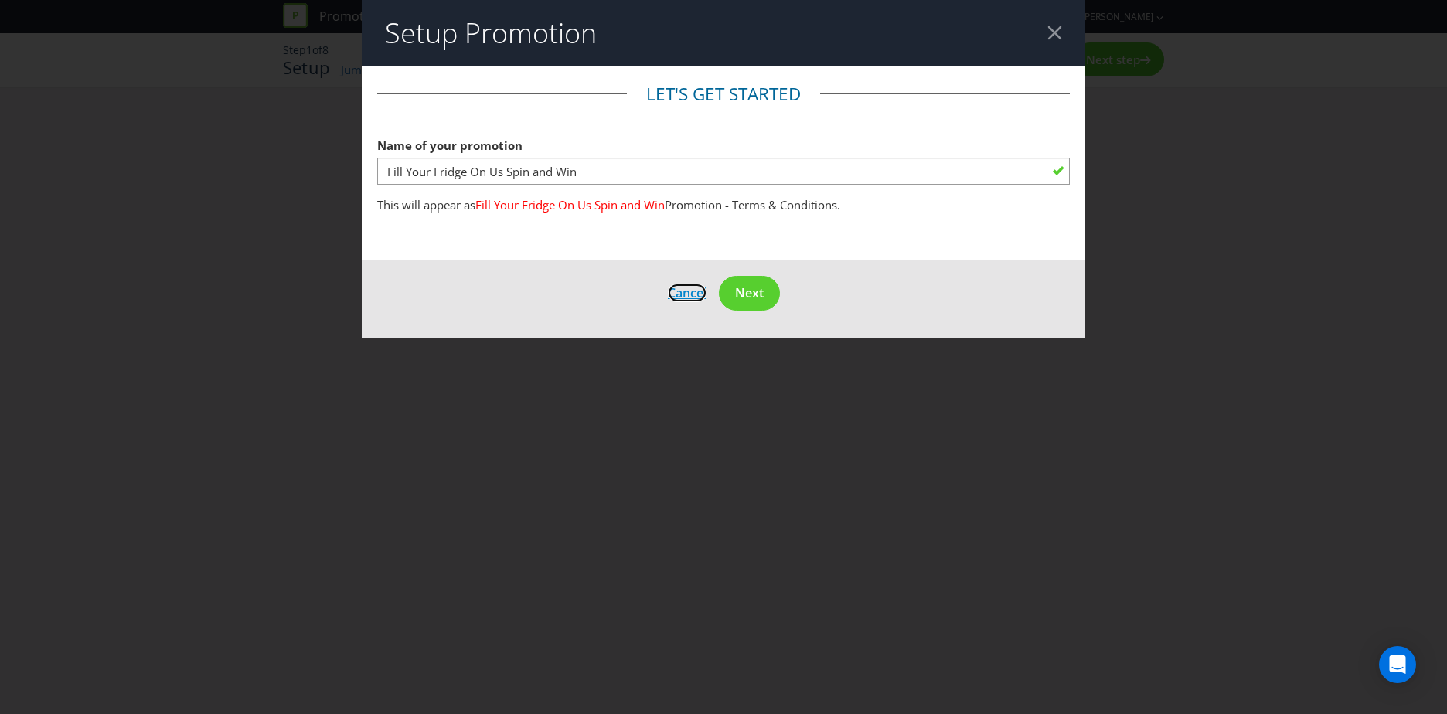
click at [680, 295] on span "Cancel" at bounding box center [687, 293] width 39 height 17
